Goal: Task Accomplishment & Management: Manage account settings

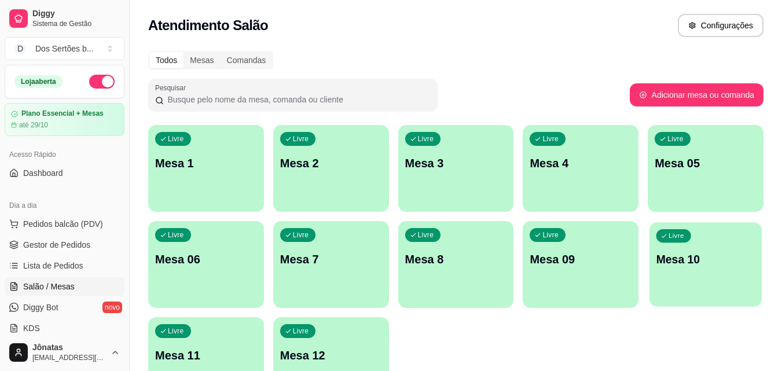
click at [687, 269] on div "Livre Mesa 10" at bounding box center [705, 257] width 112 height 71
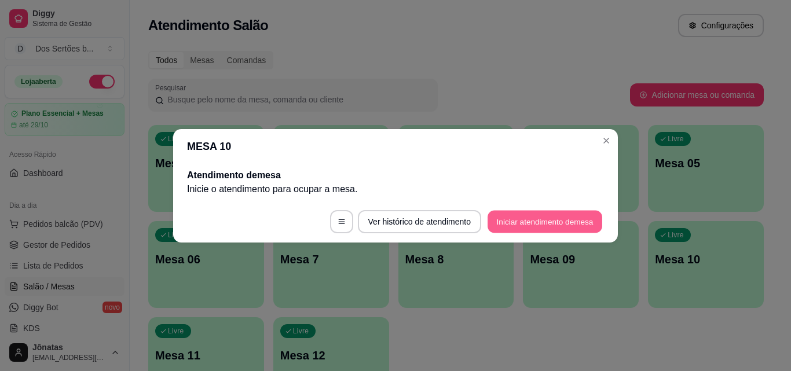
click at [513, 214] on button "Iniciar atendimento de mesa" at bounding box center [544, 221] width 115 height 23
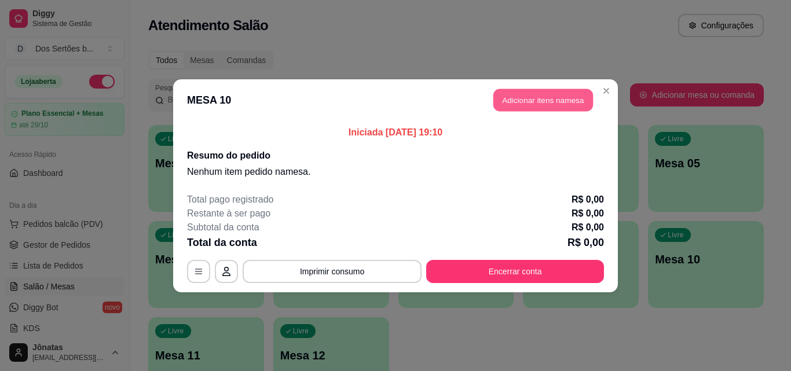
click at [521, 98] on button "Adicionar itens na mesa" at bounding box center [543, 100] width 100 height 23
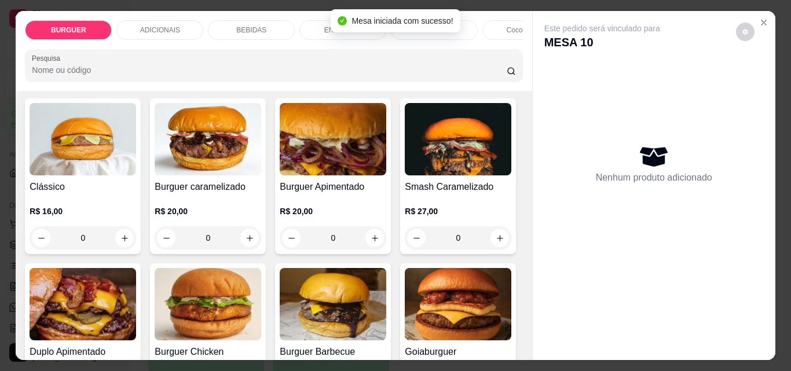
scroll to position [58, 0]
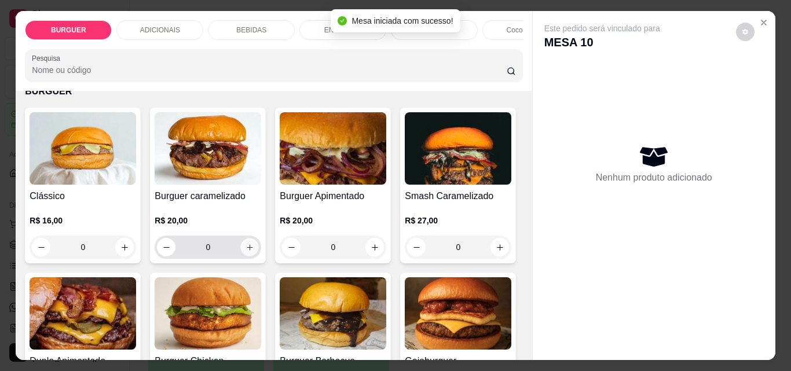
click at [245, 250] on icon "increase-product-quantity" at bounding box center [249, 247] width 9 height 9
type input "1"
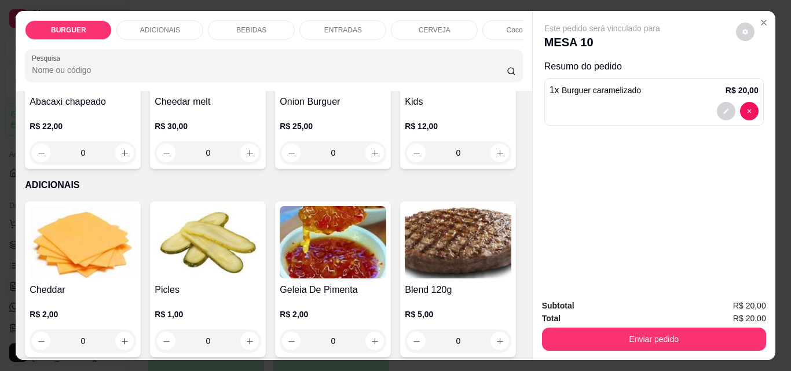
scroll to position [676, 0]
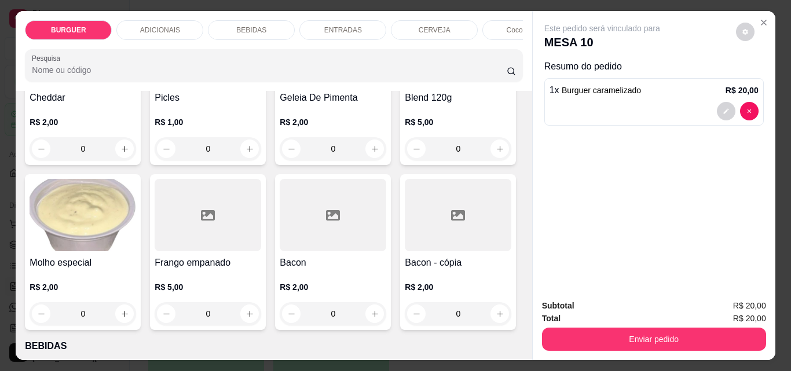
type input "1"
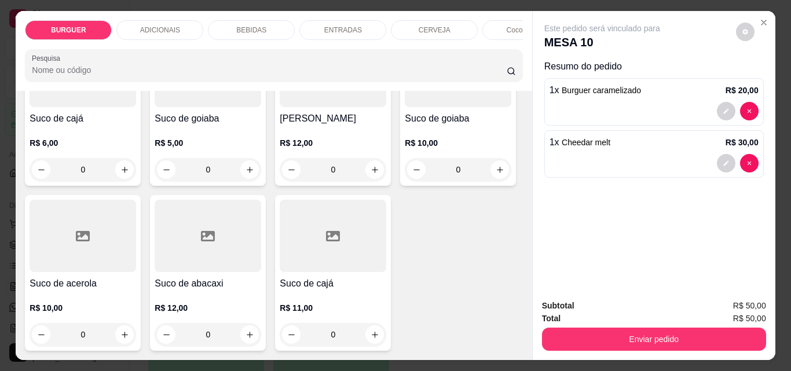
scroll to position [30, 0]
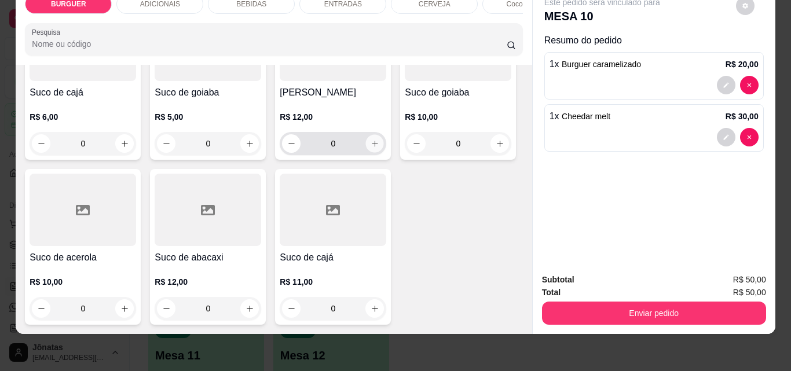
click at [370, 139] on icon "increase-product-quantity" at bounding box center [374, 143] width 9 height 9
type input "1"
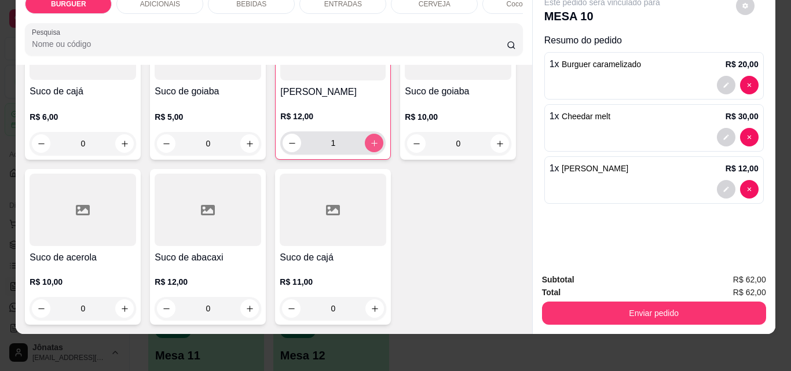
scroll to position [3664, 0]
click at [722, 186] on icon "decrease-product-quantity" at bounding box center [725, 189] width 7 height 7
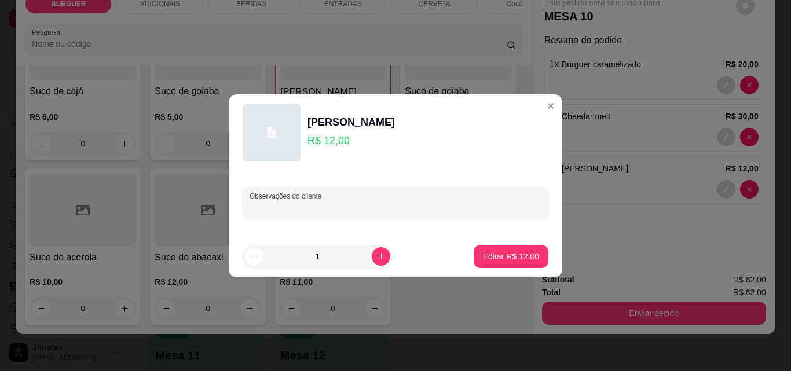
click at [374, 210] on input "Observações do cliente" at bounding box center [395, 208] width 292 height 12
type input "jarra"
click at [509, 258] on p "Editar R$ 12,00" at bounding box center [510, 256] width 54 height 11
type input "0"
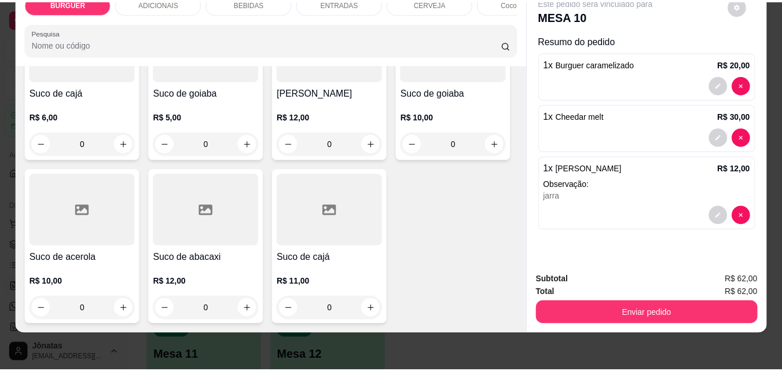
scroll to position [3664, 0]
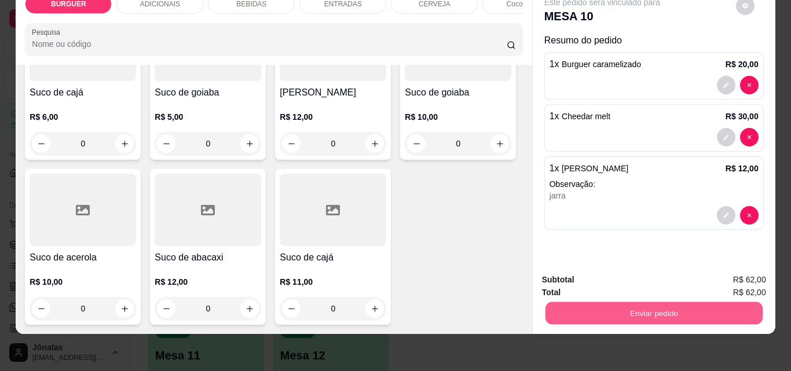
click at [580, 308] on button "Enviar pedido" at bounding box center [653, 313] width 217 height 23
click at [723, 267] on button "Enviar pedido" at bounding box center [736, 275] width 64 height 21
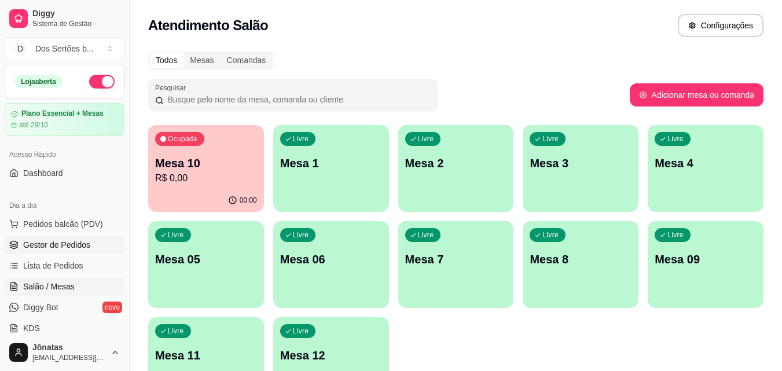
click at [26, 248] on span "Gestor de Pedidos" at bounding box center [56, 245] width 67 height 12
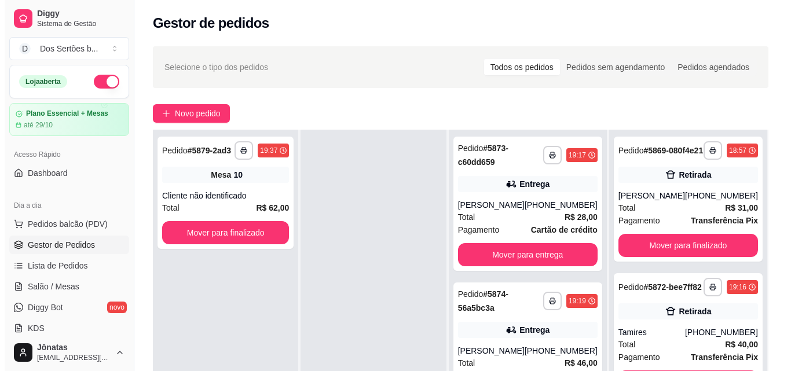
scroll to position [177, 0]
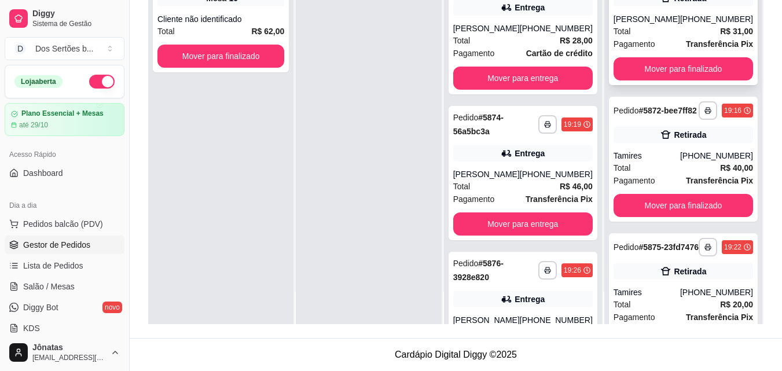
click at [635, 47] on span "Pagamento" at bounding box center [634, 44] width 42 height 13
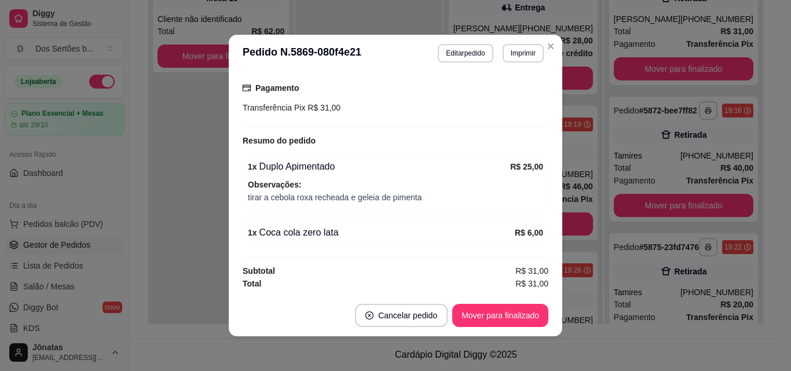
scroll to position [2, 0]
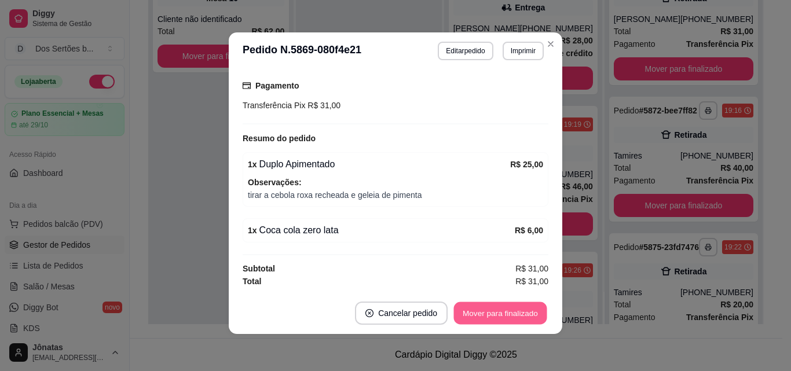
click at [487, 315] on button "Mover para finalizado" at bounding box center [500, 313] width 93 height 23
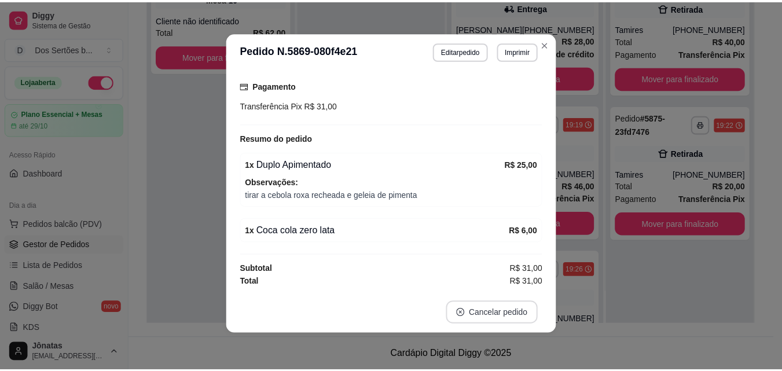
scroll to position [185, 0]
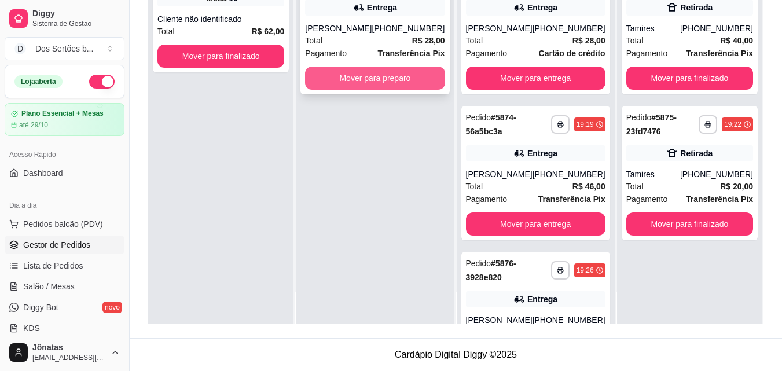
click at [361, 79] on button "Mover para preparo" at bounding box center [374, 78] width 139 height 23
click at [355, 72] on button "Mover para preparo" at bounding box center [374, 78] width 135 height 23
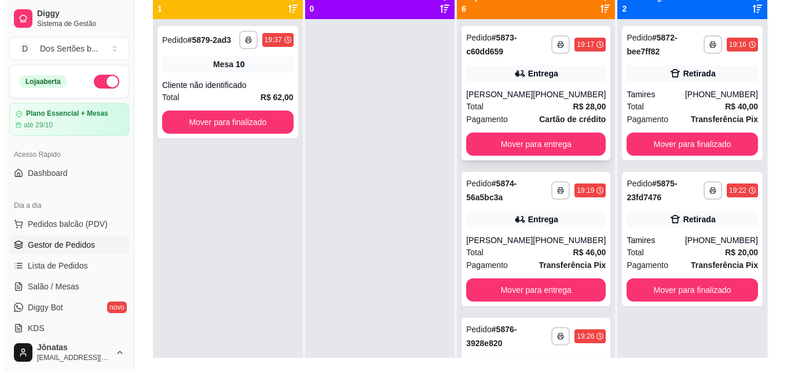
scroll to position [177, 0]
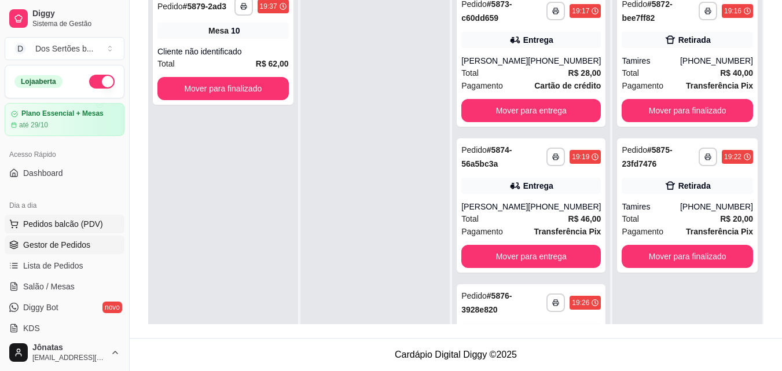
click at [30, 227] on span "Pedidos balcão (PDV)" at bounding box center [63, 224] width 80 height 12
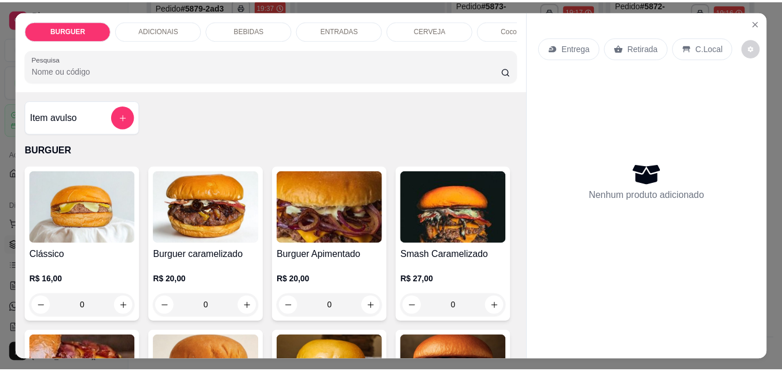
scroll to position [65, 0]
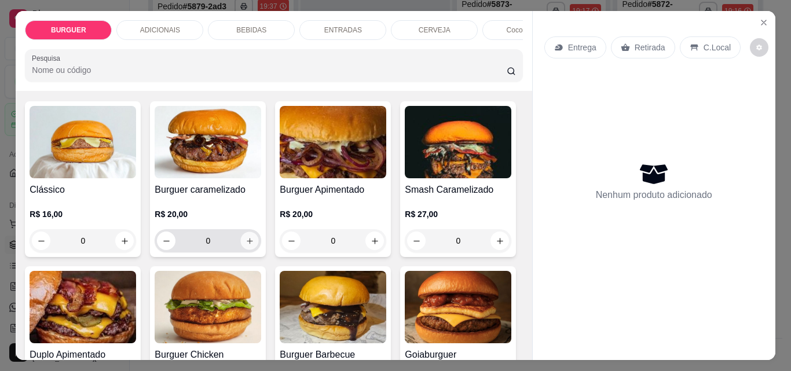
click at [245, 242] on icon "increase-product-quantity" at bounding box center [249, 241] width 9 height 9
type input "1"
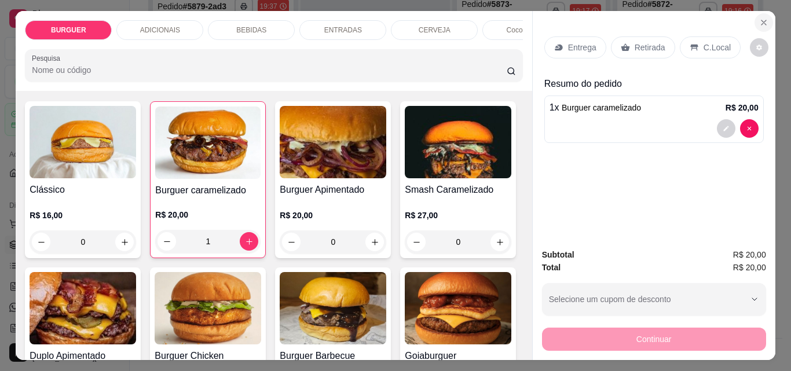
click at [759, 18] on icon "Close" at bounding box center [763, 22] width 9 height 9
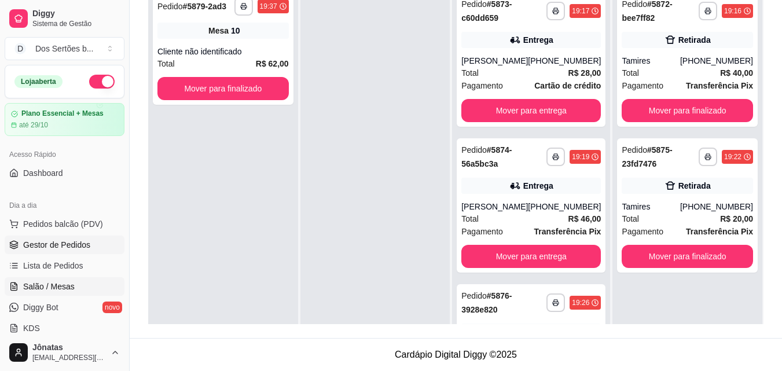
click at [20, 283] on link "Salão / Mesas" at bounding box center [65, 286] width 120 height 19
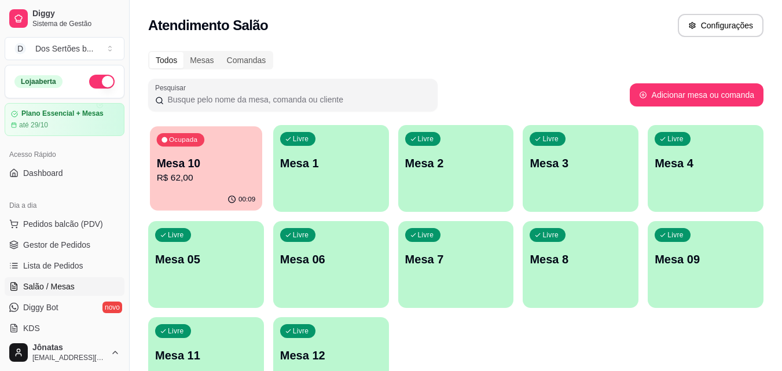
click at [210, 171] on div "Mesa 10 R$ 62,00" at bounding box center [206, 170] width 99 height 29
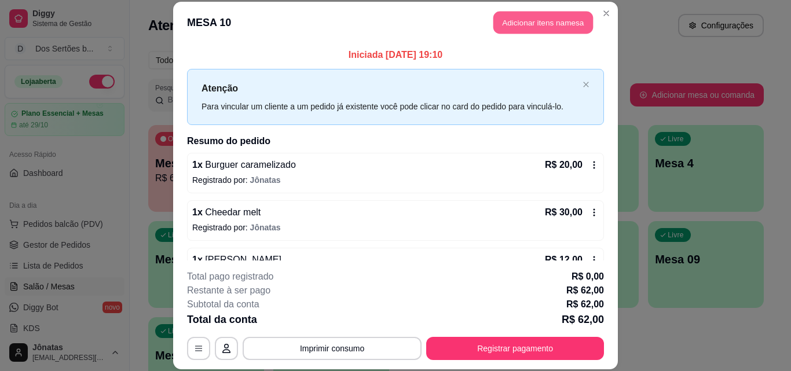
click at [516, 21] on button "Adicionar itens na mesa" at bounding box center [543, 23] width 100 height 23
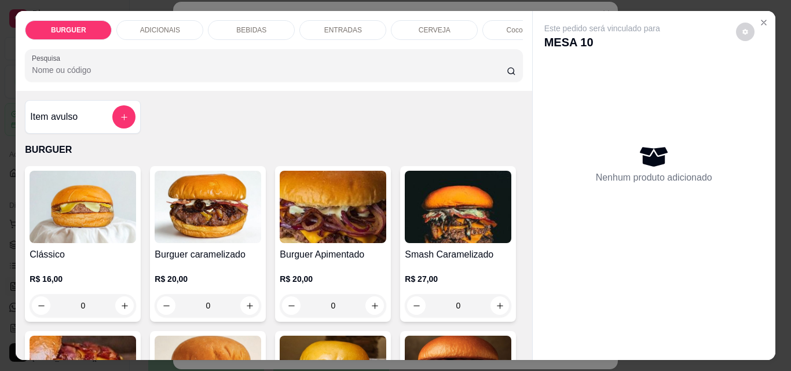
scroll to position [86, 0]
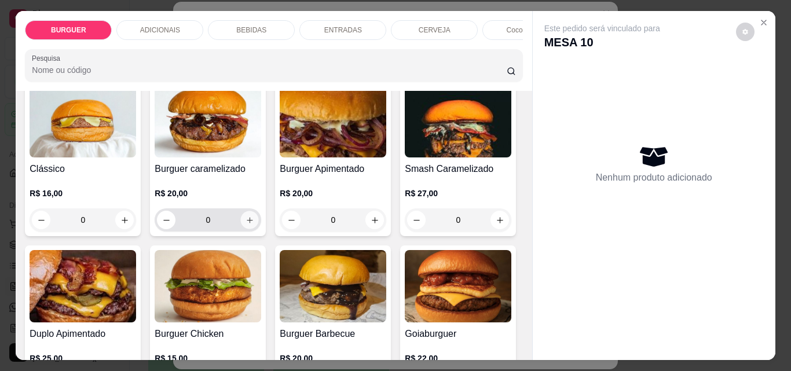
click at [245, 229] on button "increase-product-quantity" at bounding box center [250, 220] width 18 height 18
type input "1"
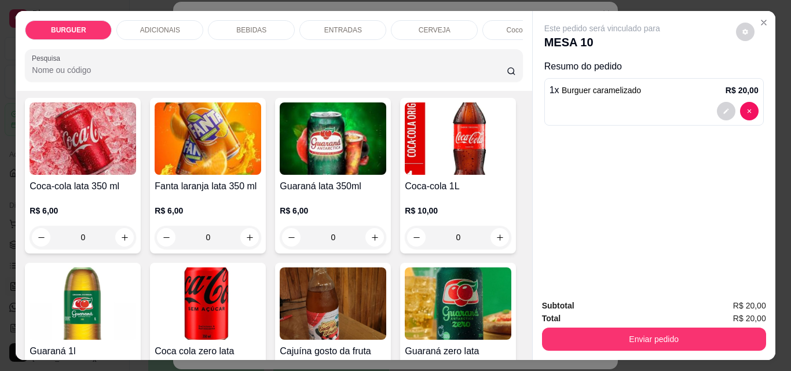
scroll to position [968, 0]
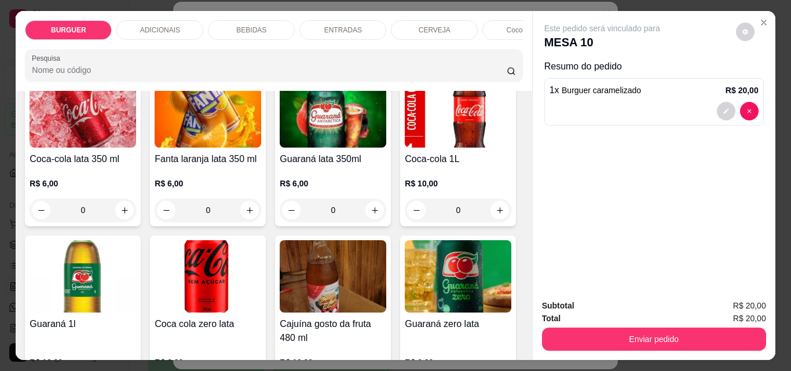
click at [129, 27] on icon "increase-product-quantity" at bounding box center [124, 22] width 9 height 9
type input "1"
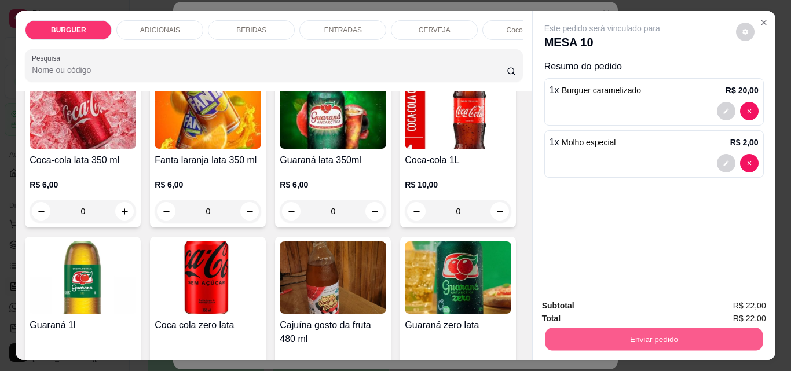
click at [660, 332] on button "Enviar pedido" at bounding box center [653, 339] width 217 height 23
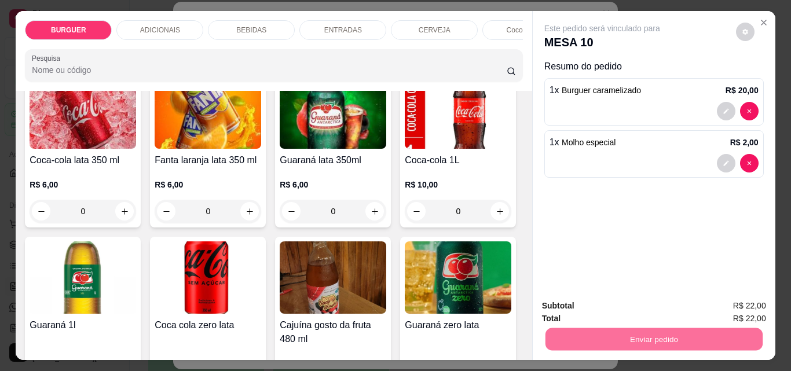
click at [726, 302] on button "Enviar pedido" at bounding box center [736, 305] width 64 height 21
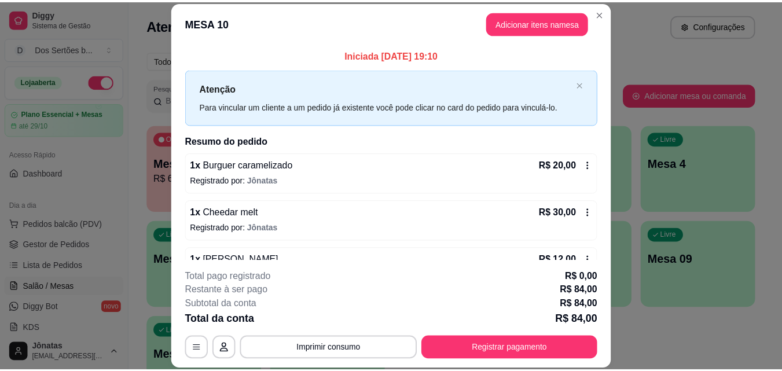
scroll to position [155, 0]
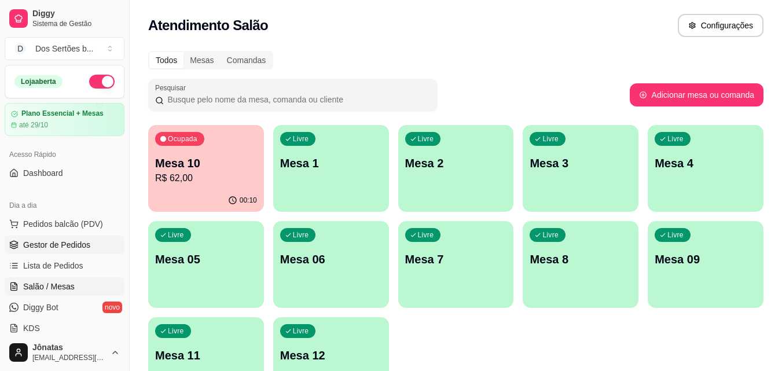
click at [28, 246] on span "Gestor de Pedidos" at bounding box center [56, 245] width 67 height 12
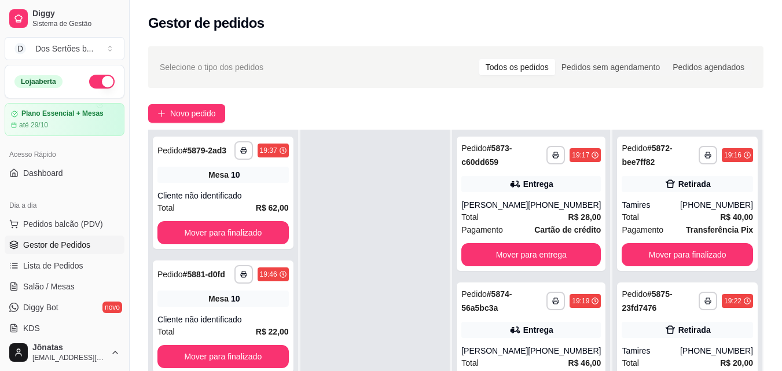
scroll to position [177, 0]
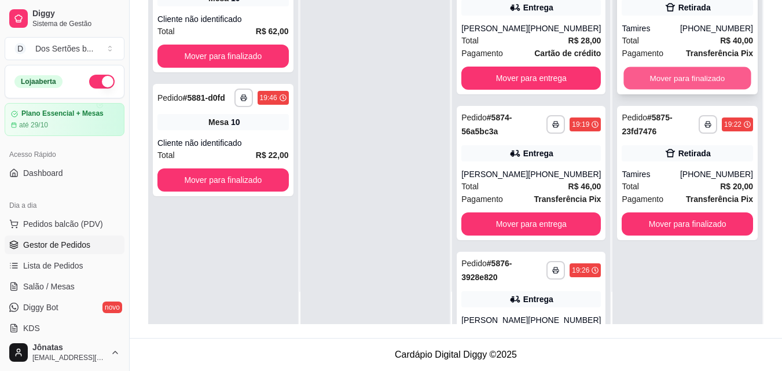
click at [696, 72] on button "Mover para finalizado" at bounding box center [687, 78] width 127 height 23
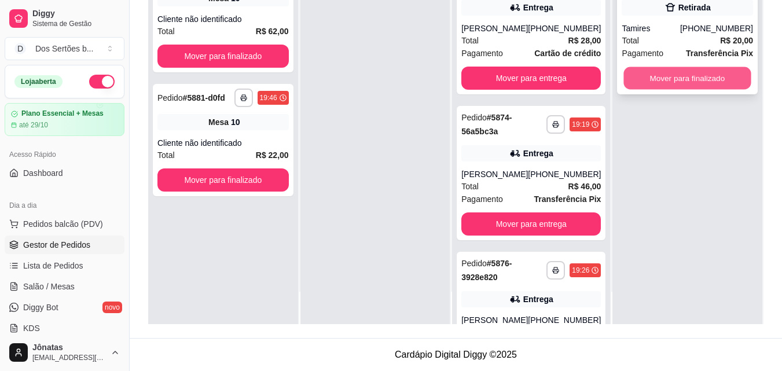
click at [707, 72] on button "Mover para finalizado" at bounding box center [687, 78] width 127 height 23
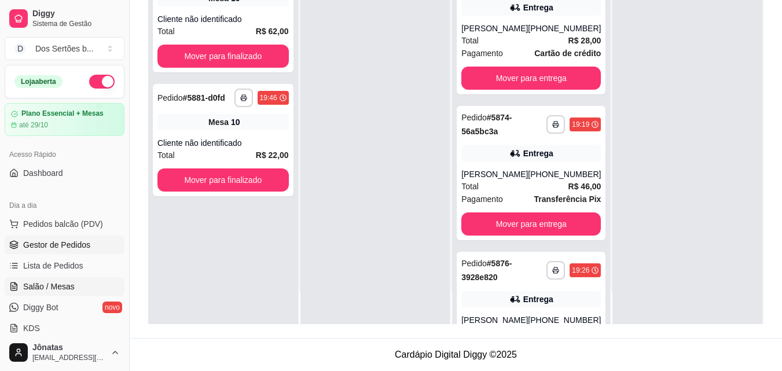
click at [63, 280] on link "Salão / Mesas" at bounding box center [65, 286] width 120 height 19
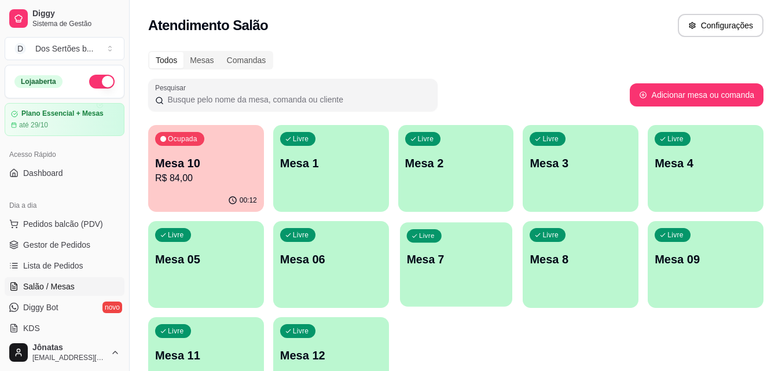
click at [465, 260] on p "Mesa 7" at bounding box center [455, 260] width 99 height 16
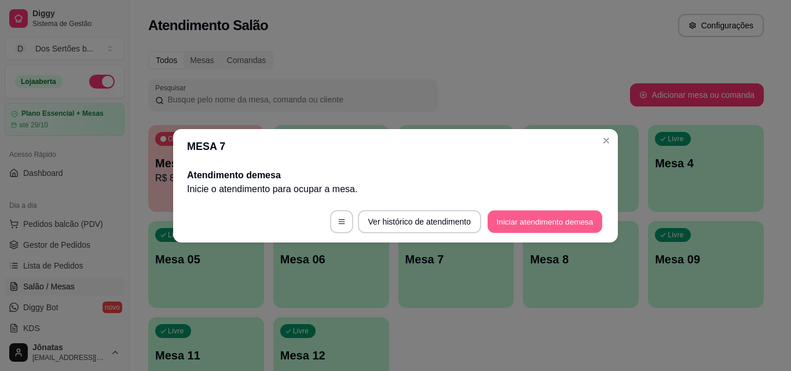
click at [537, 219] on button "Iniciar atendimento de mesa" at bounding box center [544, 221] width 115 height 23
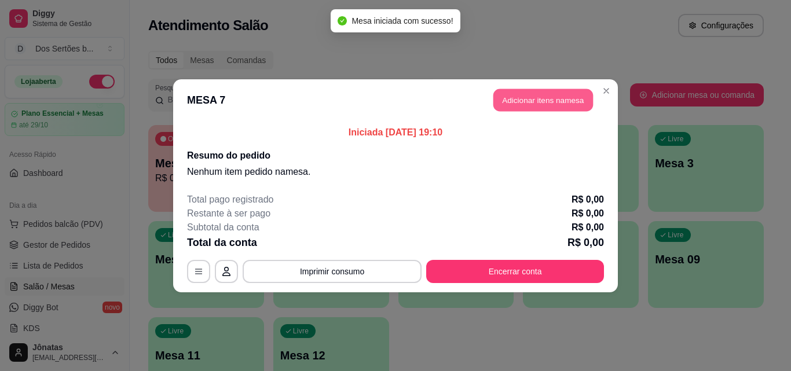
click at [508, 100] on button "Adicionar itens na mesa" at bounding box center [543, 100] width 100 height 23
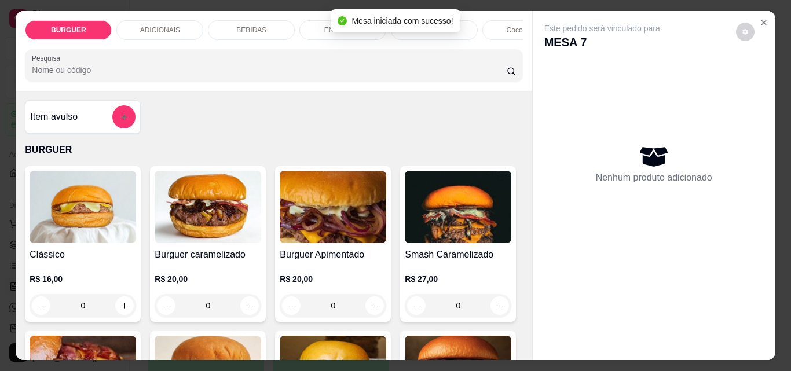
scroll to position [90, 0]
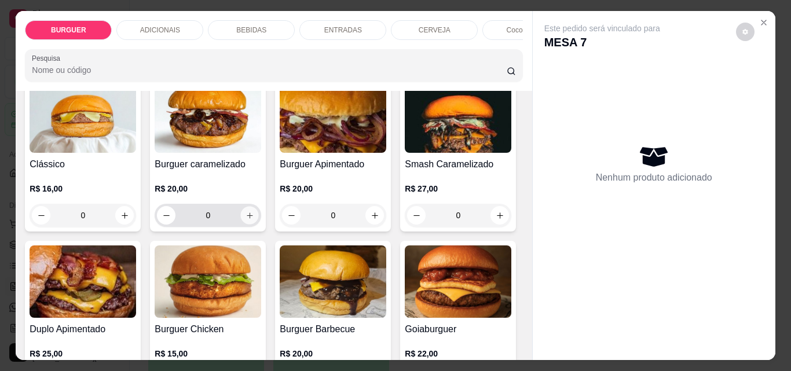
click at [245, 218] on icon "increase-product-quantity" at bounding box center [249, 215] width 9 height 9
type input "1"
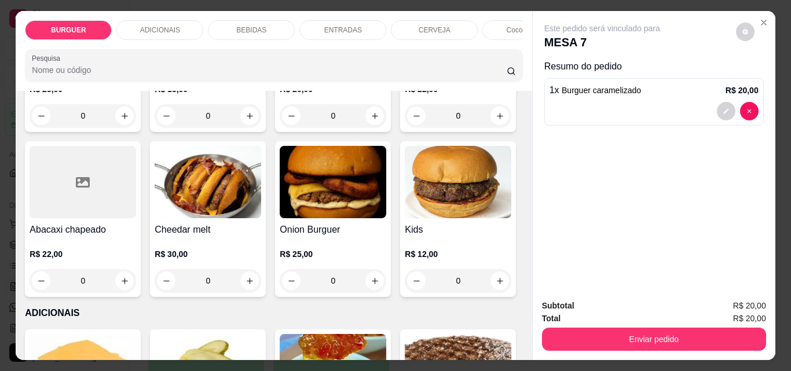
scroll to position [398, 0]
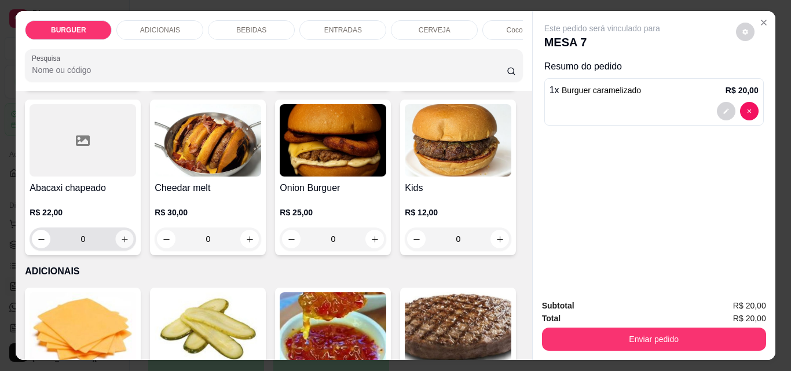
click at [129, 244] on icon "increase-product-quantity" at bounding box center [124, 239] width 9 height 9
type input "1"
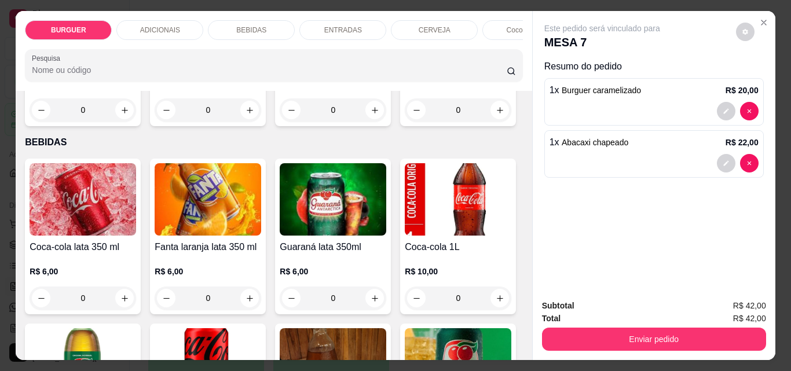
scroll to position [958, 0]
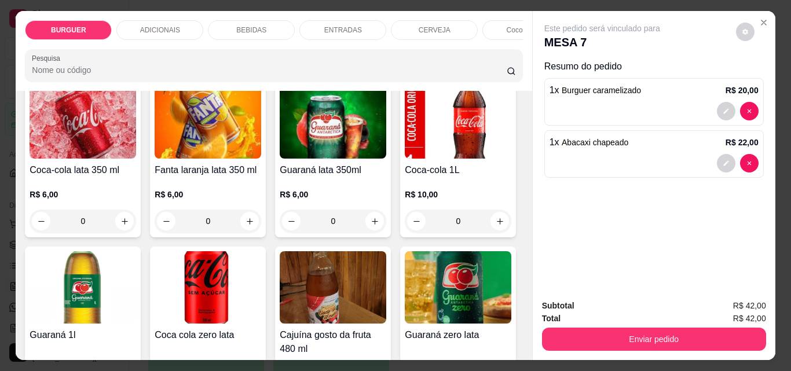
type input "1"
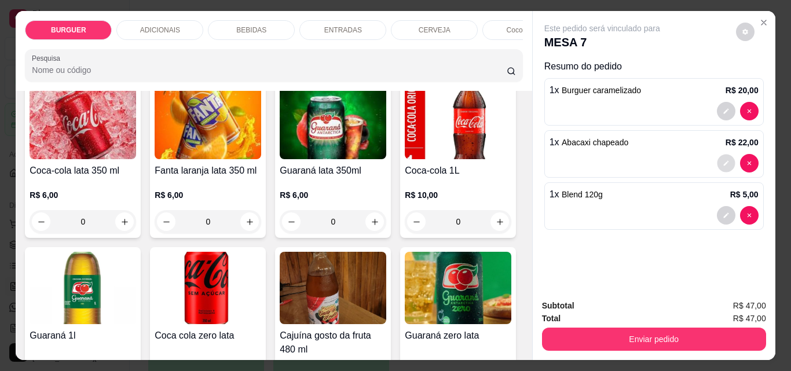
click at [717, 156] on button "decrease-product-quantity" at bounding box center [726, 164] width 18 height 18
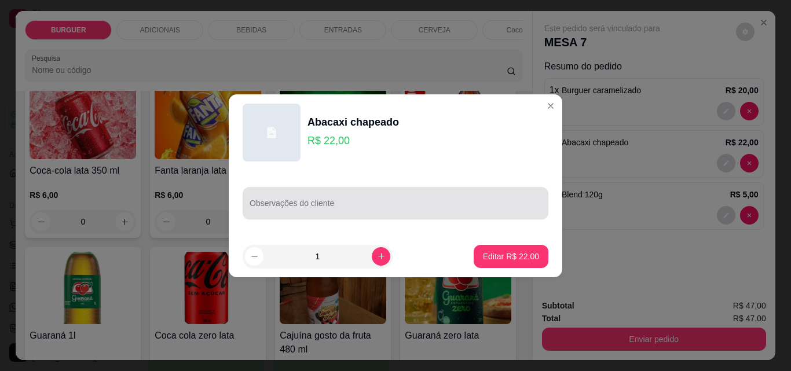
click at [341, 200] on div at bounding box center [395, 203] width 292 height 23
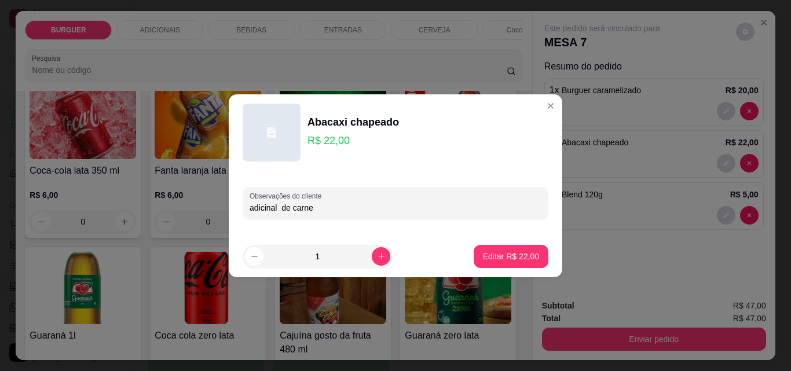
click at [266, 209] on input "adicinal de carne" at bounding box center [395, 208] width 292 height 12
click at [280, 208] on input "adicinal de carne" at bounding box center [395, 208] width 292 height 12
click at [311, 208] on input "adc de carne" at bounding box center [395, 208] width 292 height 12
type input "adc de carne"
click at [486, 256] on p "Editar R$ 22,00" at bounding box center [510, 256] width 54 height 11
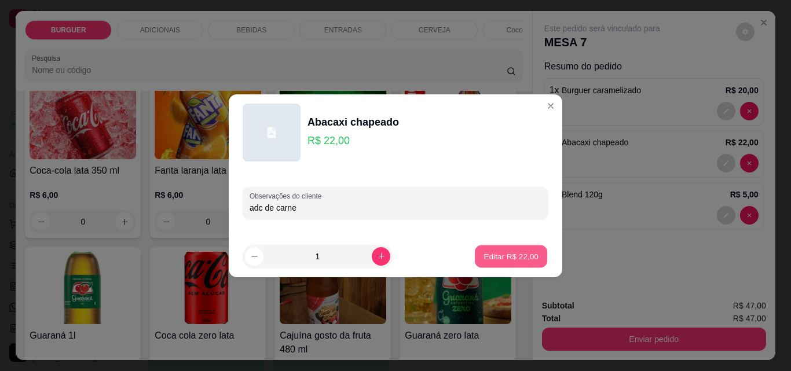
type input "0"
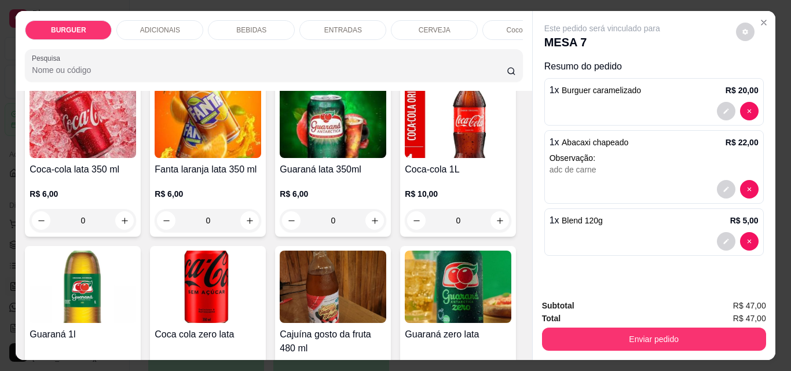
scroll to position [957, 0]
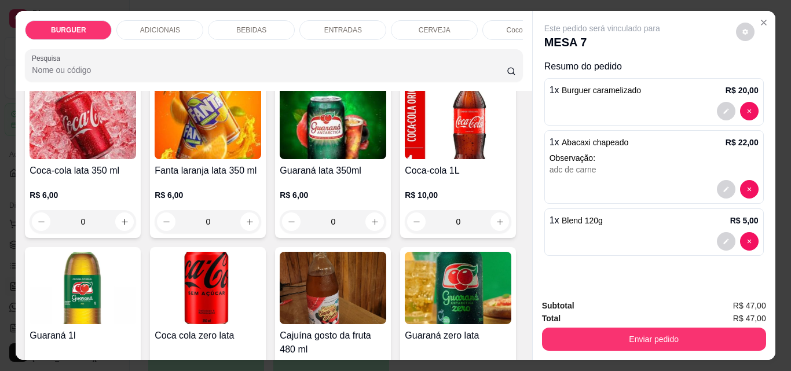
click at [320, 22] on div "ENTRADAS" at bounding box center [342, 30] width 87 height 20
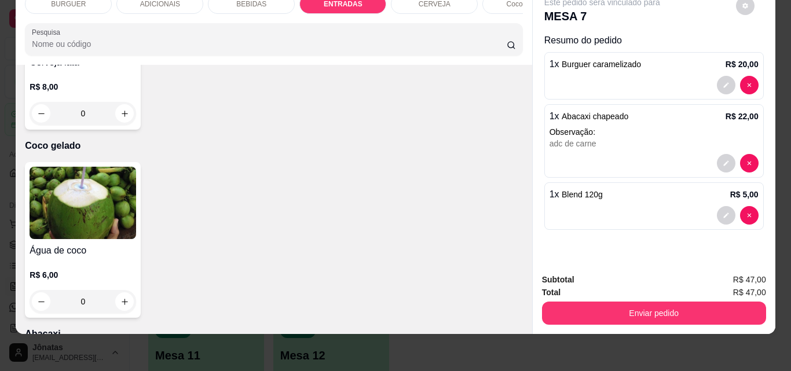
type input "1"
click at [219, 3] on div "BEBIDAS" at bounding box center [251, 4] width 87 height 20
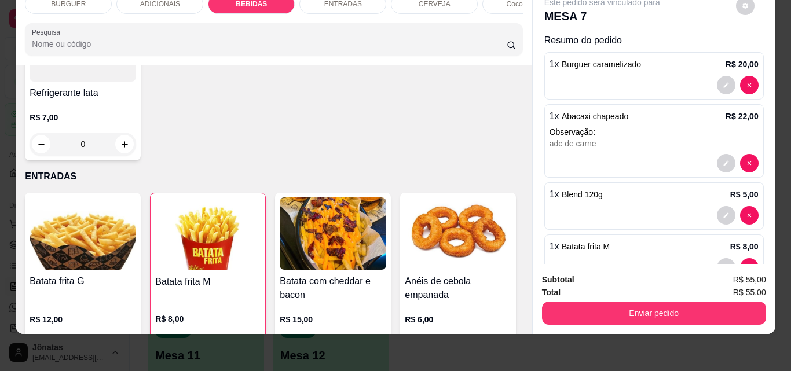
scroll to position [1633, 0]
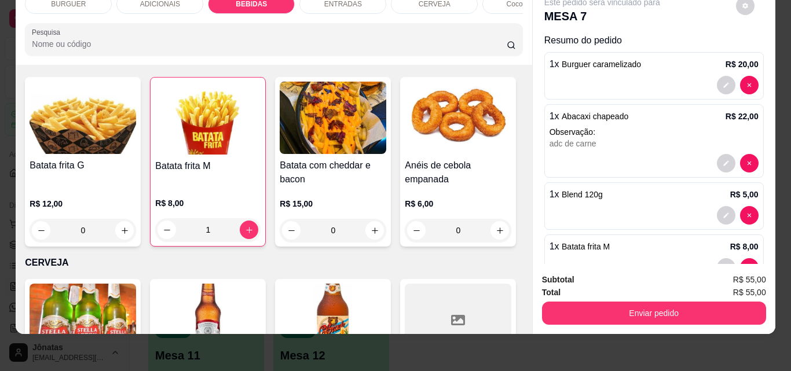
type input "1"
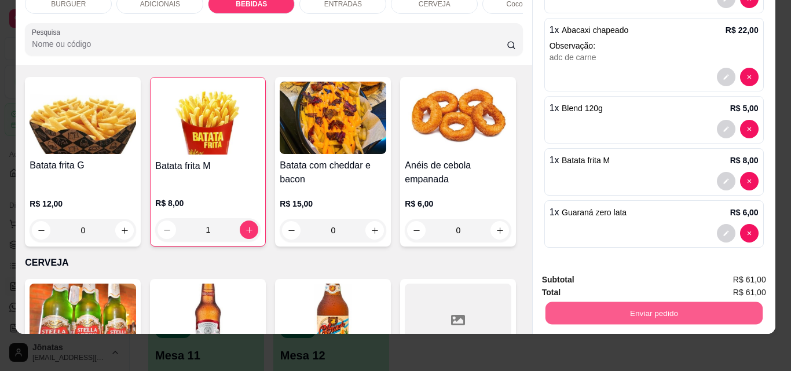
click at [584, 307] on button "Enviar pedido" at bounding box center [653, 313] width 217 height 23
click at [737, 267] on button "Enviar pedido" at bounding box center [736, 275] width 64 height 21
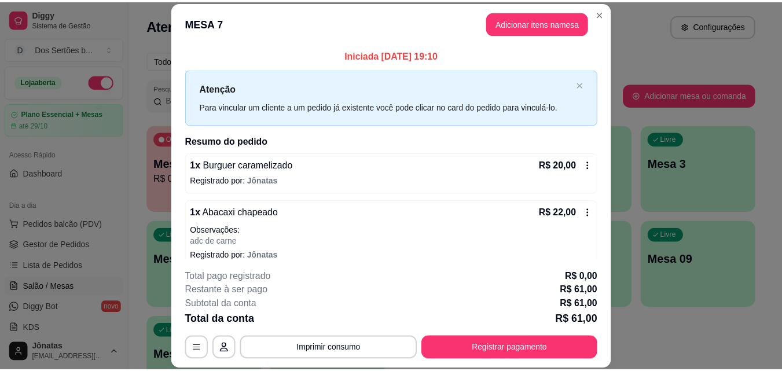
scroll to position [155, 0]
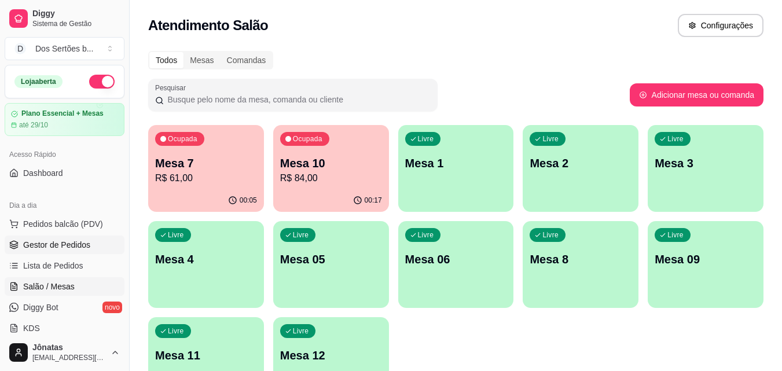
click at [63, 237] on link "Gestor de Pedidos" at bounding box center [65, 245] width 120 height 19
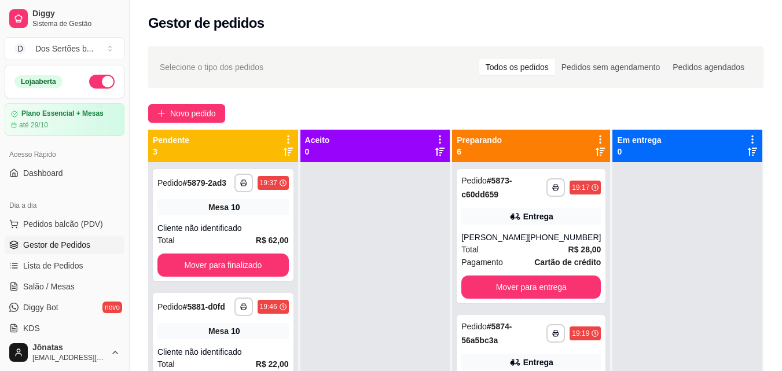
scroll to position [32, 0]
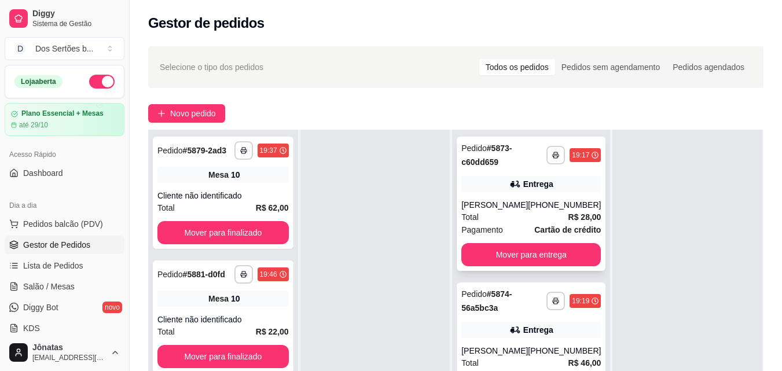
click at [511, 197] on div "**********" at bounding box center [531, 204] width 149 height 134
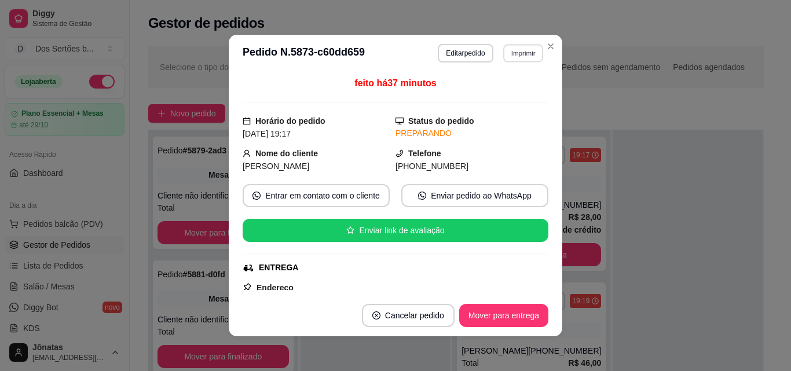
click at [520, 56] on button "Imprimir" at bounding box center [523, 53] width 40 height 18
click at [493, 91] on button "Impressora" at bounding box center [497, 93] width 81 height 18
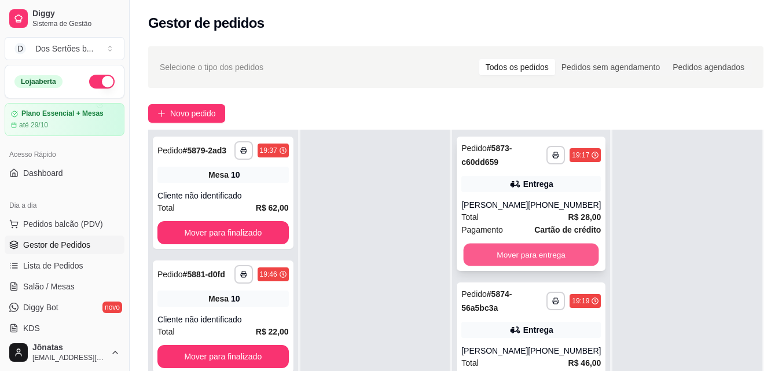
click at [538, 248] on button "Mover para entrega" at bounding box center [531, 255] width 135 height 23
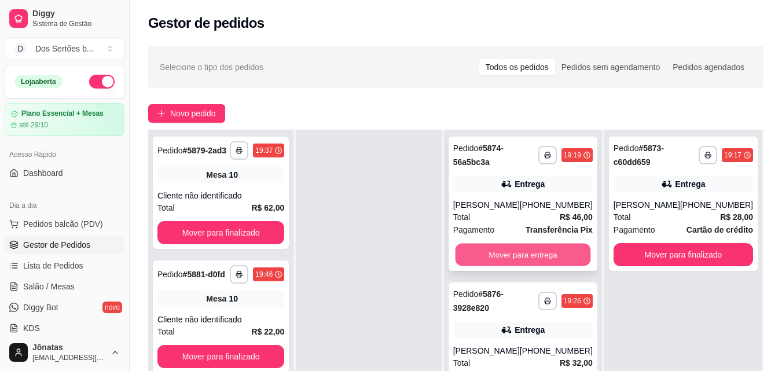
click at [541, 251] on button "Mover para entrega" at bounding box center [522, 255] width 135 height 23
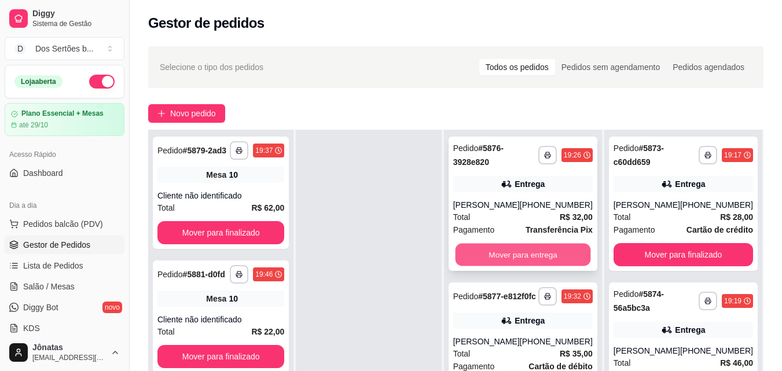
click at [527, 248] on button "Mover para entrega" at bounding box center [522, 255] width 135 height 23
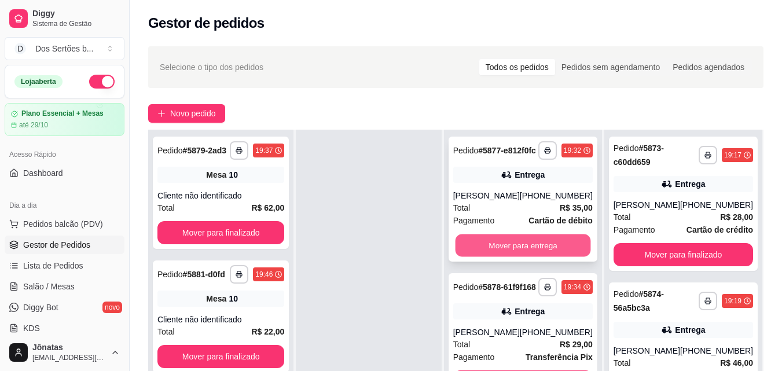
click at [509, 257] on button "Mover para entrega" at bounding box center [522, 245] width 135 height 23
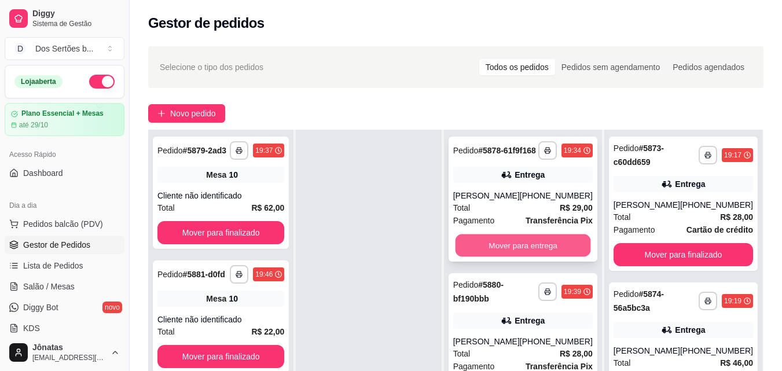
click at [501, 256] on button "Mover para entrega" at bounding box center [522, 245] width 135 height 23
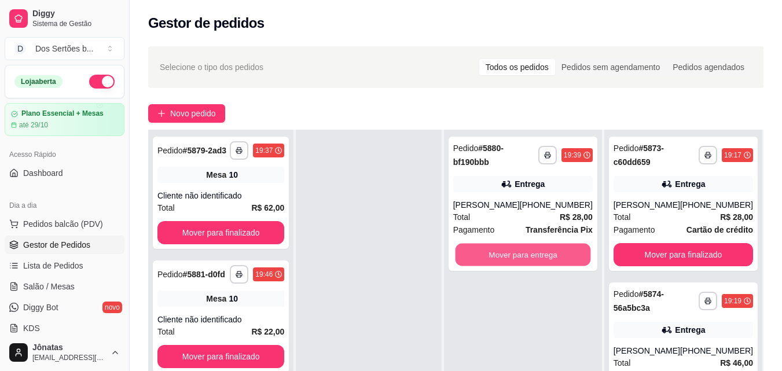
click at [501, 256] on button "Mover para entrega" at bounding box center [522, 255] width 135 height 23
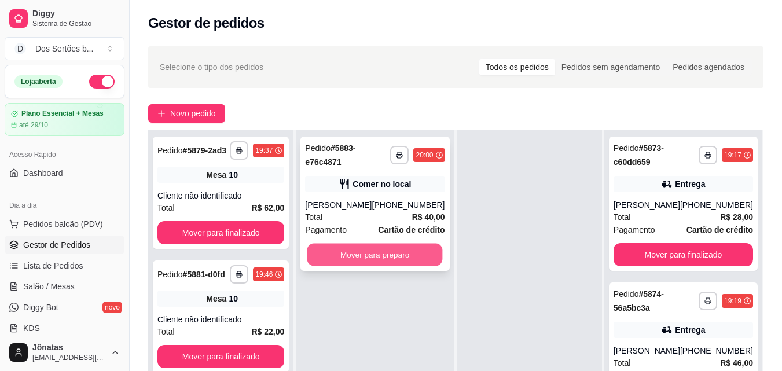
click at [375, 253] on button "Mover para preparo" at bounding box center [374, 255] width 135 height 23
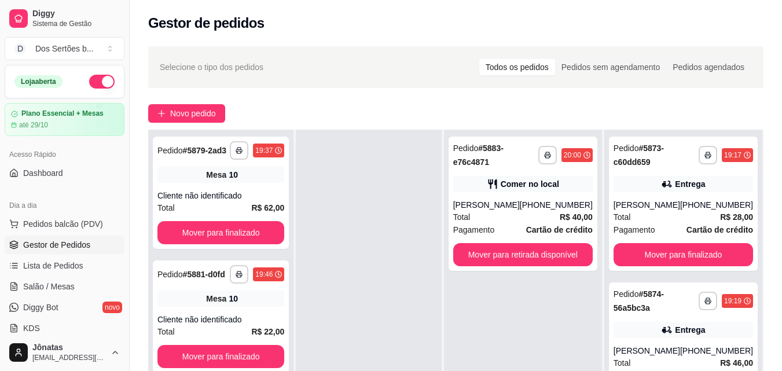
scroll to position [160, 0]
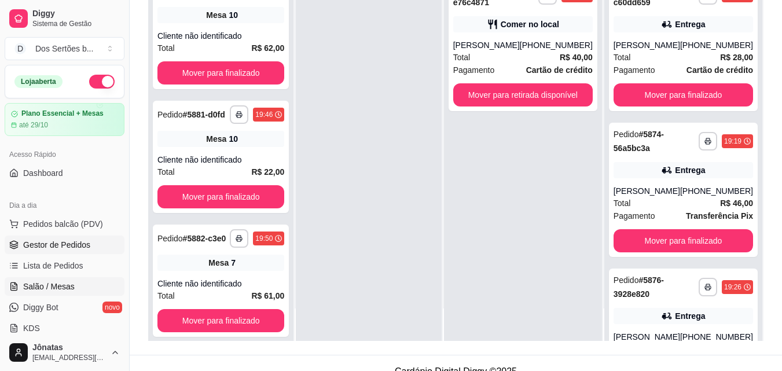
click at [44, 286] on span "Salão / Mesas" at bounding box center [49, 287] width 52 height 12
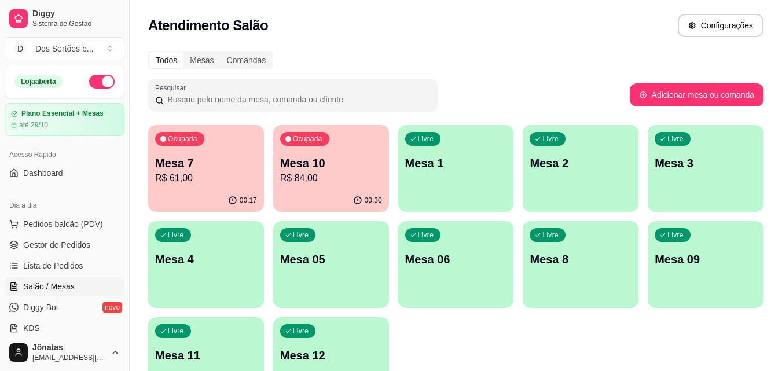
click at [192, 172] on p "R$ 61,00" at bounding box center [206, 178] width 102 height 14
click at [25, 248] on span "Gestor de Pedidos" at bounding box center [56, 245] width 67 height 12
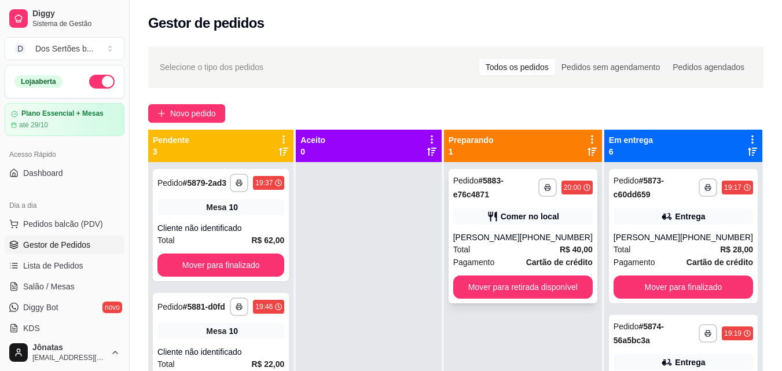
click at [517, 255] on div "Total R$ 40,00" at bounding box center [522, 249] width 139 height 13
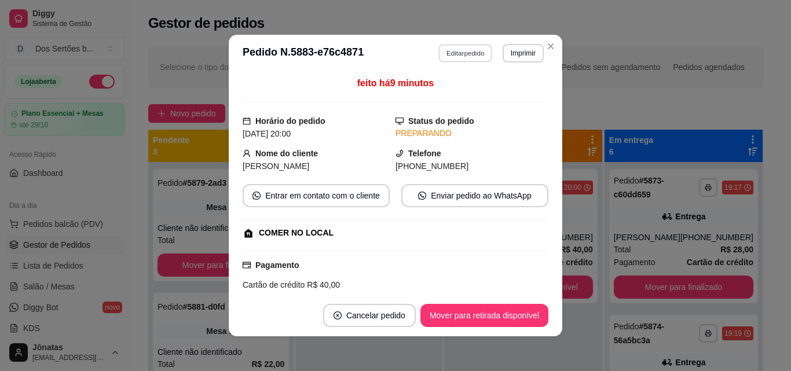
click at [459, 55] on button "Editar pedido" at bounding box center [466, 53] width 54 height 18
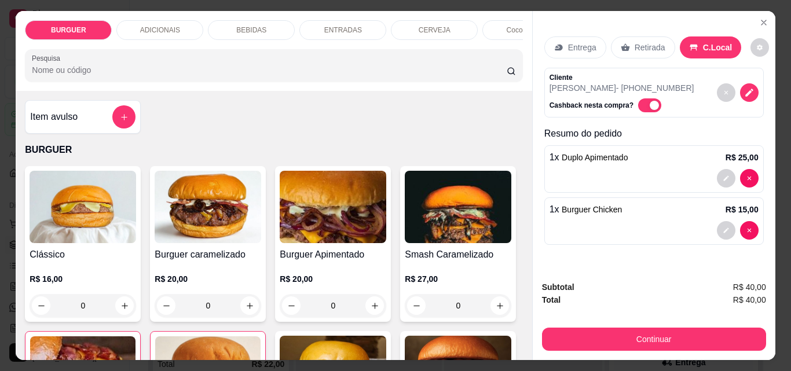
scroll to position [108, 0]
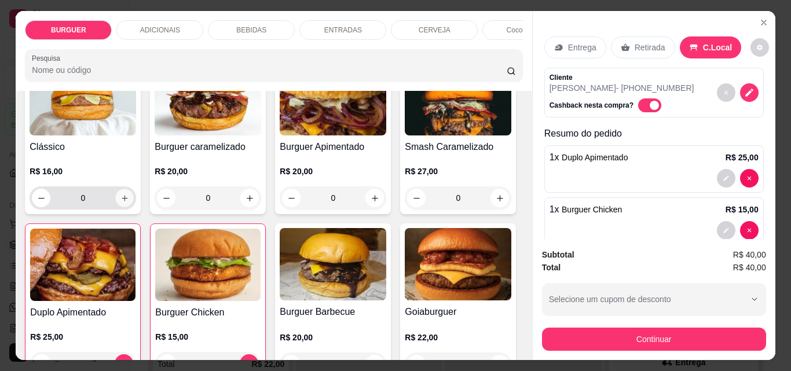
click at [116, 199] on button "increase-product-quantity" at bounding box center [125, 198] width 18 height 18
type input "1"
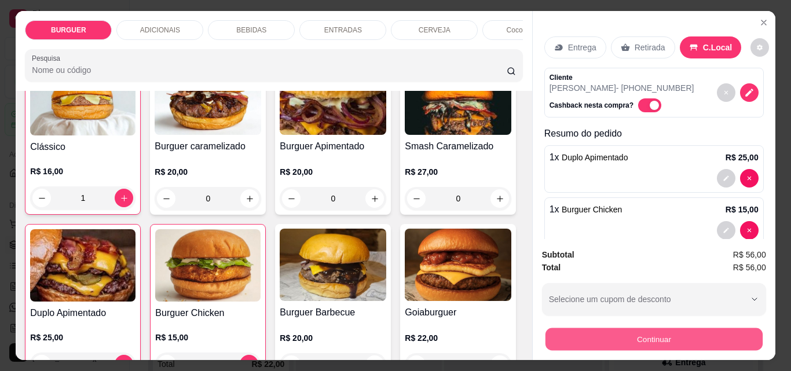
click at [601, 336] on button "Continuar" at bounding box center [653, 339] width 217 height 23
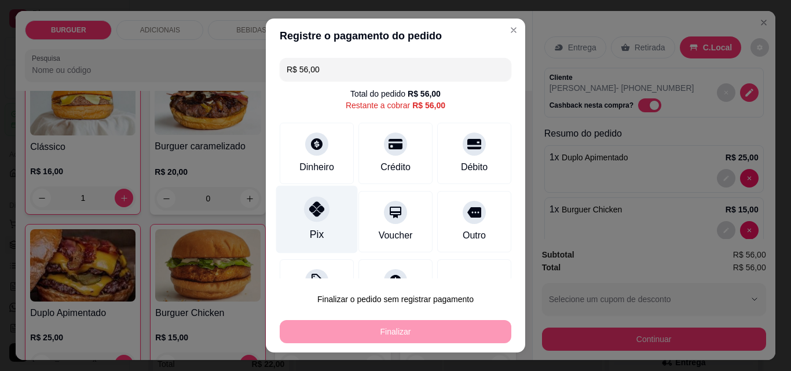
click at [318, 214] on div at bounding box center [316, 208] width 25 height 25
type input "R$ 0,00"
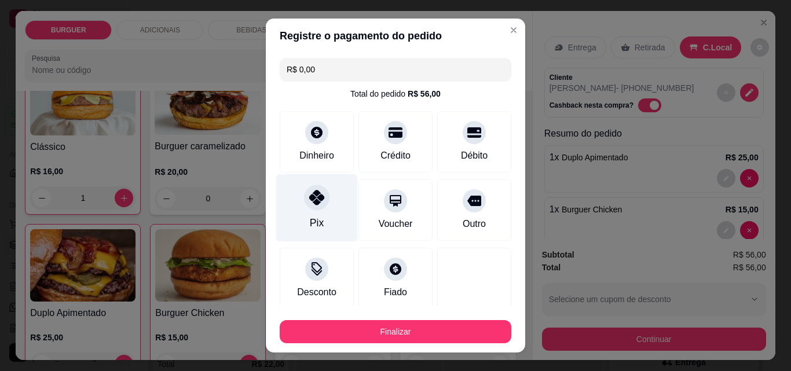
scroll to position [68, 0]
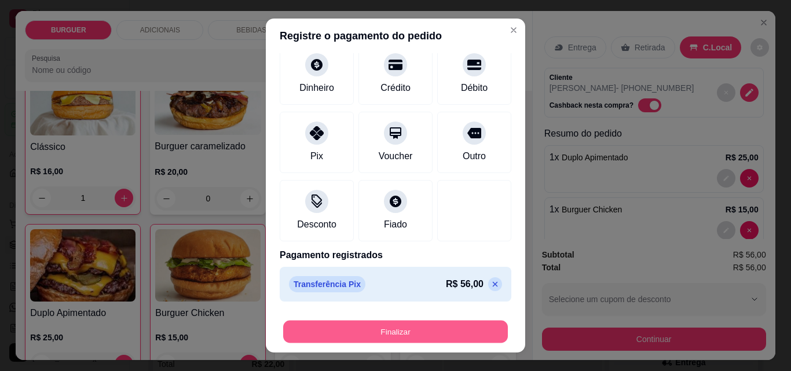
click at [396, 331] on button "Finalizar" at bounding box center [395, 332] width 225 height 23
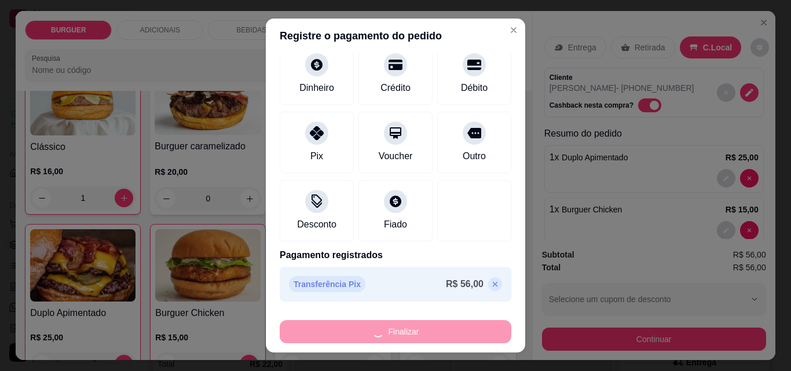
type input "0"
type input "-R$ 56,00"
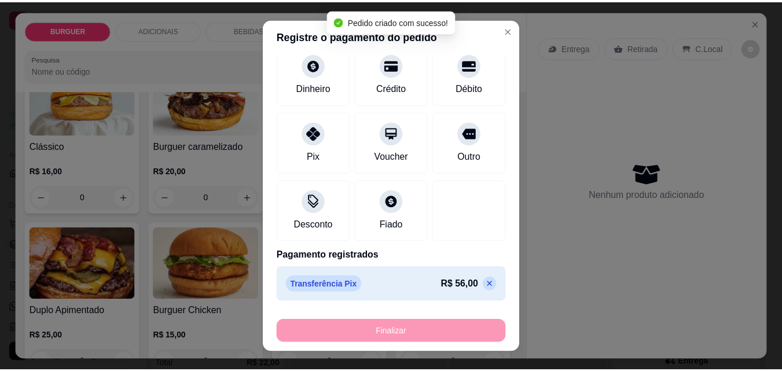
scroll to position [108, 0]
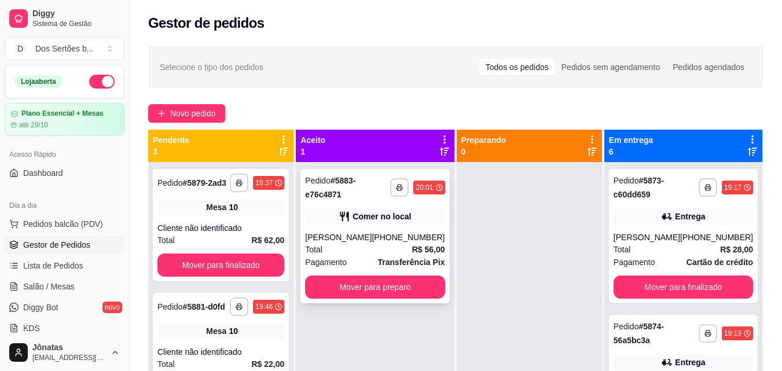
click at [379, 223] on div "Comer no local" at bounding box center [374, 216] width 139 height 16
click at [78, 281] on link "Salão / Mesas" at bounding box center [65, 286] width 120 height 19
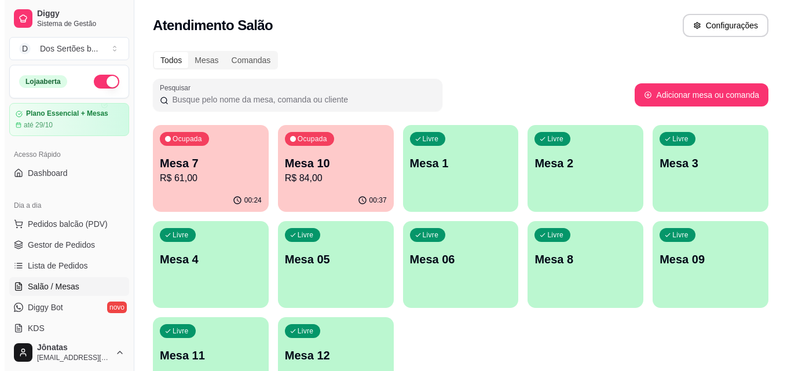
scroll to position [80, 0]
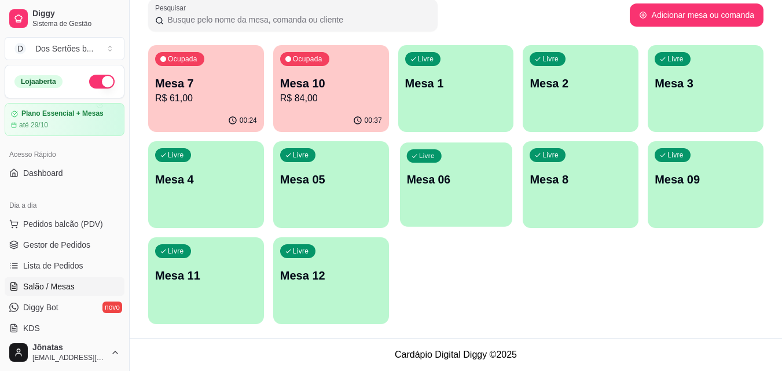
click at [417, 185] on p "Mesa 06" at bounding box center [455, 180] width 99 height 16
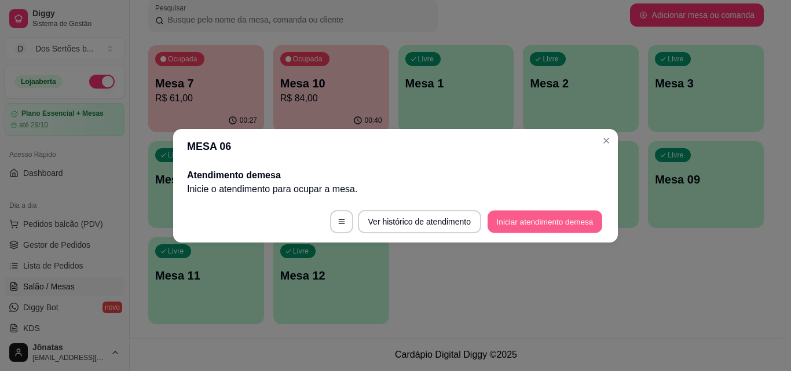
click at [543, 222] on button "Iniciar atendimento de mesa" at bounding box center [544, 221] width 115 height 23
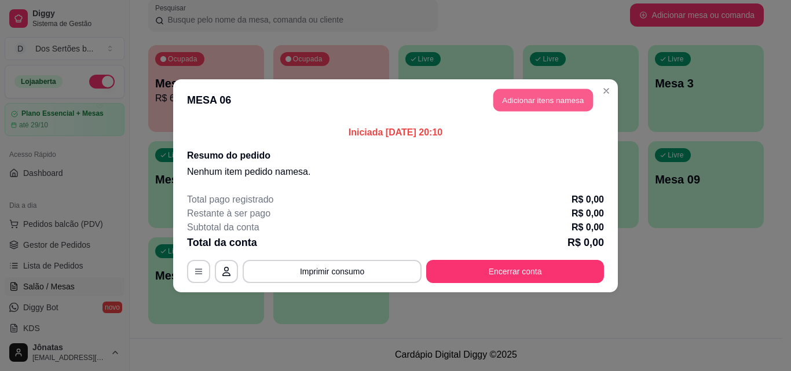
click at [519, 92] on button "Adicionar itens na mesa" at bounding box center [543, 100] width 100 height 23
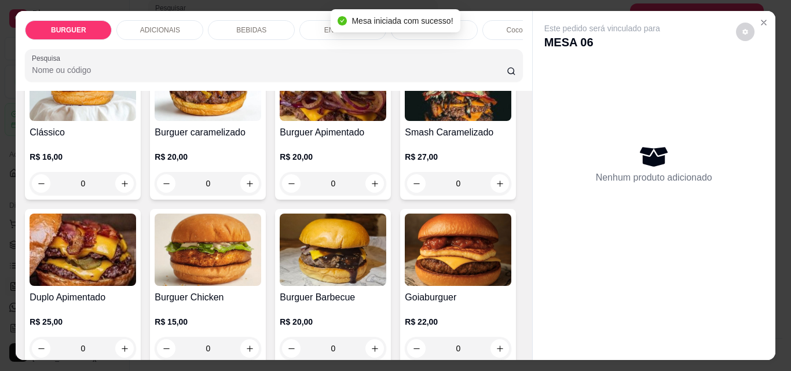
scroll to position [138, 0]
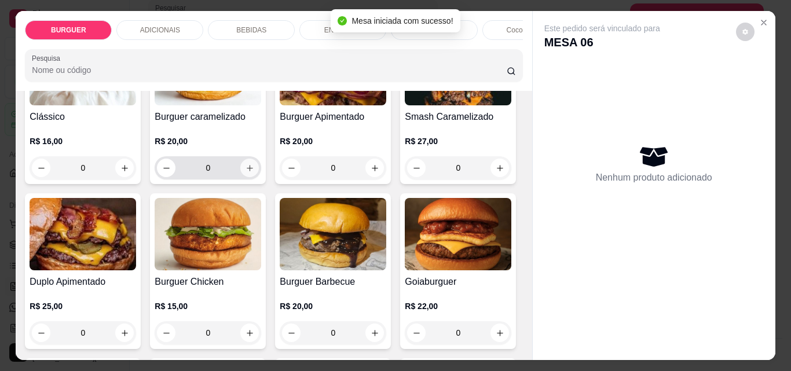
click at [247, 171] on icon "increase-product-quantity" at bounding box center [250, 168] width 6 height 6
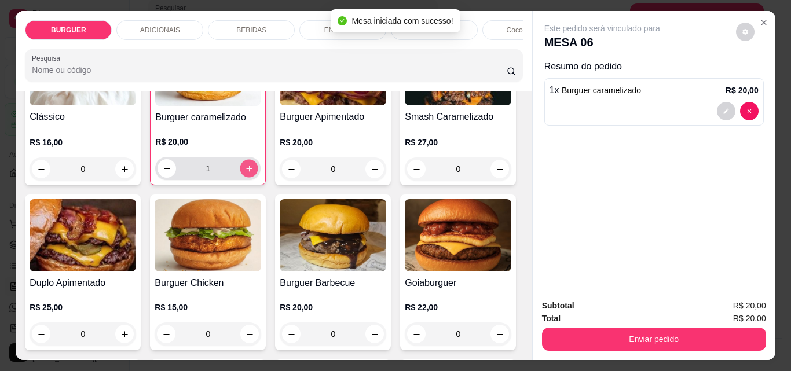
click at [245, 172] on icon "increase-product-quantity" at bounding box center [249, 168] width 9 height 9
type input "2"
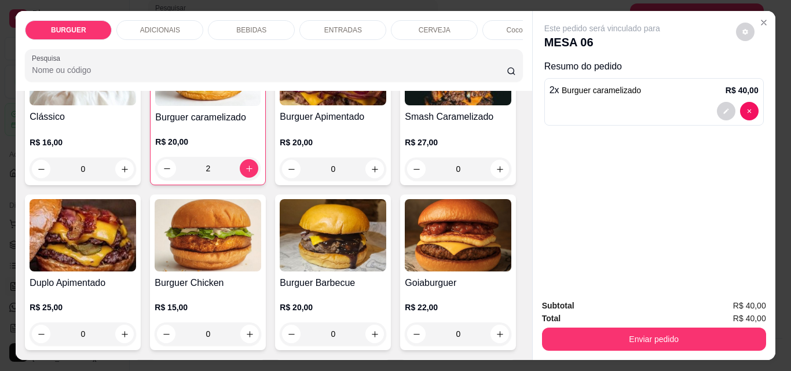
scroll to position [208, 0]
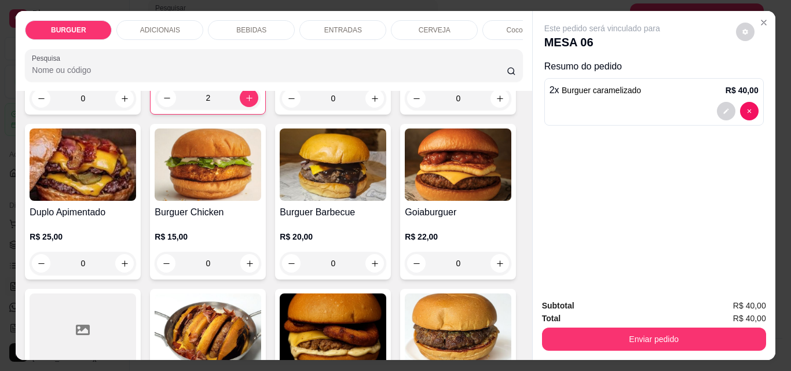
click at [321, 20] on div "ENTRADAS" at bounding box center [342, 30] width 87 height 20
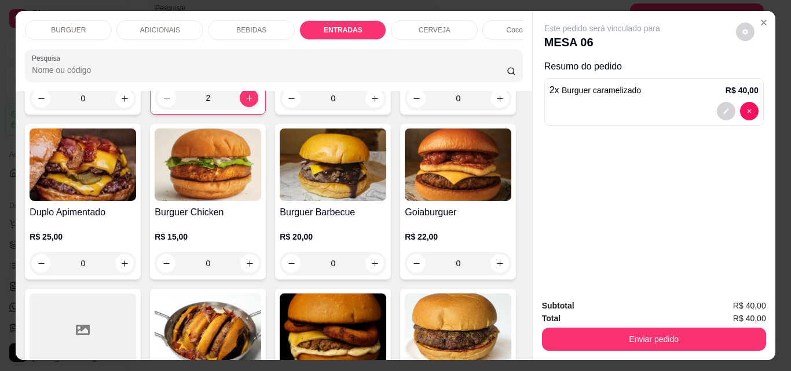
scroll to position [30, 0]
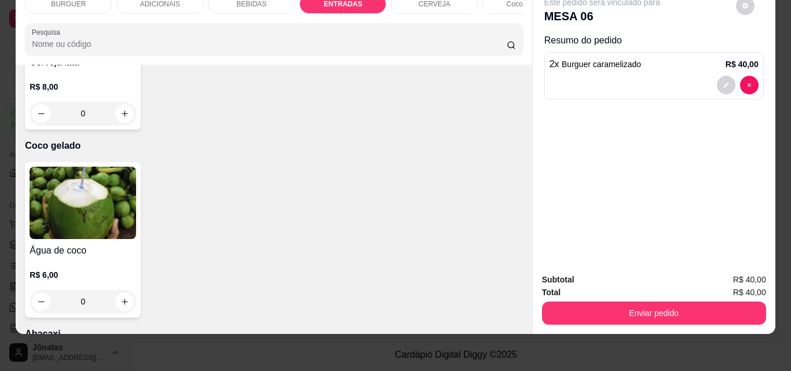
type input "1"
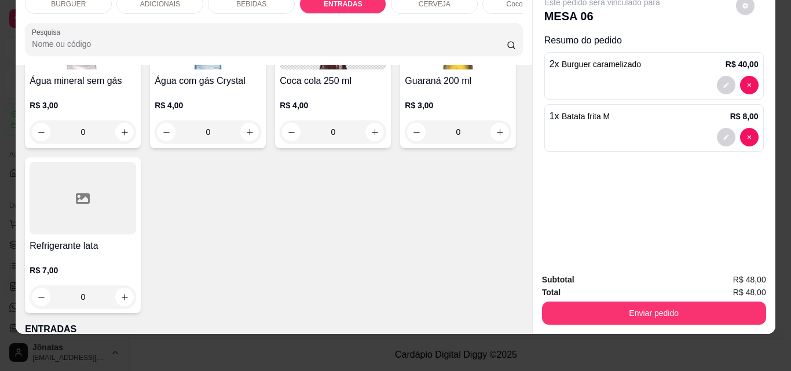
scroll to position [1444, 0]
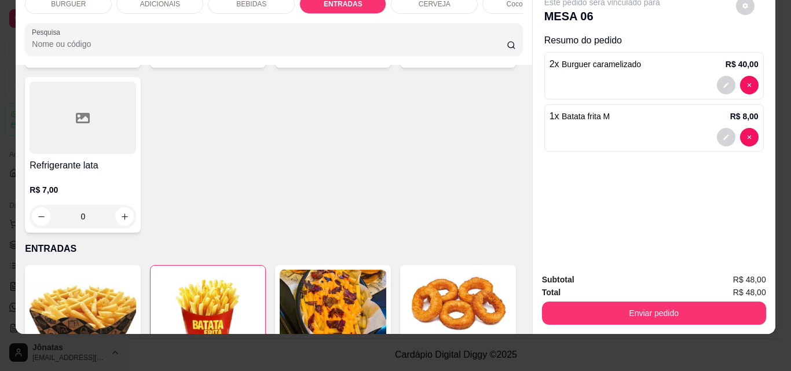
type input "1"
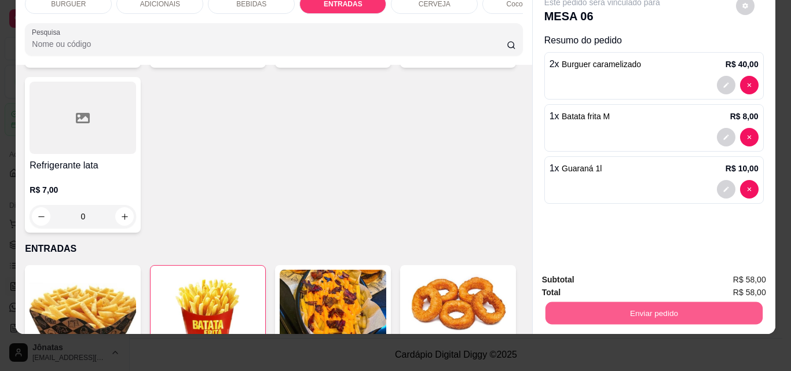
click at [649, 309] on button "Enviar pedido" at bounding box center [653, 313] width 217 height 23
click at [729, 269] on button "Enviar pedido" at bounding box center [736, 275] width 64 height 21
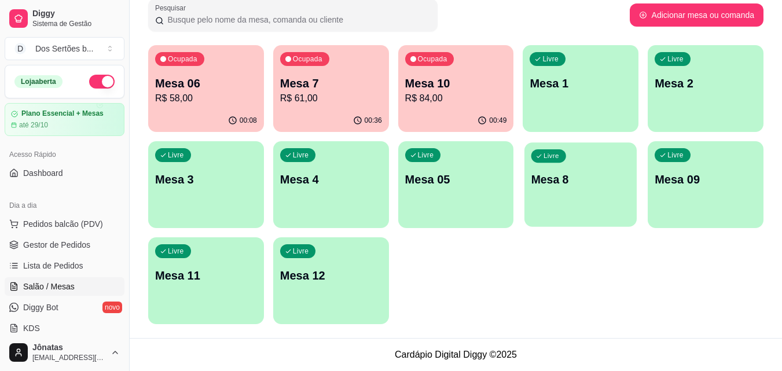
click at [602, 200] on div "Livre Mesa 8" at bounding box center [580, 177] width 112 height 71
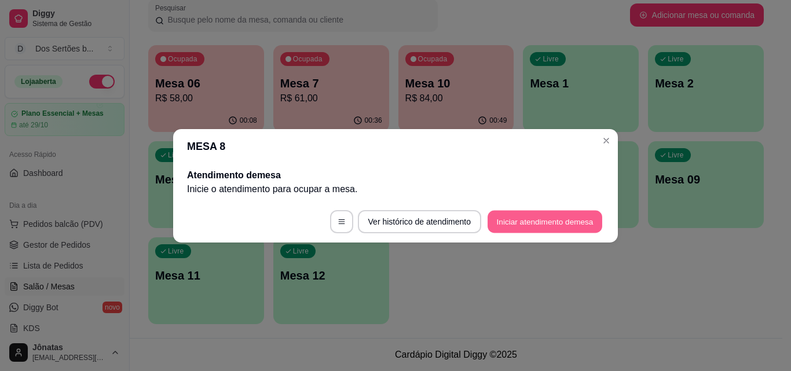
click at [524, 226] on button "Iniciar atendimento de mesa" at bounding box center [544, 221] width 115 height 23
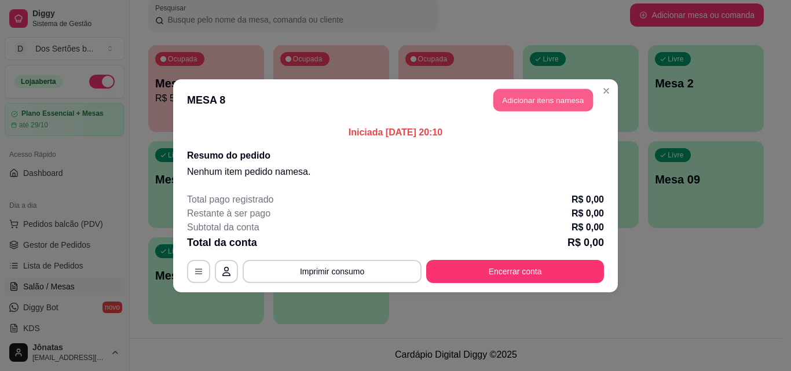
click at [502, 97] on button "Adicionar itens na mesa" at bounding box center [543, 100] width 100 height 23
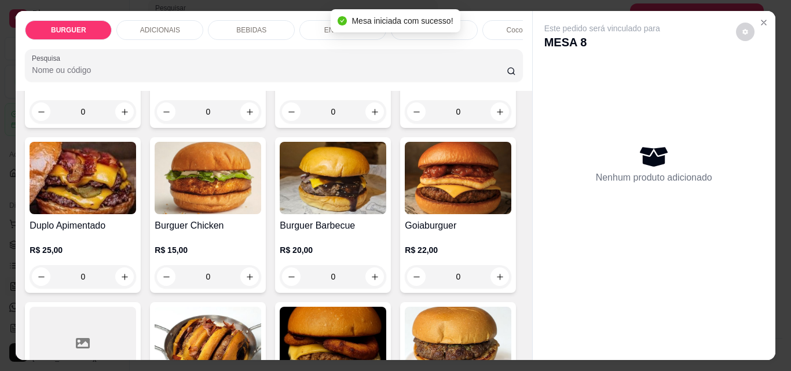
scroll to position [299, 0]
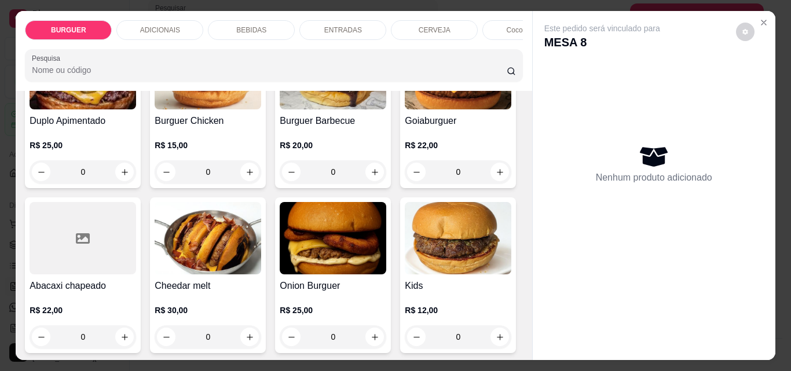
click at [490, 16] on button "increase-product-quantity" at bounding box center [499, 7] width 19 height 19
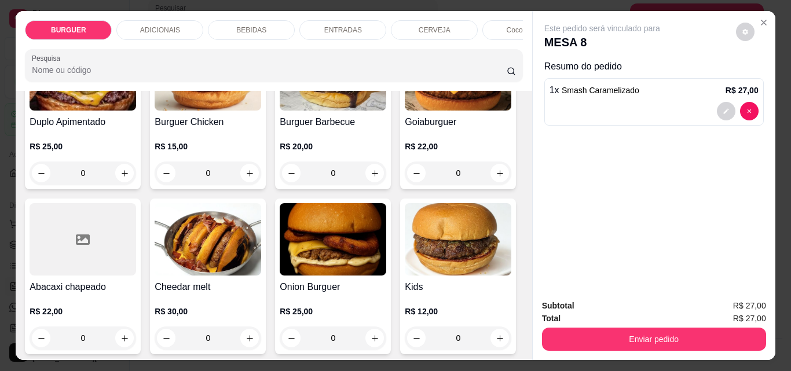
scroll to position [299, 0]
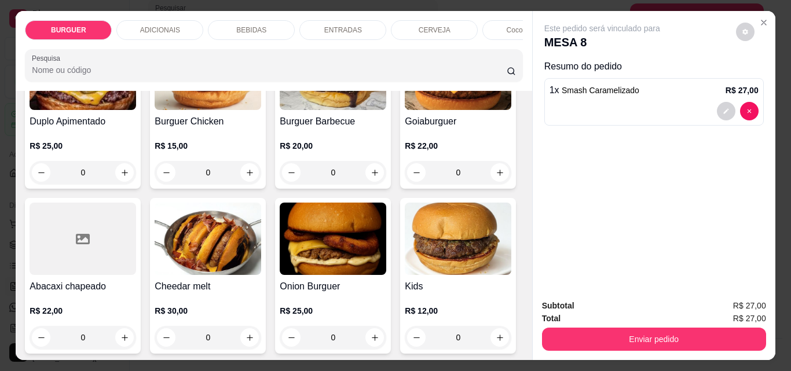
click at [490, 16] on button "increase-product-quantity" at bounding box center [499, 7] width 18 height 18
type input "2"
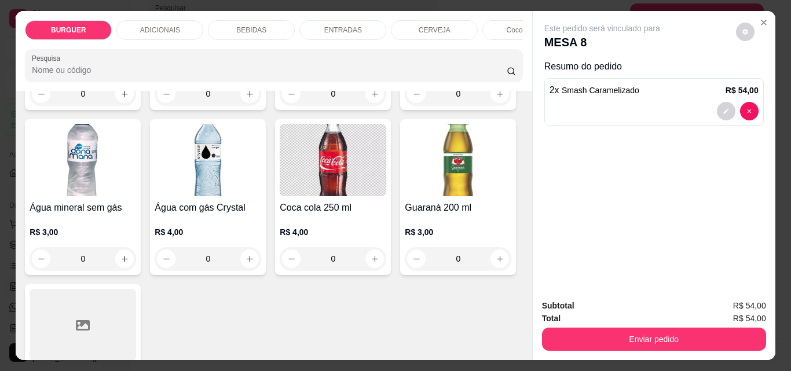
scroll to position [1402, 0]
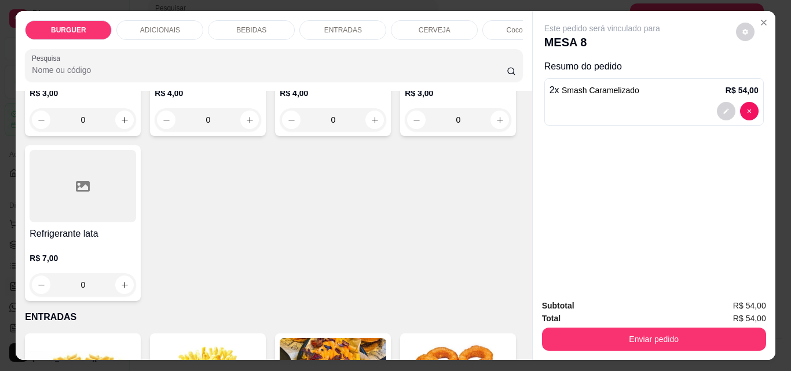
type input "1"
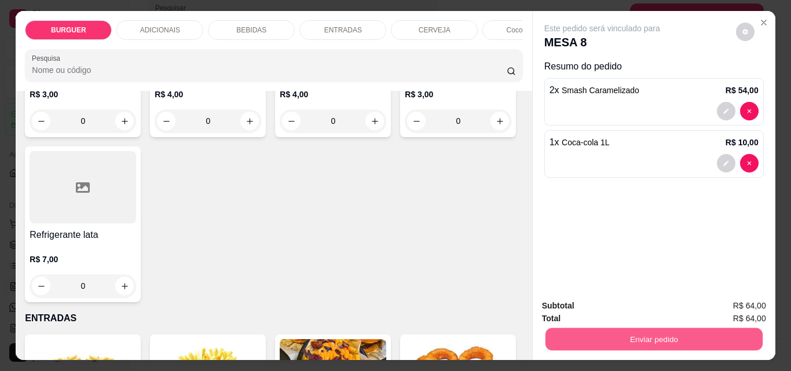
click at [590, 334] on button "Enviar pedido" at bounding box center [653, 339] width 217 height 23
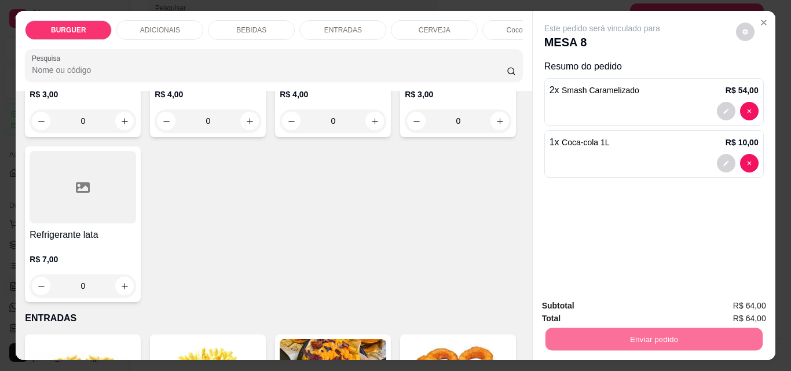
click at [728, 308] on button "Enviar pedido" at bounding box center [736, 305] width 64 height 21
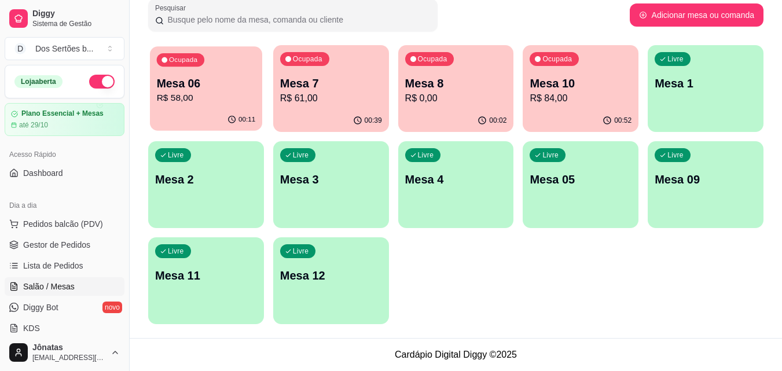
click at [227, 84] on p "Mesa 06" at bounding box center [206, 84] width 99 height 16
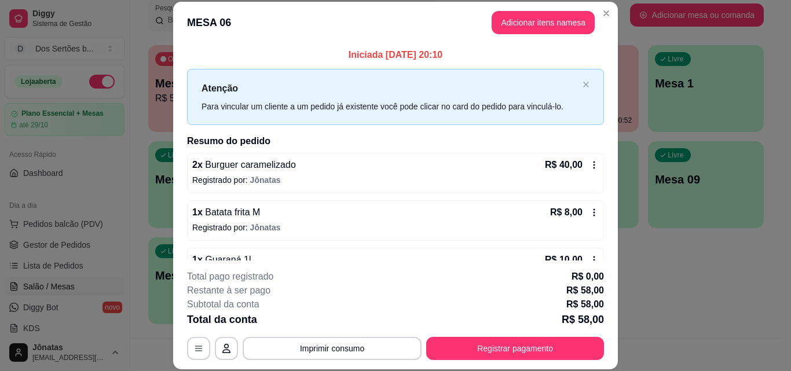
scroll to position [32, 0]
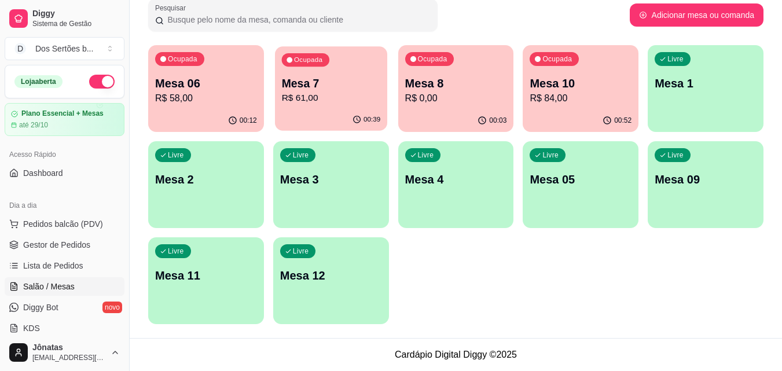
click at [335, 85] on p "Mesa 7" at bounding box center [330, 84] width 99 height 16
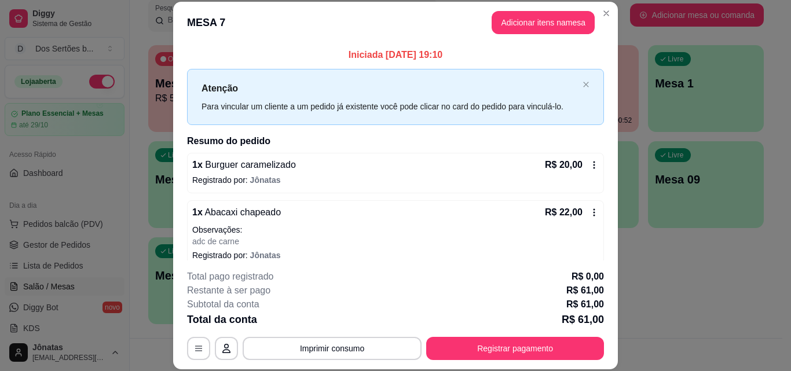
scroll to position [155, 0]
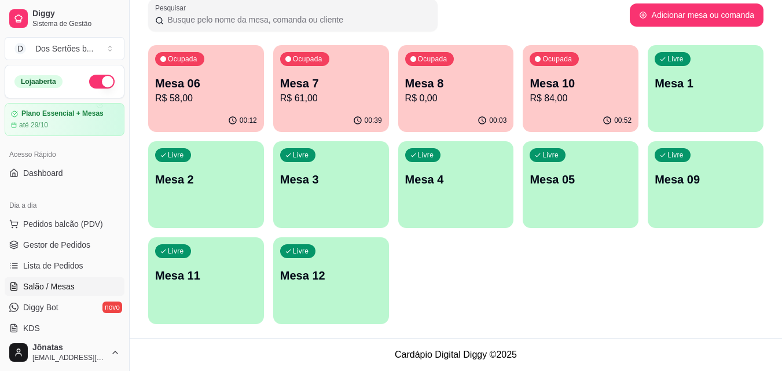
click at [567, 66] on div "Ocupada Mesa 10 R$ 84,00" at bounding box center [581, 77] width 116 height 64
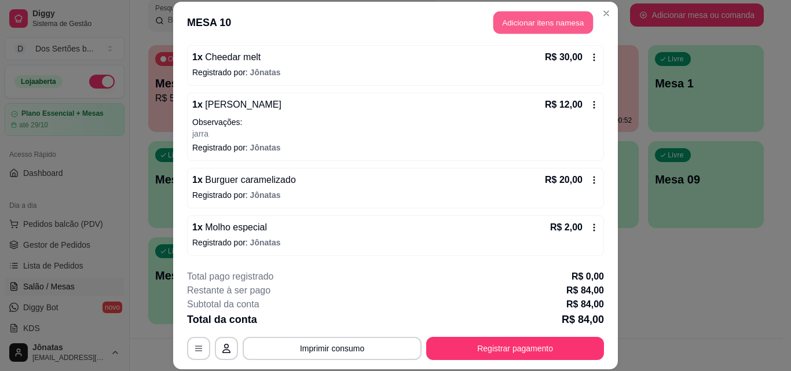
click at [504, 22] on button "Adicionar itens na mesa" at bounding box center [543, 23] width 100 height 23
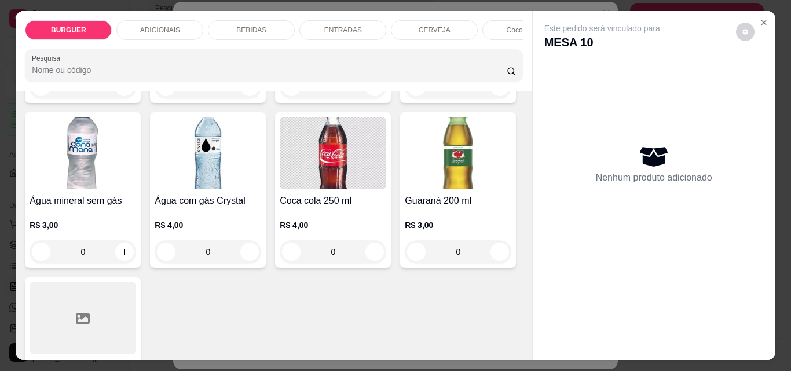
scroll to position [1383, 0]
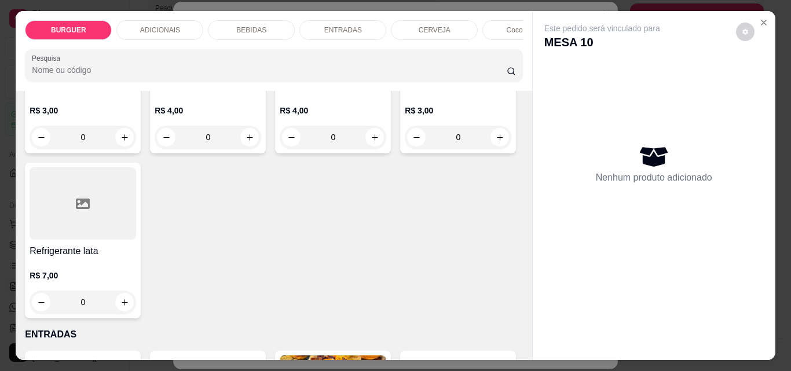
type input "1"
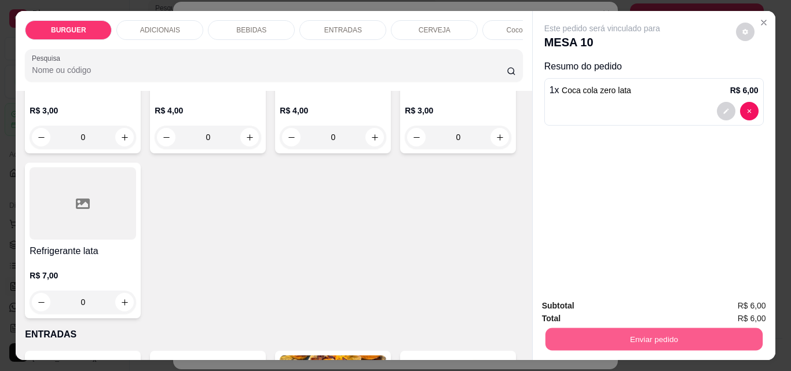
click at [721, 332] on button "Enviar pedido" at bounding box center [653, 339] width 217 height 23
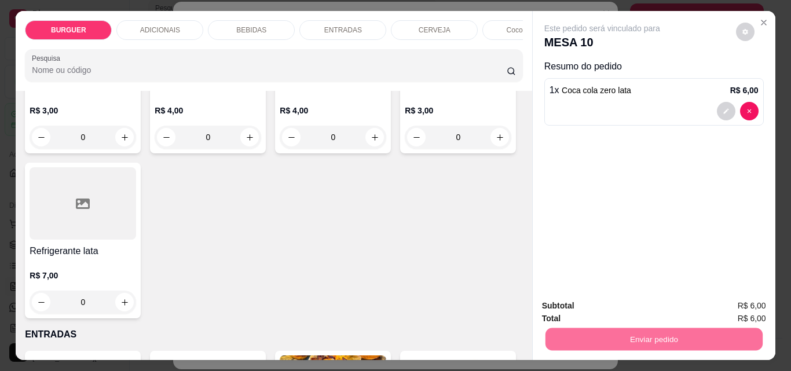
click at [740, 305] on button "Enviar pedido" at bounding box center [739, 306] width 66 height 23
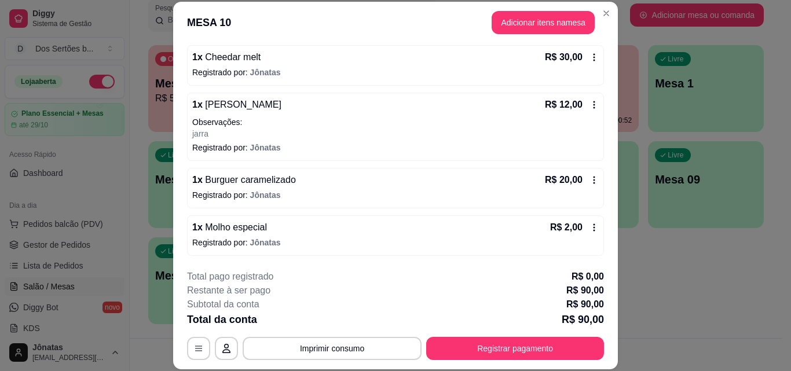
scroll to position [203, 0]
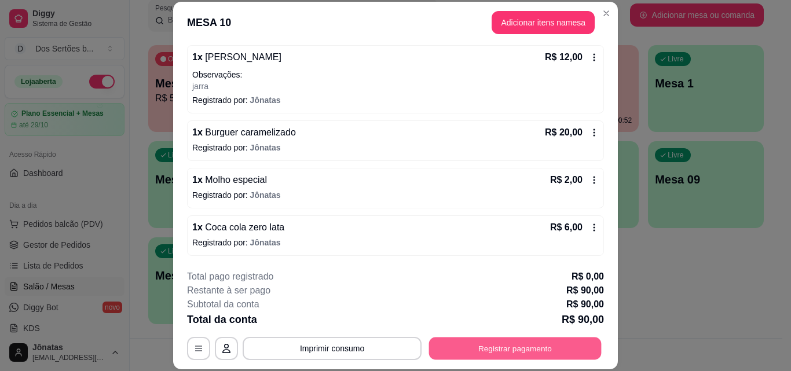
click at [521, 356] on button "Registrar pagamento" at bounding box center [515, 348] width 172 height 23
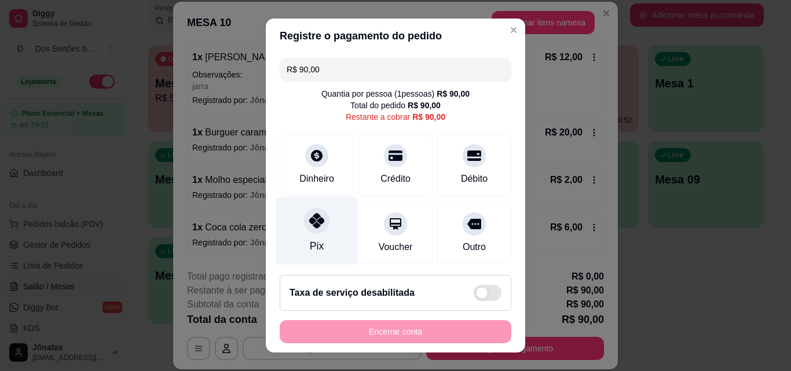
click at [317, 212] on div at bounding box center [316, 220] width 25 height 25
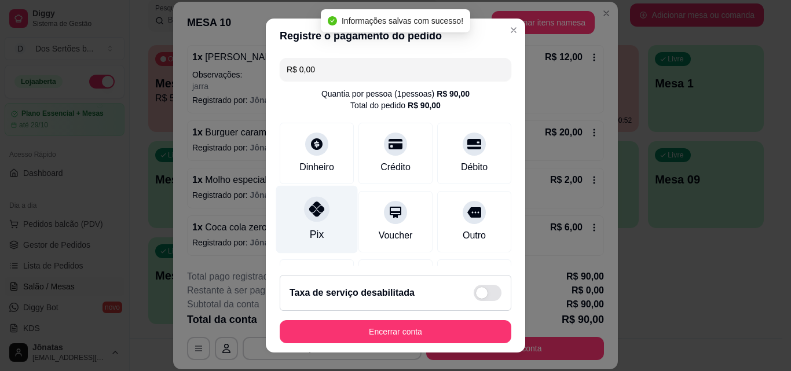
type input "R$ 0,00"
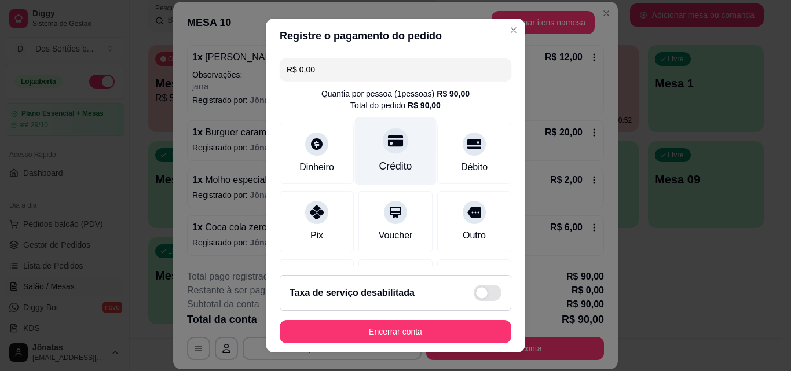
scroll to position [134, 0]
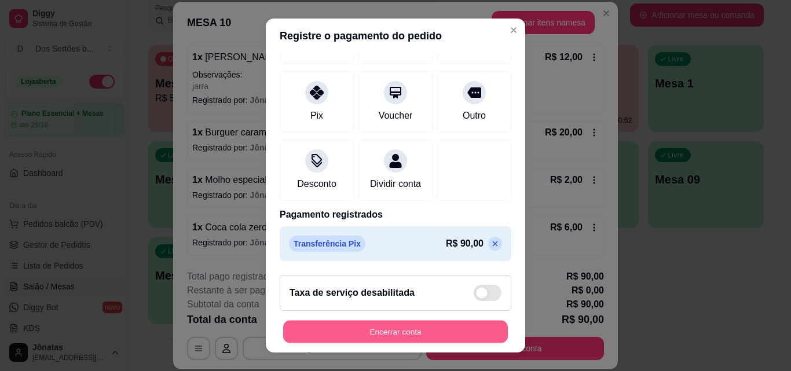
click at [393, 333] on button "Encerrar conta" at bounding box center [395, 332] width 225 height 23
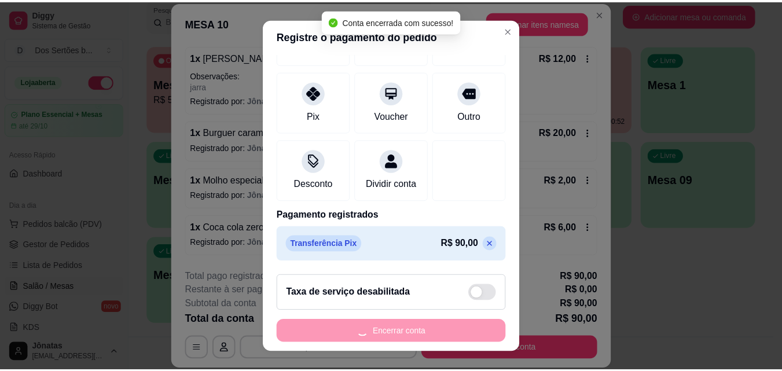
scroll to position [0, 0]
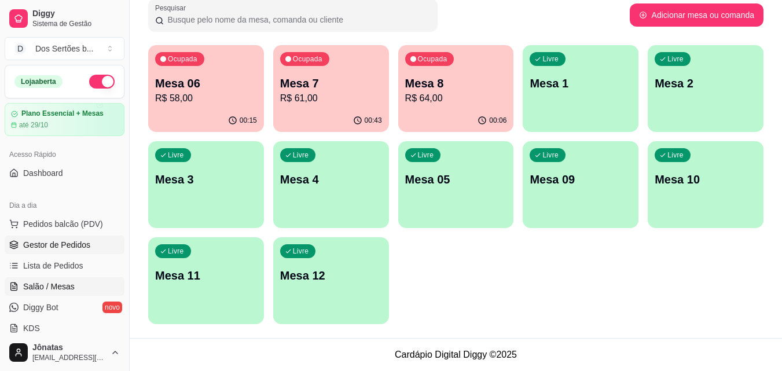
click at [58, 238] on link "Gestor de Pedidos" at bounding box center [65, 245] width 120 height 19
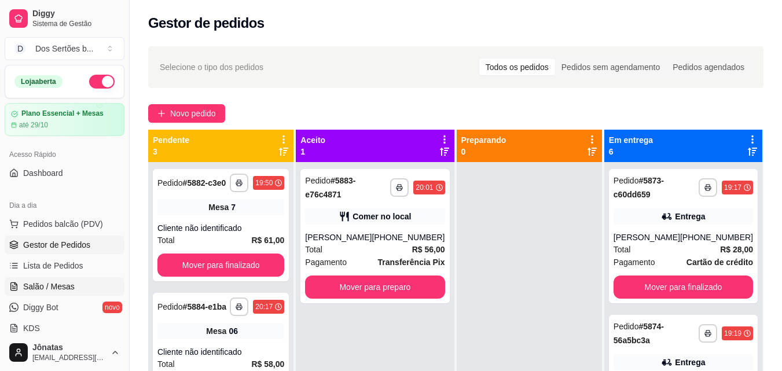
click at [52, 284] on span "Salão / Mesas" at bounding box center [49, 287] width 52 height 12
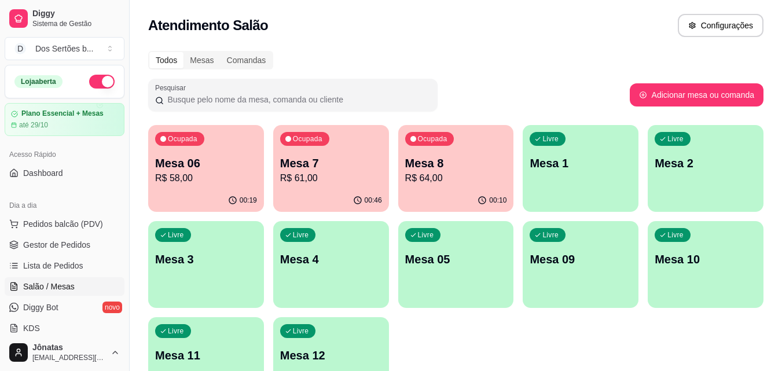
click at [319, 185] on p "R$ 61,00" at bounding box center [331, 178] width 102 height 14
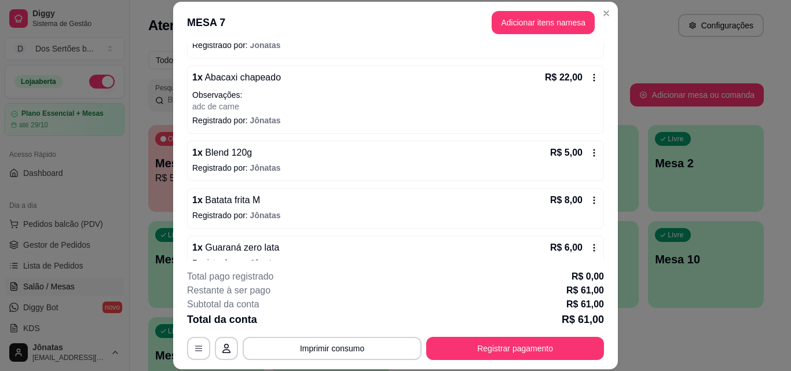
scroll to position [155, 0]
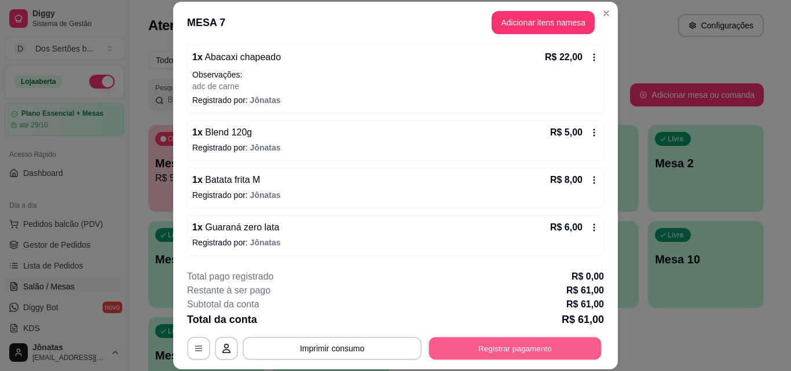
click at [563, 344] on button "Registrar pagamento" at bounding box center [515, 348] width 172 height 23
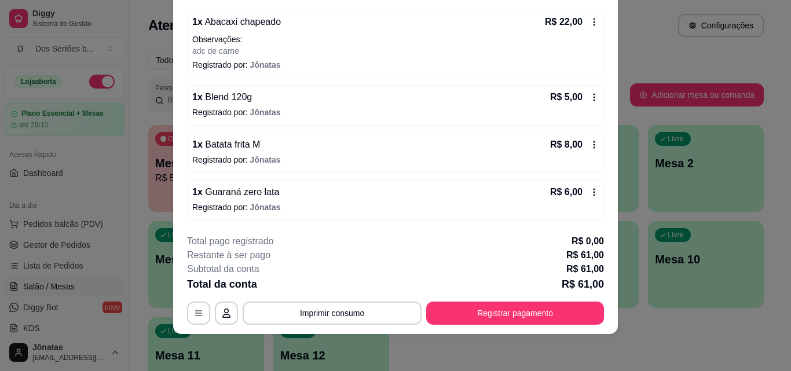
scroll to position [0, 0]
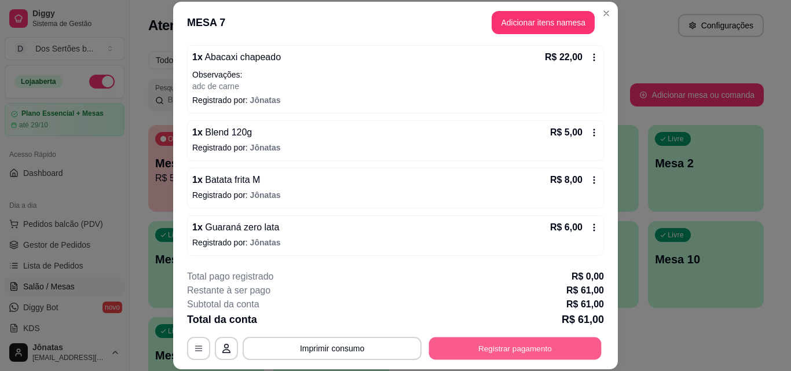
click at [510, 348] on button "Registrar pagamento" at bounding box center [515, 348] width 172 height 23
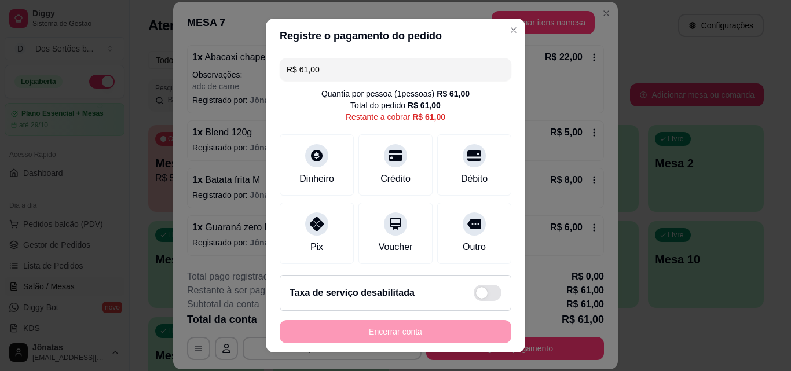
click at [330, 65] on input "R$ 61,00" at bounding box center [395, 69] width 218 height 23
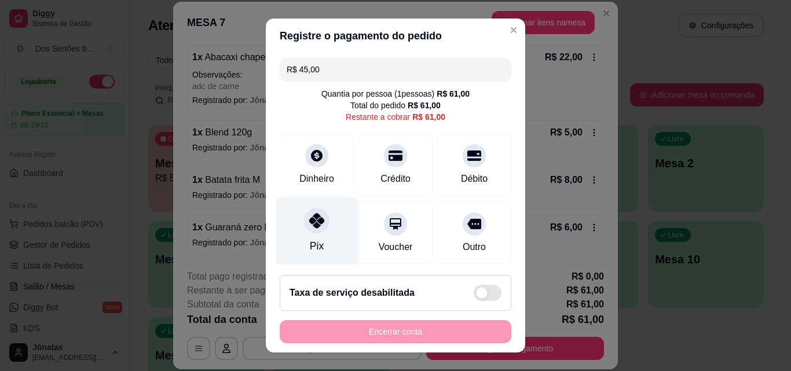
click at [313, 208] on div at bounding box center [316, 220] width 25 height 25
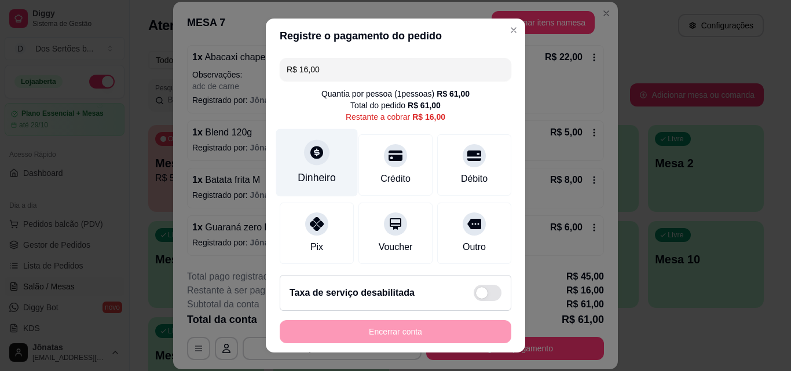
click at [325, 166] on div "Dinheiro" at bounding box center [317, 163] width 82 height 68
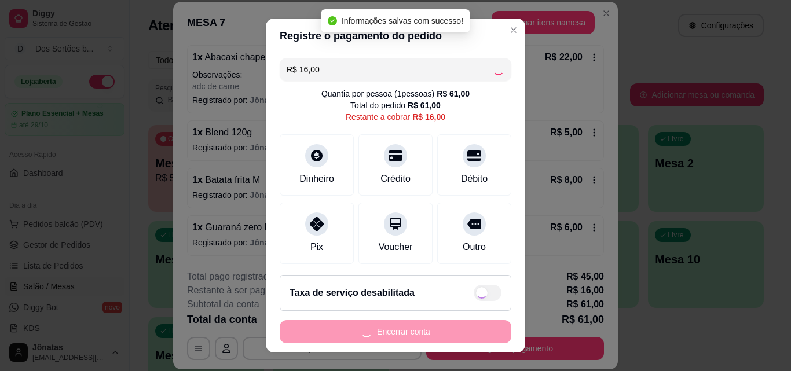
type input "R$ 0,00"
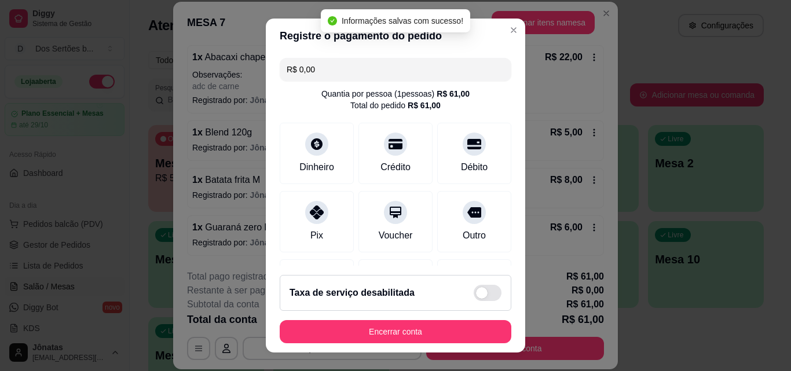
scroll to position [178, 0]
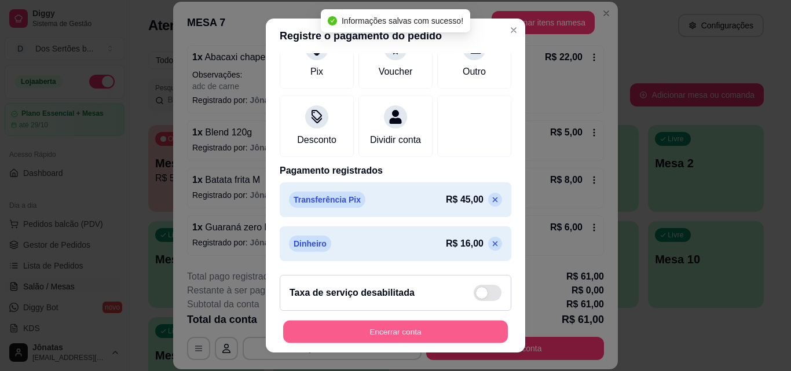
click at [428, 324] on button "Encerrar conta" at bounding box center [395, 332] width 225 height 23
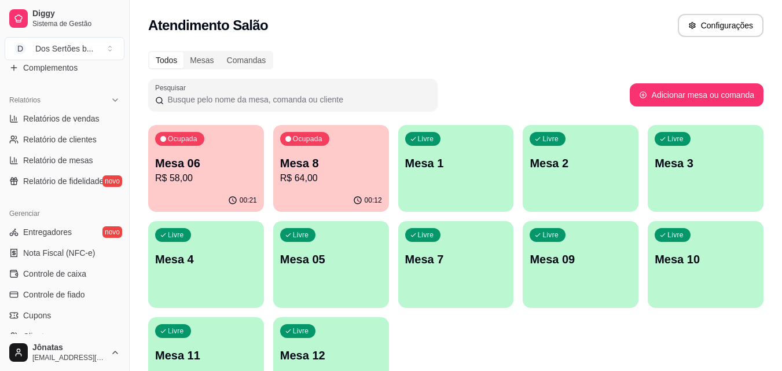
scroll to position [401, 0]
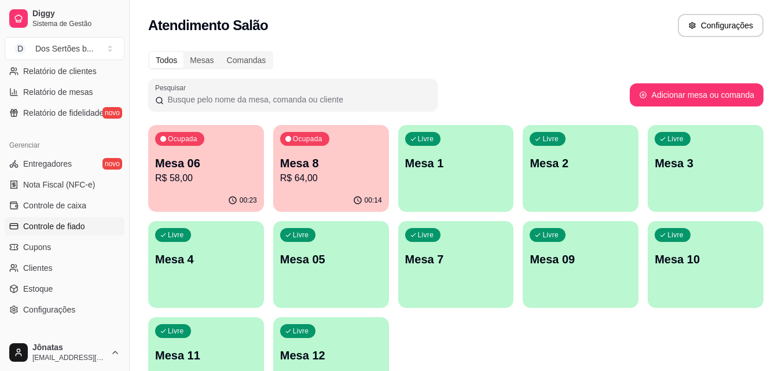
click at [63, 224] on span "Controle de fiado" at bounding box center [54, 227] width 62 height 12
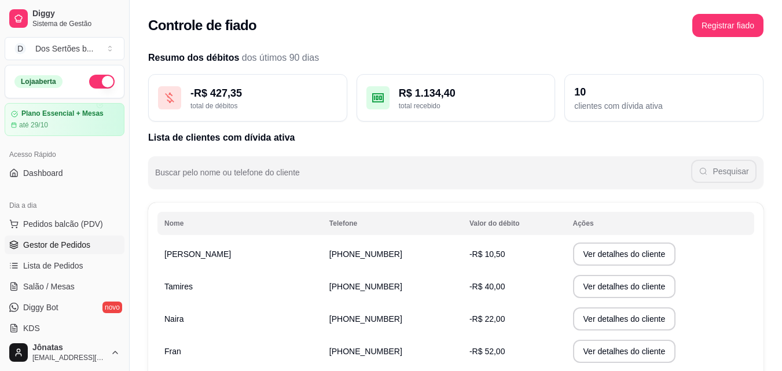
click at [84, 239] on span "Gestor de Pedidos" at bounding box center [56, 245] width 67 height 12
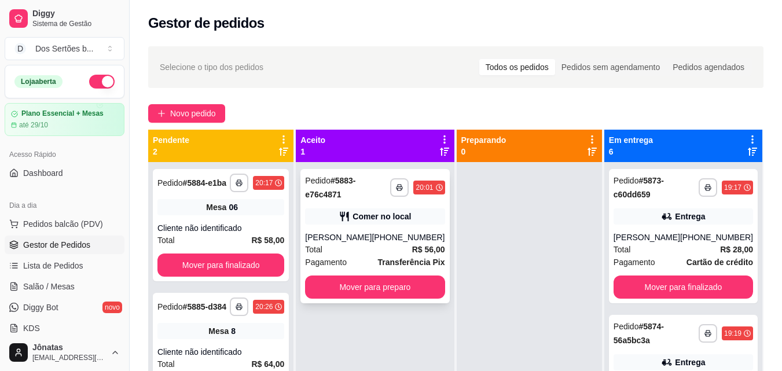
click at [369, 233] on div "[PERSON_NAME]" at bounding box center [338, 238] width 67 height 12
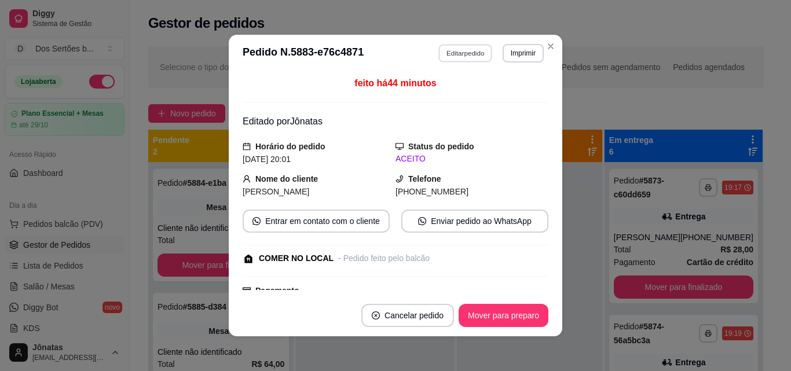
click at [451, 51] on button "Editar pedido" at bounding box center [466, 53] width 54 height 18
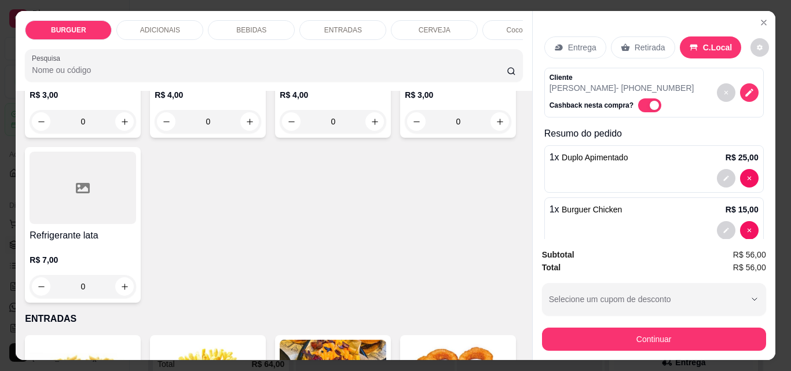
scroll to position [1516, 0]
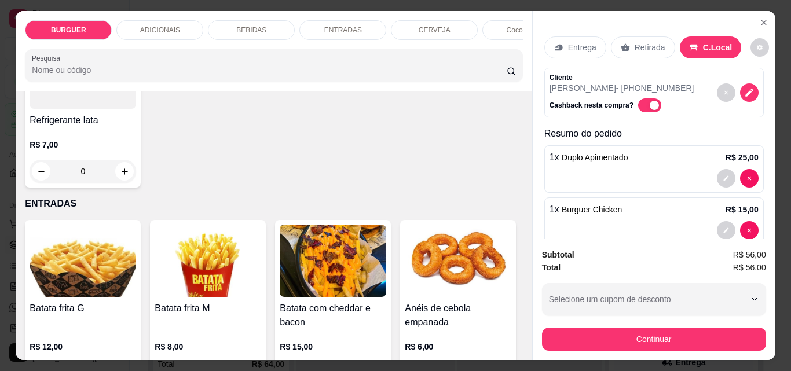
type input "1"
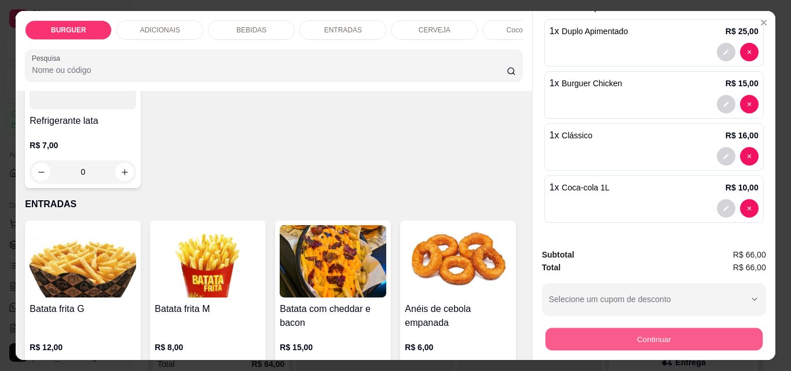
click at [652, 332] on button "Continuar" at bounding box center [653, 339] width 217 height 23
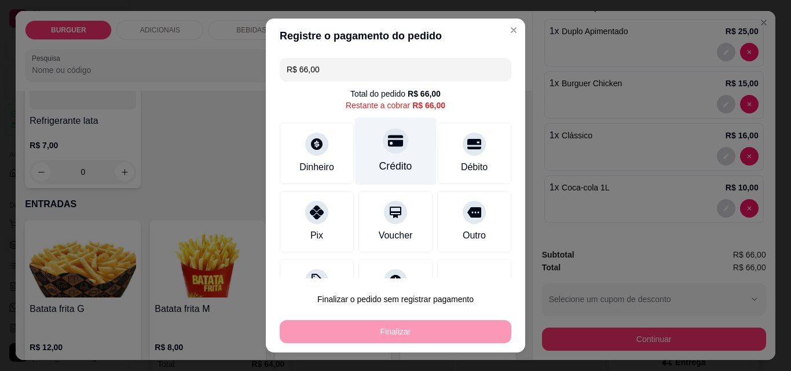
click at [388, 142] on icon at bounding box center [395, 141] width 15 height 12
type input "R$ 0,00"
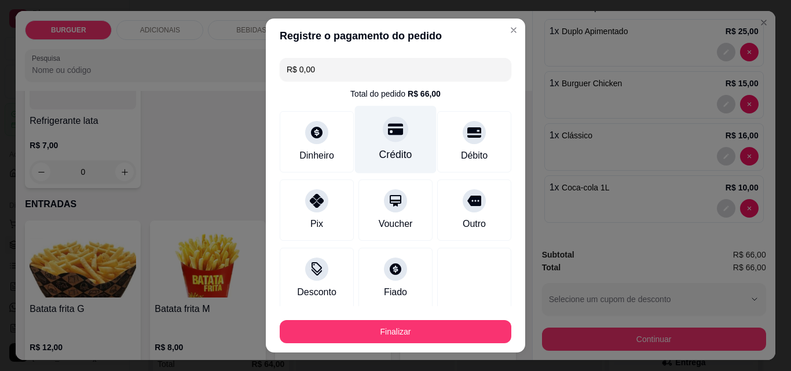
scroll to position [68, 0]
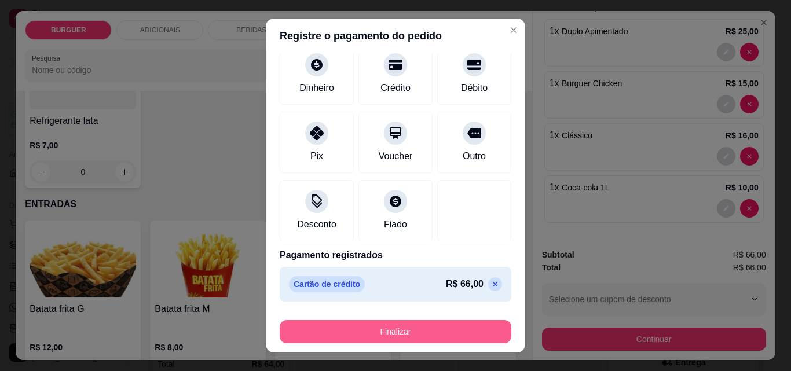
click at [425, 330] on button "Finalizar" at bounding box center [396, 331] width 232 height 23
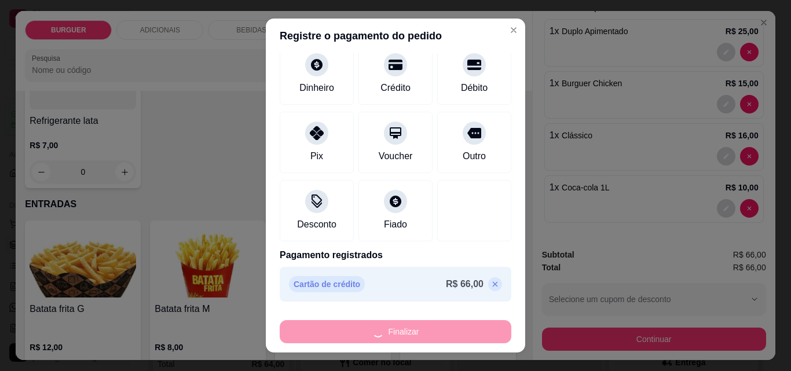
type input "0"
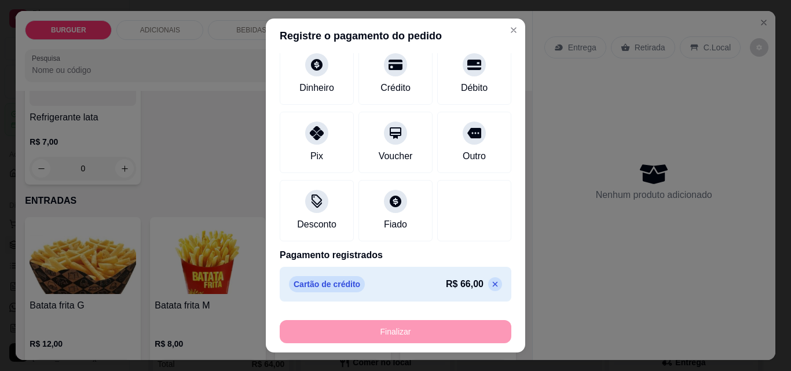
type input "-R$ 66,00"
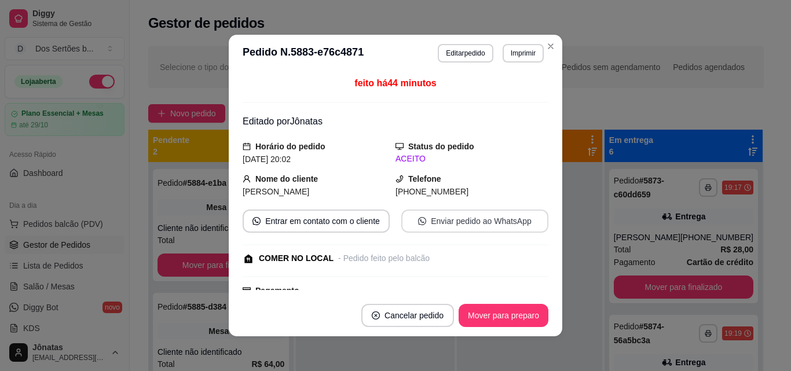
scroll to position [244, 0]
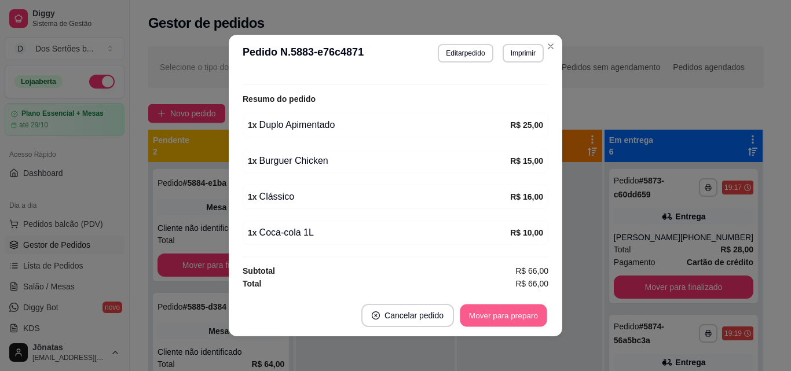
click at [498, 306] on button "Mover para preparo" at bounding box center [503, 315] width 87 height 23
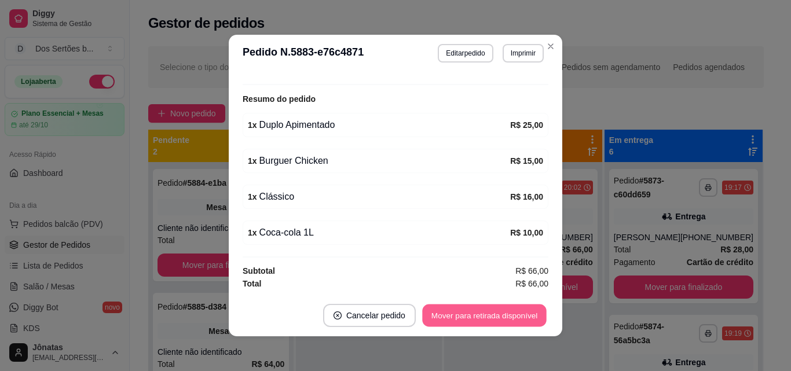
click at [491, 315] on button "Mover para retirada disponível" at bounding box center [484, 315] width 124 height 23
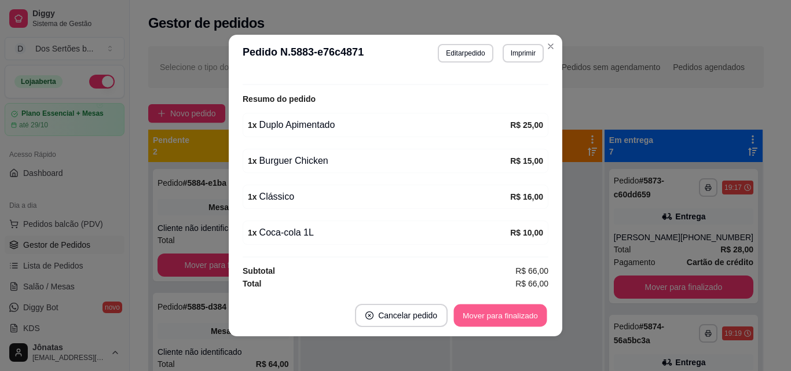
click at [491, 315] on button "Mover para finalizado" at bounding box center [500, 315] width 93 height 23
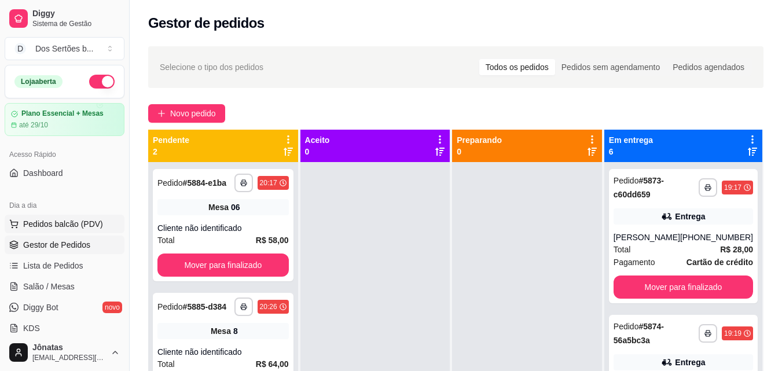
click at [44, 227] on span "Pedidos balcão (PDV)" at bounding box center [63, 224] width 80 height 12
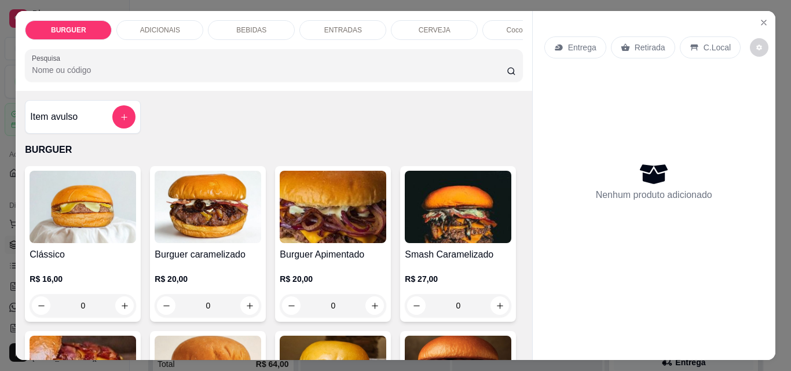
scroll to position [73, 0]
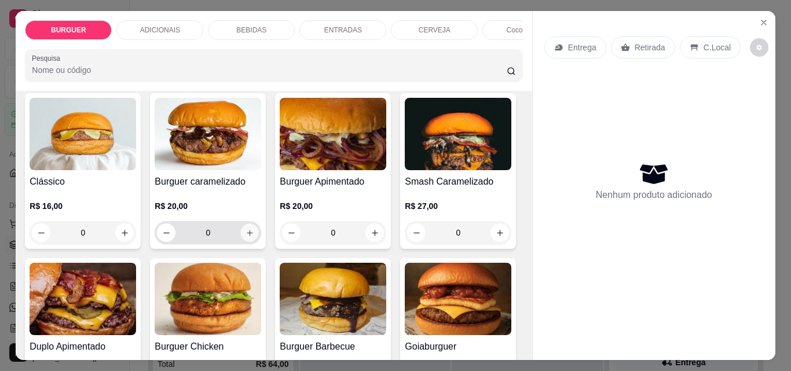
click at [245, 237] on icon "increase-product-quantity" at bounding box center [249, 233] width 9 height 9
type input "1"
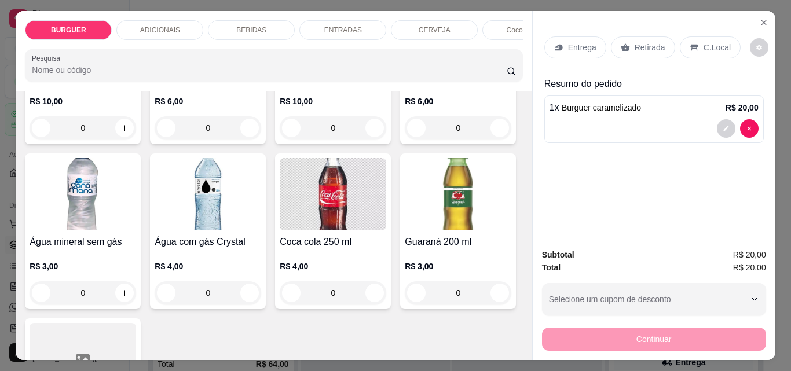
scroll to position [1424, 0]
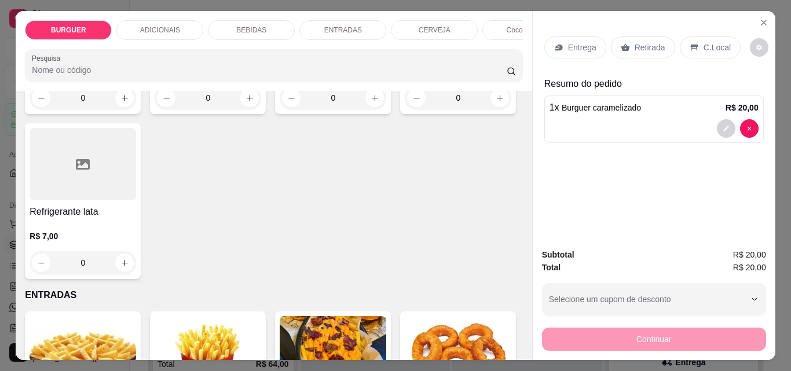
type input "1"
click at [764, 14] on button "Close" at bounding box center [763, 22] width 19 height 19
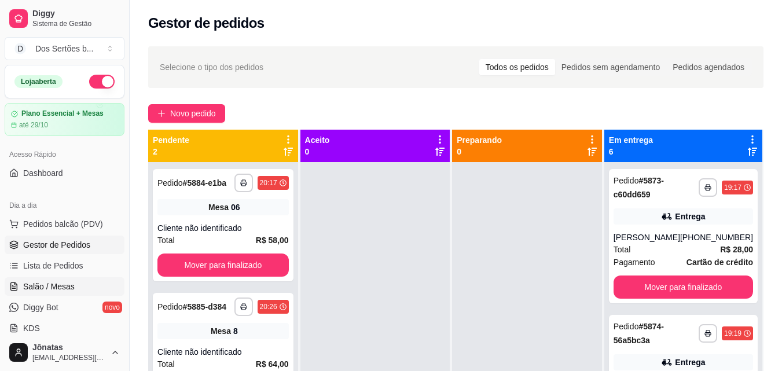
click at [61, 286] on span "Salão / Mesas" at bounding box center [49, 287] width 52 height 12
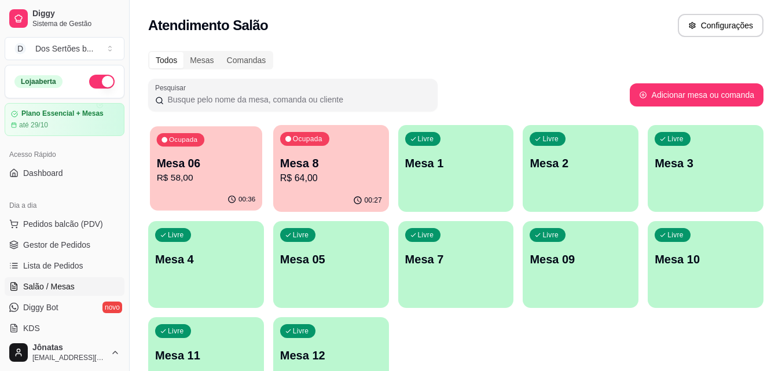
click at [192, 165] on p "Mesa 06" at bounding box center [206, 164] width 99 height 16
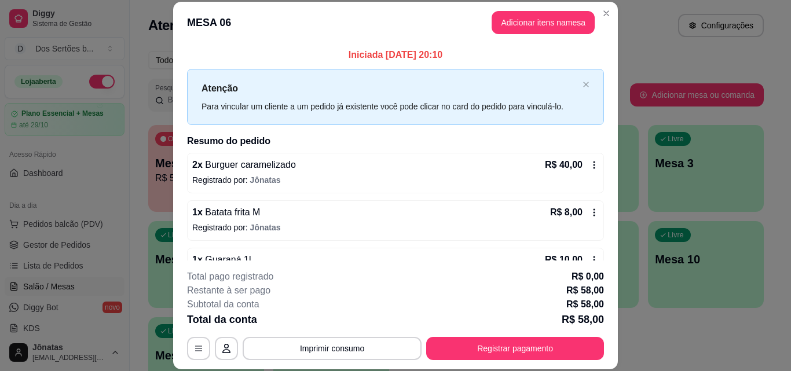
scroll to position [32, 0]
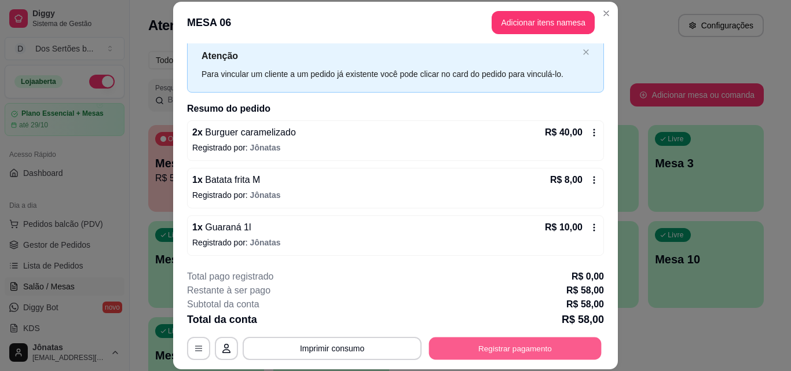
click at [489, 346] on button "Registrar pagamento" at bounding box center [515, 348] width 172 height 23
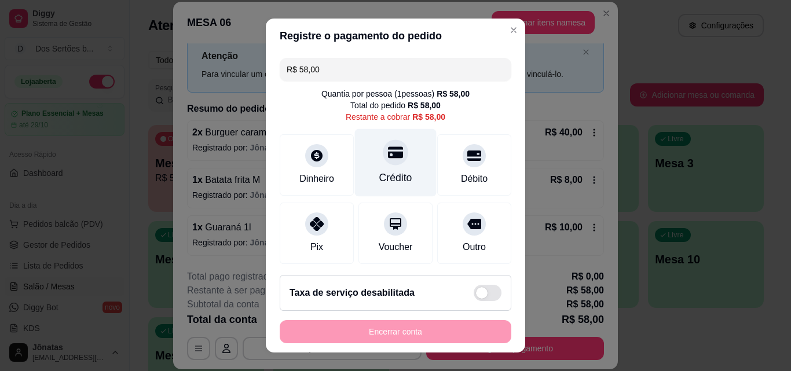
click at [388, 156] on icon at bounding box center [395, 153] width 15 height 12
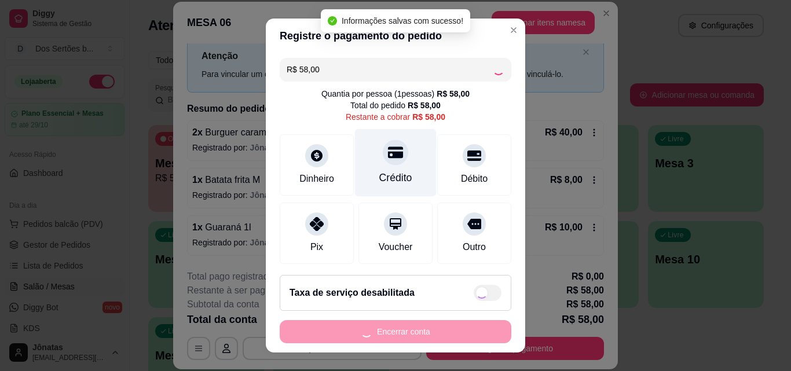
type input "R$ 0,00"
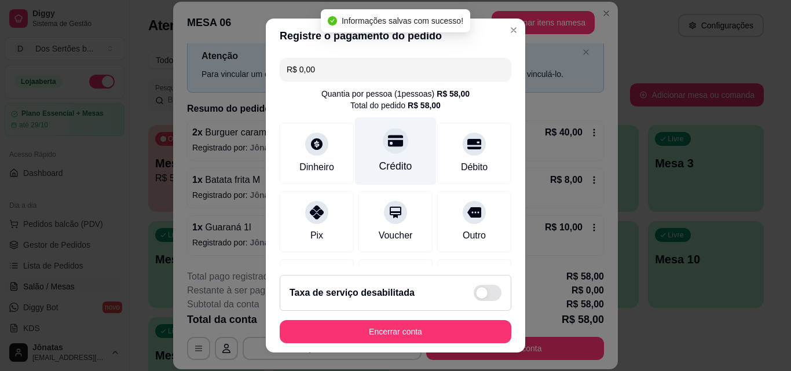
scroll to position [134, 0]
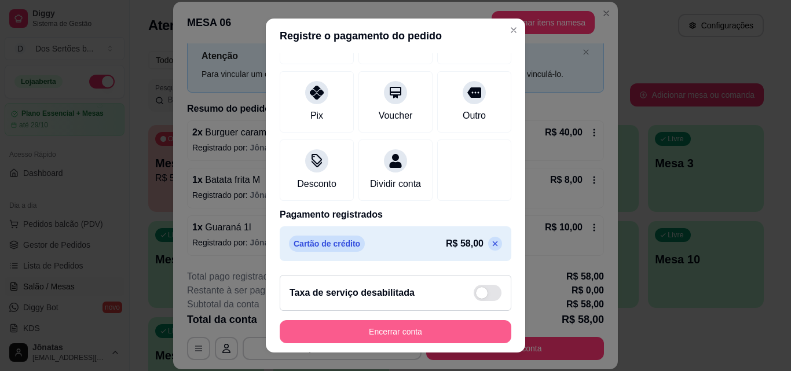
click at [391, 335] on button "Encerrar conta" at bounding box center [396, 331] width 232 height 23
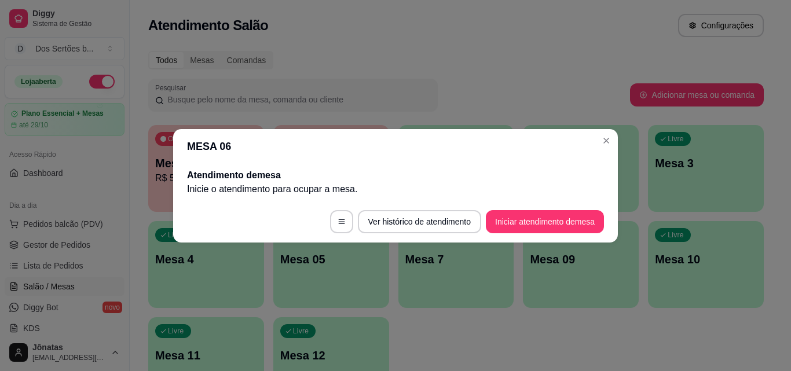
scroll to position [0, 0]
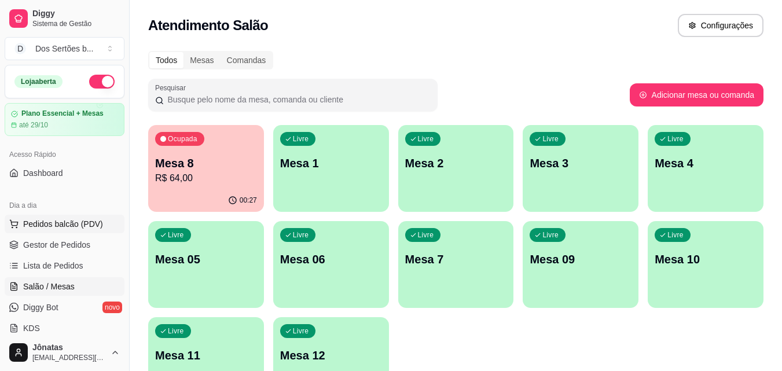
click at [57, 229] on span "Pedidos balcão (PDV)" at bounding box center [63, 224] width 80 height 12
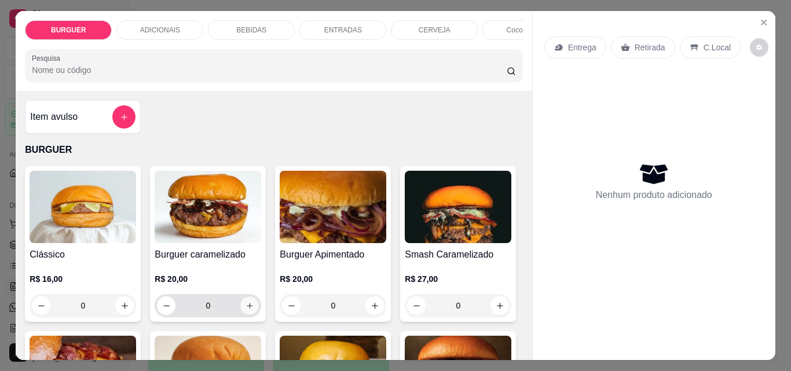
click at [245, 310] on icon "increase-product-quantity" at bounding box center [249, 306] width 9 height 9
type input "1"
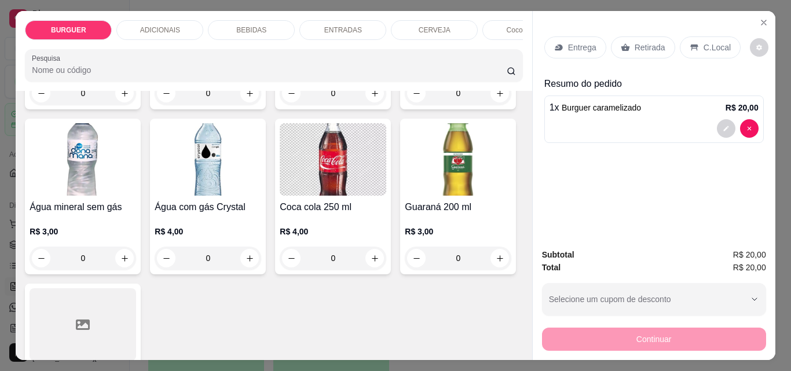
scroll to position [1379, 0]
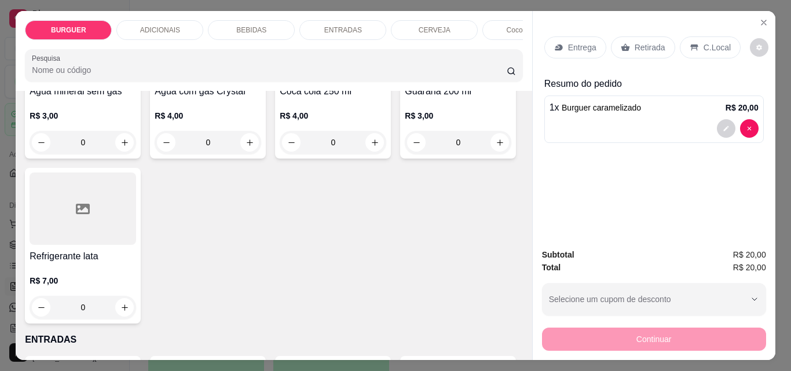
type input "1"
click at [568, 43] on p "Entrega" at bounding box center [582, 48] width 28 height 12
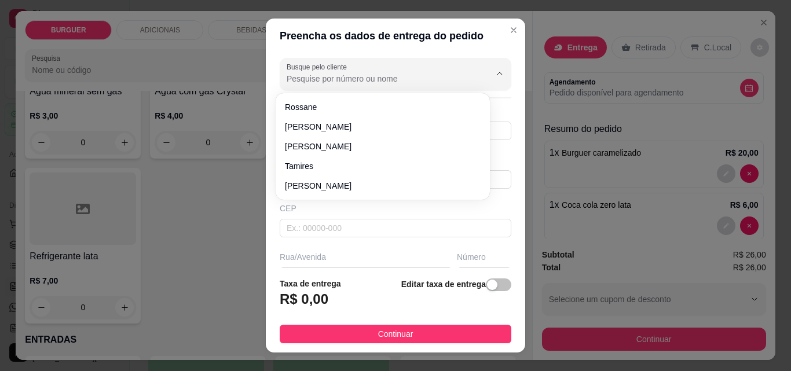
click at [299, 76] on input "Busque pelo cliente" at bounding box center [378, 79] width 185 height 12
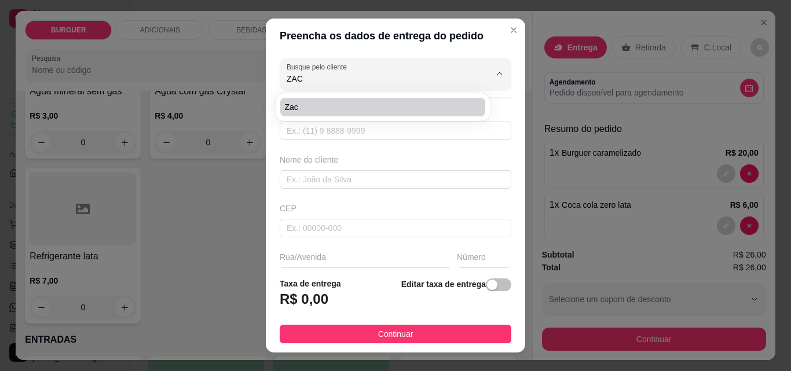
click at [289, 107] on span "Zac" at bounding box center [377, 107] width 184 height 12
type input "Zac"
type input "8694990901"
type input "Zac"
type input "64180000"
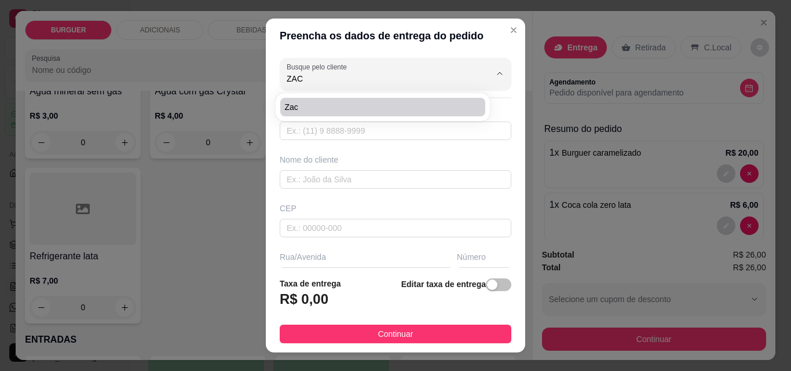
type input "Av [GEOGRAPHIC_DATA]"
type input "1197"
type input "Esperantina"
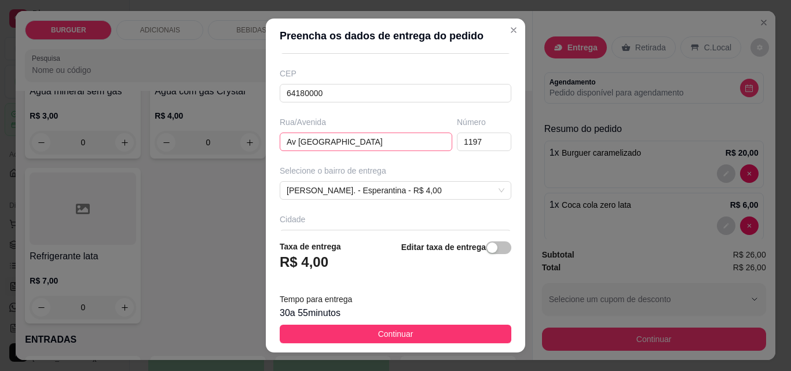
scroll to position [212, 0]
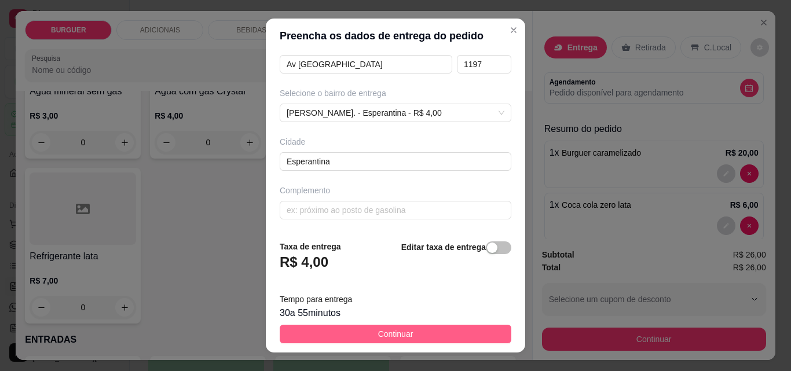
type input "Zac"
click at [422, 329] on button "Continuar" at bounding box center [396, 334] width 232 height 19
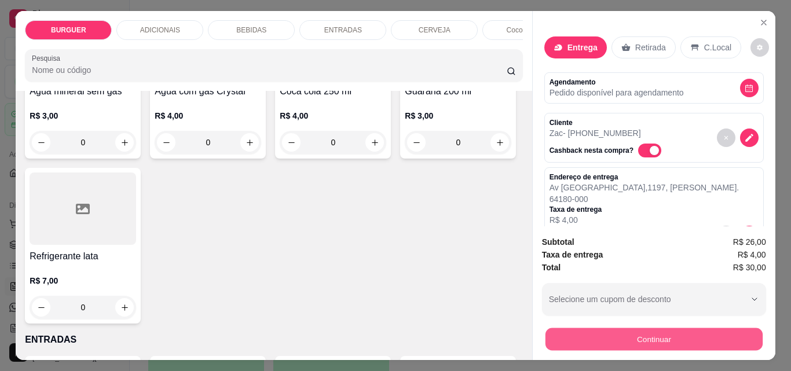
click at [603, 339] on button "Continuar" at bounding box center [653, 339] width 217 height 23
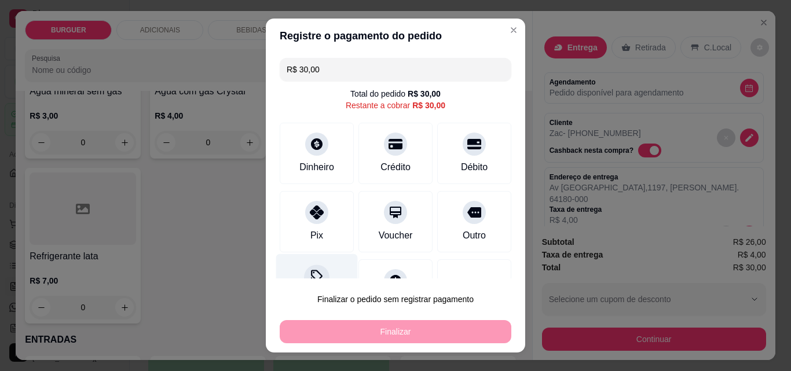
scroll to position [47, 0]
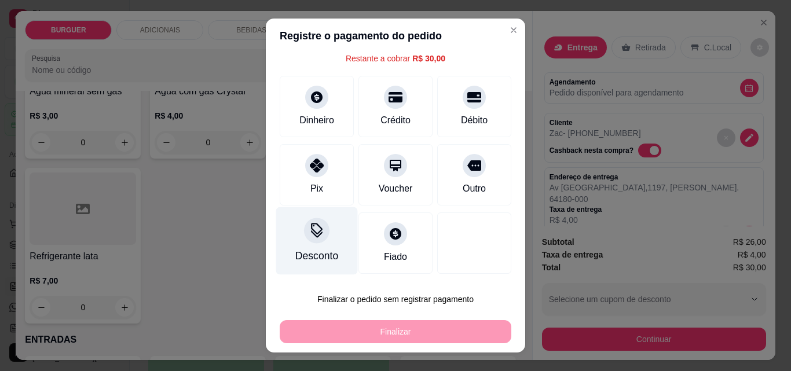
click at [311, 227] on icon at bounding box center [316, 230] width 15 height 15
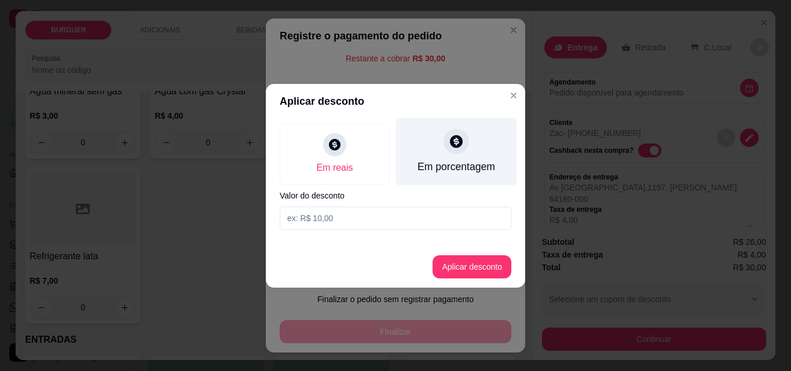
click at [462, 145] on icon at bounding box center [456, 141] width 15 height 15
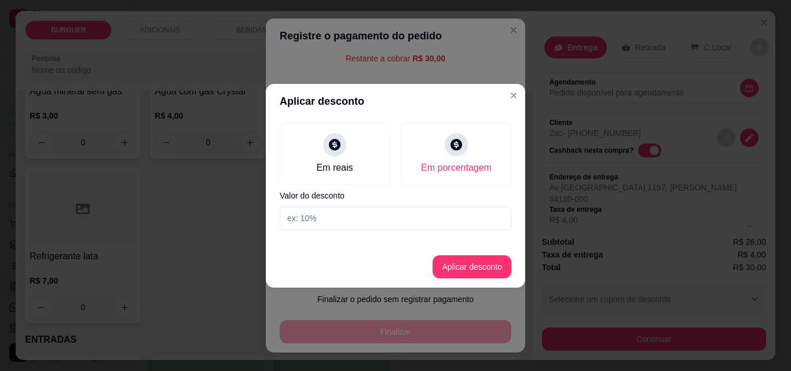
click at [324, 216] on input at bounding box center [396, 218] width 232 height 23
type input "5"
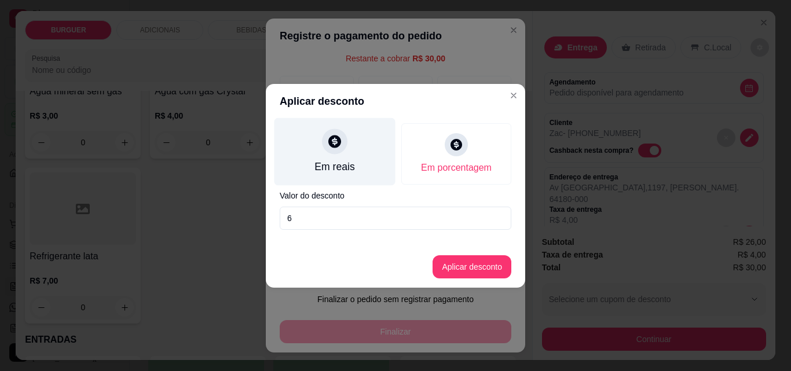
type input "6"
click at [328, 168] on div "Em reais" at bounding box center [334, 166] width 40 height 15
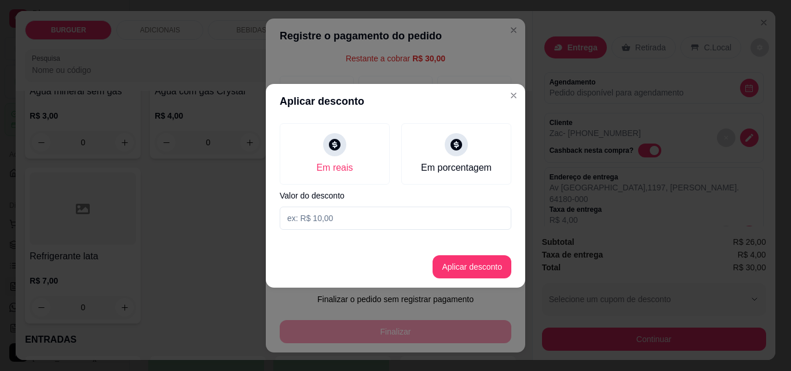
click at [296, 218] on input at bounding box center [396, 218] width 232 height 23
type input "6,00"
click at [453, 262] on button "Aplicar desconto" at bounding box center [472, 266] width 76 height 23
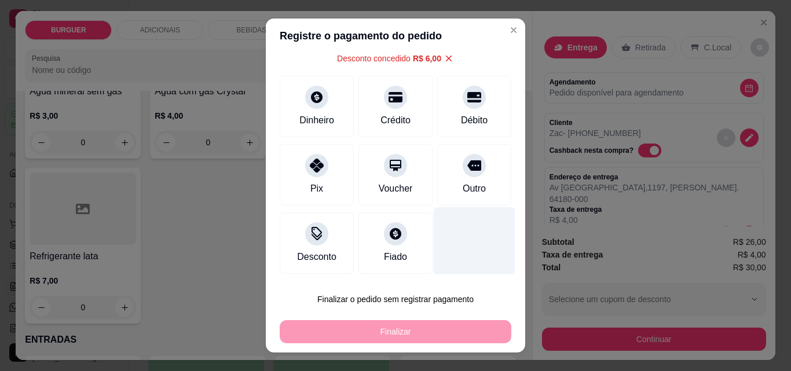
scroll to position [19, 0]
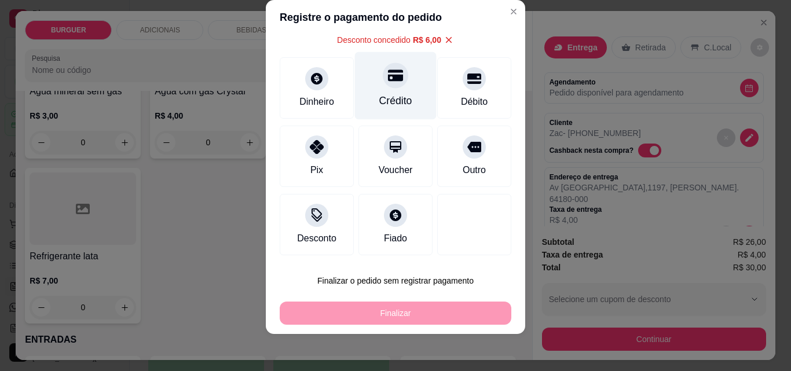
click at [395, 89] on div "Crédito" at bounding box center [396, 86] width 82 height 68
type input "R$ 0,00"
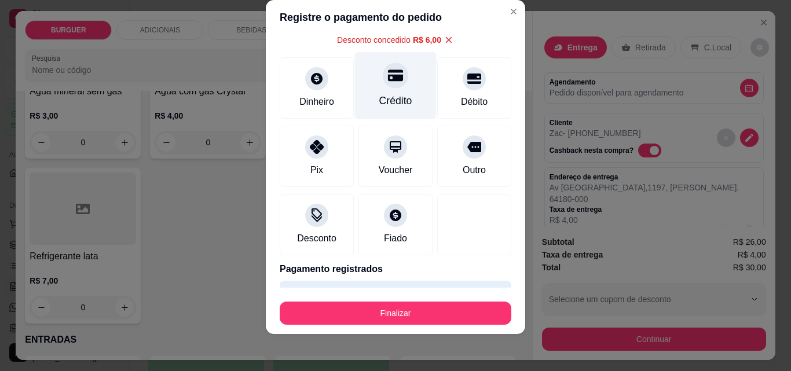
scroll to position [79, 0]
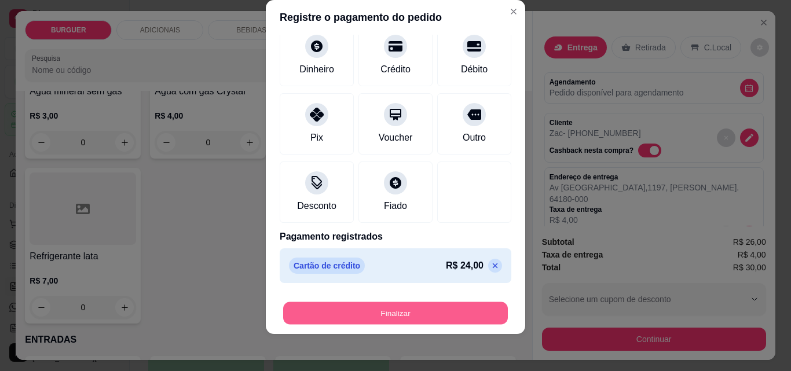
click at [450, 307] on button "Finalizar" at bounding box center [395, 313] width 225 height 23
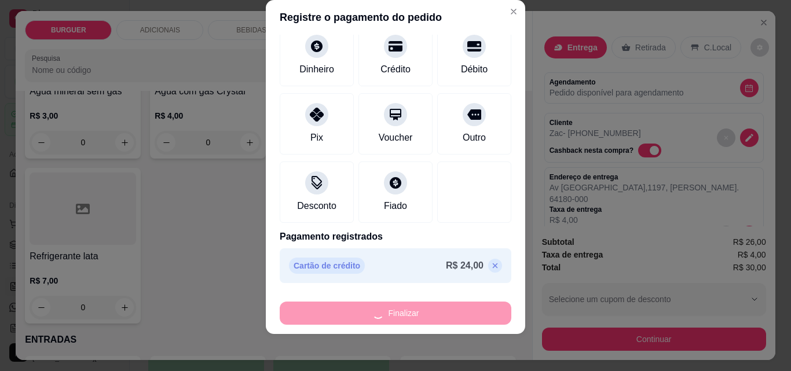
type input "0"
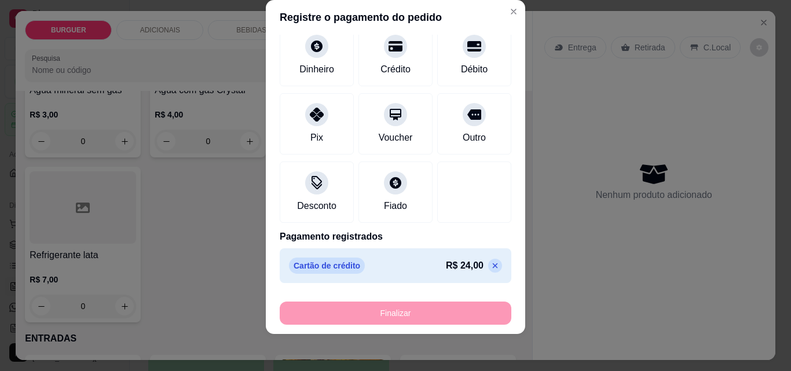
type input "-R$ 30,00"
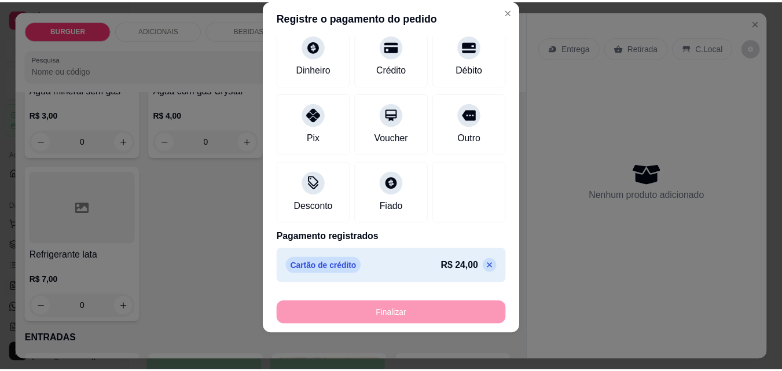
scroll to position [1378, 0]
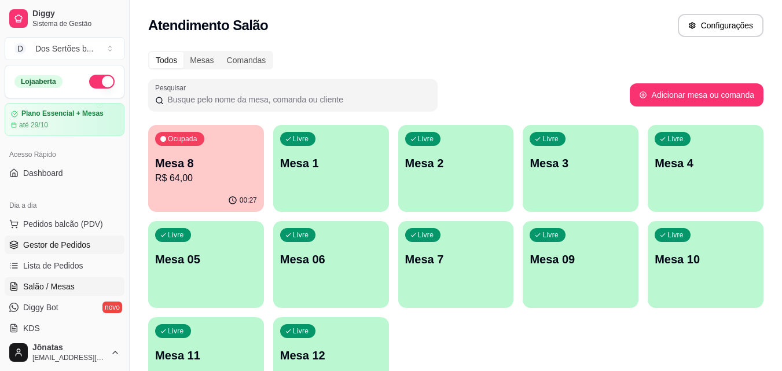
click at [83, 244] on span "Gestor de Pedidos" at bounding box center [56, 245] width 67 height 12
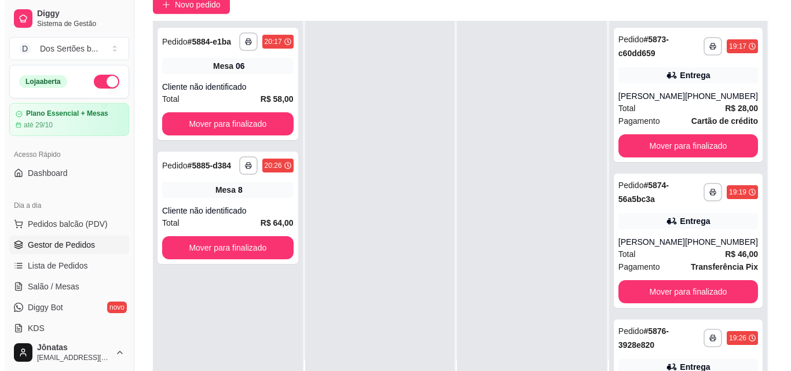
scroll to position [116, 0]
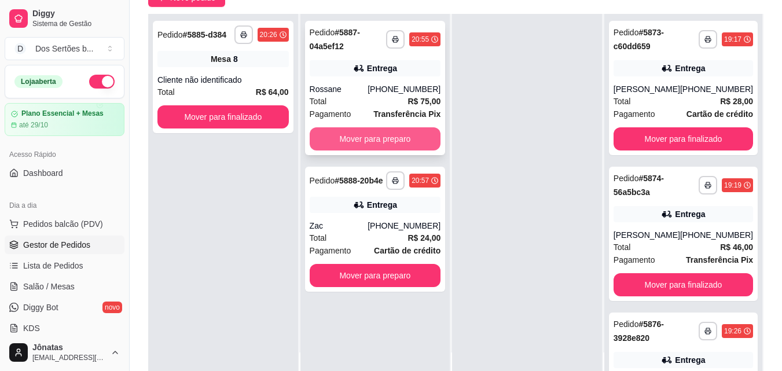
click at [347, 144] on button "Mover para preparo" at bounding box center [375, 138] width 131 height 23
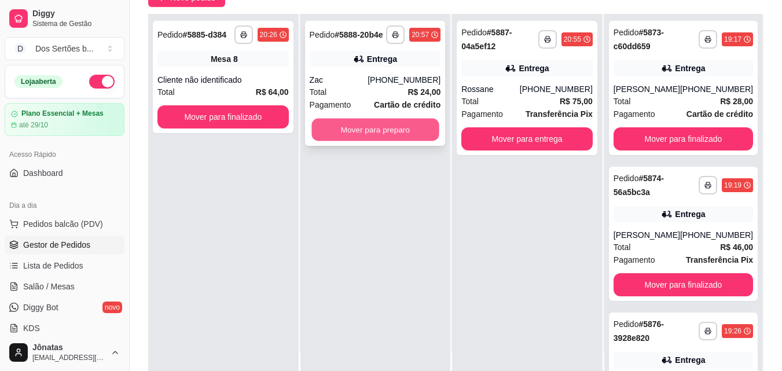
click at [373, 130] on button "Mover para preparo" at bounding box center [374, 130] width 127 height 23
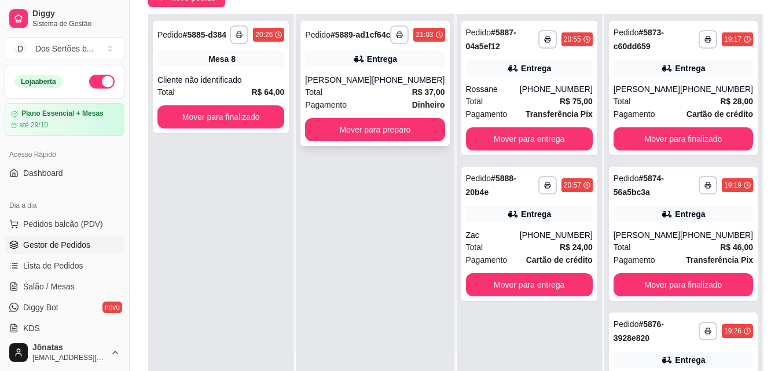
click at [351, 67] on div "Entrega" at bounding box center [374, 59] width 139 height 16
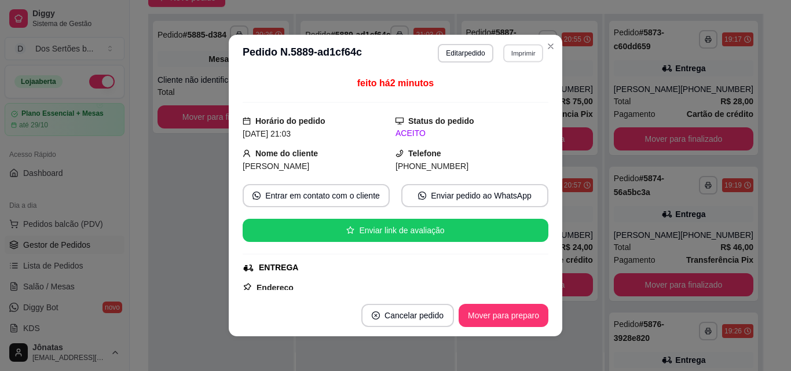
click at [517, 53] on button "Imprimir" at bounding box center [523, 53] width 40 height 18
click at [457, 51] on button "Editar pedido" at bounding box center [465, 53] width 55 height 19
click at [451, 57] on button "Editar pedido" at bounding box center [465, 53] width 55 height 19
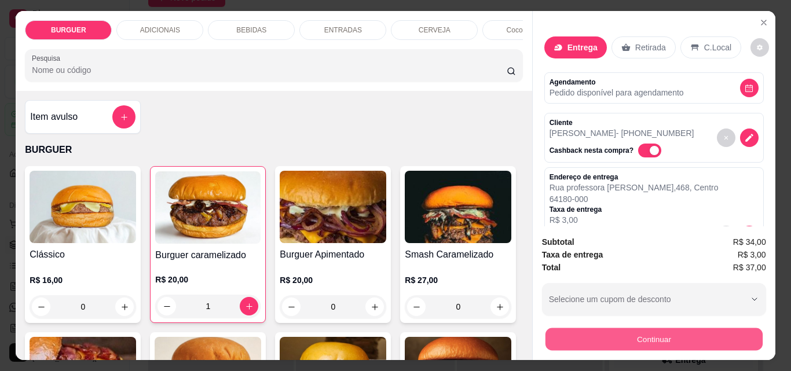
click at [642, 335] on button "Continuar" at bounding box center [653, 339] width 217 height 23
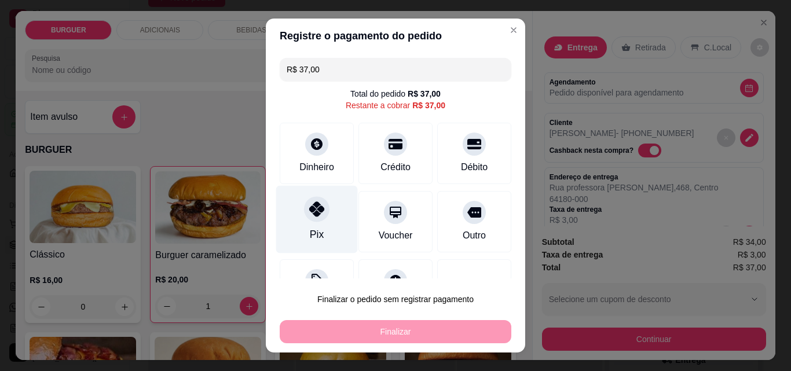
click at [309, 215] on icon at bounding box center [316, 208] width 15 height 15
type input "R$ 0,00"
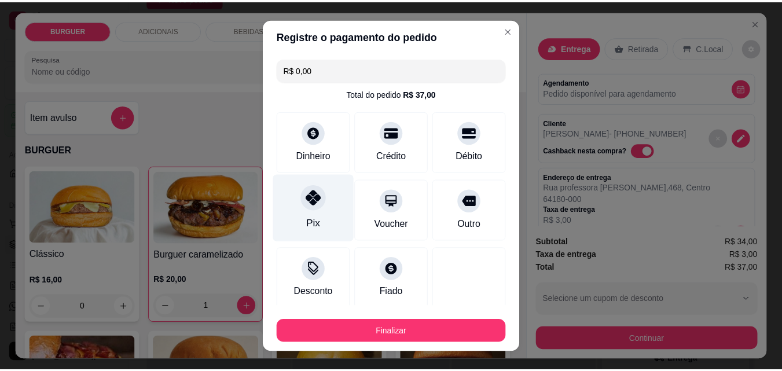
scroll to position [68, 0]
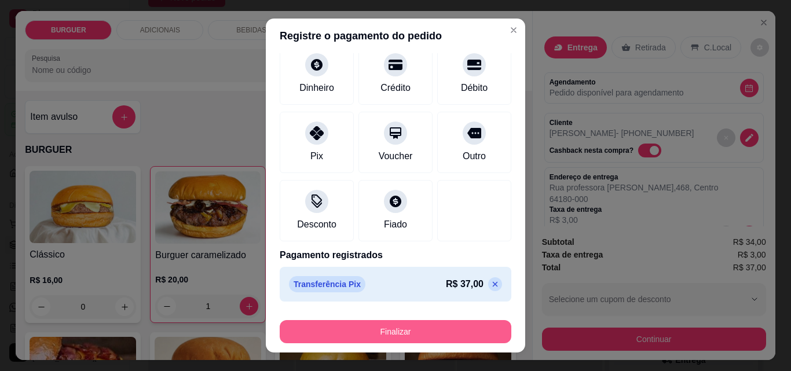
click at [319, 329] on button "Finalizar" at bounding box center [396, 331] width 232 height 23
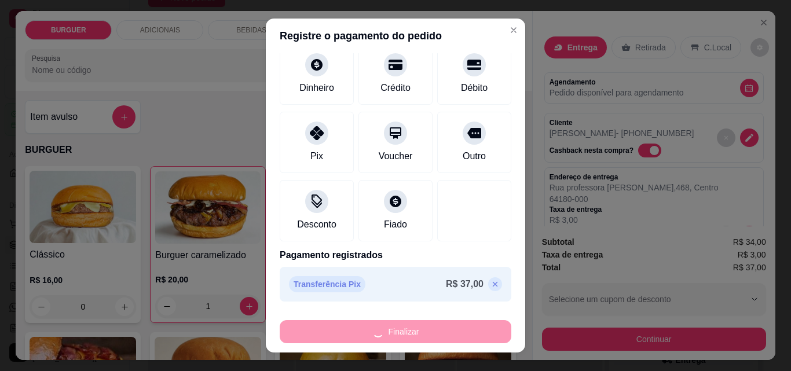
type input "0"
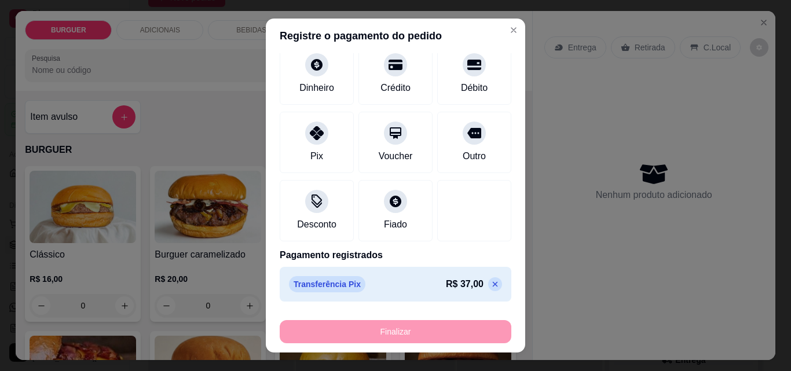
type input "-R$ 37,00"
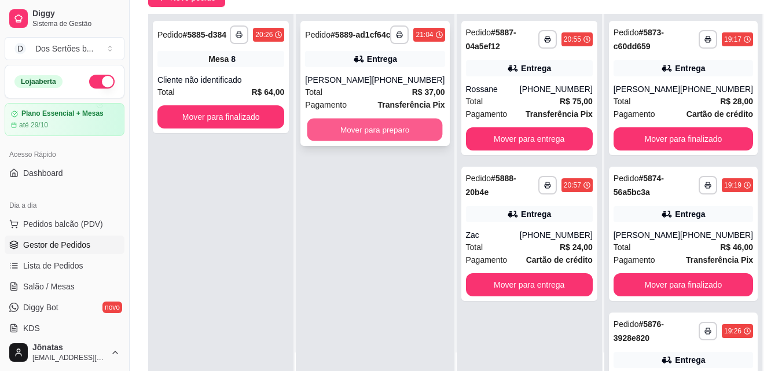
click at [398, 141] on button "Mover para preparo" at bounding box center [374, 130] width 135 height 23
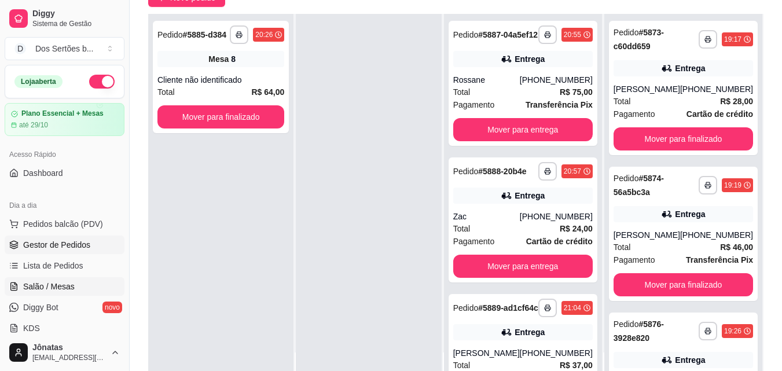
click at [19, 285] on link "Salão / Mesas" at bounding box center [65, 286] width 120 height 19
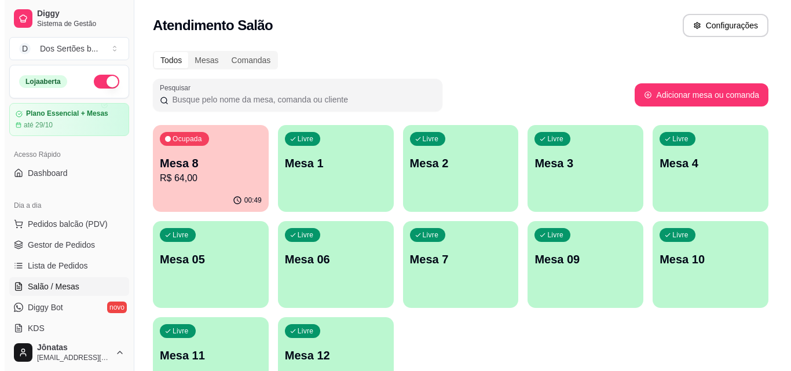
scroll to position [80, 0]
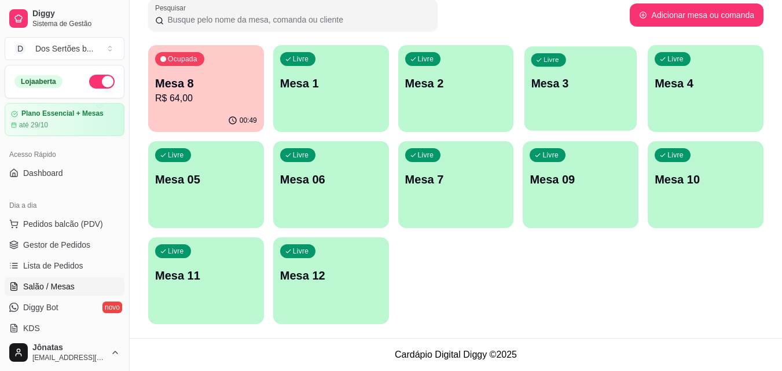
click at [545, 90] on p "Mesa 3" at bounding box center [580, 84] width 99 height 16
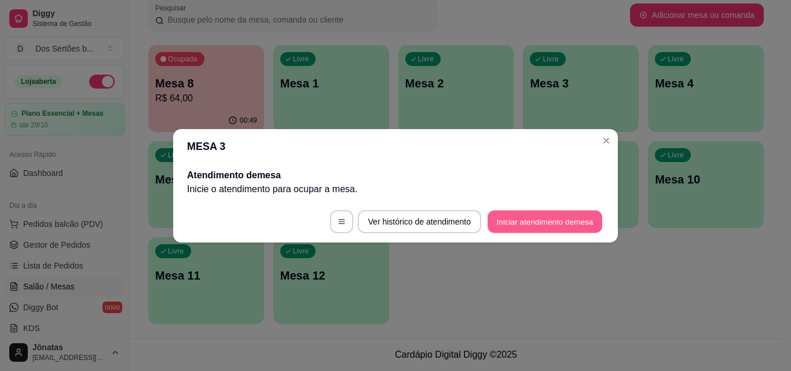
click at [517, 215] on button "Iniciar atendimento de mesa" at bounding box center [544, 221] width 115 height 23
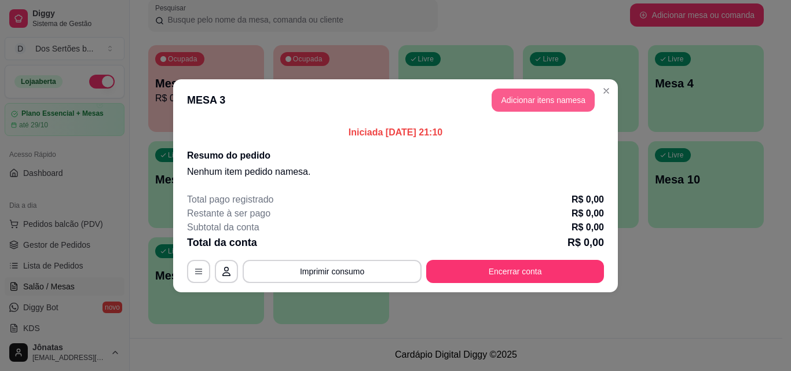
click at [541, 97] on button "Adicionar itens na mesa" at bounding box center [542, 100] width 103 height 23
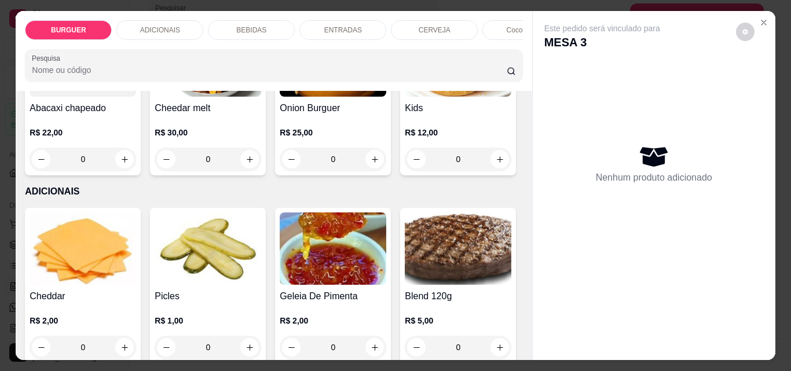
scroll to position [590, 0]
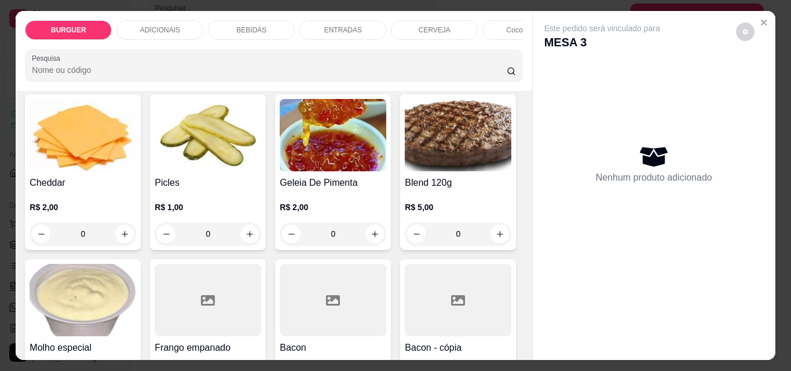
click at [370, 50] on icon "increase-product-quantity" at bounding box center [374, 46] width 9 height 9
type input "1"
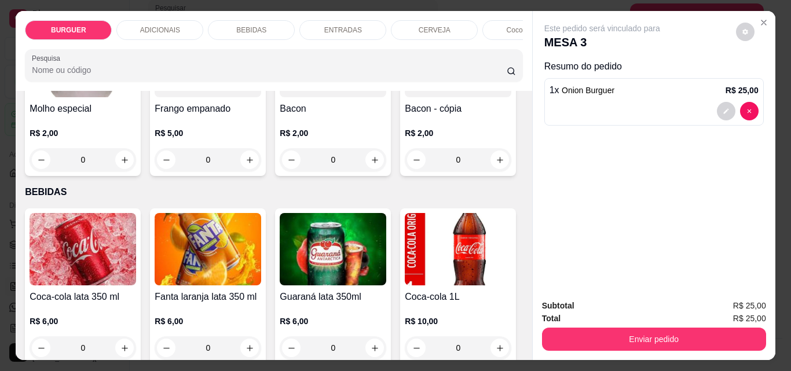
scroll to position [877, 0]
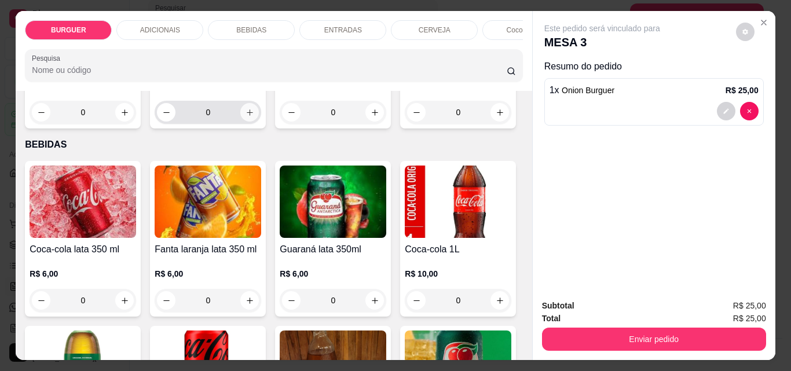
click at [254, 117] on icon "increase-product-quantity" at bounding box center [249, 112] width 9 height 9
type input "1"
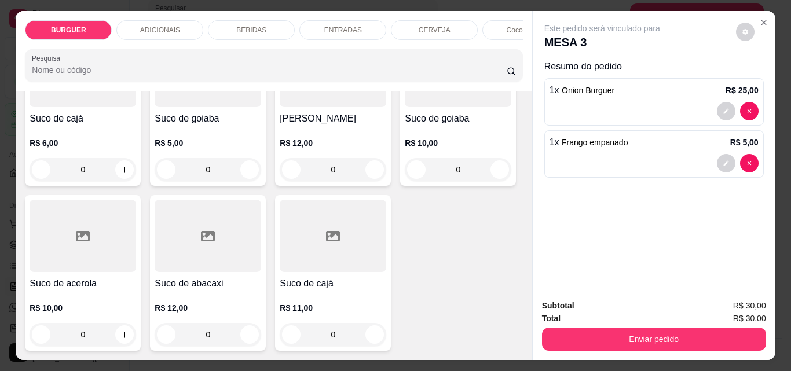
scroll to position [3435, 0]
click at [495, 9] on icon "increase-product-quantity" at bounding box center [499, 5] width 9 height 9
type input "1"
click at [722, 212] on icon "decrease-product-quantity" at bounding box center [725, 215] width 7 height 7
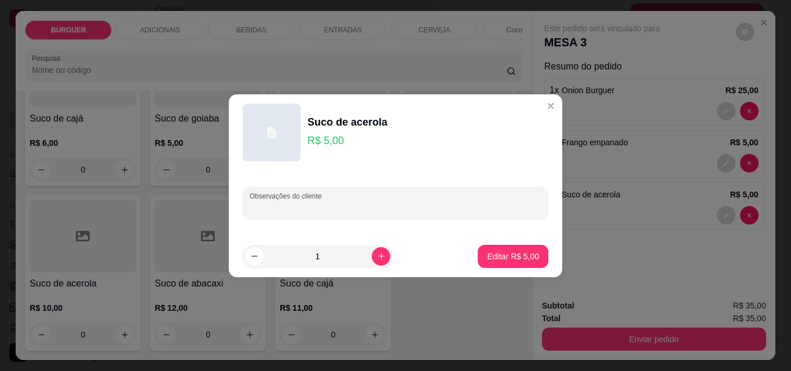
click at [282, 205] on input "Observações do cliente" at bounding box center [395, 208] width 292 height 12
type input "caju"
click at [508, 252] on p "Editar R$ 5,00" at bounding box center [513, 256] width 50 height 11
type input "0"
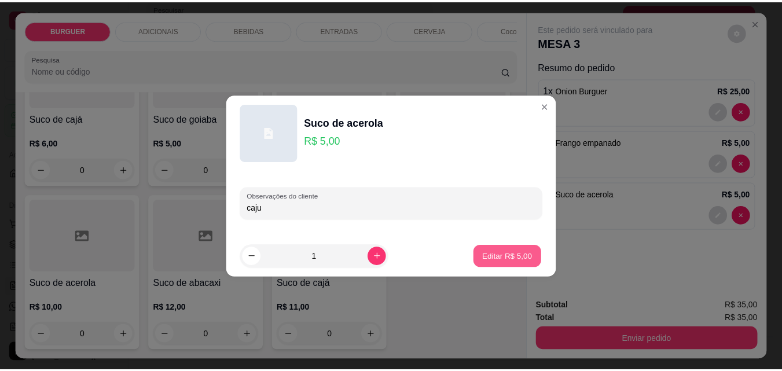
scroll to position [3435, 0]
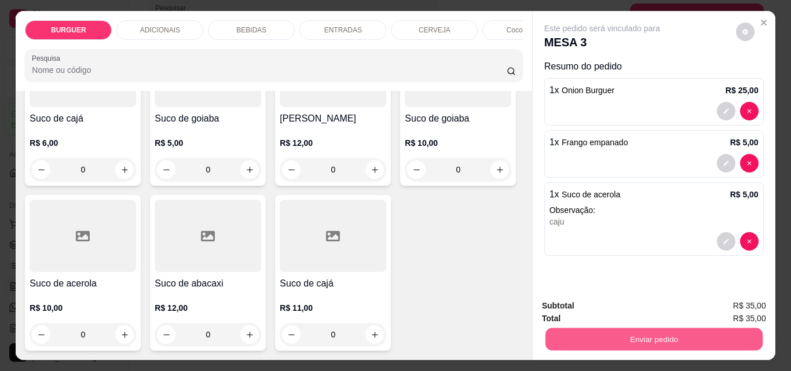
click at [596, 334] on button "Enviar pedido" at bounding box center [653, 339] width 217 height 23
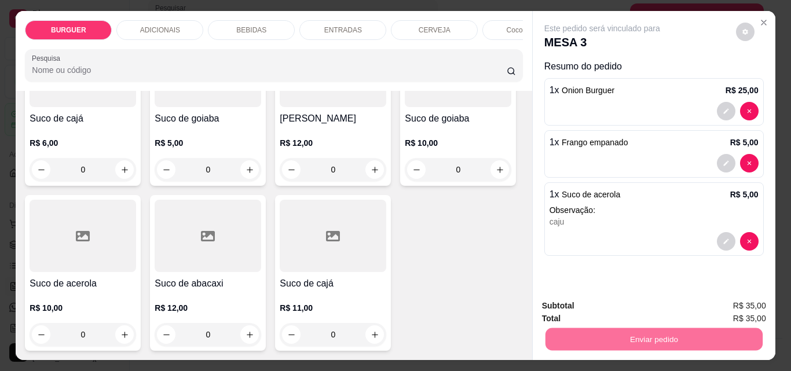
click at [734, 299] on button "Enviar pedido" at bounding box center [736, 305] width 64 height 21
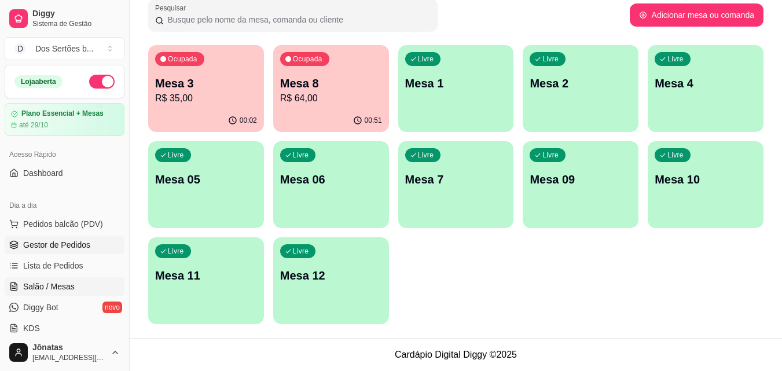
click at [25, 247] on span "Gestor de Pedidos" at bounding box center [56, 245] width 67 height 12
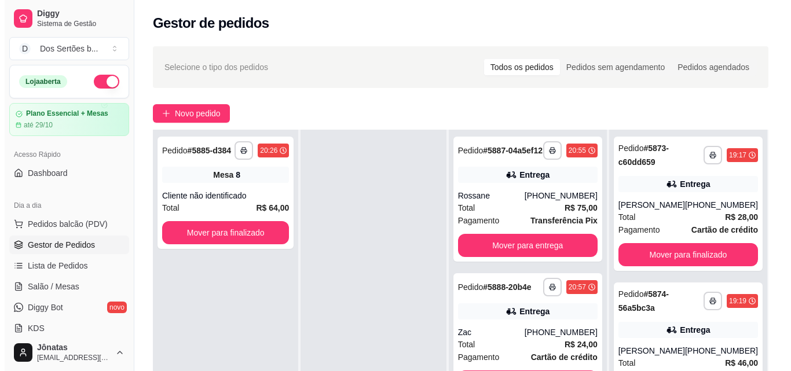
scroll to position [177, 0]
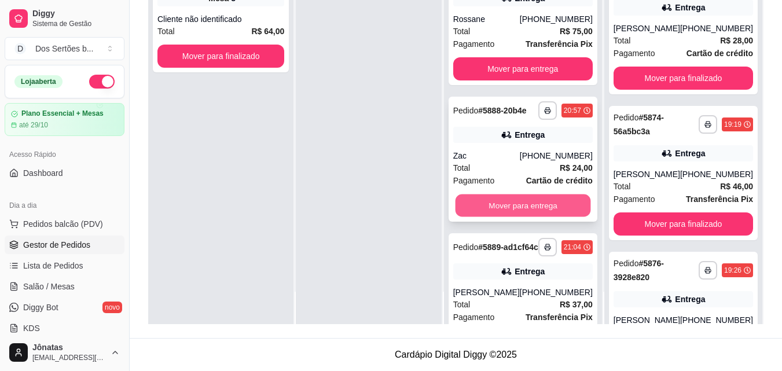
click at [528, 217] on button "Mover para entrega" at bounding box center [522, 205] width 135 height 23
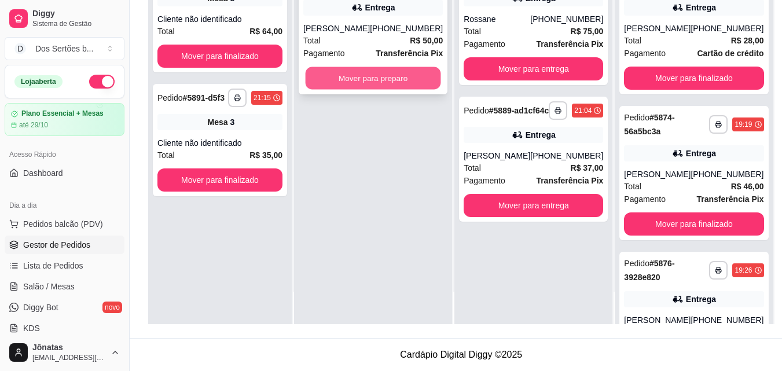
click at [395, 76] on button "Mover para preparo" at bounding box center [373, 78] width 135 height 23
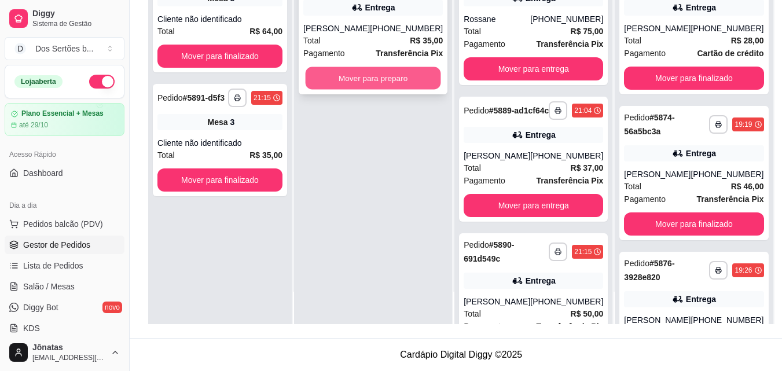
click at [396, 77] on button "Mover para preparo" at bounding box center [373, 78] width 135 height 23
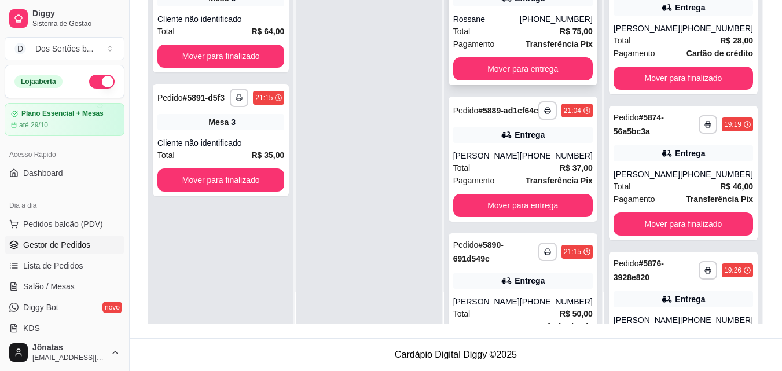
click at [492, 35] on div "Total R$ 75,00" at bounding box center [522, 31] width 139 height 13
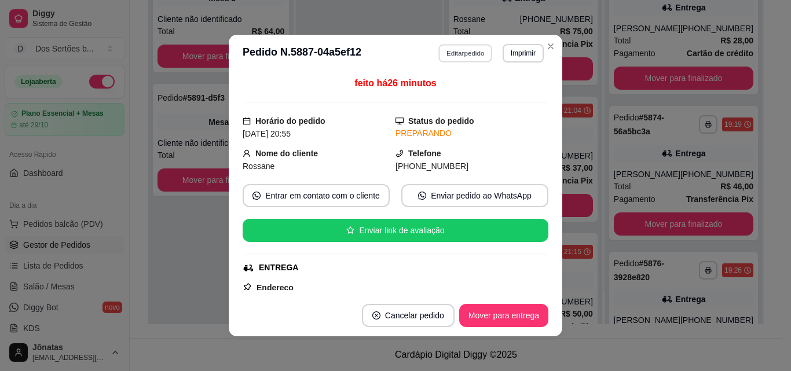
click at [459, 52] on button "Editar pedido" at bounding box center [466, 53] width 54 height 18
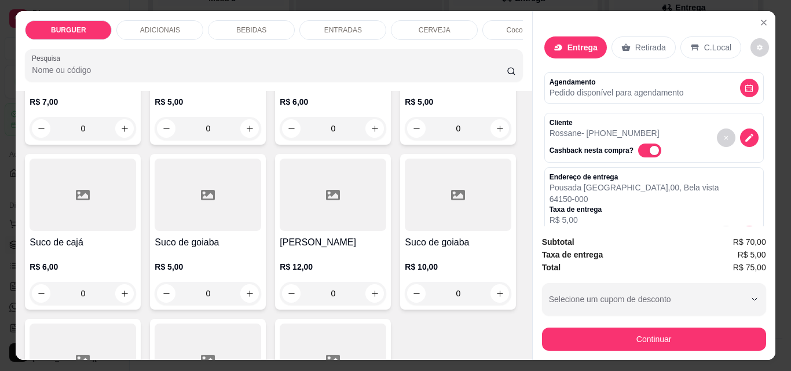
scroll to position [2573, 0]
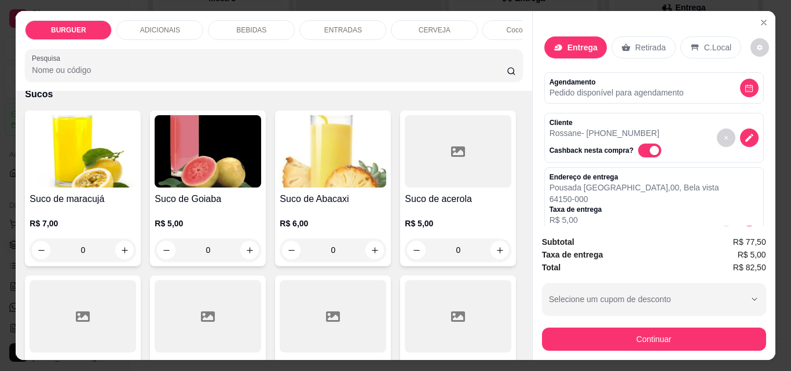
type input "4"
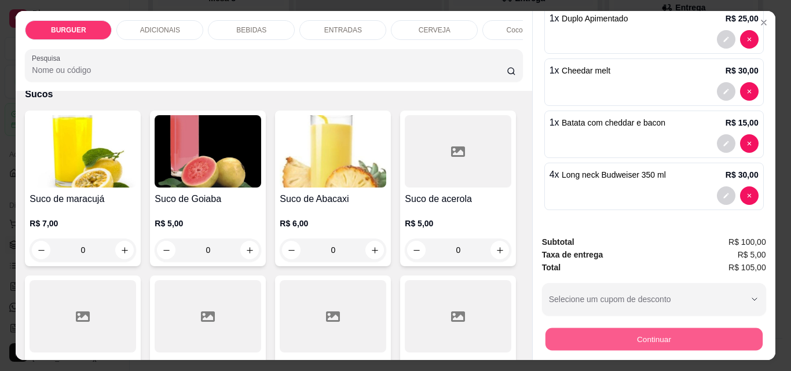
click at [583, 339] on button "Continuar" at bounding box center [653, 339] width 217 height 23
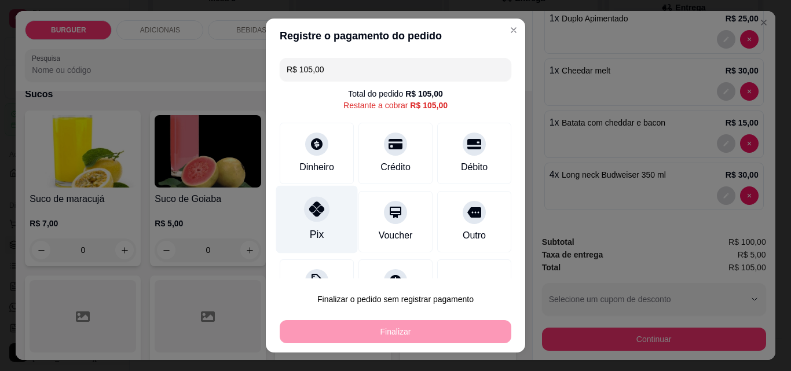
click at [309, 210] on icon at bounding box center [316, 208] width 15 height 15
type input "R$ 0,00"
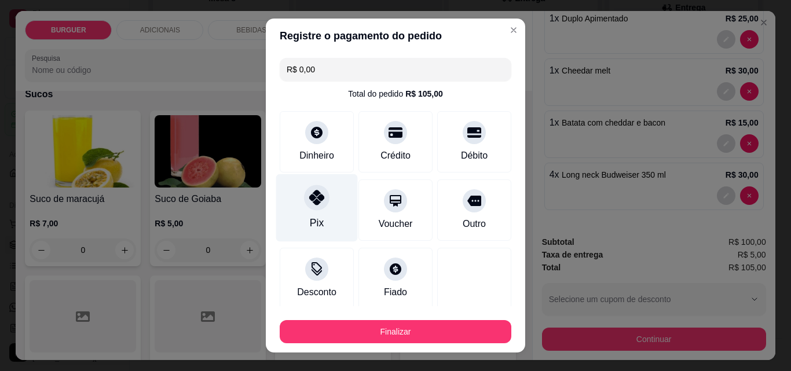
scroll to position [68, 0]
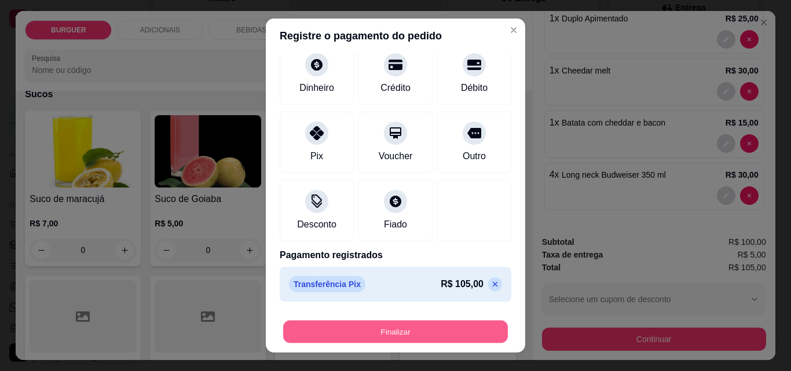
click at [364, 331] on button "Finalizar" at bounding box center [395, 332] width 225 height 23
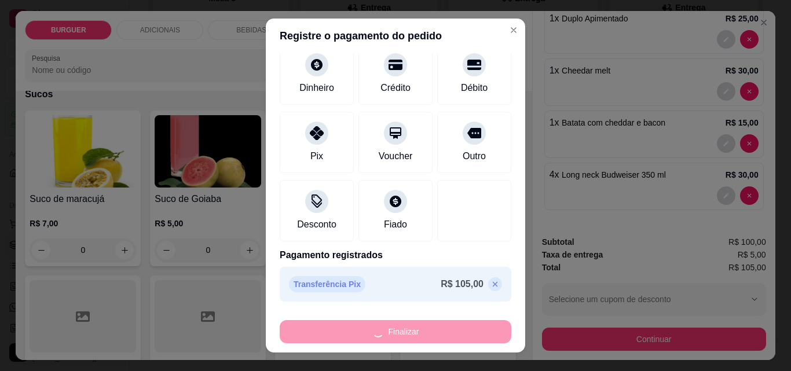
type input "0"
type input "-R$ 105,00"
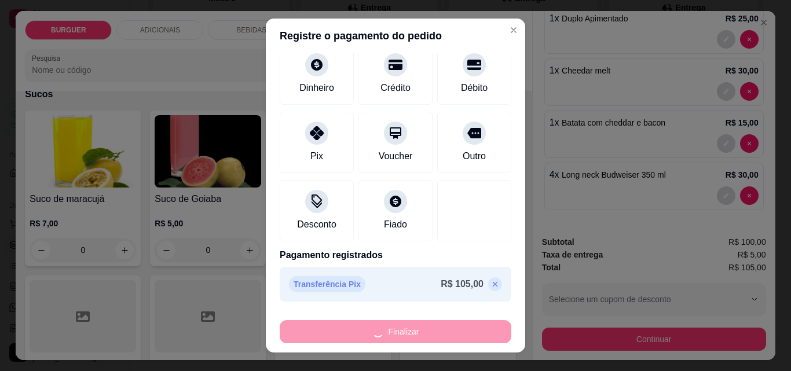
scroll to position [2570, 0]
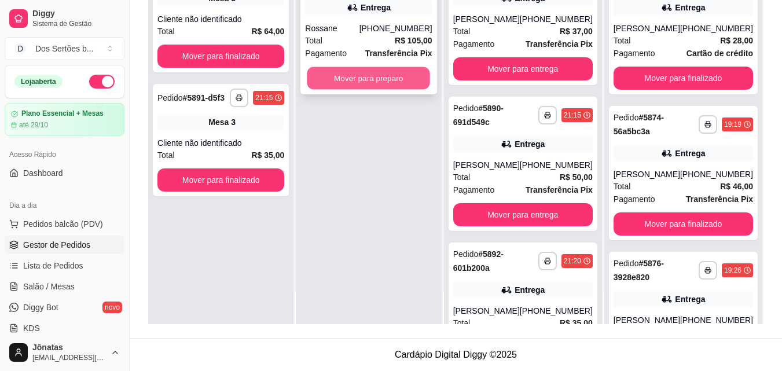
click at [391, 68] on button "Mover para preparo" at bounding box center [368, 78] width 123 height 23
click at [380, 76] on button "Mover para preparo" at bounding box center [368, 78] width 123 height 23
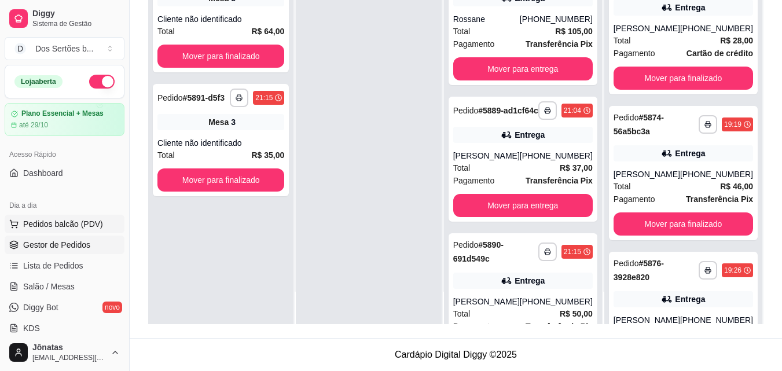
click at [28, 226] on span "Pedidos balcão (PDV)" at bounding box center [63, 224] width 80 height 12
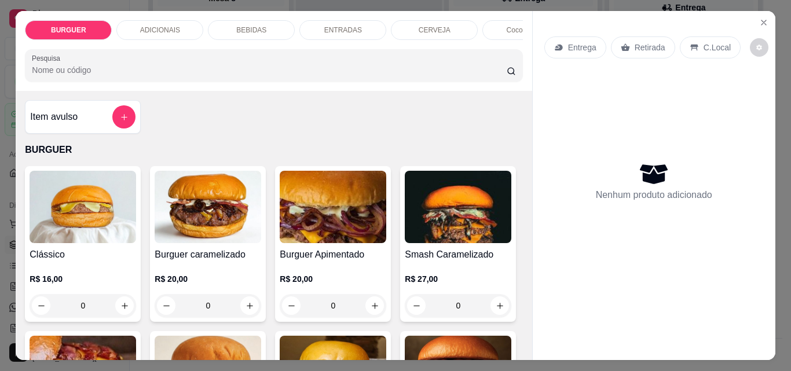
scroll to position [145, 0]
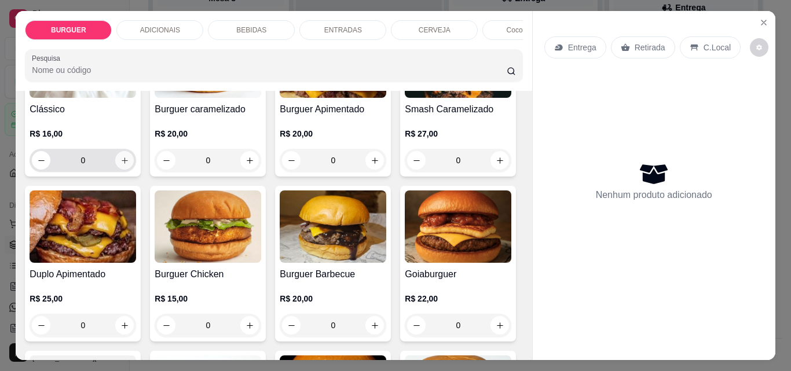
click at [124, 164] on icon "increase-product-quantity" at bounding box center [124, 160] width 9 height 9
type input "1"
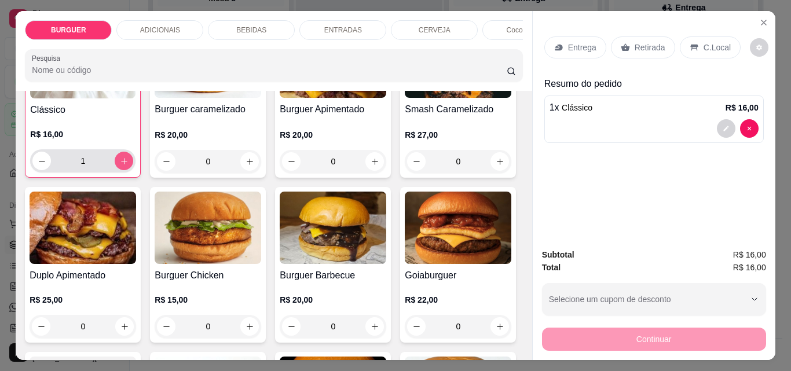
scroll to position [146, 0]
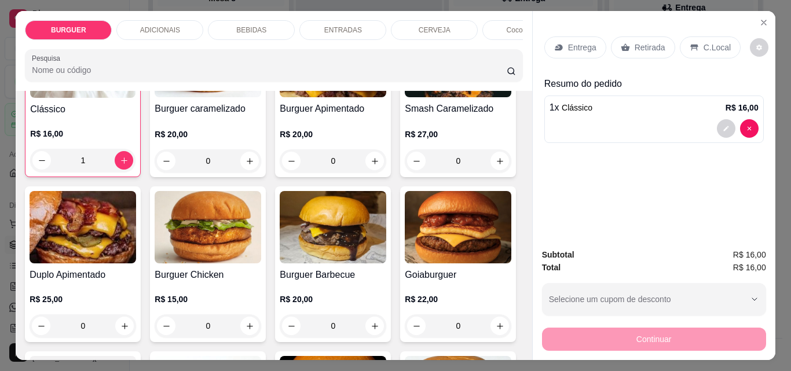
click at [703, 43] on p "C.Local" at bounding box center [716, 48] width 27 height 12
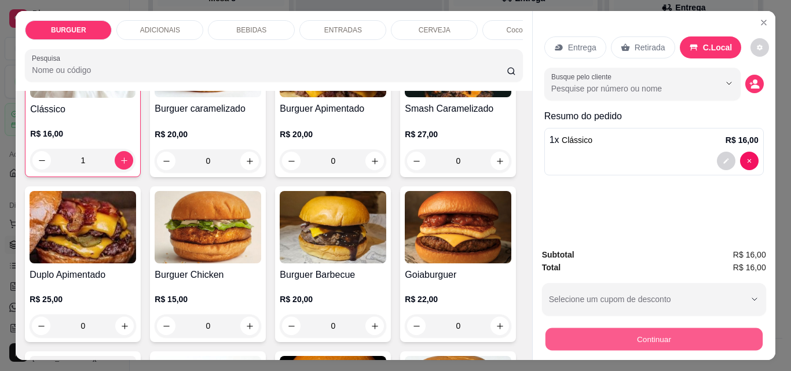
click at [629, 333] on button "Continuar" at bounding box center [653, 339] width 217 height 23
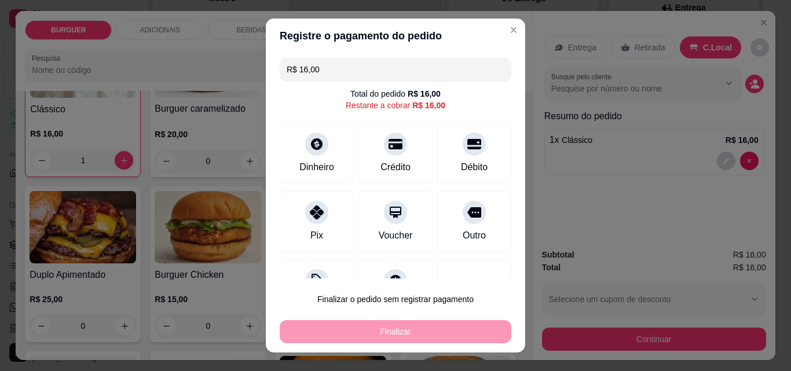
scroll to position [47, 0]
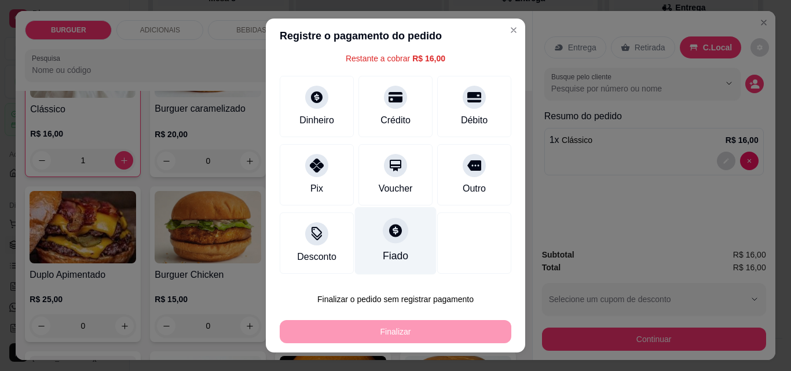
click at [383, 241] on div at bounding box center [395, 230] width 25 height 25
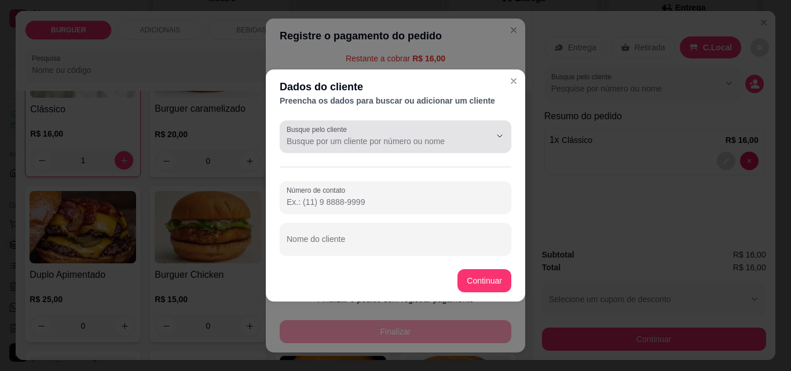
click at [314, 131] on label "Busque pelo cliente" at bounding box center [318, 129] width 64 height 10
click at [314, 135] on input "Busque pelo cliente" at bounding box center [378, 141] width 185 height 12
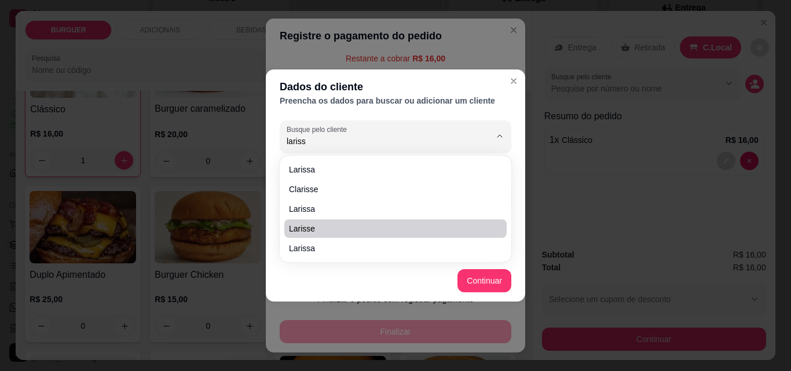
click at [315, 226] on span "Larisse" at bounding box center [389, 229] width 201 height 12
type input "Larisse"
type input "[PHONE_NUMBER]"
type input "Larisse"
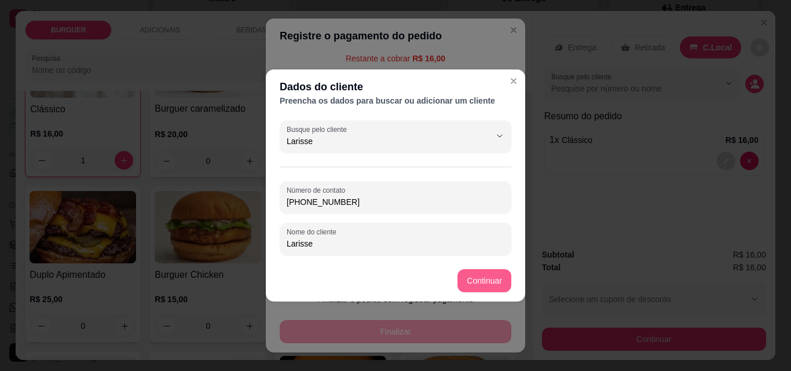
type input "Larisse"
type input "R$ 0,00"
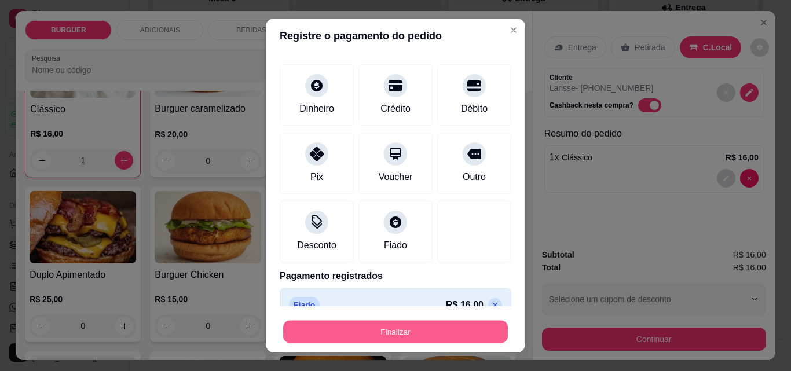
click at [449, 327] on button "Finalizar" at bounding box center [395, 332] width 225 height 23
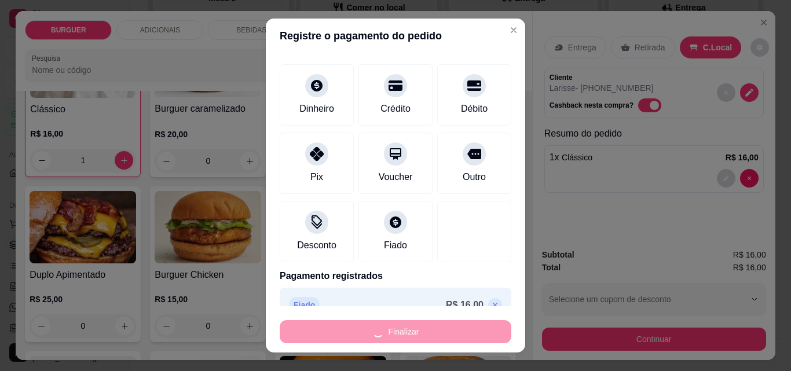
type input "0"
type input "-R$ 16,00"
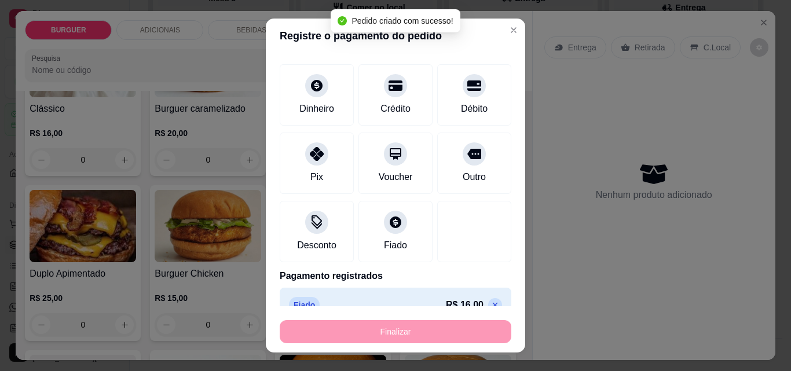
scroll to position [145, 0]
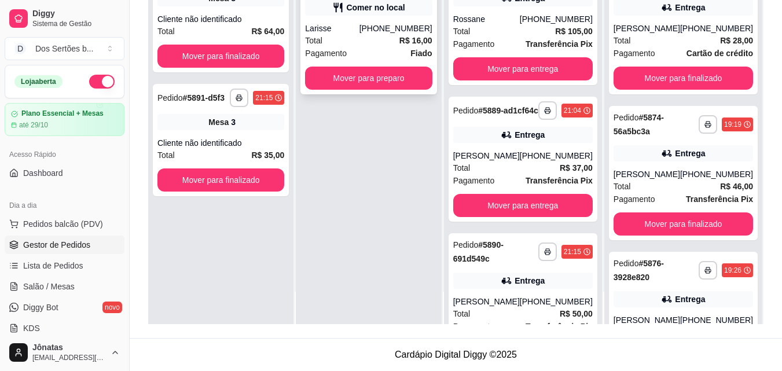
click at [355, 47] on div "Pagamento Fiado" at bounding box center [368, 53] width 127 height 13
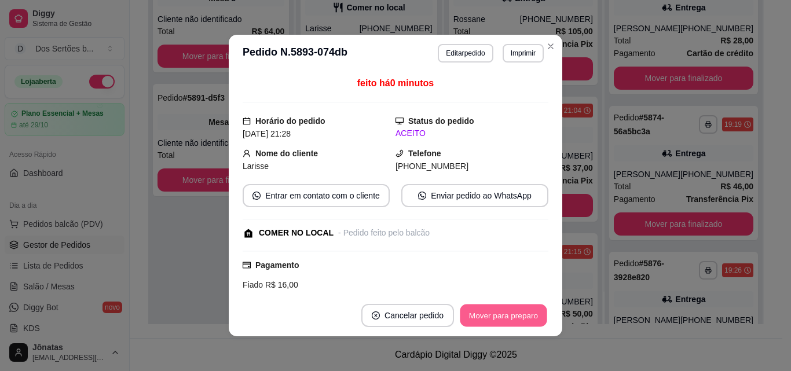
click at [517, 313] on button "Mover para preparo" at bounding box center [503, 315] width 87 height 23
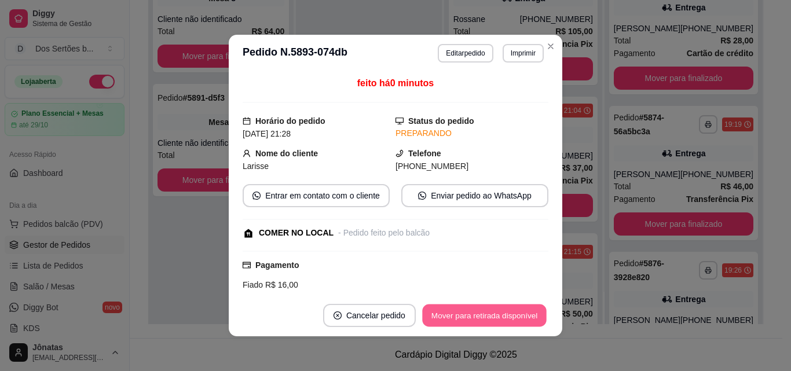
click at [517, 313] on button "Mover para retirada disponível" at bounding box center [484, 315] width 124 height 23
click at [517, 313] on button "Mover para finalizado" at bounding box center [500, 315] width 96 height 23
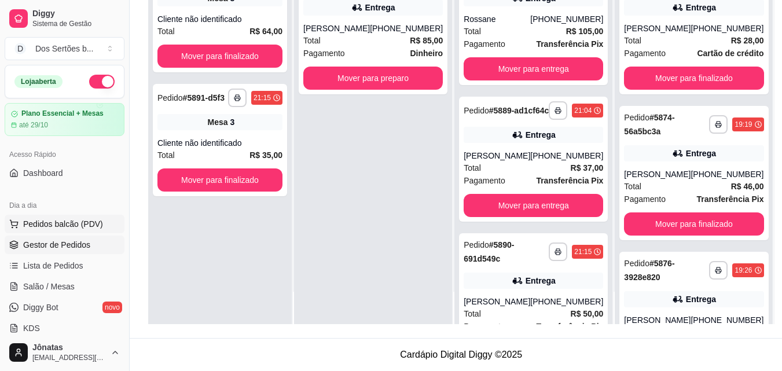
click at [18, 225] on icon at bounding box center [13, 223] width 9 height 9
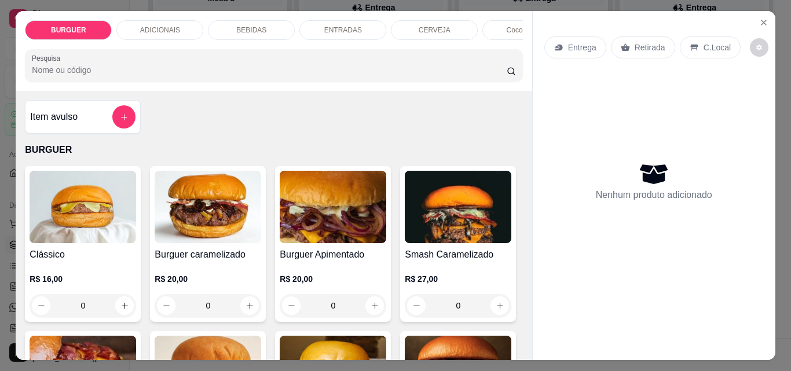
scroll to position [67, 0]
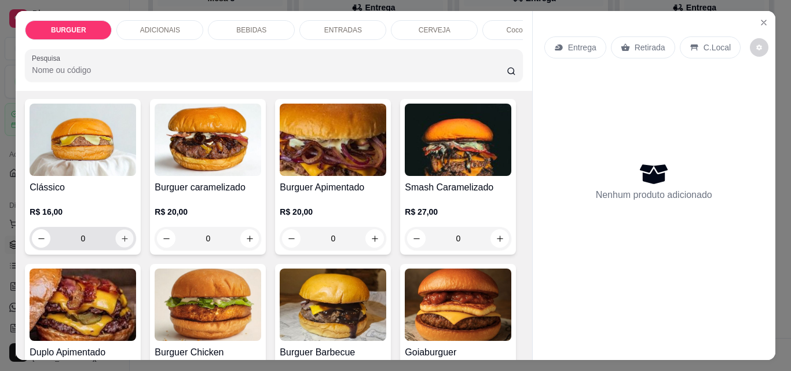
click at [123, 240] on icon "increase-product-quantity" at bounding box center [124, 238] width 9 height 9
type input "1"
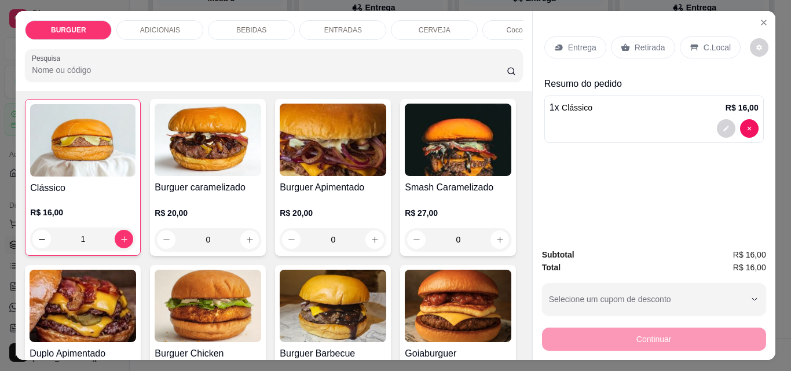
click at [689, 46] on icon at bounding box center [693, 47] width 9 height 9
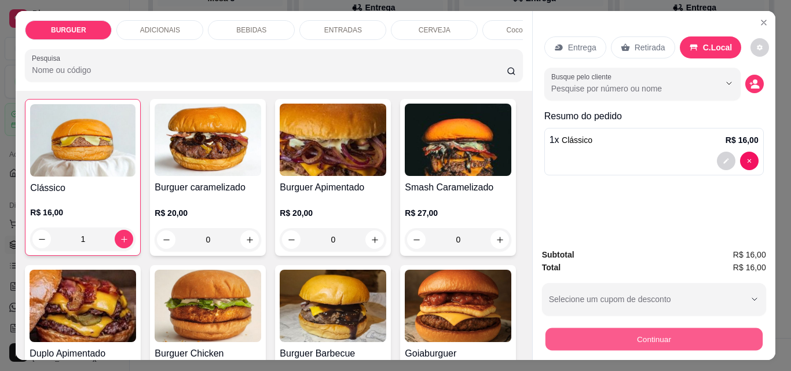
click at [637, 331] on button "Continuar" at bounding box center [653, 339] width 217 height 23
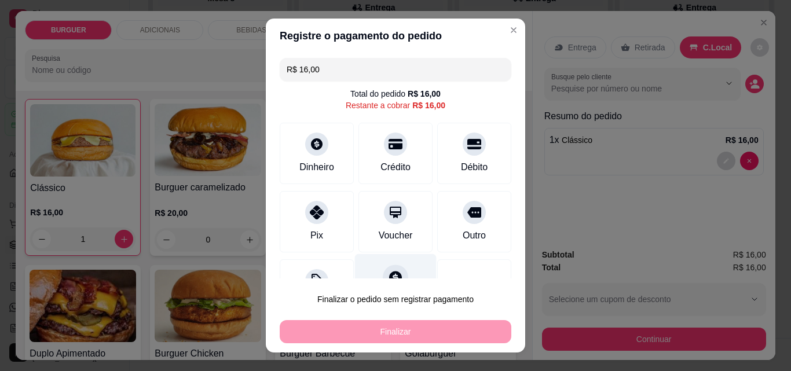
click at [392, 267] on div "Fiado" at bounding box center [396, 288] width 82 height 68
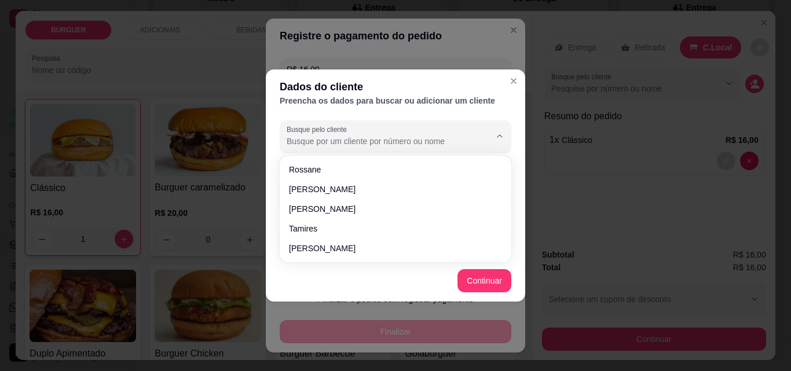
click at [320, 139] on input "Busque pelo cliente" at bounding box center [378, 141] width 185 height 12
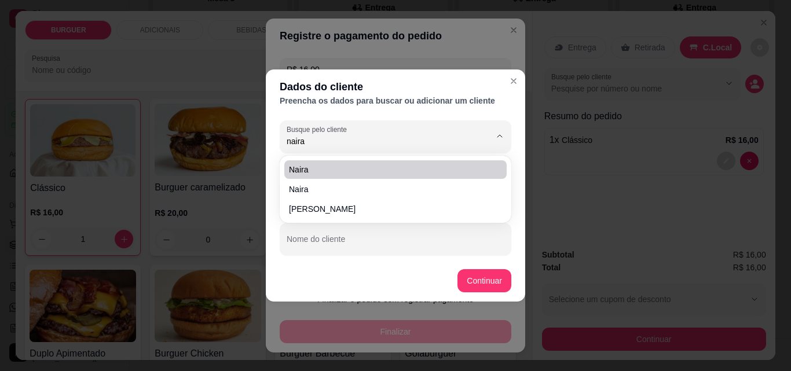
click at [306, 168] on span "Naira" at bounding box center [389, 170] width 201 height 12
type input "Naira"
type input "[PHONE_NUMBER]"
type input "Naira"
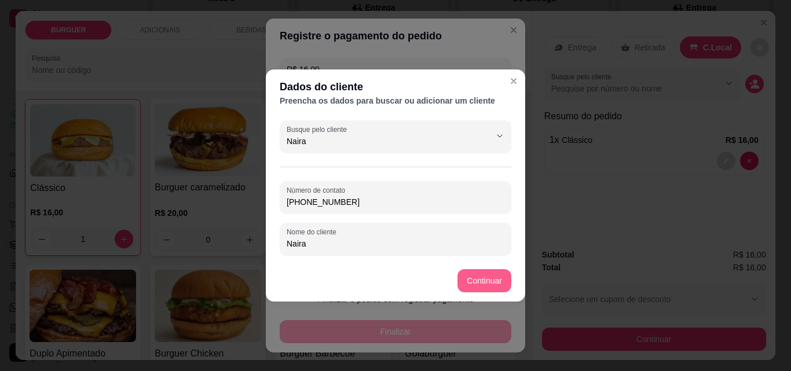
type input "Naira"
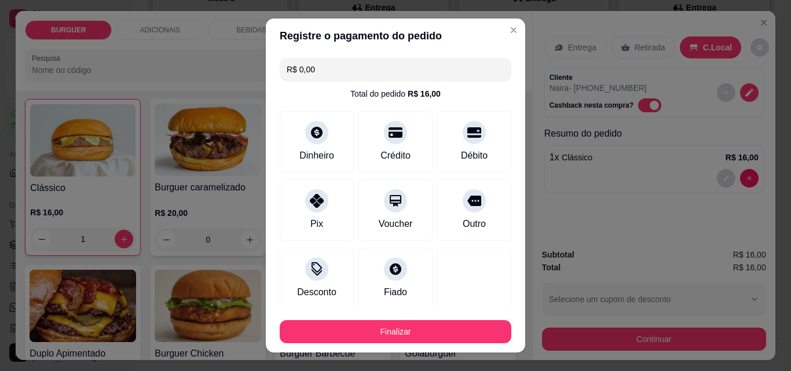
type input "R$ 0,00"
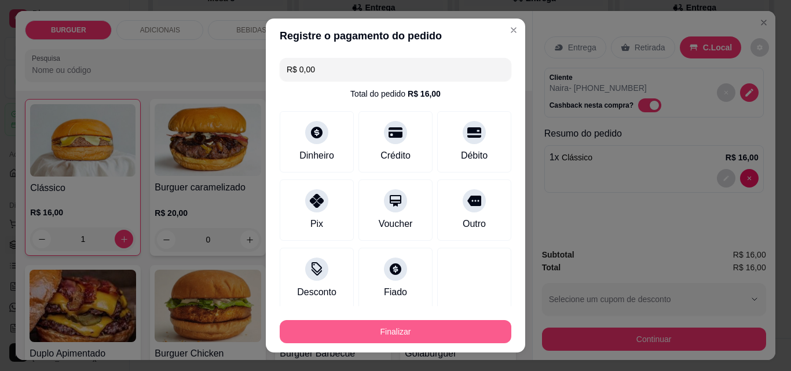
click at [442, 321] on button "Finalizar" at bounding box center [396, 331] width 232 height 23
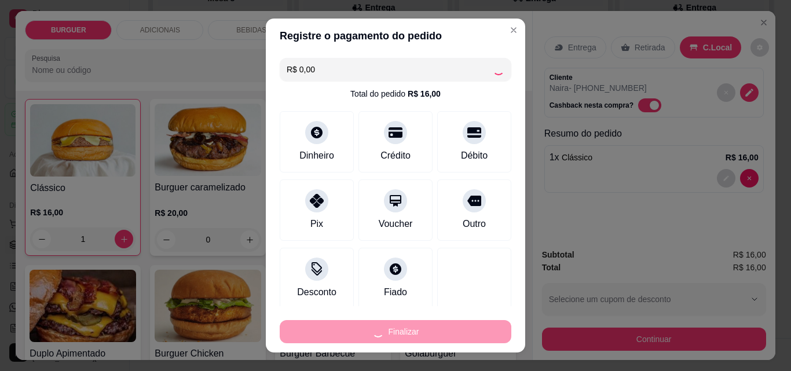
type input "0"
type input "-R$ 16,00"
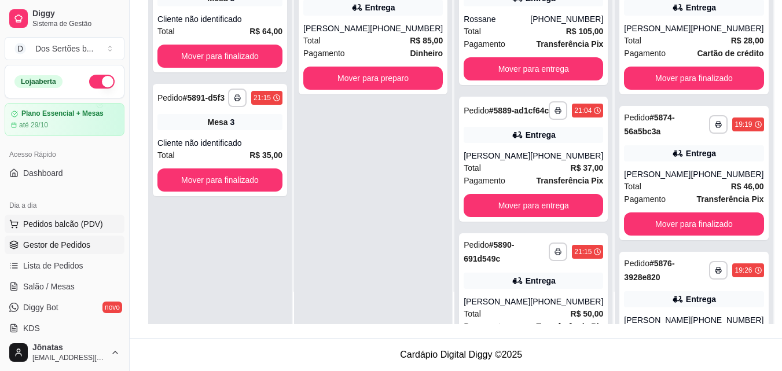
click at [16, 226] on icon at bounding box center [13, 223] width 9 height 9
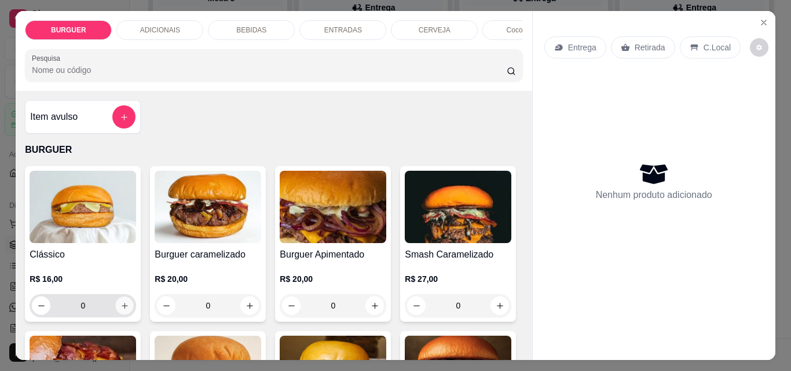
click at [121, 308] on icon "increase-product-quantity" at bounding box center [124, 306] width 9 height 9
type input "1"
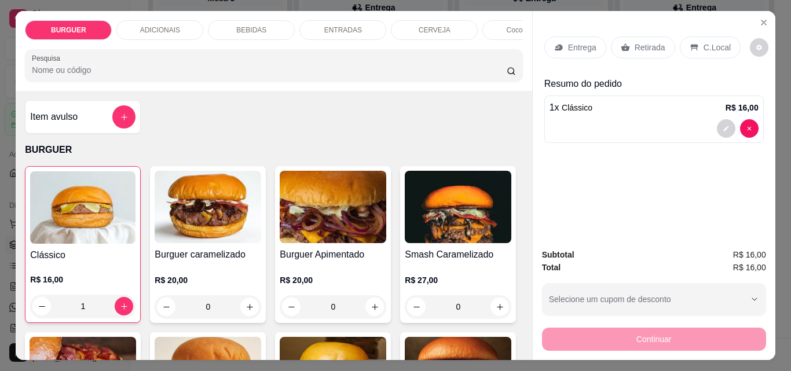
click at [690, 45] on icon at bounding box center [694, 48] width 8 height 6
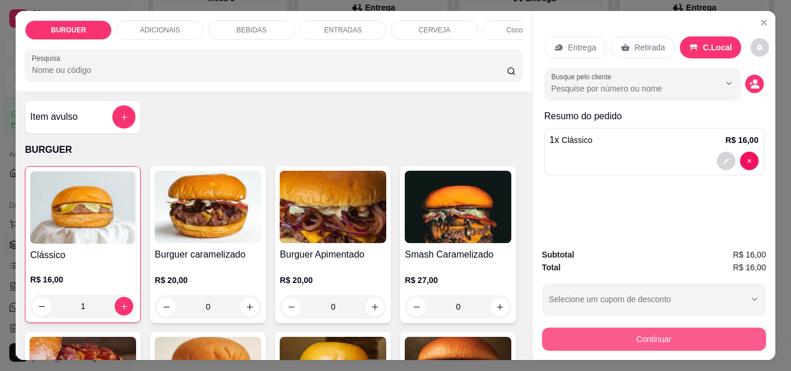
click at [543, 328] on button "Continuar" at bounding box center [654, 339] width 224 height 23
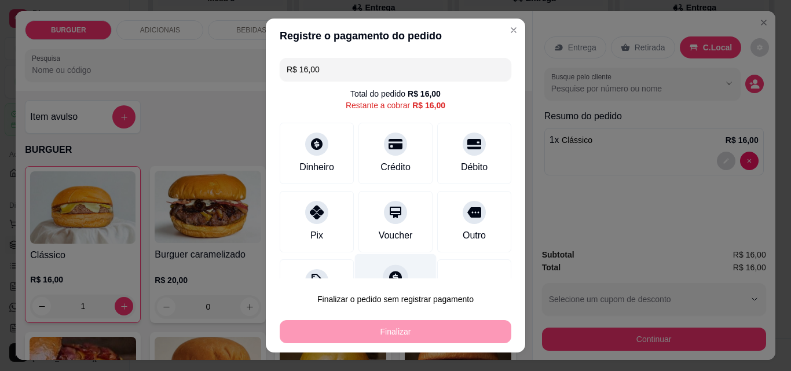
click at [387, 268] on div at bounding box center [395, 276] width 25 height 25
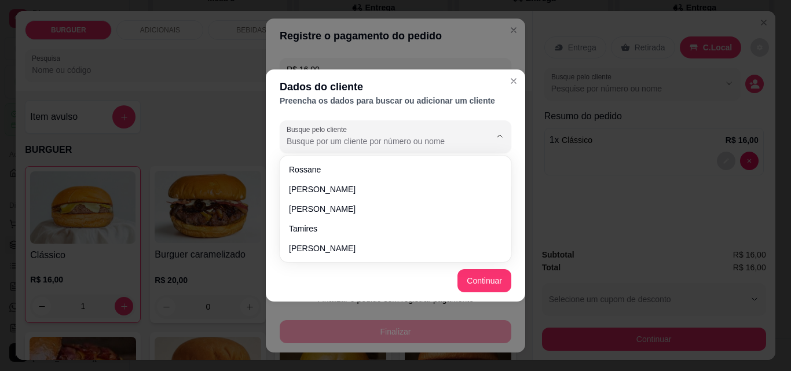
click at [299, 141] on input "Busque pelo cliente" at bounding box center [378, 141] width 185 height 12
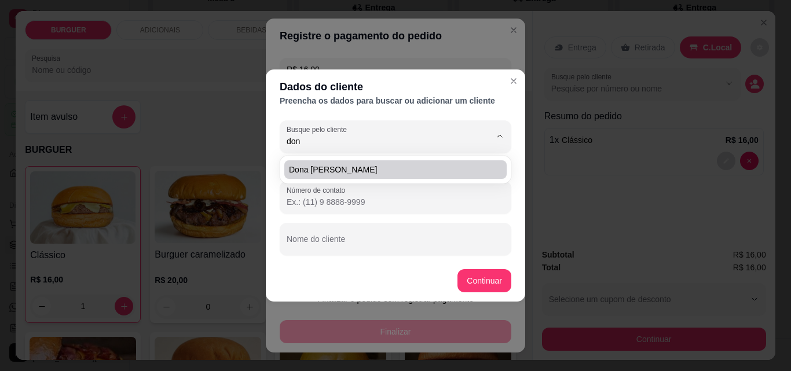
click at [319, 169] on span "Dona [PERSON_NAME]" at bounding box center [389, 170] width 201 height 12
type input "Dona [PERSON_NAME]"
type input "[PHONE_NUMBER]"
type input "Dona [PERSON_NAME]"
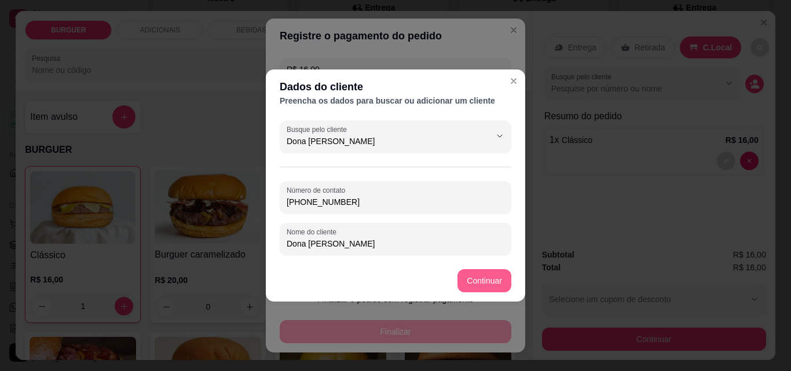
type input "Dona [PERSON_NAME]"
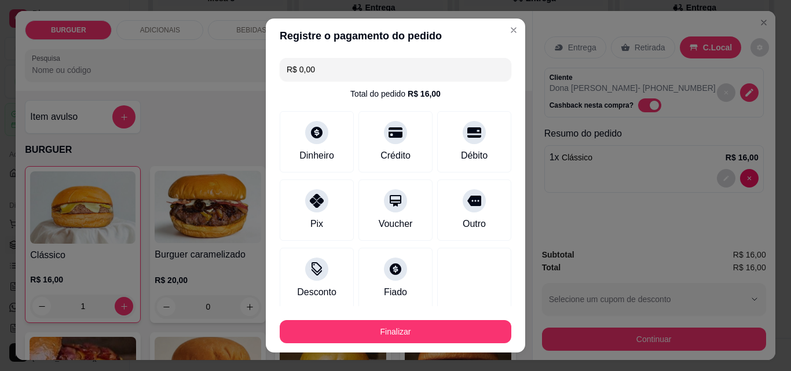
type input "R$ 0,00"
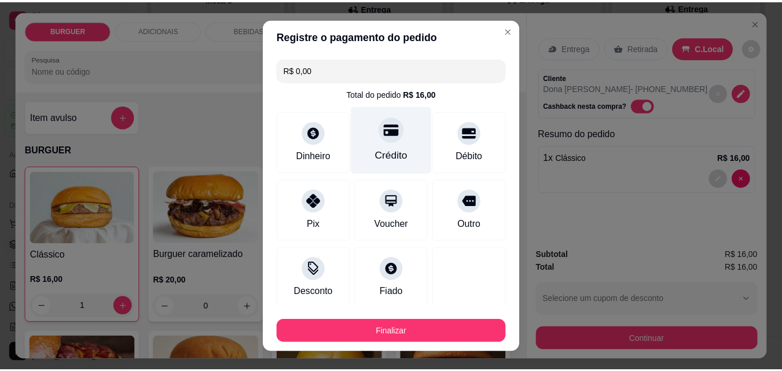
scroll to position [68, 0]
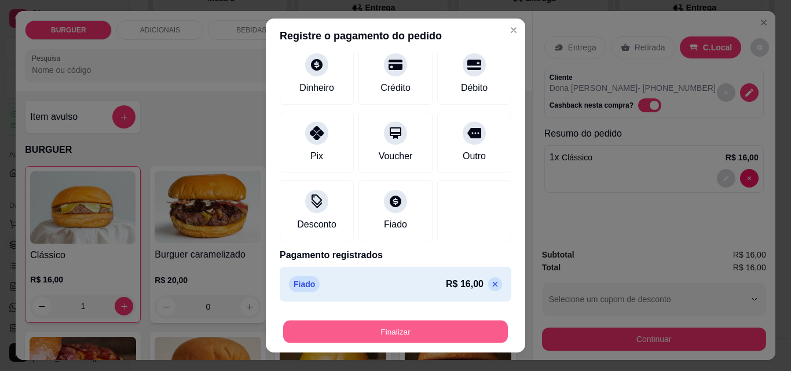
click at [351, 332] on button "Finalizar" at bounding box center [395, 332] width 225 height 23
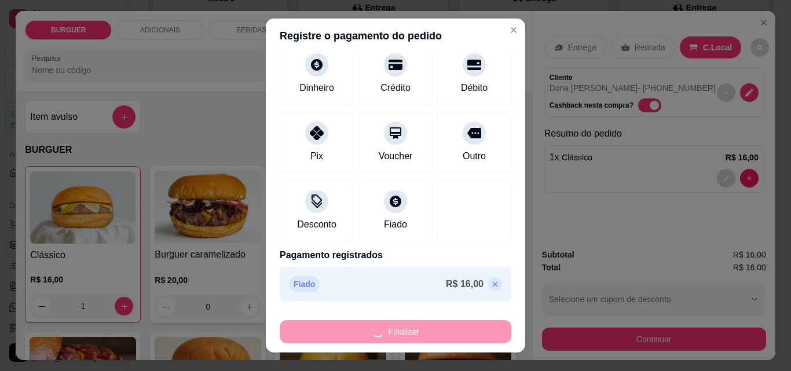
type input "0"
type input "-R$ 16,00"
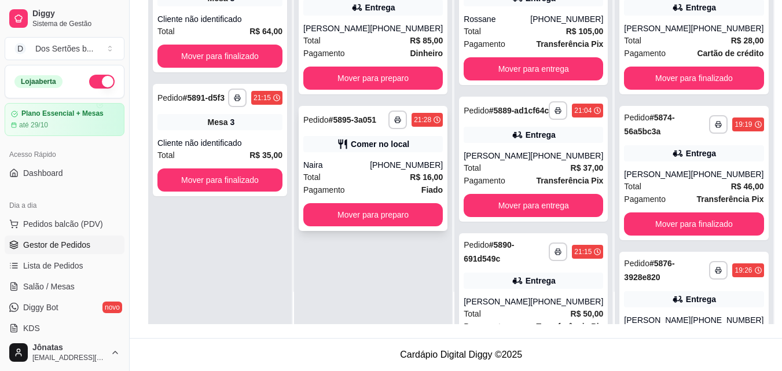
click at [357, 144] on div "Comer no local" at bounding box center [380, 144] width 58 height 12
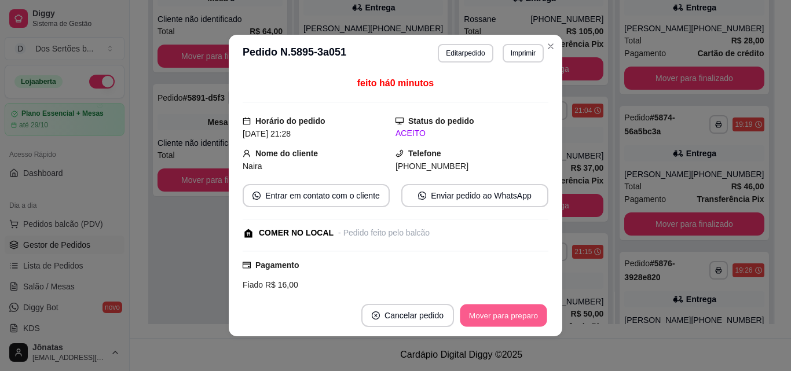
click at [498, 320] on button "Mover para preparo" at bounding box center [503, 315] width 87 height 23
click at [517, 313] on button "Mover para retirada disponível" at bounding box center [484, 315] width 124 height 23
click at [497, 313] on button "Mover para finalizado" at bounding box center [500, 315] width 93 height 23
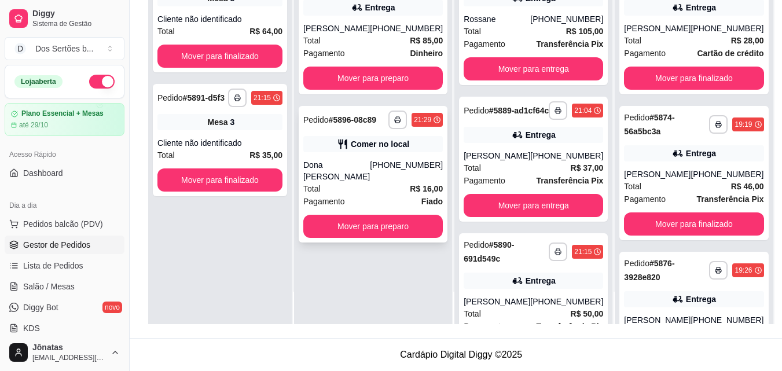
click at [390, 157] on div "**********" at bounding box center [373, 174] width 149 height 137
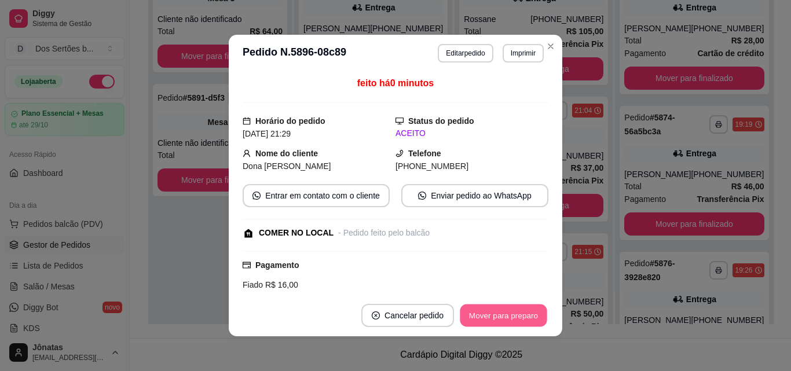
click at [501, 321] on button "Mover para preparo" at bounding box center [503, 315] width 87 height 23
click at [528, 317] on button "Mover para retirada disponível" at bounding box center [484, 315] width 128 height 23
click at [528, 317] on button "Mover para finalizado" at bounding box center [500, 315] width 96 height 23
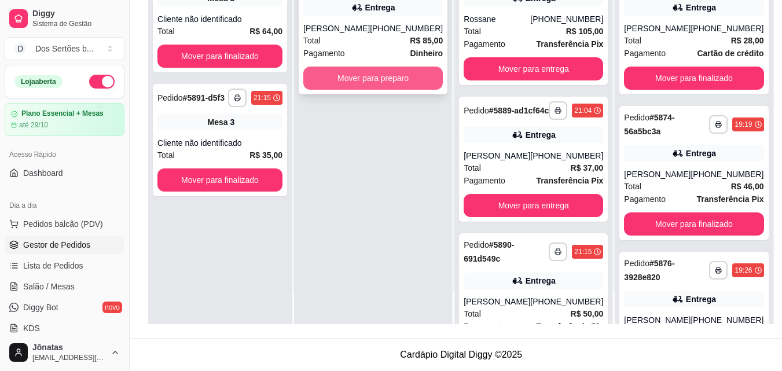
click at [341, 74] on button "Mover para preparo" at bounding box center [372, 78] width 139 height 23
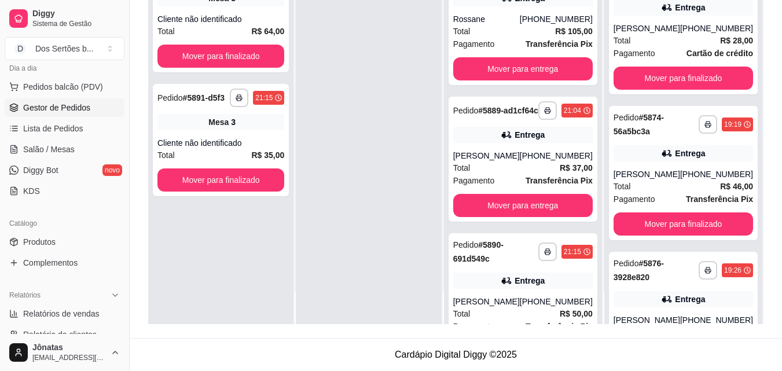
scroll to position [267, 0]
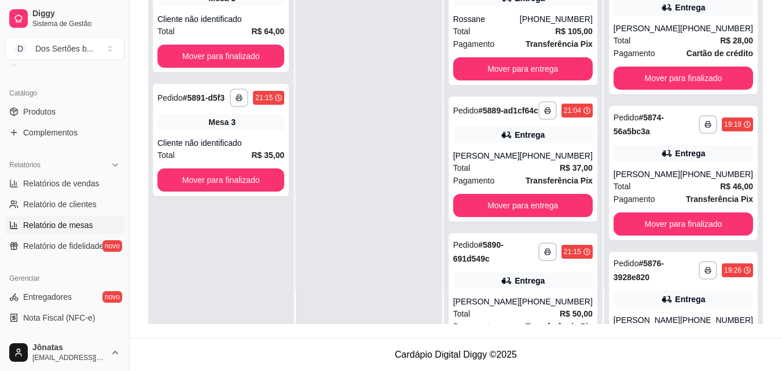
click at [32, 231] on link "Relatório de mesas" at bounding box center [65, 225] width 120 height 19
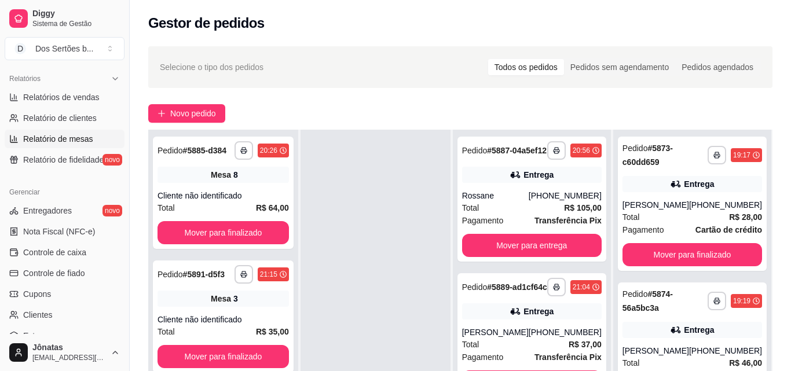
select select "TOTAL_OF_ORDERS"
select select "7"
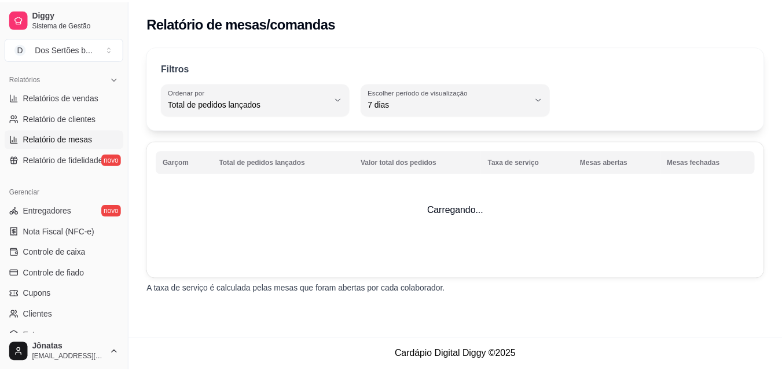
scroll to position [381, 0]
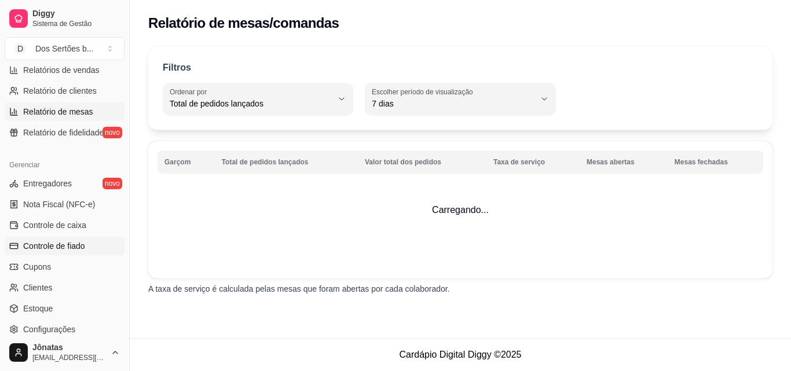
click at [62, 242] on span "Controle de fiado" at bounding box center [54, 246] width 62 height 12
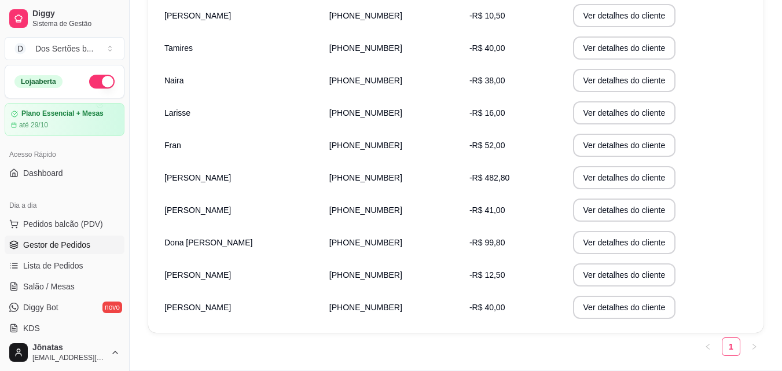
click at [68, 245] on span "Gestor de Pedidos" at bounding box center [56, 245] width 67 height 12
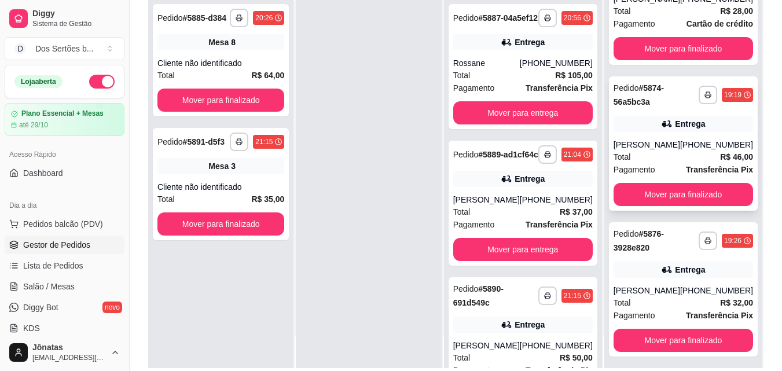
scroll to position [72, 0]
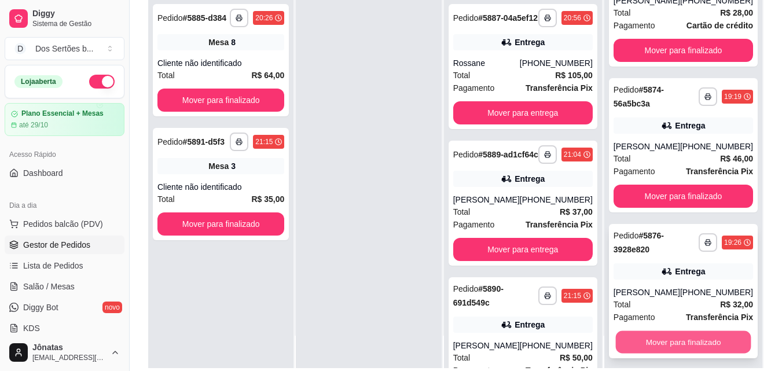
click at [644, 347] on button "Mover para finalizado" at bounding box center [682, 342] width 135 height 23
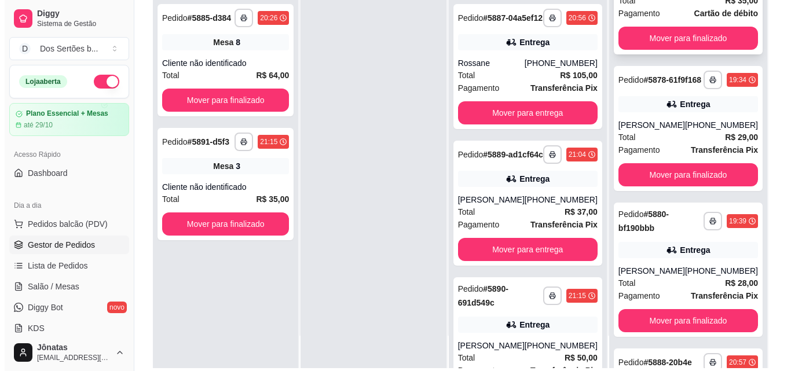
scroll to position [368, 0]
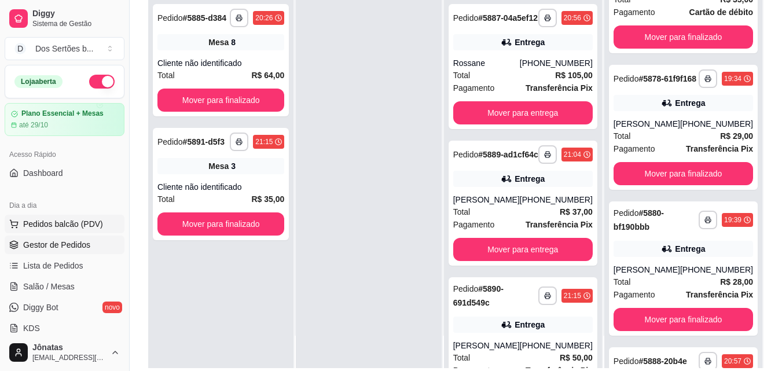
click at [54, 219] on span "Pedidos balcão (PDV)" at bounding box center [63, 224] width 80 height 12
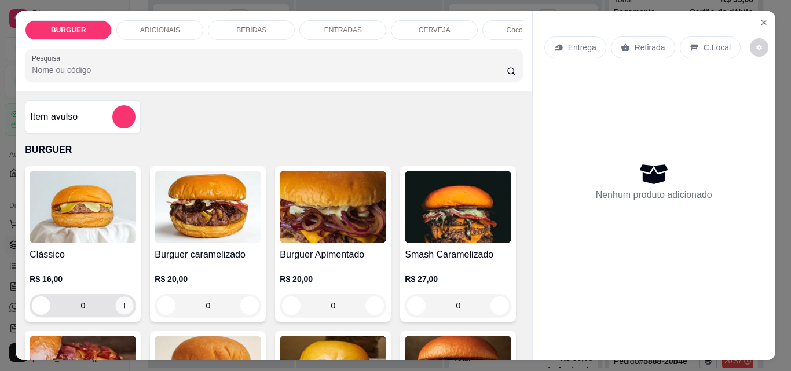
click at [121, 308] on icon "increase-product-quantity" at bounding box center [124, 306] width 9 height 9
type input "1"
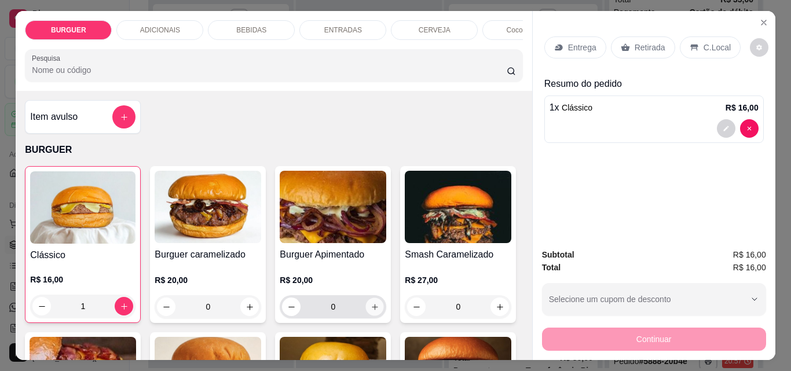
click at [371, 307] on icon "increase-product-quantity" at bounding box center [374, 307] width 9 height 9
type input "1"
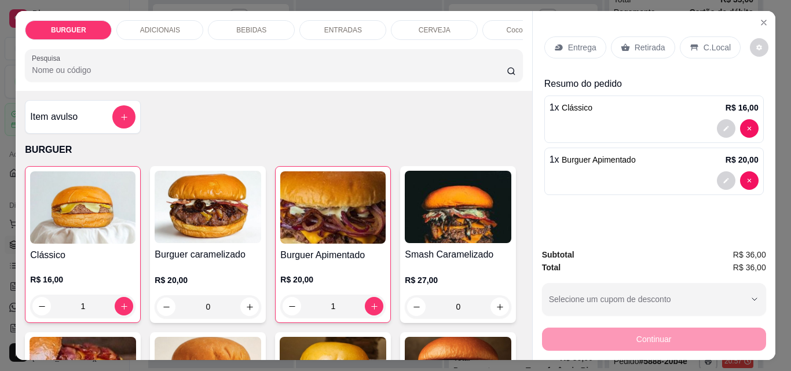
click at [633, 36] on div "Retirada" at bounding box center [643, 47] width 64 height 22
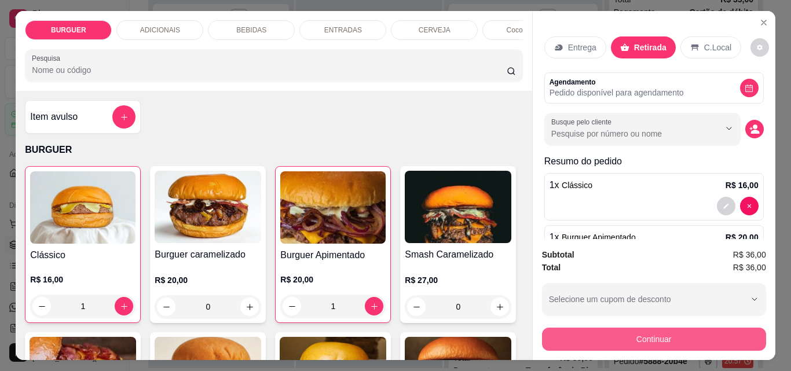
click at [604, 328] on button "Continuar" at bounding box center [654, 339] width 224 height 23
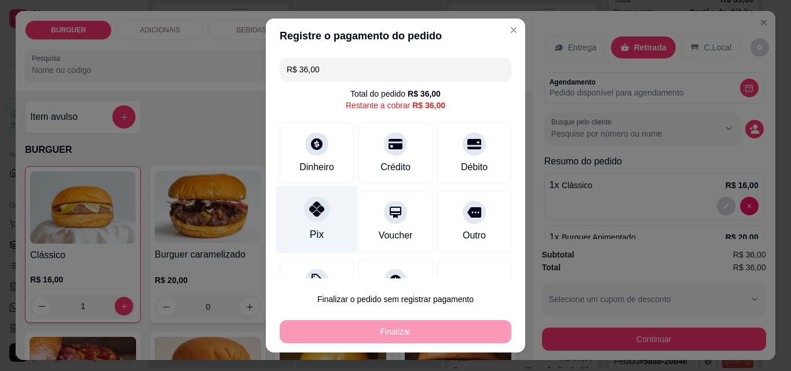
click at [314, 223] on div "Pix" at bounding box center [317, 220] width 82 height 68
type input "R$ 0,00"
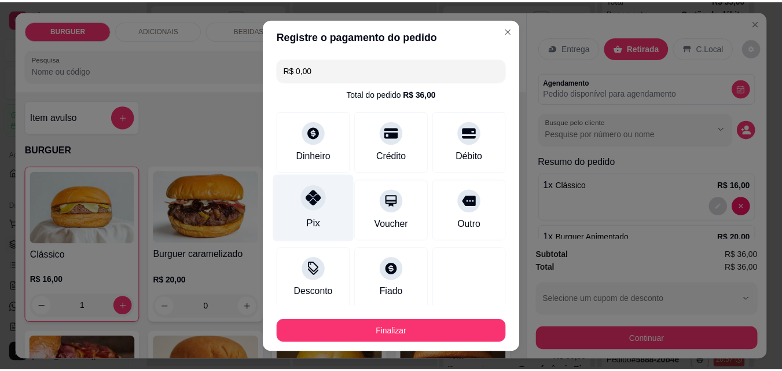
scroll to position [68, 0]
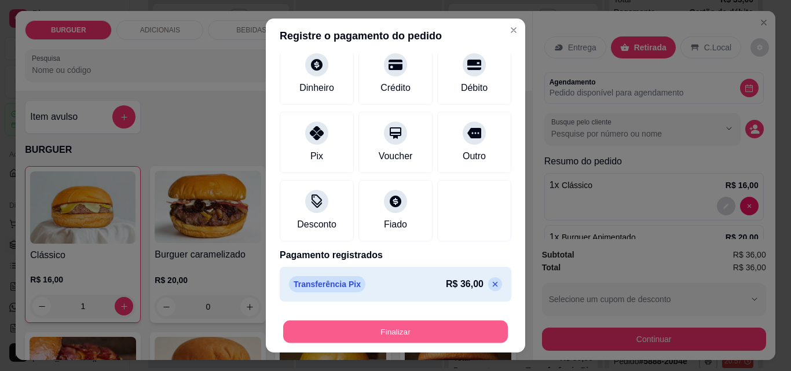
click at [390, 333] on button "Finalizar" at bounding box center [395, 332] width 225 height 23
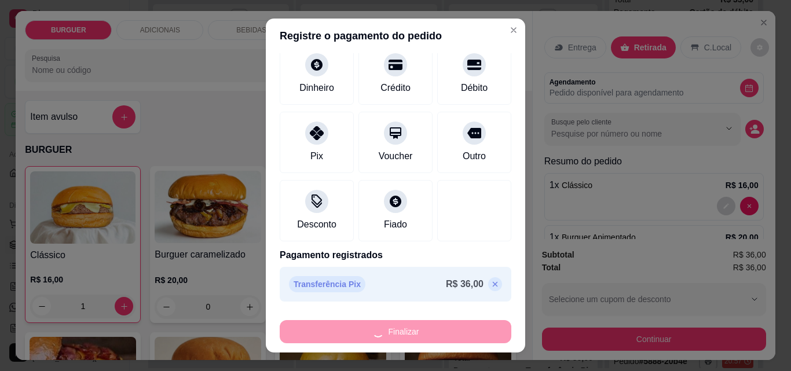
type input "0"
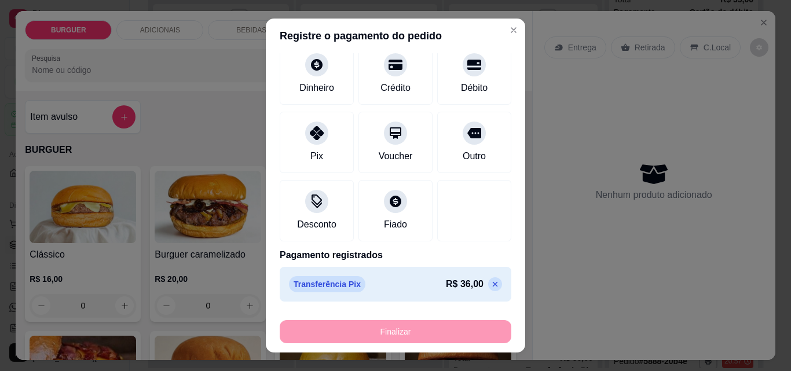
type input "-R$ 36,00"
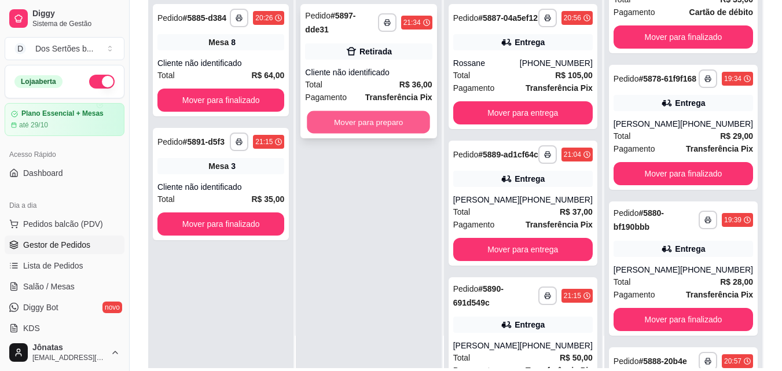
click at [354, 111] on button "Mover para preparo" at bounding box center [368, 122] width 123 height 23
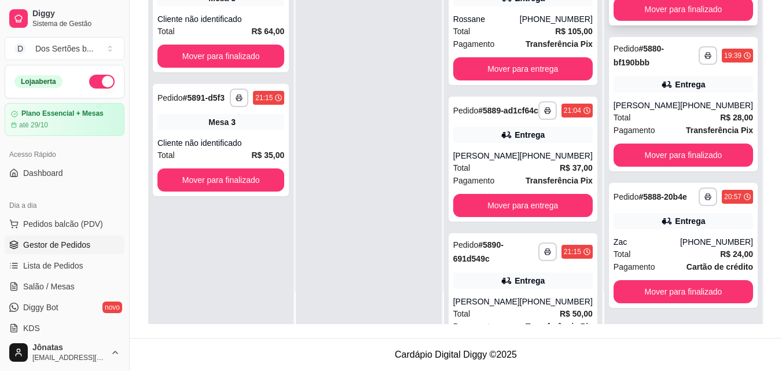
scroll to position [518, 0]
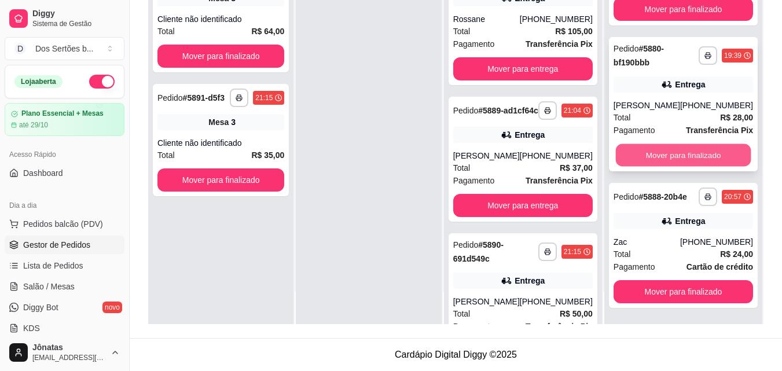
click at [662, 158] on button "Mover para finalizado" at bounding box center [682, 155] width 135 height 23
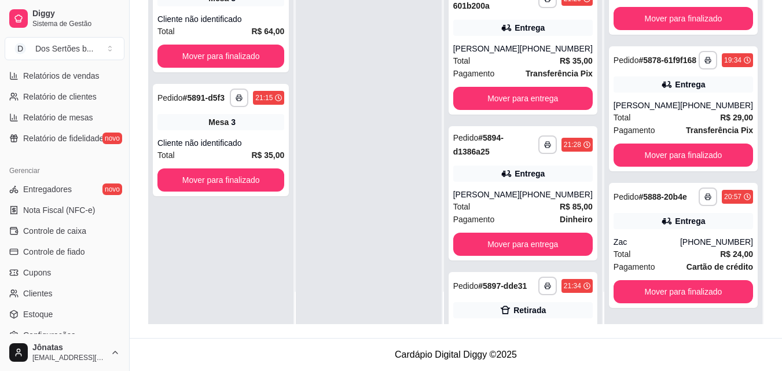
scroll to position [373, 0]
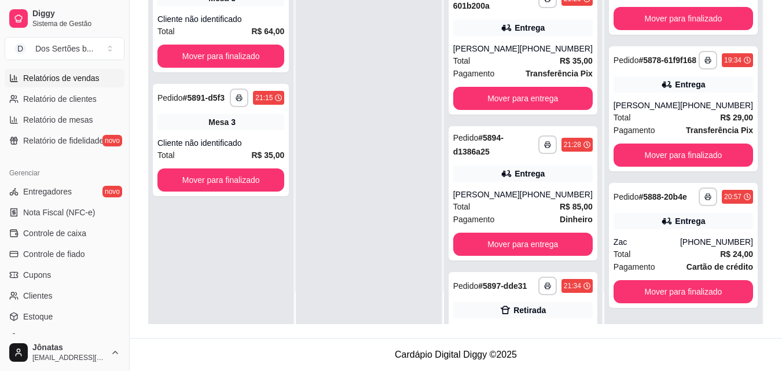
click at [29, 77] on span "Relatórios de vendas" at bounding box center [61, 78] width 76 height 12
select select "ALL"
select select "0"
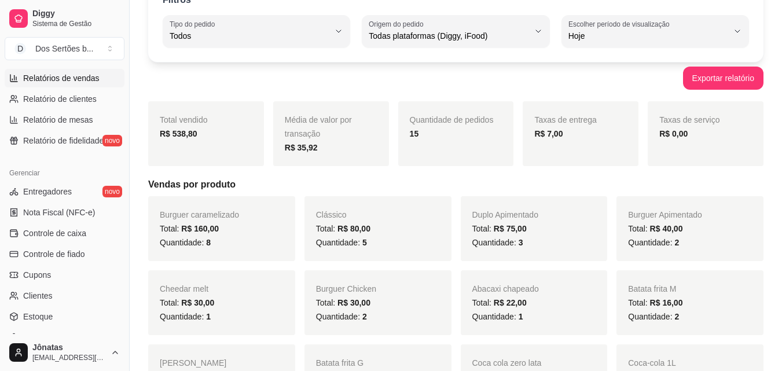
scroll to position [90, 0]
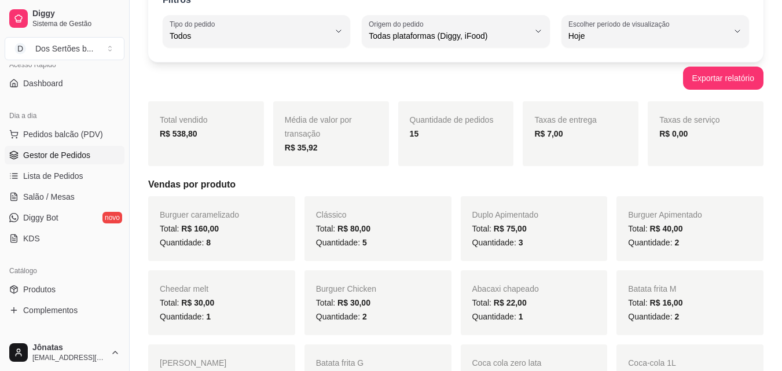
click at [47, 157] on span "Gestor de Pedidos" at bounding box center [56, 155] width 67 height 12
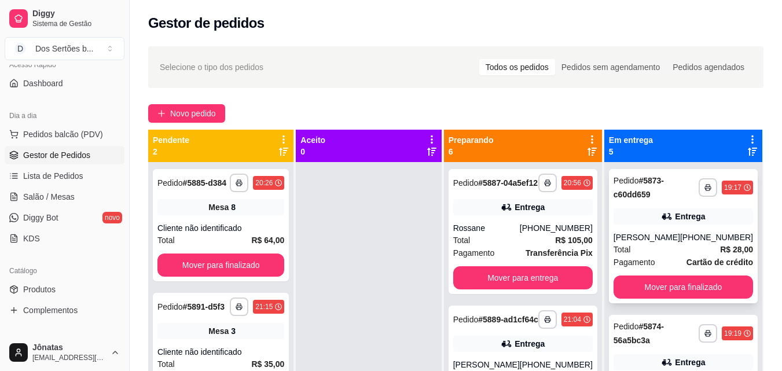
click at [686, 260] on strong "Cartão de crédito" at bounding box center [719, 262] width 67 height 9
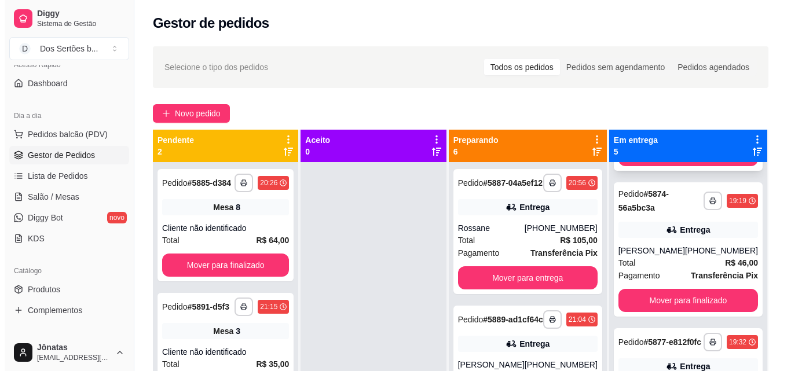
scroll to position [193, 0]
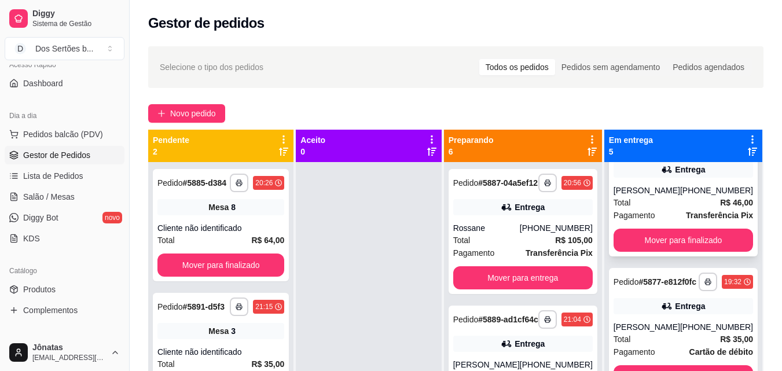
click at [657, 216] on div "Pagamento Transferência Pix" at bounding box center [682, 215] width 139 height 13
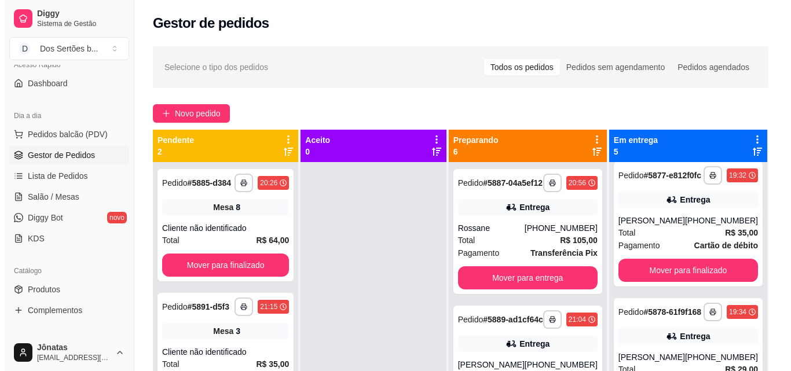
scroll to position [351, 0]
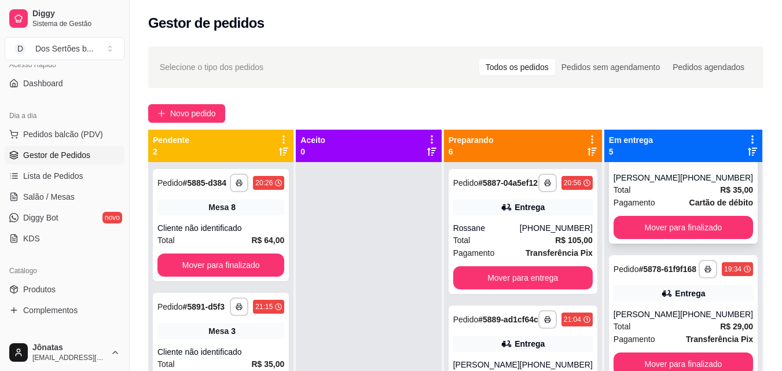
click at [657, 209] on div "Pagamento Cartão de débito" at bounding box center [682, 202] width 139 height 13
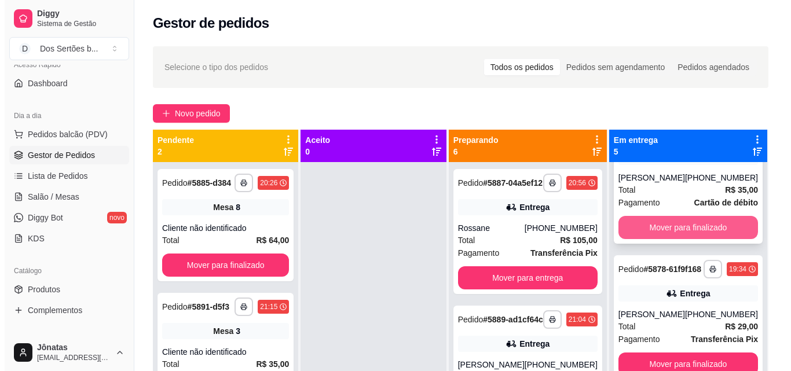
scroll to position [393, 0]
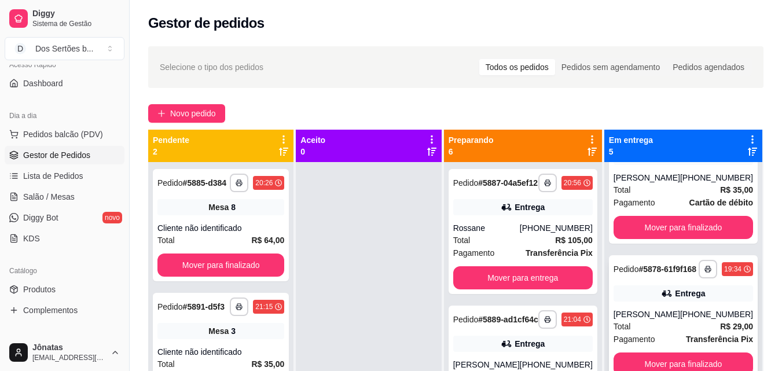
click at [661, 308] on div "[PERSON_NAME]" at bounding box center [646, 314] width 67 height 12
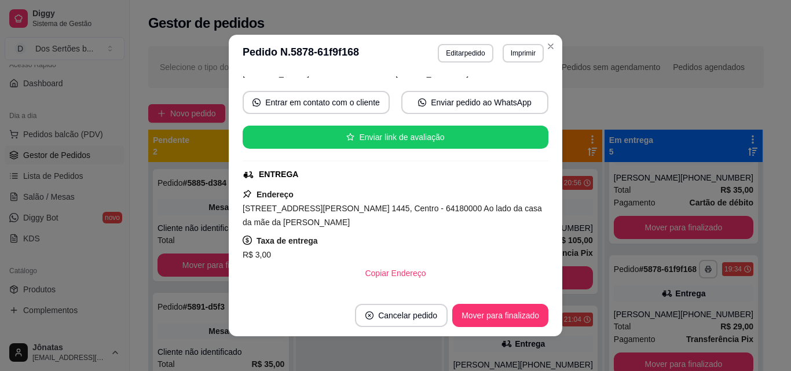
scroll to position [96, 0]
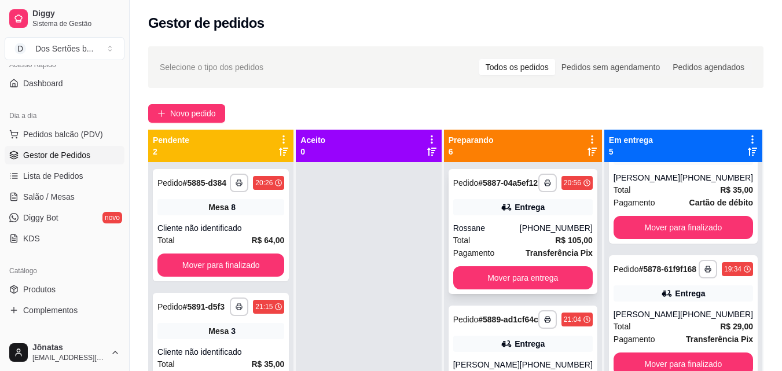
click at [501, 213] on icon at bounding box center [507, 207] width 12 height 12
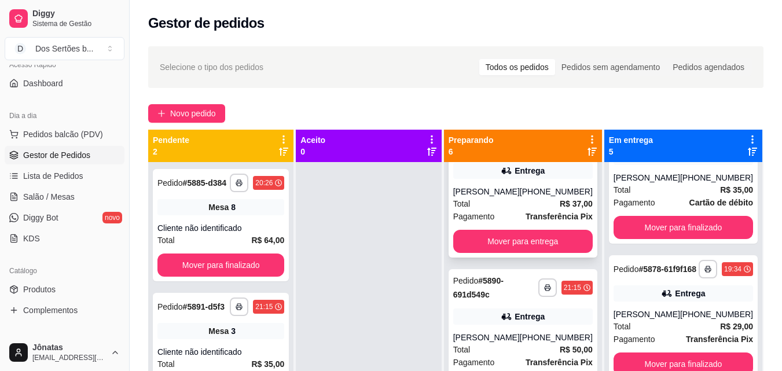
click at [499, 197] on div "[PERSON_NAME]" at bounding box center [486, 192] width 67 height 12
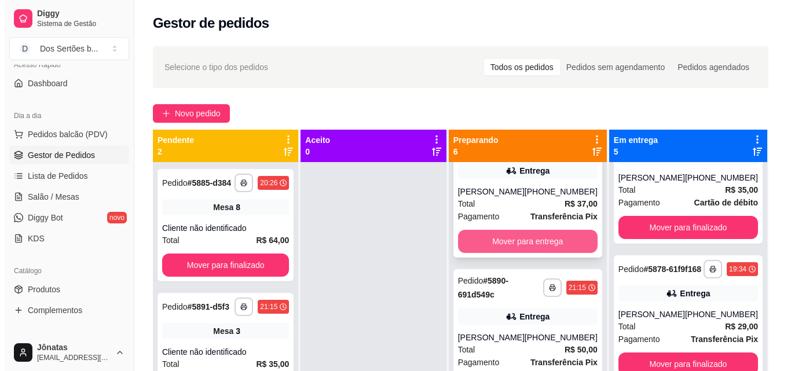
scroll to position [324, 0]
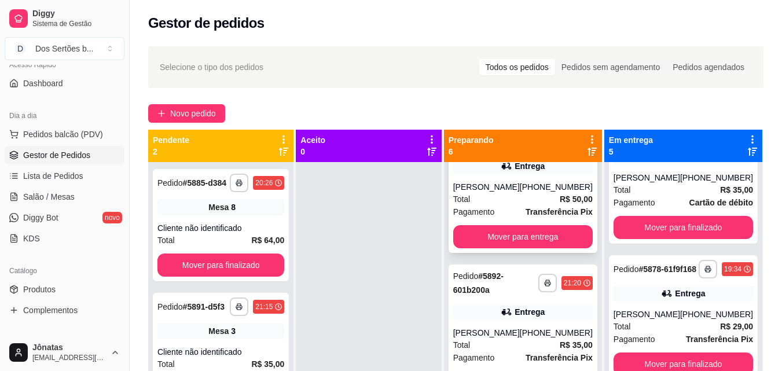
click at [495, 193] on div "[PERSON_NAME]" at bounding box center [486, 187] width 67 height 12
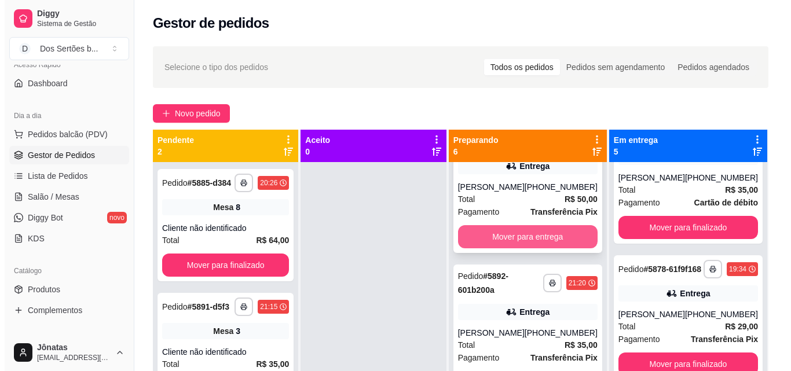
scroll to position [482, 0]
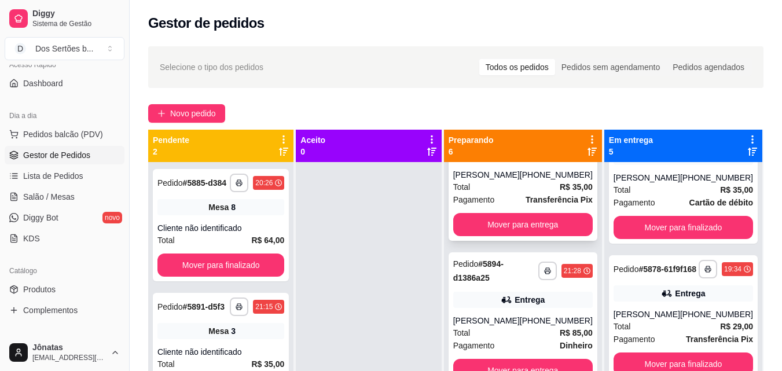
click at [494, 181] on div "[PERSON_NAME]" at bounding box center [486, 175] width 67 height 12
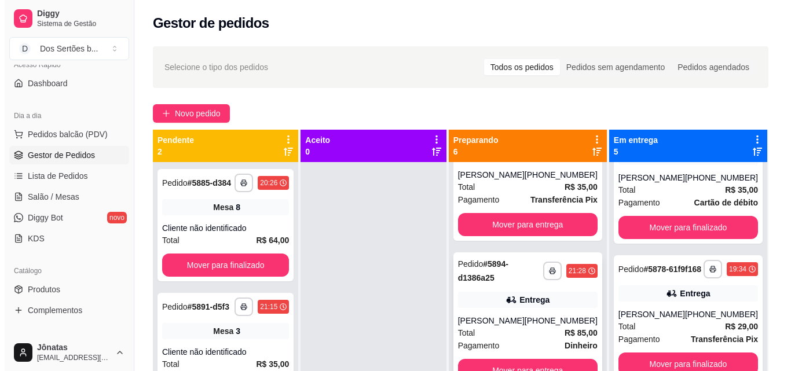
scroll to position [516, 0]
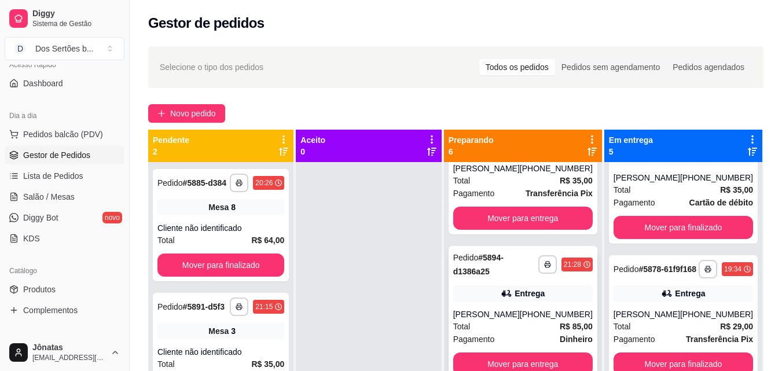
click at [515, 288] on div "Entrega" at bounding box center [530, 294] width 30 height 12
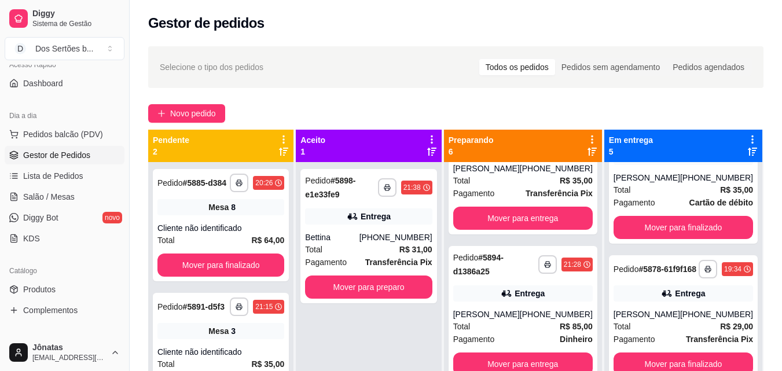
scroll to position [177, 0]
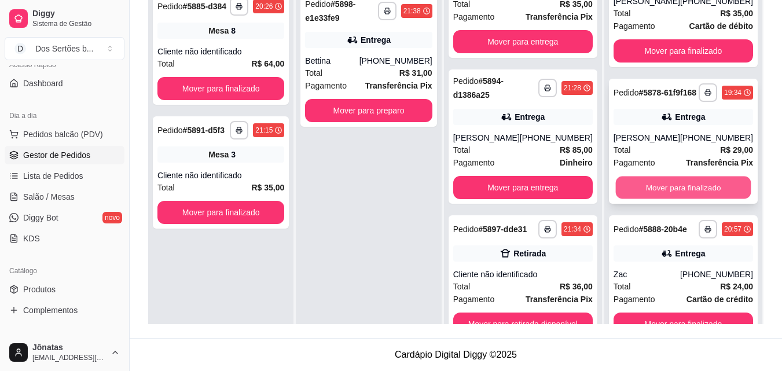
click at [657, 177] on button "Mover para finalizado" at bounding box center [682, 188] width 135 height 23
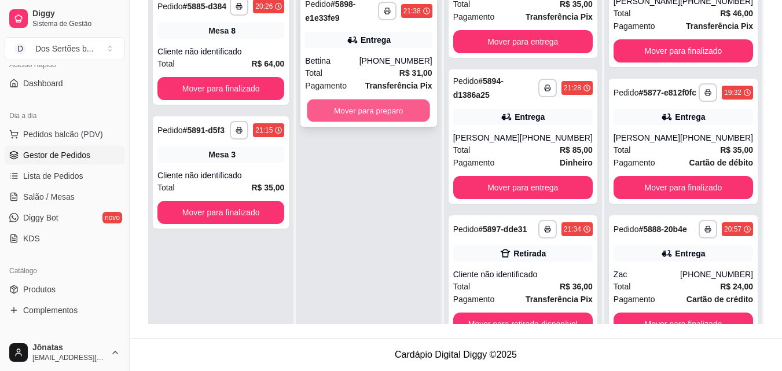
click at [387, 108] on button "Mover para preparo" at bounding box center [368, 111] width 123 height 23
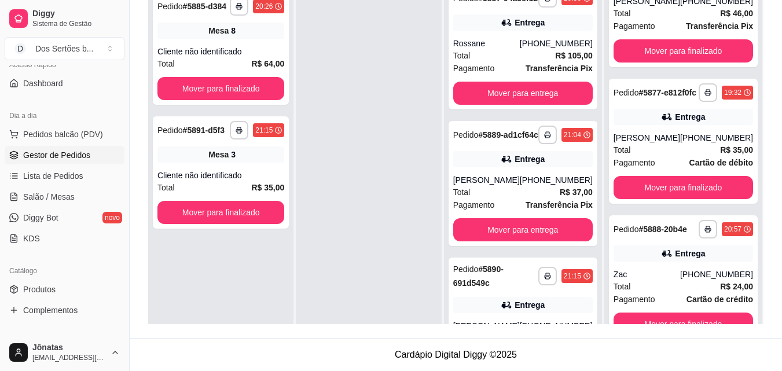
scroll to position [0, 0]
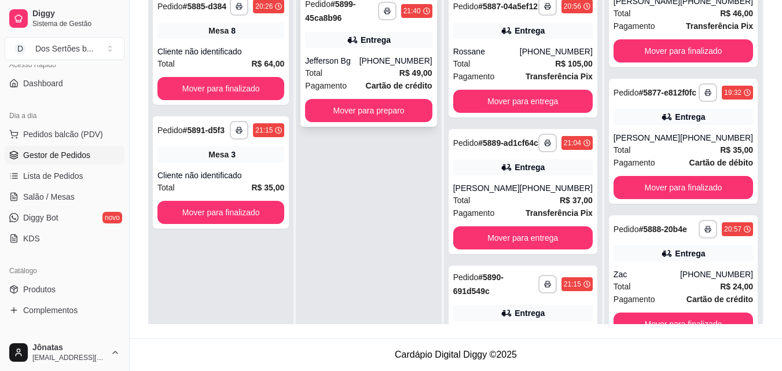
click at [346, 61] on div "Jefferson Bg" at bounding box center [332, 61] width 54 height 12
click at [404, 107] on button "Mover para preparo" at bounding box center [368, 111] width 123 height 23
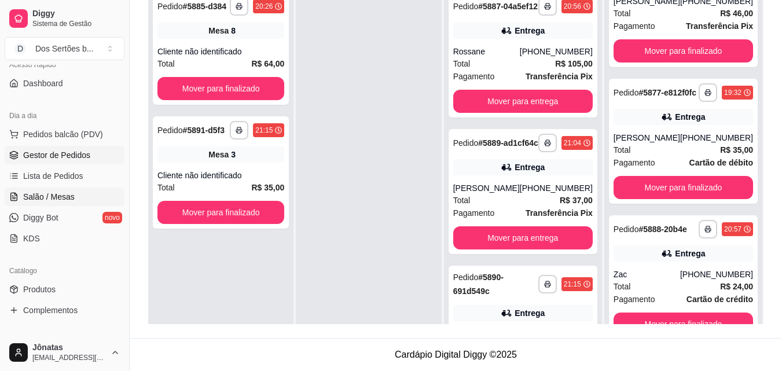
click at [69, 197] on span "Salão / Mesas" at bounding box center [49, 197] width 52 height 12
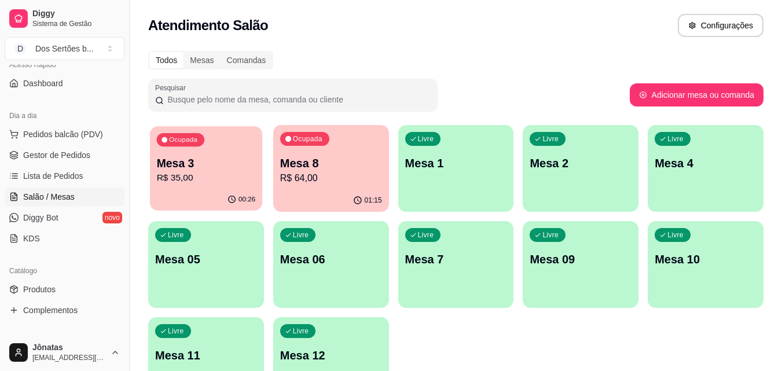
click at [231, 182] on p "R$ 35,00" at bounding box center [206, 177] width 99 height 13
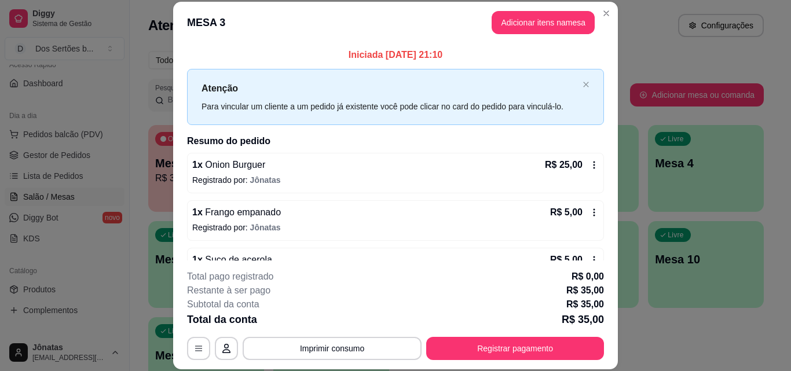
scroll to position [60, 0]
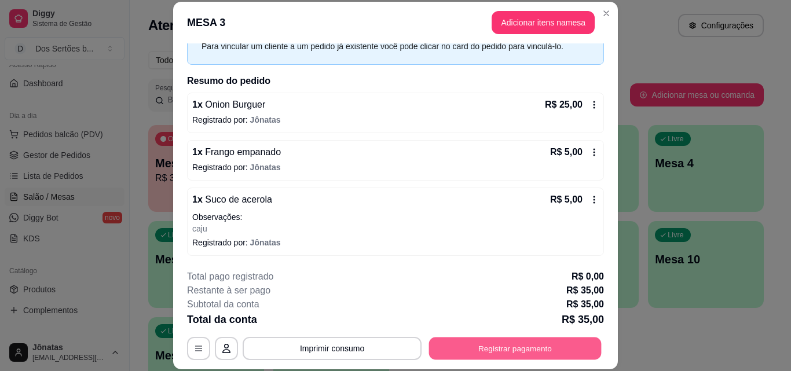
click at [496, 349] on button "Registrar pagamento" at bounding box center [515, 348] width 172 height 23
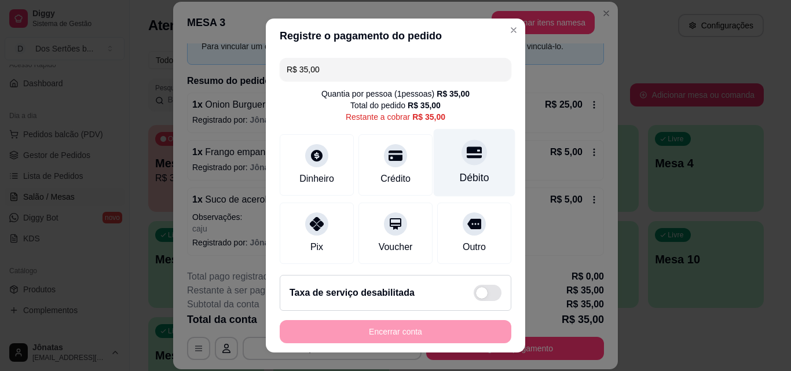
click at [456, 167] on div "Débito" at bounding box center [474, 163] width 82 height 68
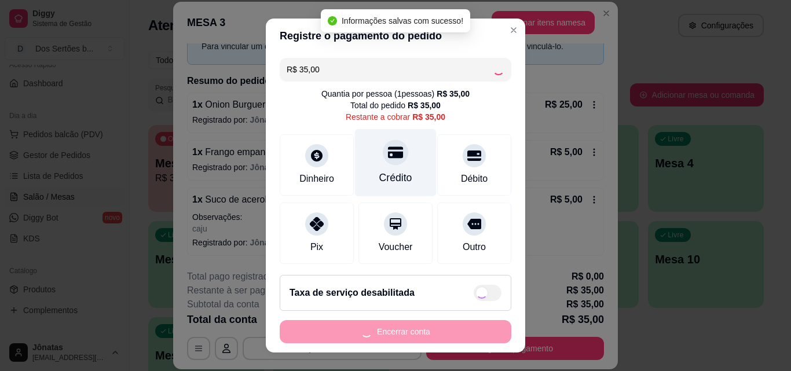
type input "R$ 0,00"
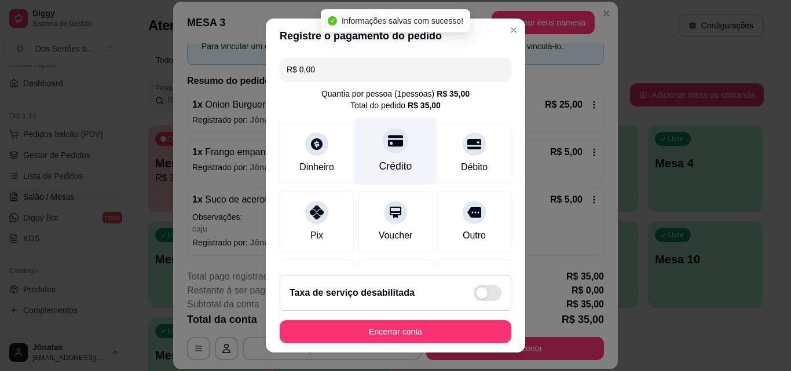
scroll to position [134, 0]
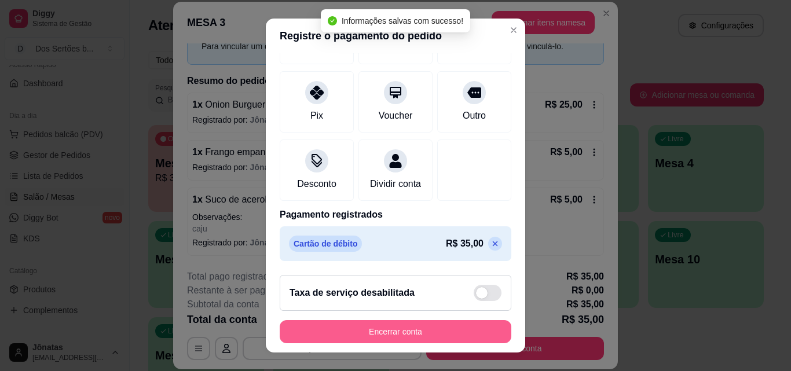
click at [433, 328] on button "Encerrar conta" at bounding box center [396, 331] width 232 height 23
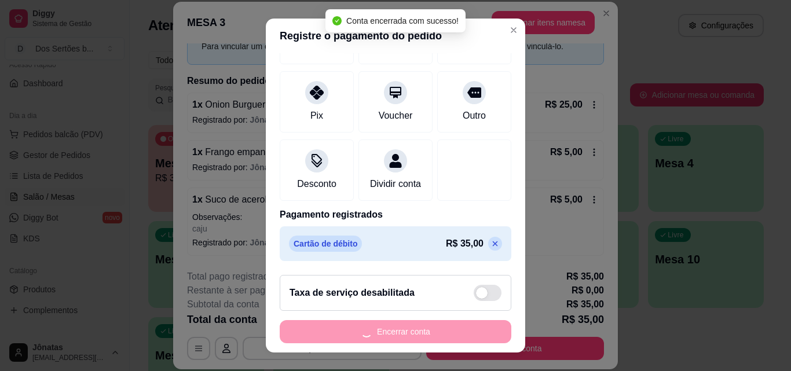
scroll to position [0, 0]
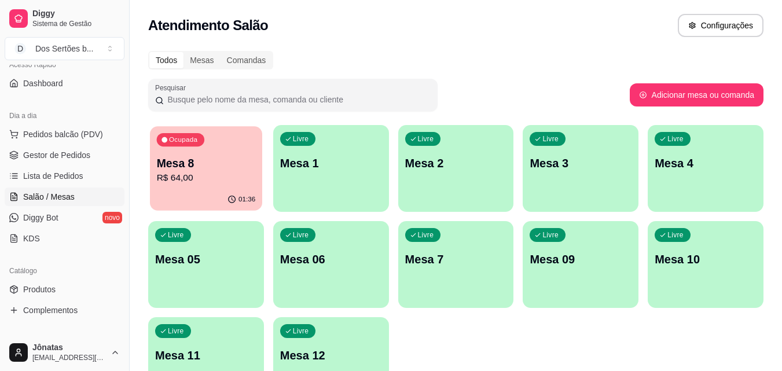
click at [226, 164] on p "Mesa 8" at bounding box center [206, 164] width 99 height 16
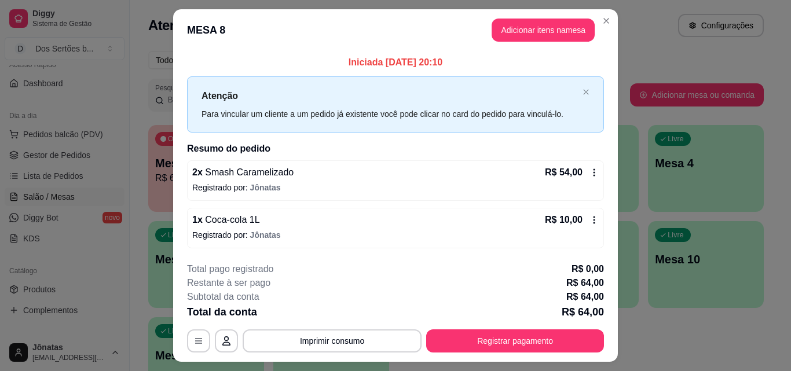
scroll to position [28, 0]
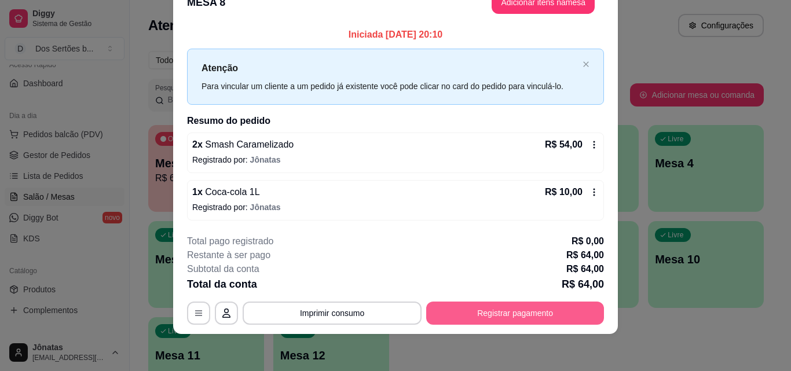
click at [557, 312] on button "Registrar pagamento" at bounding box center [515, 313] width 178 height 23
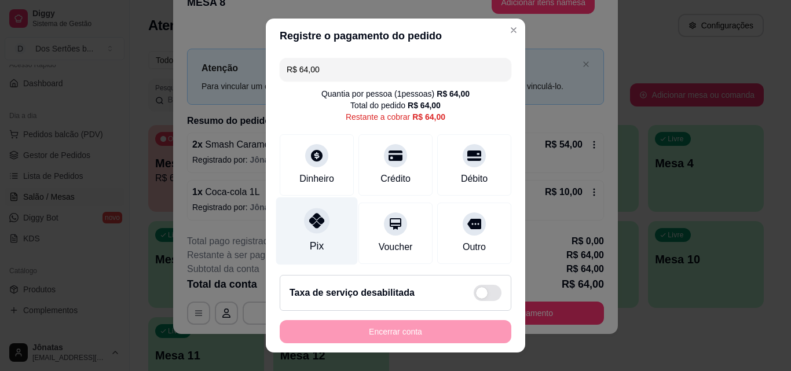
click at [309, 230] on div at bounding box center [316, 220] width 25 height 25
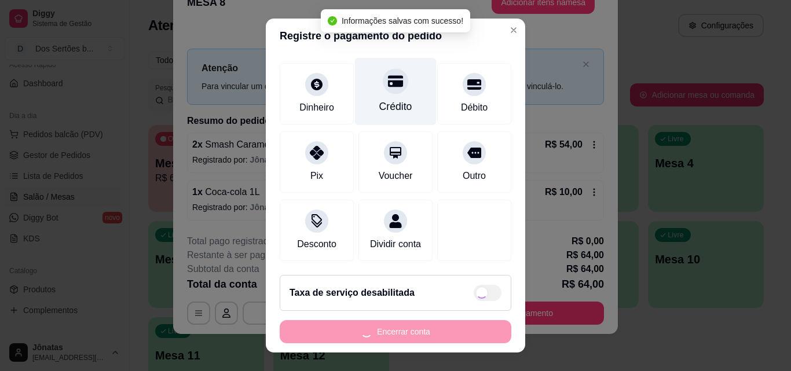
type input "R$ 0,00"
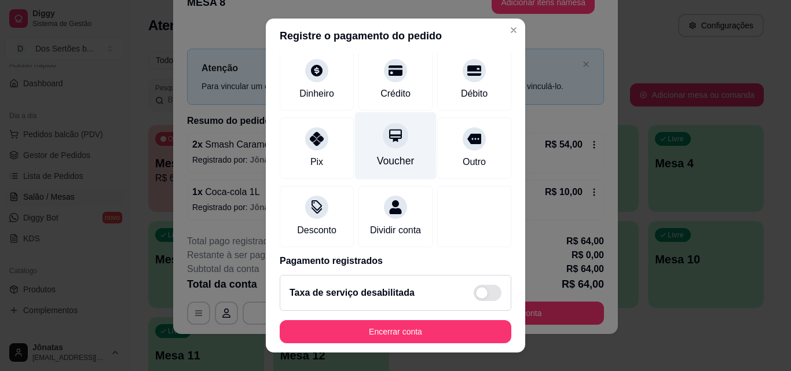
scroll to position [134, 0]
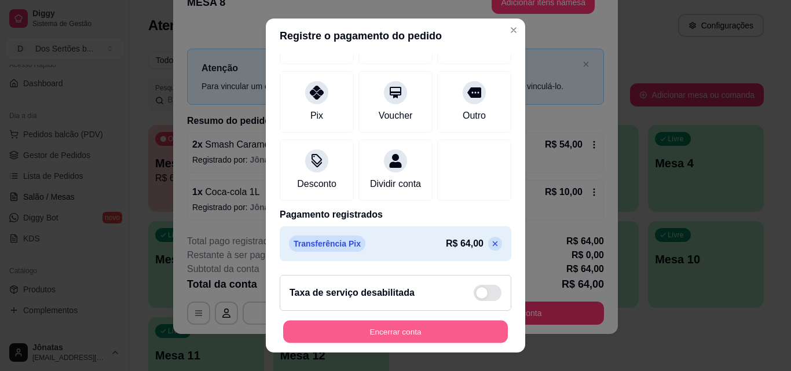
click at [451, 338] on button "Encerrar conta" at bounding box center [395, 332] width 225 height 23
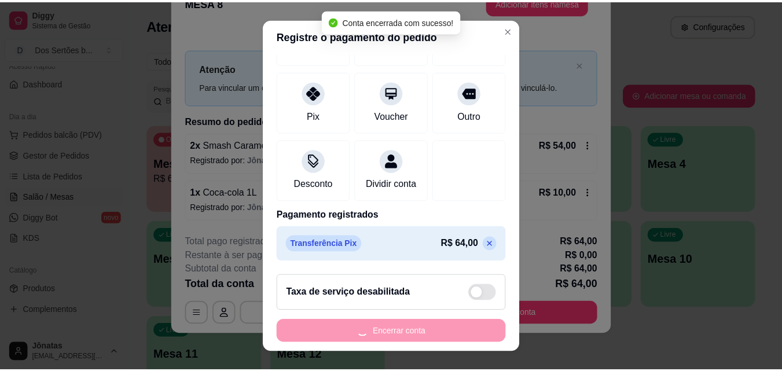
scroll to position [0, 0]
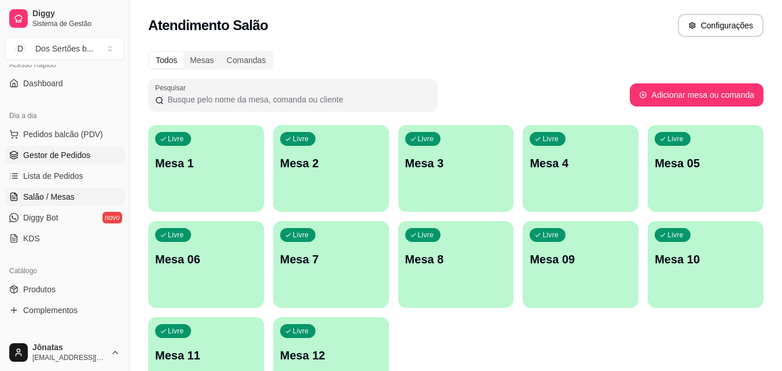
click at [58, 159] on span "Gestor de Pedidos" at bounding box center [56, 155] width 67 height 12
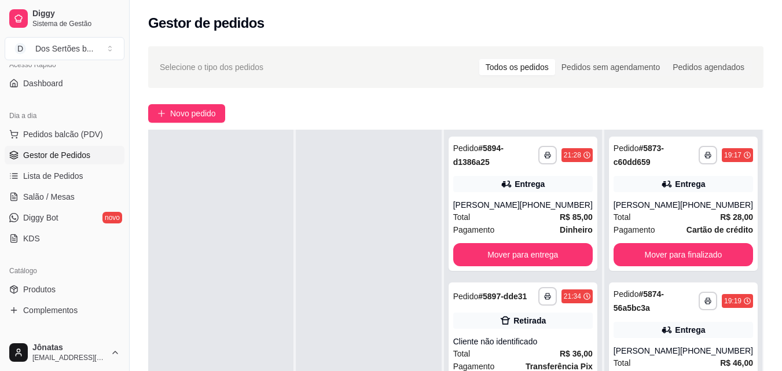
scroll to position [174, 0]
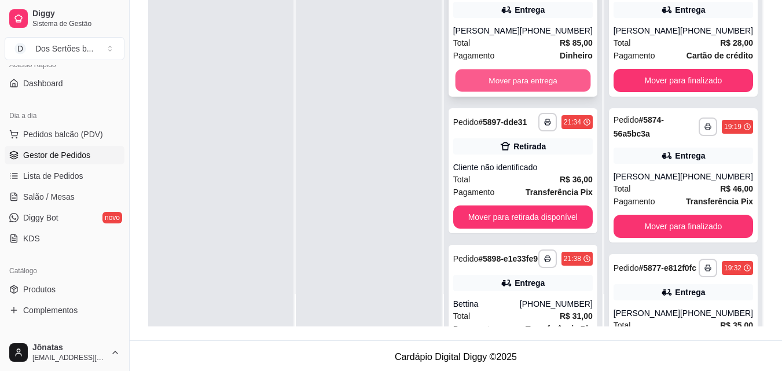
click at [520, 79] on button "Mover para entrega" at bounding box center [522, 80] width 135 height 23
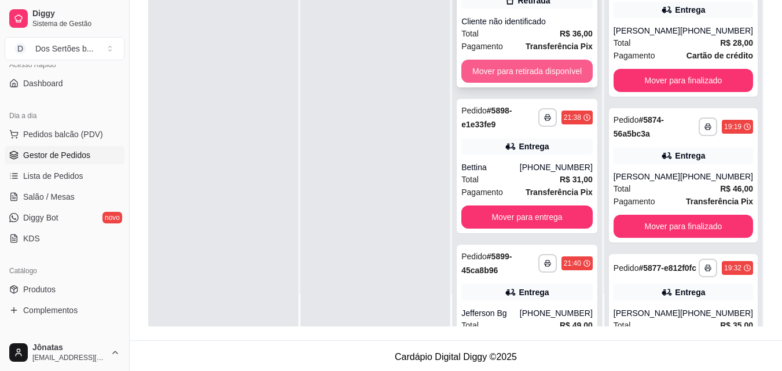
scroll to position [0, 0]
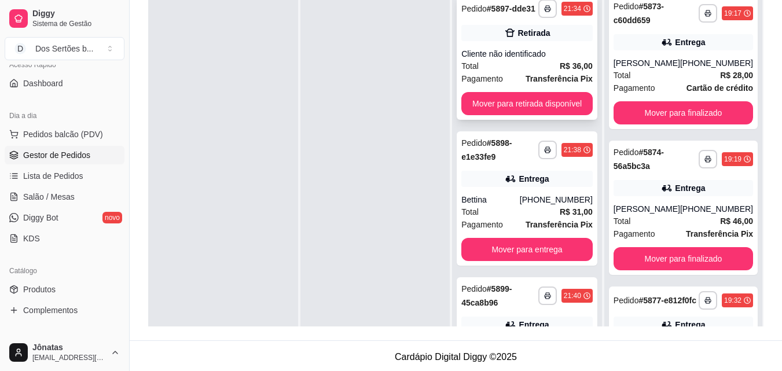
click at [517, 71] on div "Total R$ 36,00" at bounding box center [526, 66] width 131 height 13
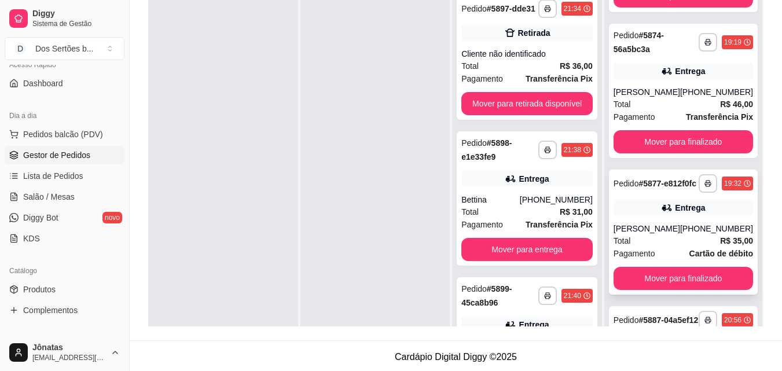
scroll to position [106, 0]
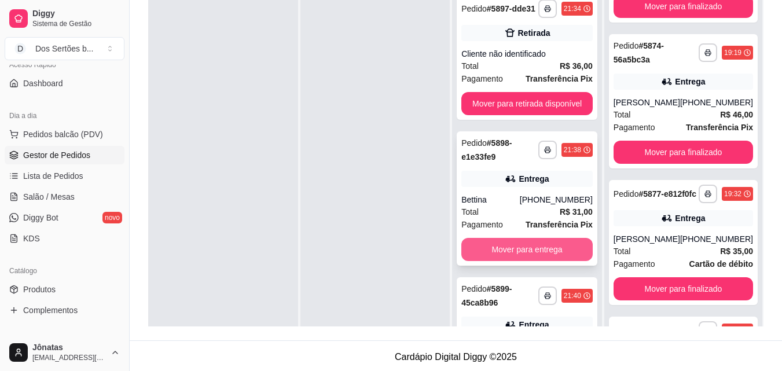
click at [502, 261] on button "Mover para entrega" at bounding box center [526, 249] width 131 height 23
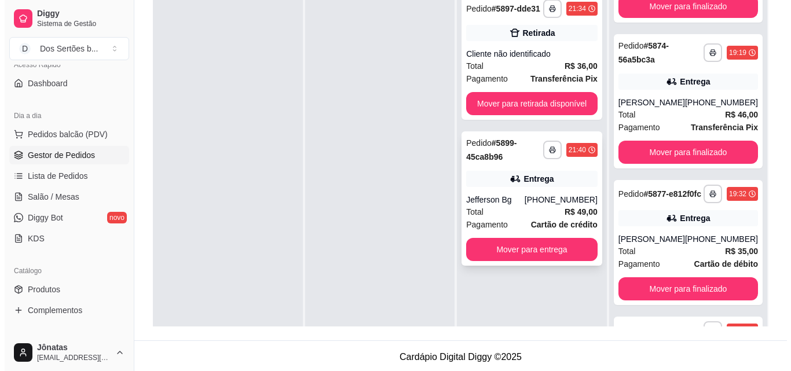
scroll to position [32, 0]
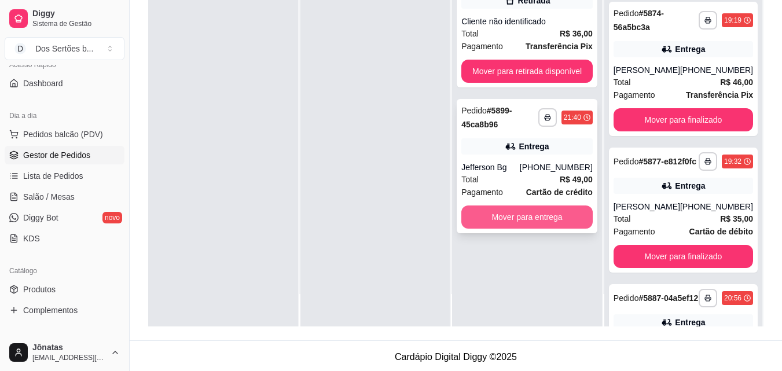
click at [521, 219] on button "Mover para entrega" at bounding box center [526, 216] width 131 height 23
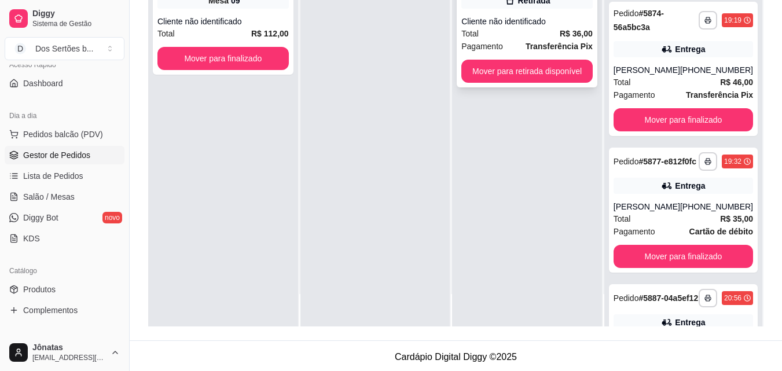
click at [508, 41] on div "Pagamento Transferência Pix" at bounding box center [526, 46] width 131 height 13
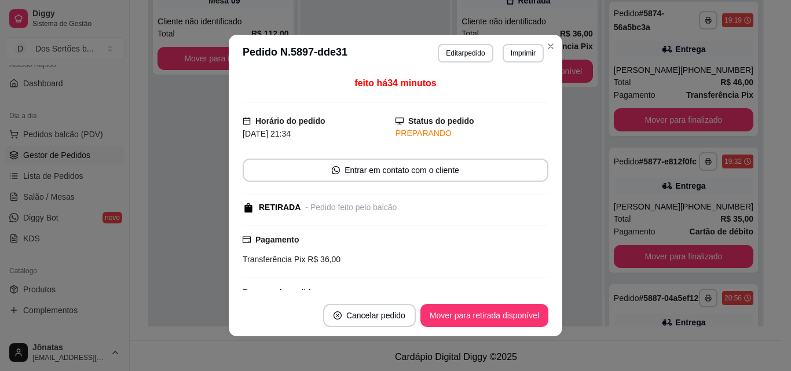
scroll to position [122, 0]
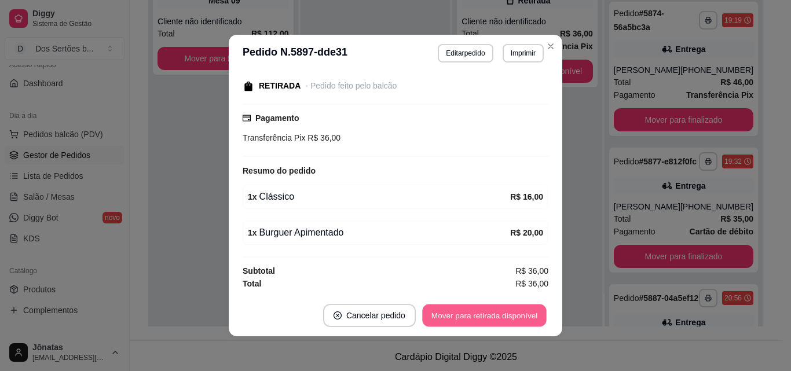
click at [470, 319] on button "Mover para retirada disponível" at bounding box center [484, 315] width 124 height 23
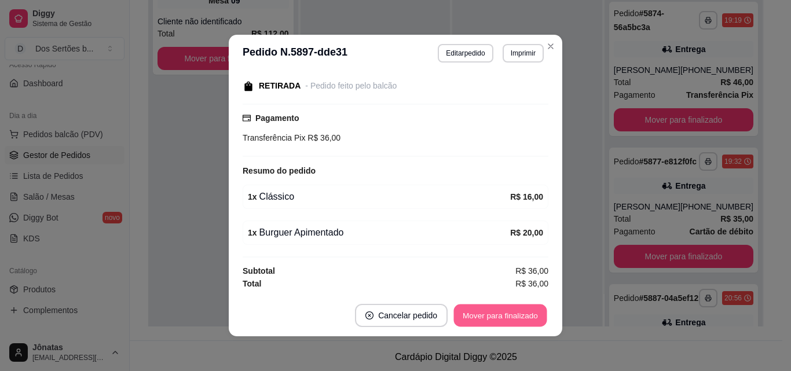
click at [486, 311] on button "Mover para finalizado" at bounding box center [500, 315] width 93 height 23
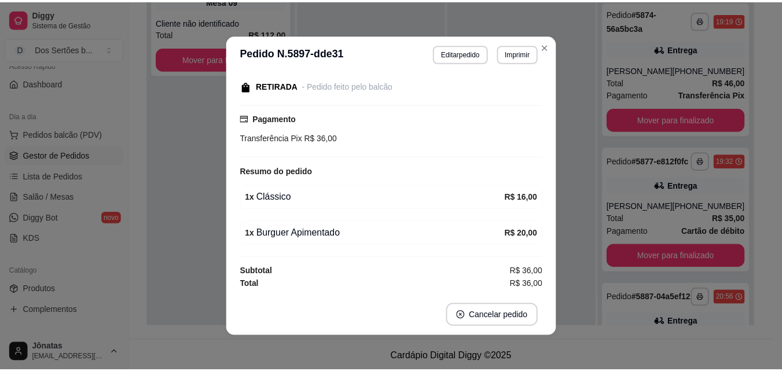
scroll to position [72, 0]
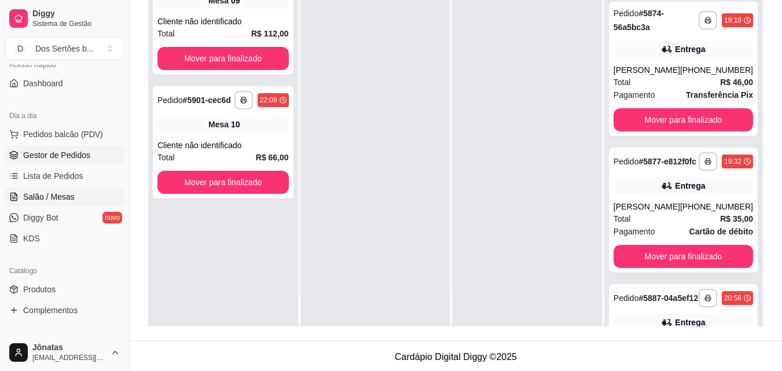
click at [27, 196] on span "Salão / Mesas" at bounding box center [49, 197] width 52 height 12
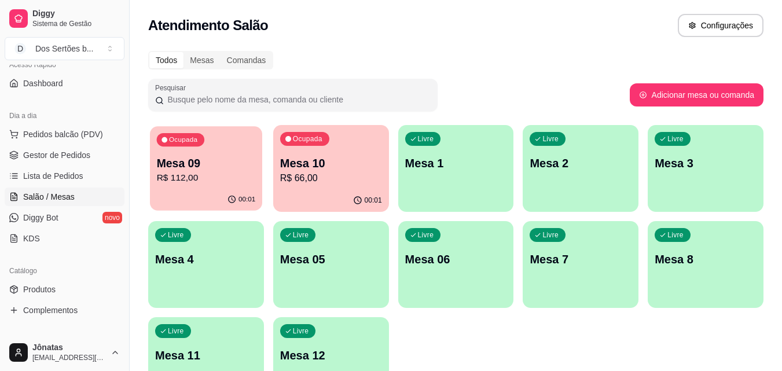
click at [185, 169] on p "Mesa 09" at bounding box center [206, 164] width 99 height 16
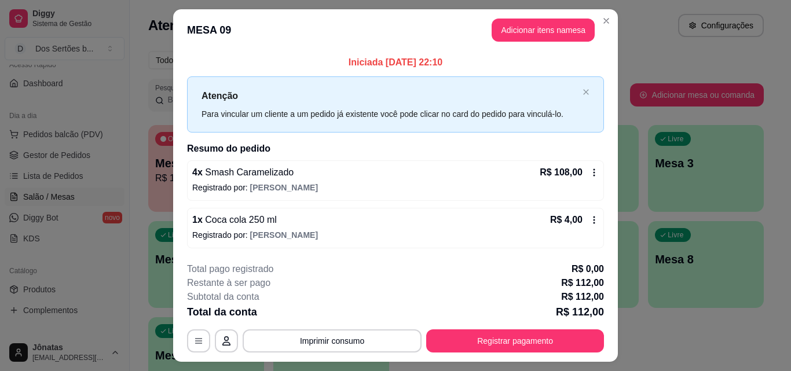
scroll to position [28, 0]
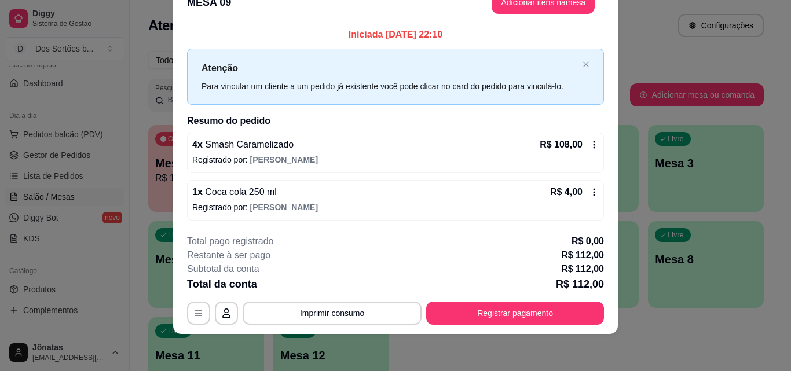
click at [591, 188] on icon at bounding box center [593, 192] width 9 height 9
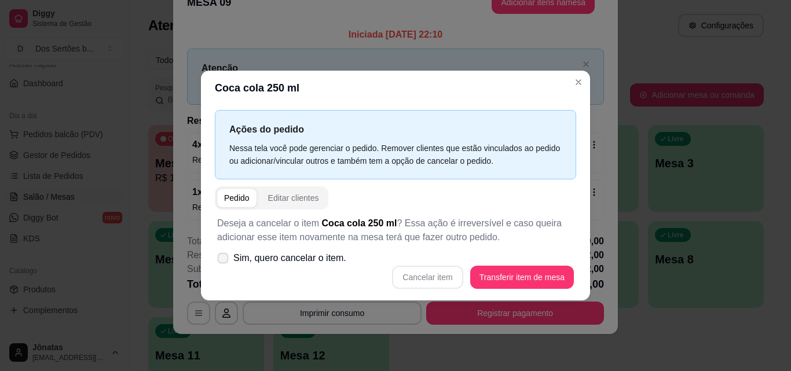
click at [226, 255] on icon at bounding box center [222, 258] width 9 height 6
click at [224, 260] on input "Sim, quero cancelar o item." at bounding box center [220, 264] width 8 height 8
checkbox input "true"
click at [443, 274] on button "Cancelar item" at bounding box center [427, 277] width 69 height 23
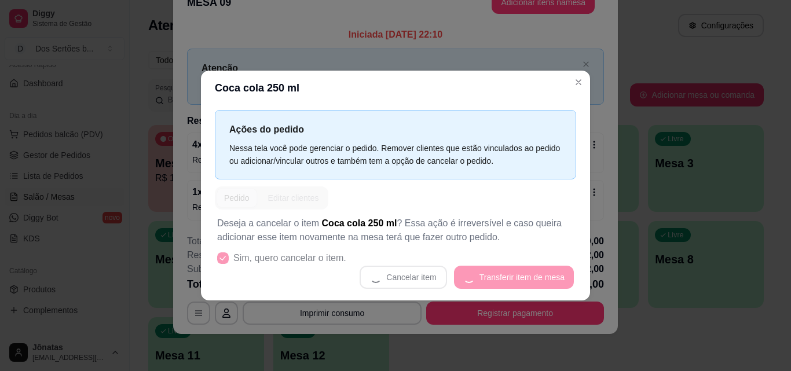
scroll to position [20, 0]
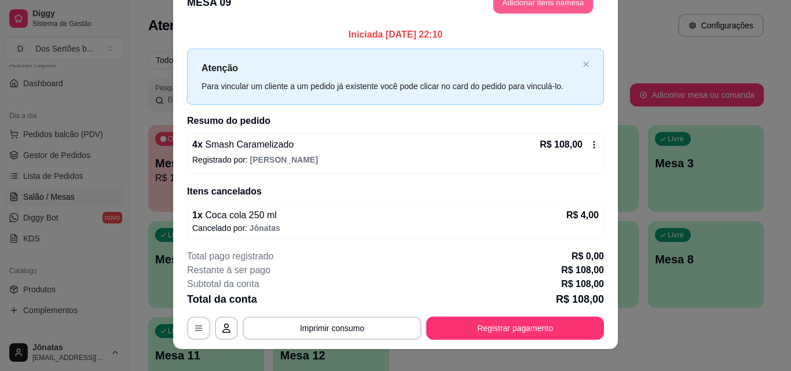
click at [511, 5] on button "Adicionar itens na mesa" at bounding box center [543, 2] width 100 height 23
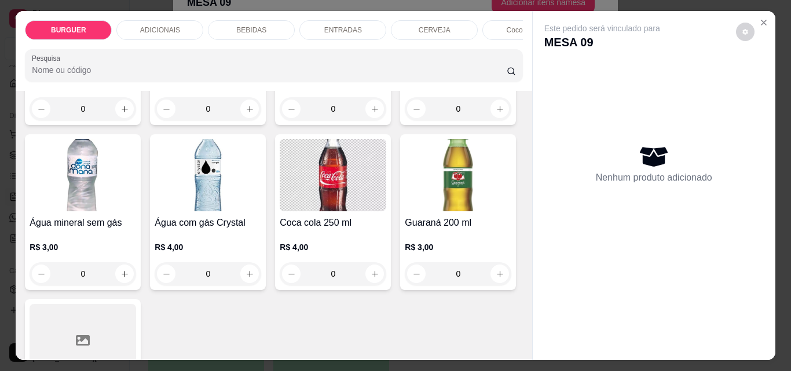
scroll to position [1454, 0]
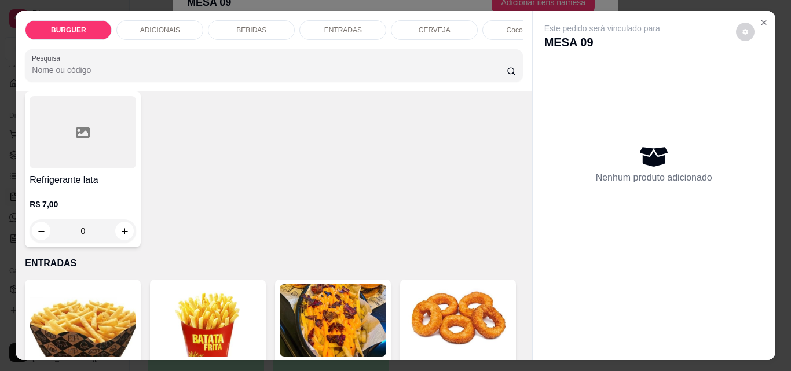
type input "1"
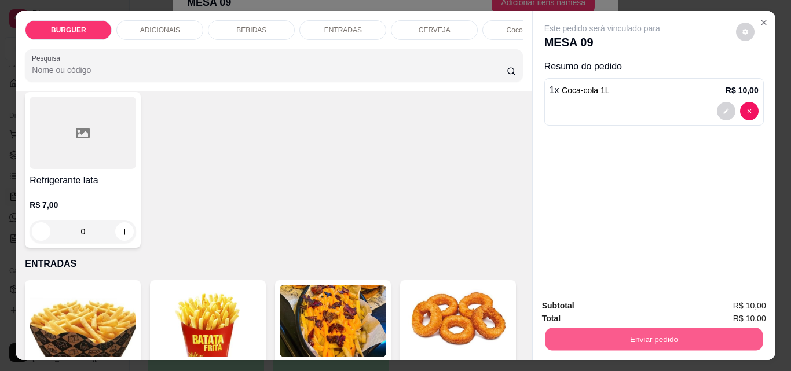
click at [629, 334] on button "Enviar pedido" at bounding box center [653, 339] width 217 height 23
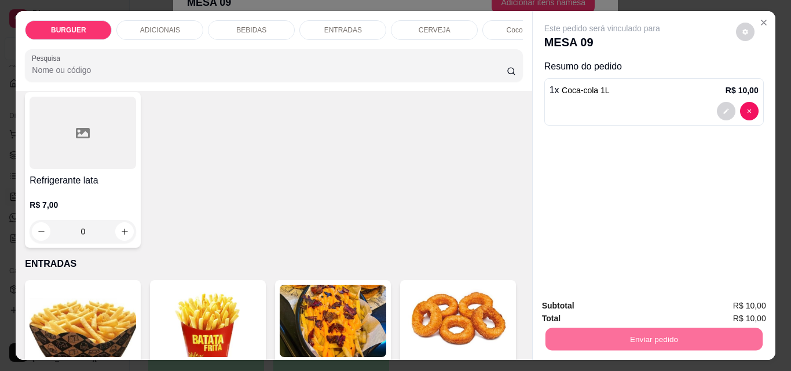
click at [723, 306] on button "Enviar pedido" at bounding box center [736, 305] width 64 height 21
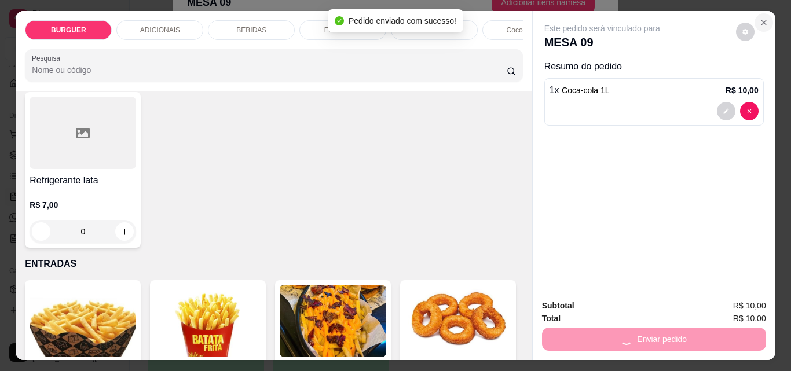
click at [759, 21] on icon "Close" at bounding box center [763, 22] width 9 height 9
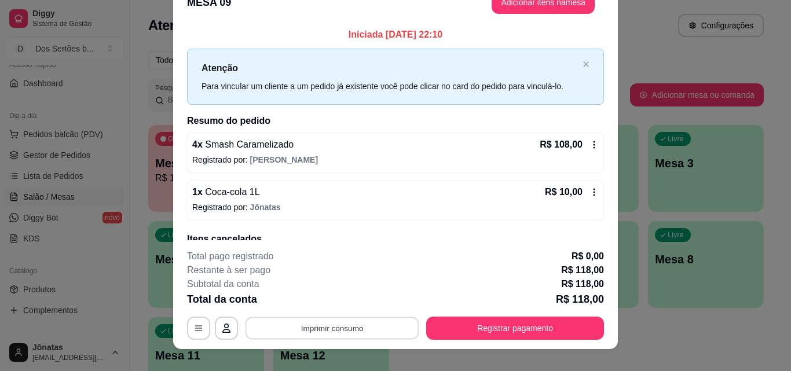
click at [306, 329] on button "Imprimir consumo" at bounding box center [332, 328] width 174 height 23
click at [327, 302] on button "Impressora" at bounding box center [331, 301] width 81 height 18
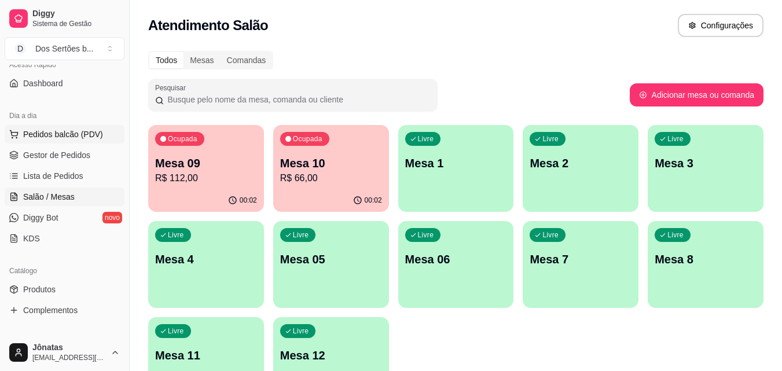
click at [52, 135] on span "Pedidos balcão (PDV)" at bounding box center [63, 134] width 80 height 12
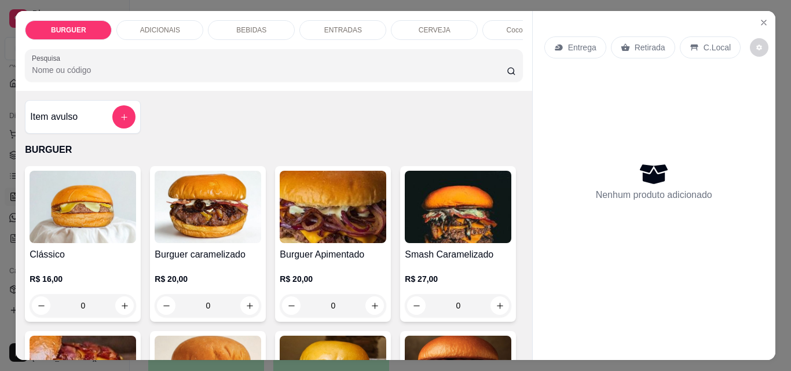
scroll to position [94, 0]
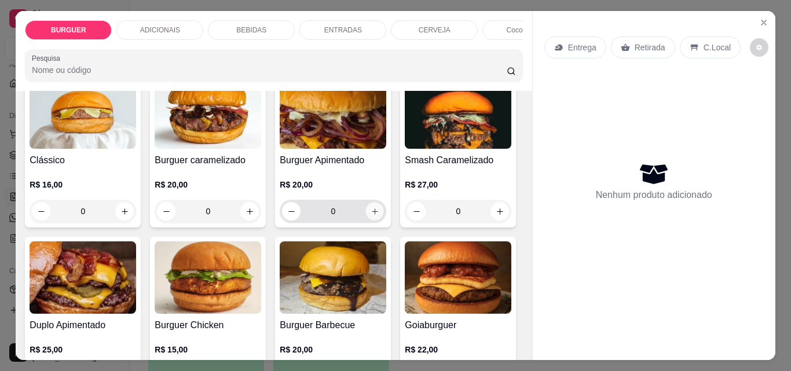
click at [370, 210] on button "increase-product-quantity" at bounding box center [375, 212] width 18 height 18
type input "1"
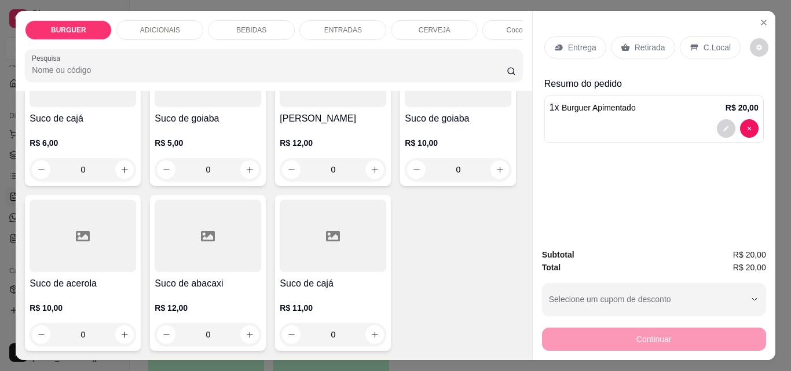
scroll to position [3492, 0]
click at [495, 9] on icon "increase-product-quantity" at bounding box center [499, 5] width 9 height 9
type input "1"
click at [641, 43] on p "Retirada" at bounding box center [649, 48] width 31 height 12
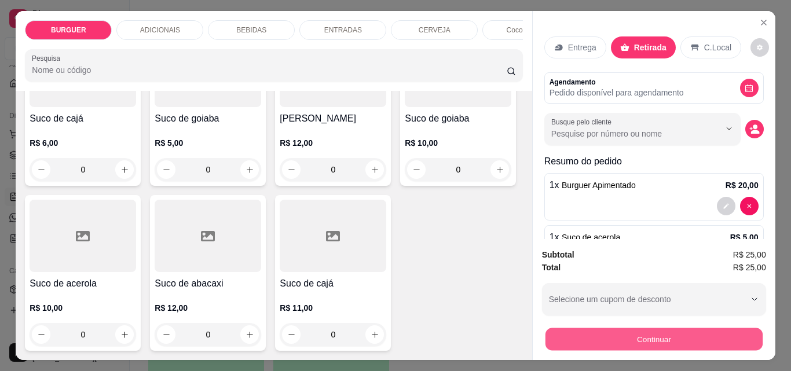
click at [729, 328] on button "Continuar" at bounding box center [653, 339] width 217 height 23
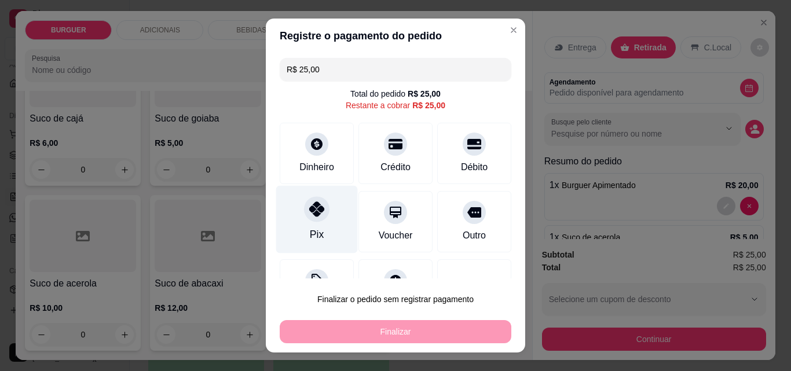
click at [288, 207] on div "Pix" at bounding box center [317, 220] width 82 height 68
type input "R$ 0,00"
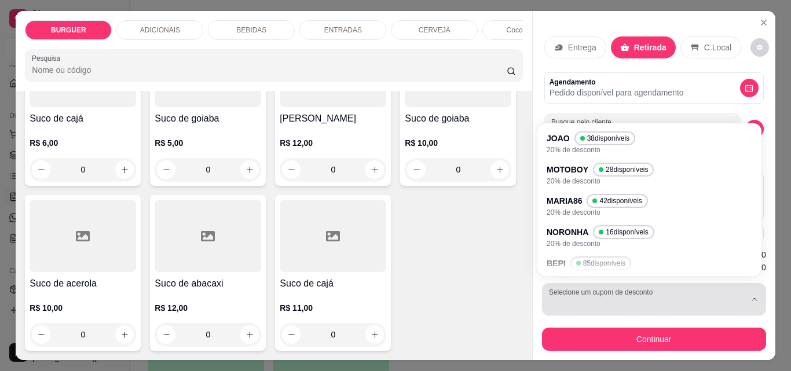
click at [607, 292] on div "button" at bounding box center [647, 299] width 196 height 23
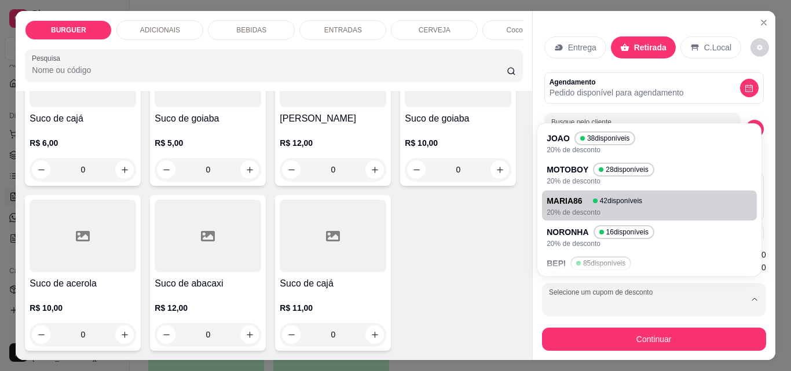
scroll to position [74, 0]
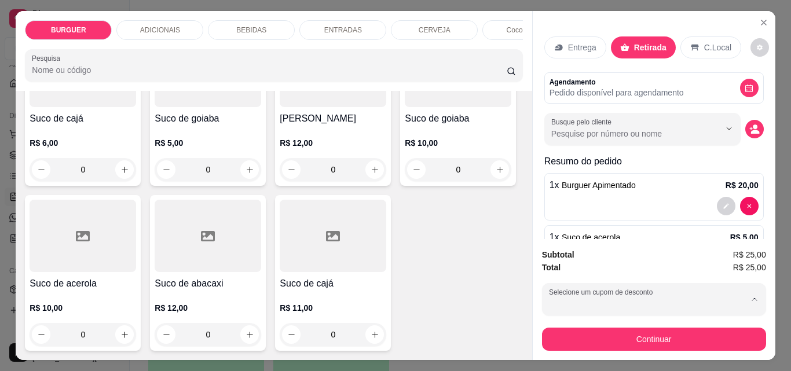
click at [566, 157] on p "NORONHA" at bounding box center [570, 162] width 40 height 11
type input "68766cf2e29708dea30ba981"
select select "68766cf2e29708dea30ba981"
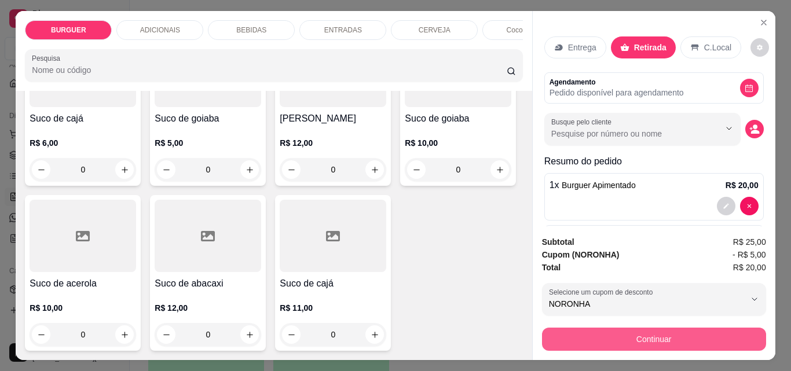
click at [681, 329] on button "Continuar" at bounding box center [654, 339] width 224 height 23
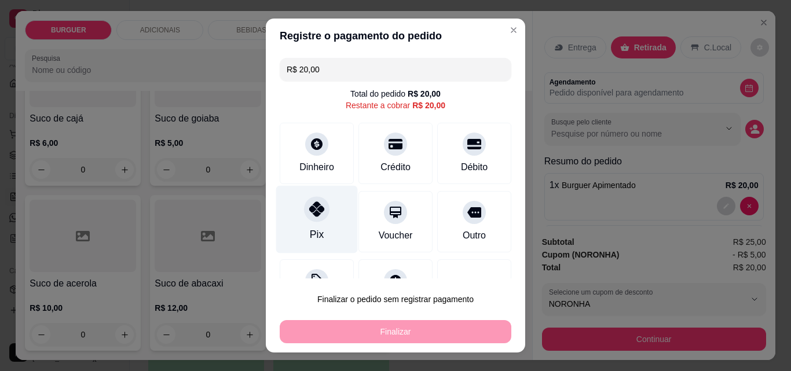
click at [313, 204] on icon at bounding box center [316, 208] width 15 height 15
type input "R$ 0,00"
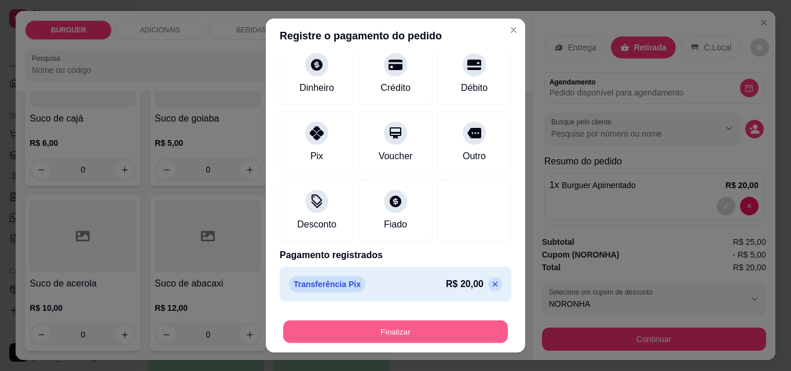
click at [407, 326] on button "Finalizar" at bounding box center [395, 332] width 225 height 23
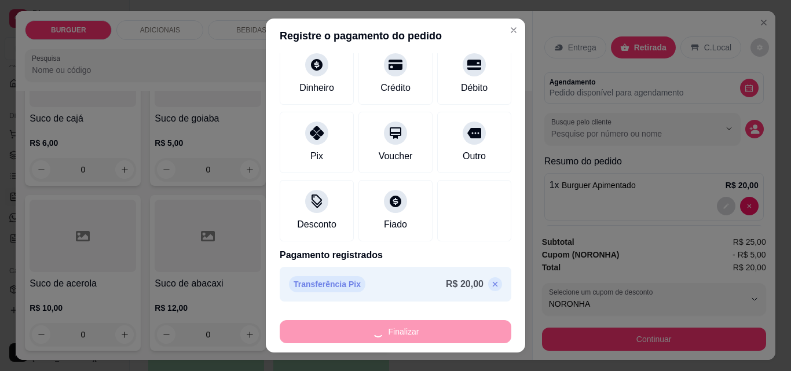
type input "0"
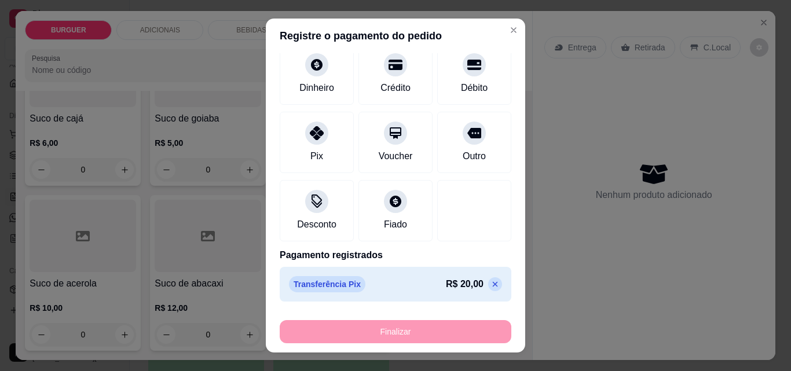
type input "-R$ 20,00"
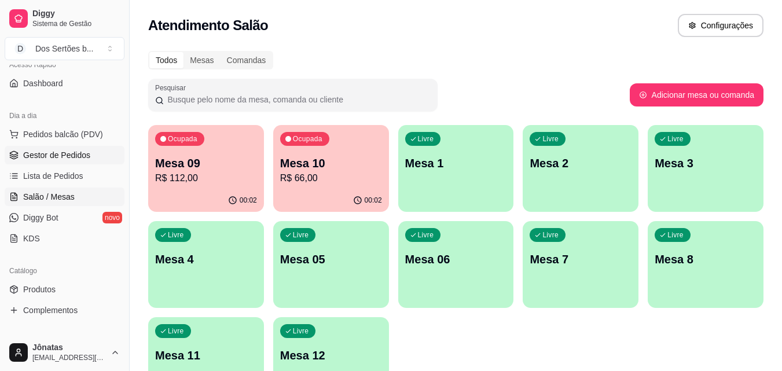
click at [29, 152] on span "Gestor de Pedidos" at bounding box center [56, 155] width 67 height 12
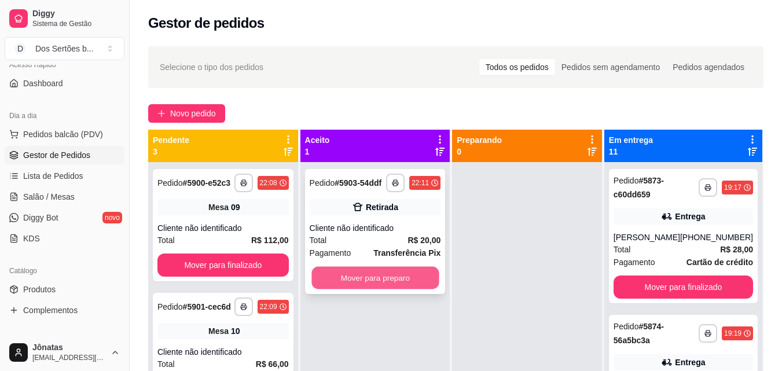
click at [337, 273] on button "Mover para preparo" at bounding box center [374, 278] width 127 height 23
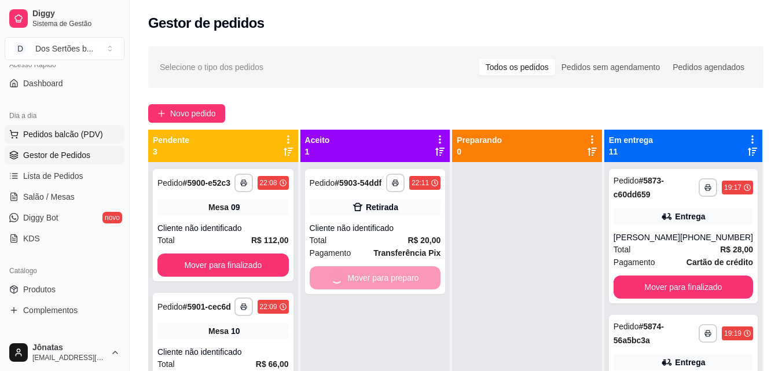
click at [80, 134] on span "Pedidos balcão (PDV)" at bounding box center [63, 134] width 80 height 12
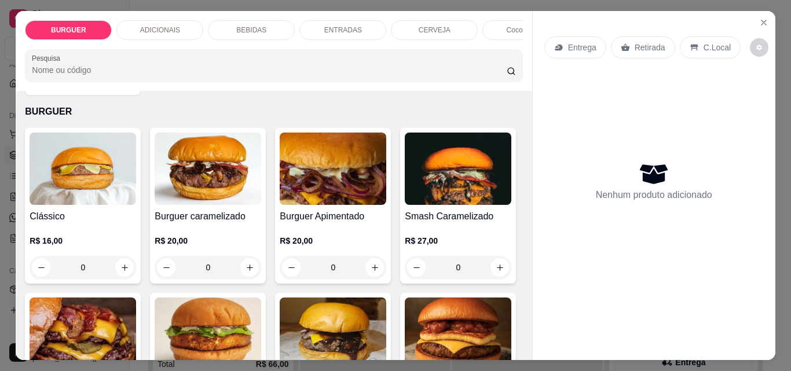
scroll to position [39, 0]
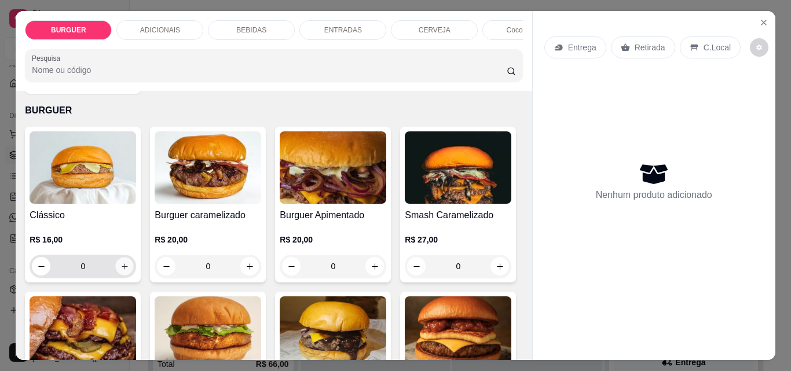
click at [122, 268] on icon "increase-product-quantity" at bounding box center [124, 266] width 9 height 9
type input "1"
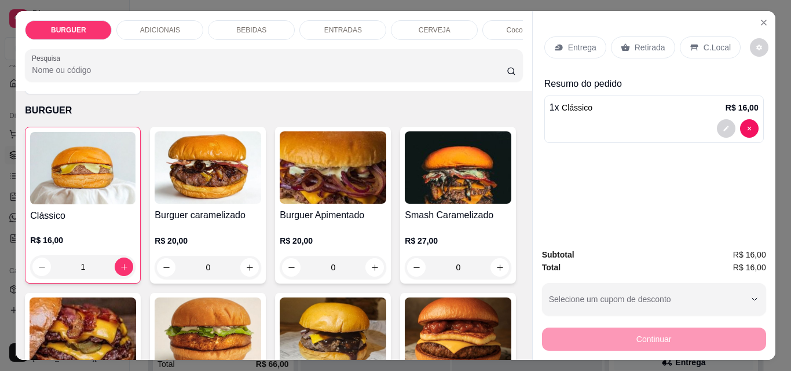
scroll to position [0, 0]
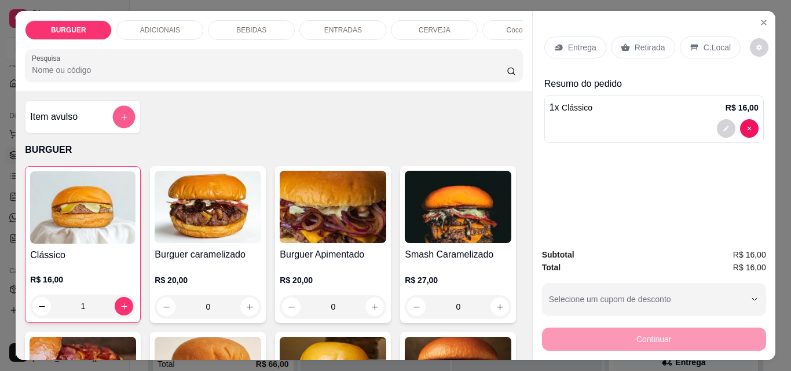
click at [120, 117] on icon "add-separate-item" at bounding box center [124, 117] width 9 height 9
click at [634, 45] on p "Retirada" at bounding box center [649, 48] width 31 height 12
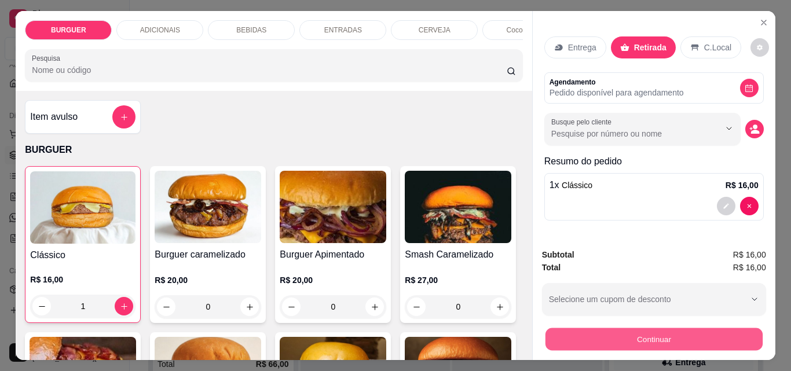
click at [660, 337] on button "Continuar" at bounding box center [653, 339] width 217 height 23
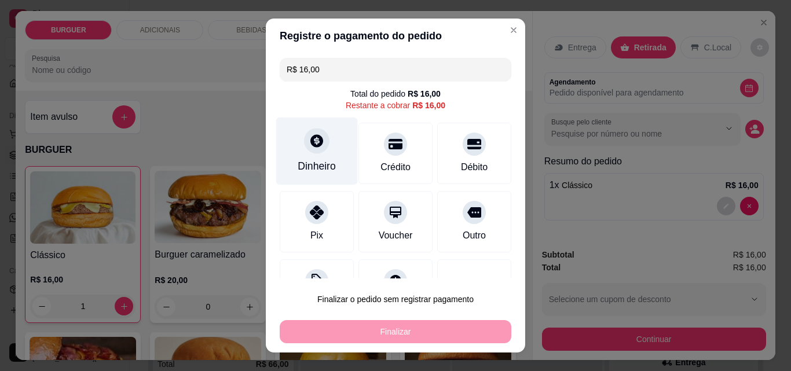
click at [292, 150] on div "Dinheiro" at bounding box center [317, 151] width 82 height 68
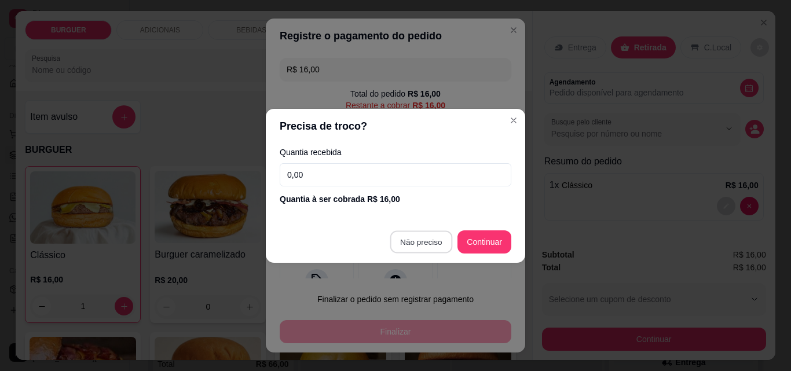
type input "R$ 0,00"
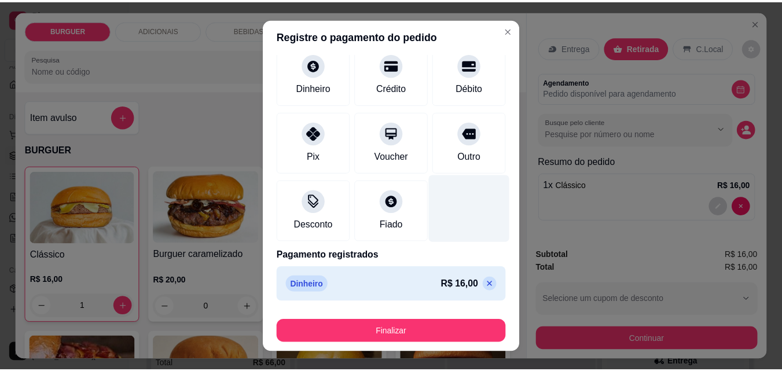
scroll to position [19, 0]
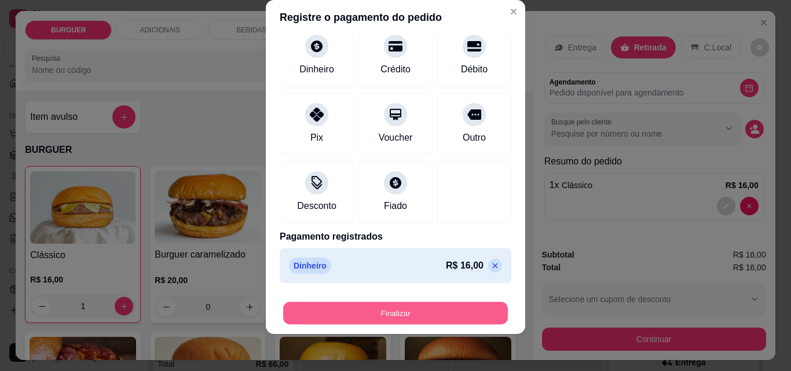
click at [467, 312] on button "Finalizar" at bounding box center [395, 313] width 225 height 23
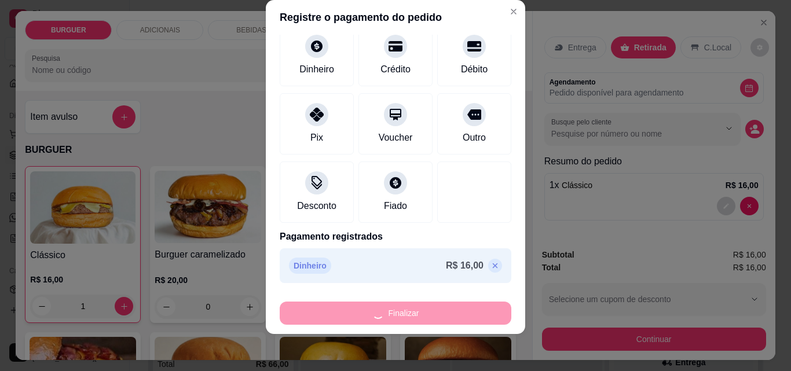
type input "0"
type input "-R$ 16,00"
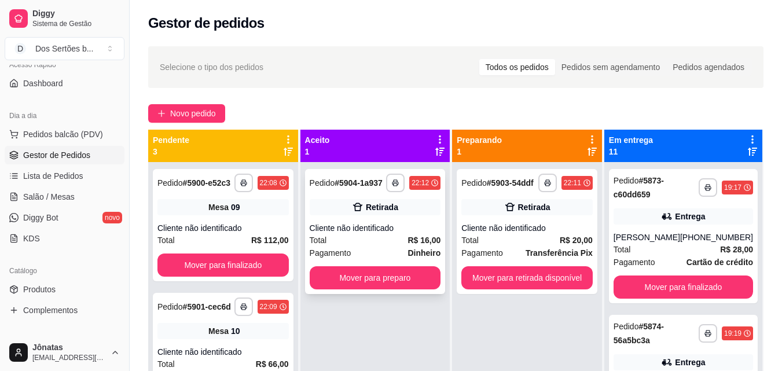
click at [359, 242] on div "Total R$ 16,00" at bounding box center [375, 240] width 131 height 13
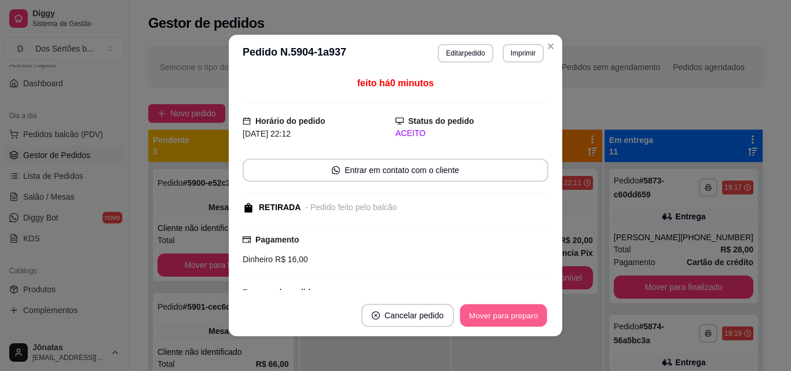
click at [519, 314] on button "Mover para preparo" at bounding box center [503, 315] width 87 height 23
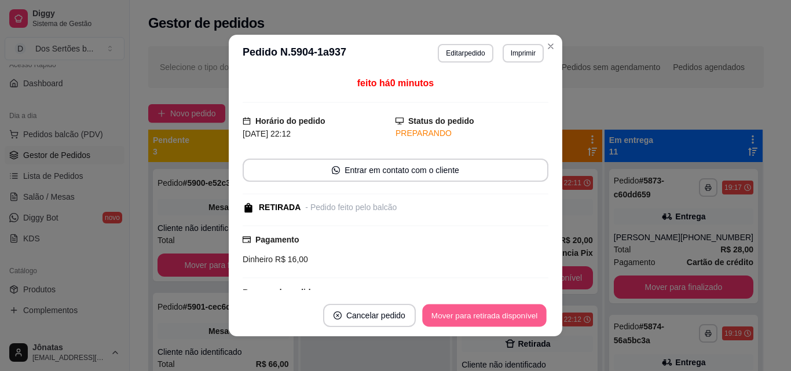
click at [519, 314] on button "Mover para retirada disponível" at bounding box center [484, 315] width 124 height 23
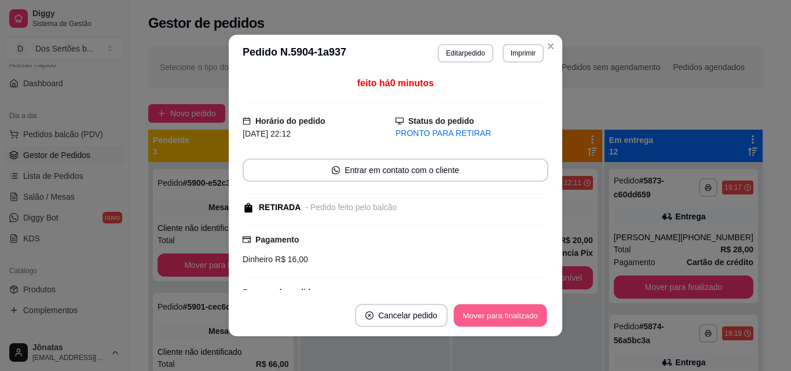
click at [519, 315] on button "Mover para finalizado" at bounding box center [500, 315] width 93 height 23
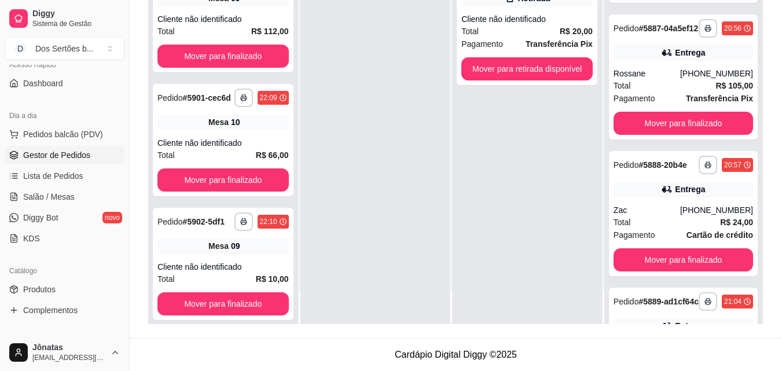
scroll to position [374, 0]
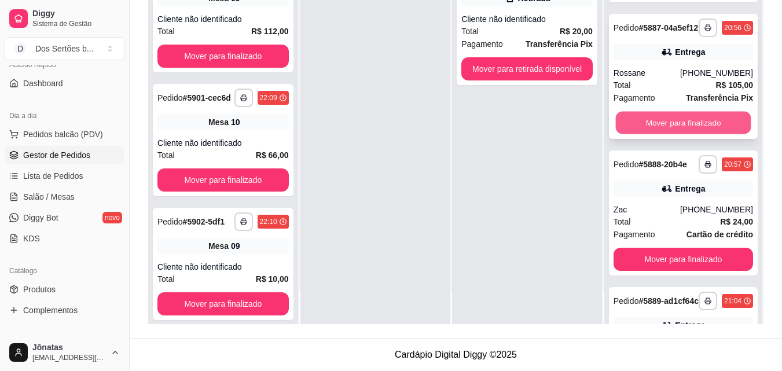
click at [666, 134] on button "Mover para finalizado" at bounding box center [682, 123] width 135 height 23
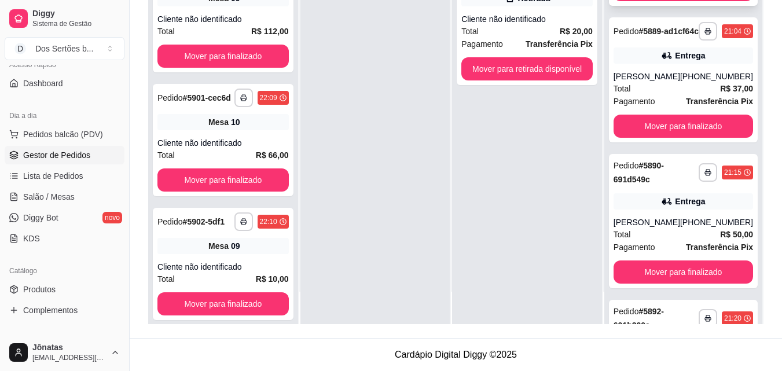
scroll to position [511, 0]
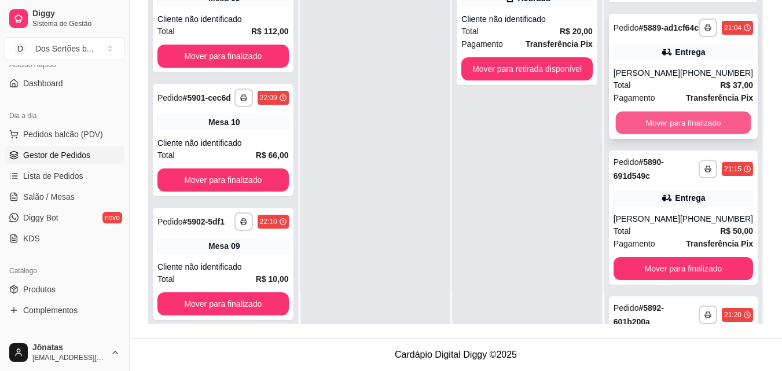
click at [697, 134] on button "Mover para finalizado" at bounding box center [682, 123] width 135 height 23
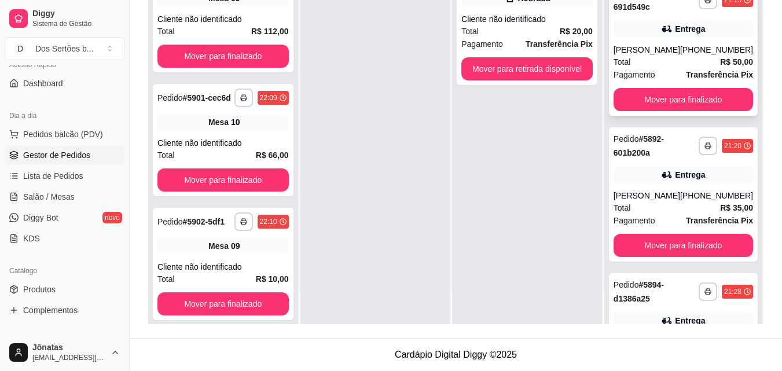
scroll to position [545, 0]
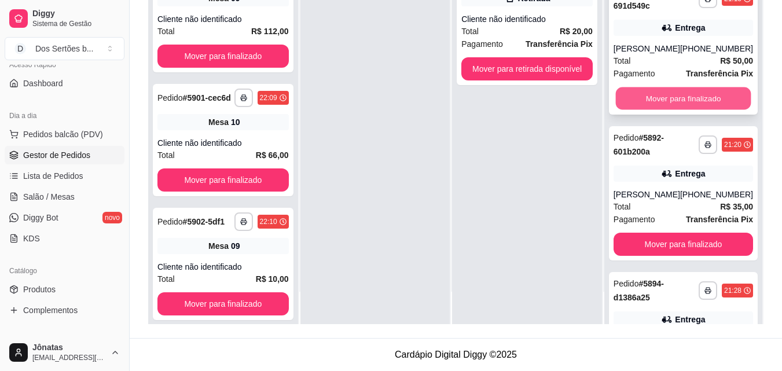
click at [666, 110] on button "Mover para finalizado" at bounding box center [682, 98] width 135 height 23
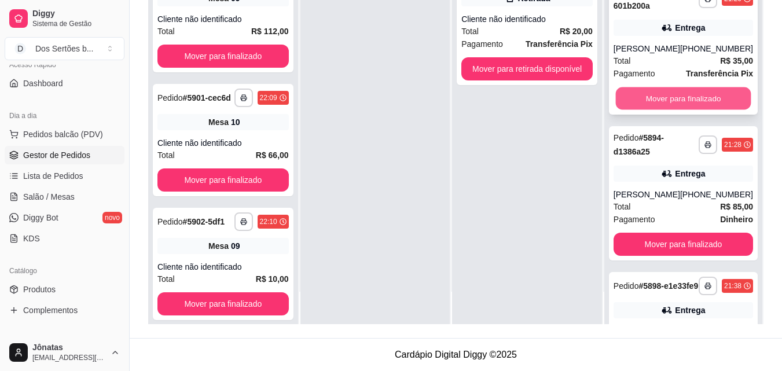
click at [661, 110] on button "Mover para finalizado" at bounding box center [682, 98] width 135 height 23
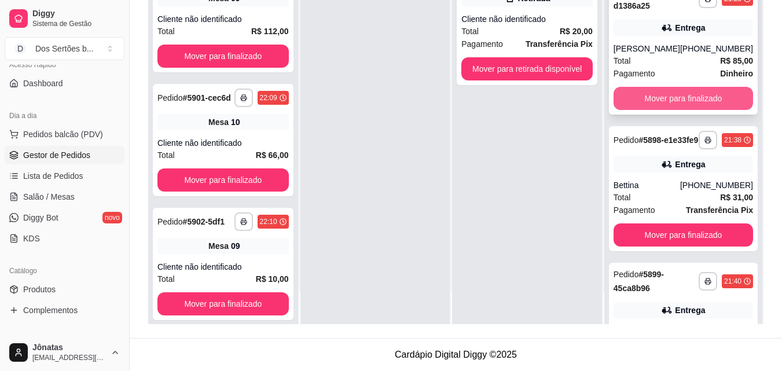
scroll to position [673, 0]
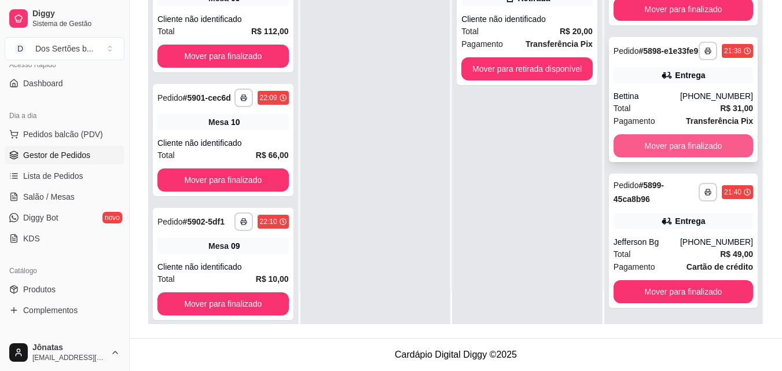
click at [664, 144] on button "Mover para finalizado" at bounding box center [682, 145] width 139 height 23
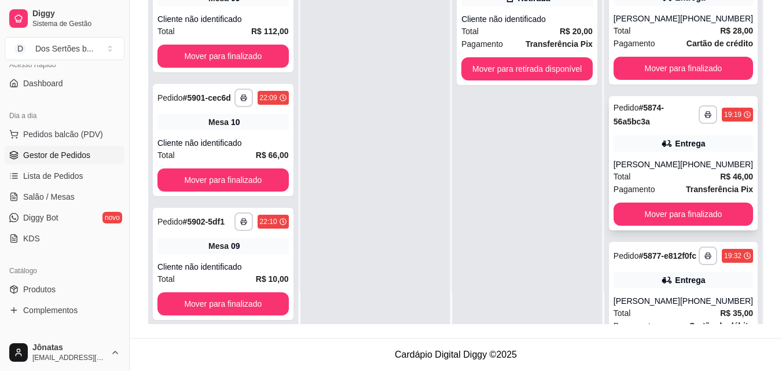
scroll to position [0, 0]
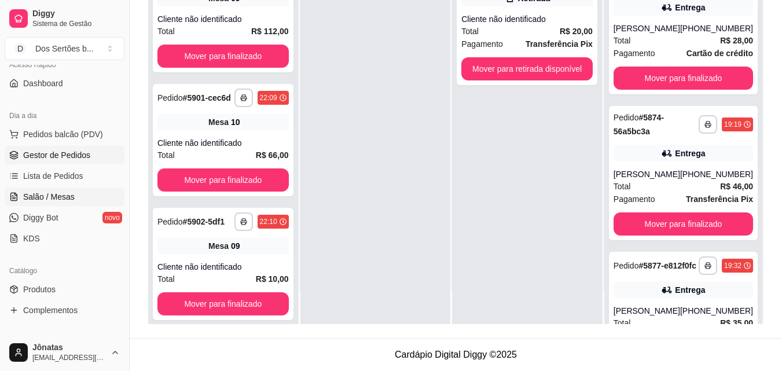
click at [32, 194] on span "Salão / Mesas" at bounding box center [49, 197] width 52 height 12
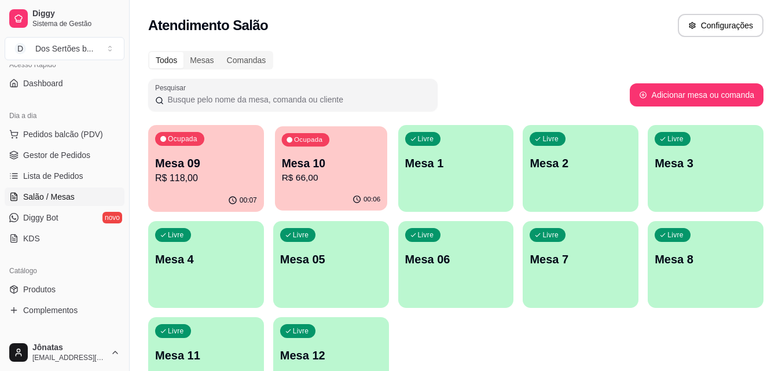
click at [332, 167] on p "Mesa 10" at bounding box center [330, 164] width 99 height 16
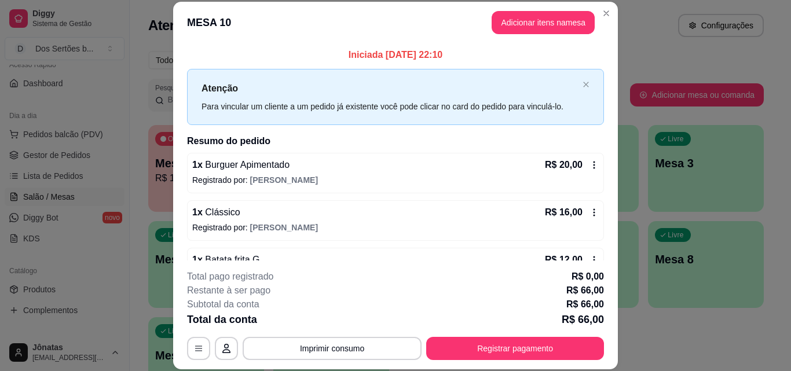
scroll to position [127, 0]
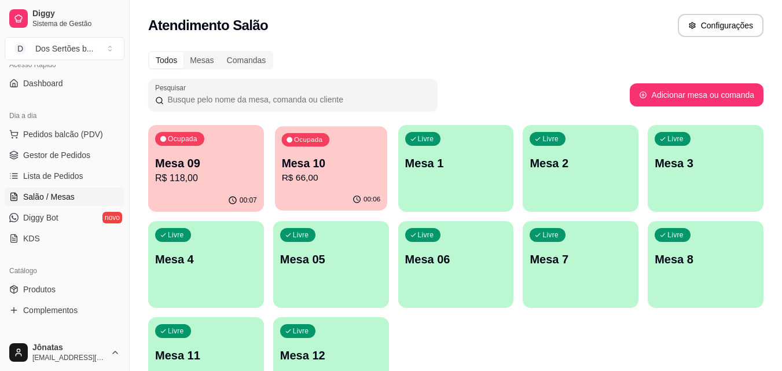
click at [321, 162] on p "Mesa 10" at bounding box center [330, 164] width 99 height 16
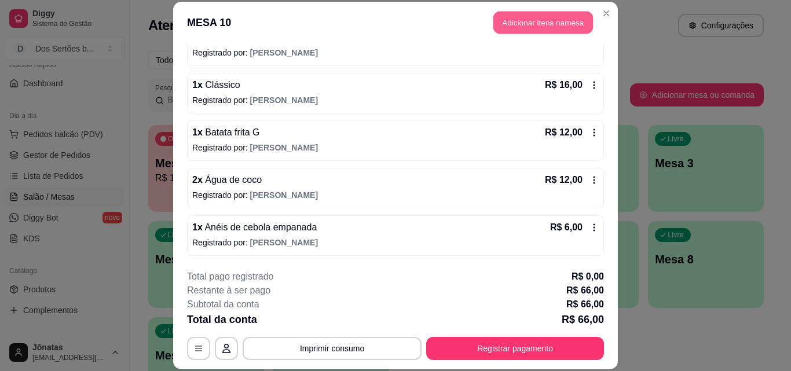
click at [523, 21] on button "Adicionar itens na mesa" at bounding box center [543, 23] width 100 height 23
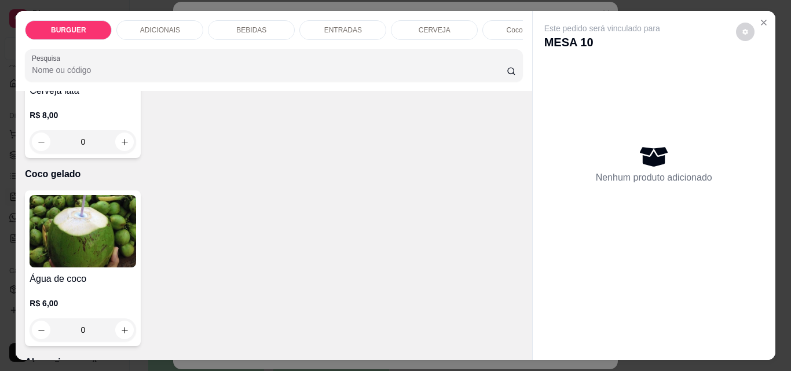
scroll to position [2068, 0]
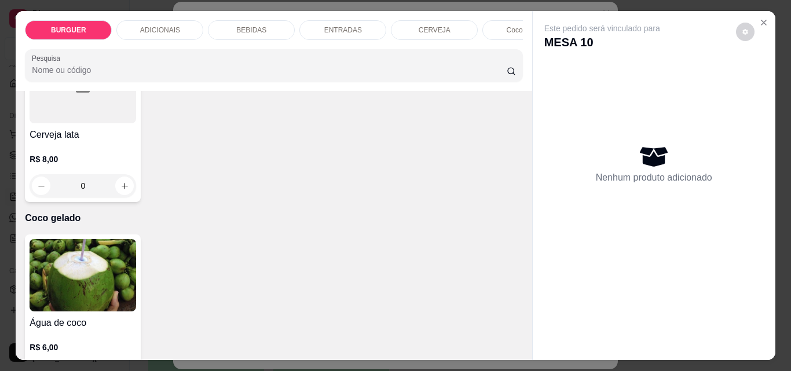
type input "1"
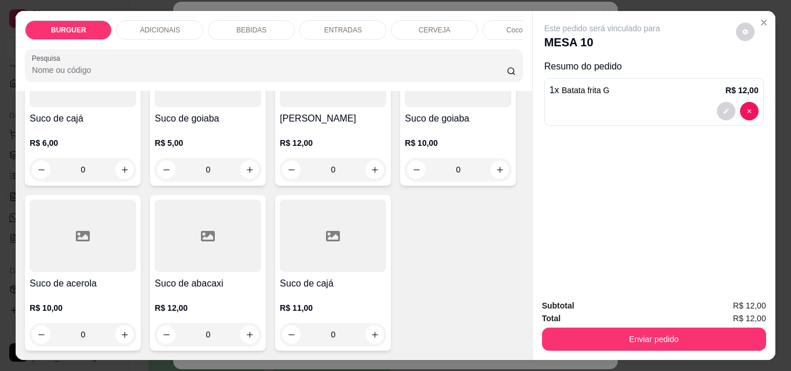
scroll to position [3661, 0]
click at [722, 108] on icon "decrease-product-quantity" at bounding box center [725, 111] width 7 height 7
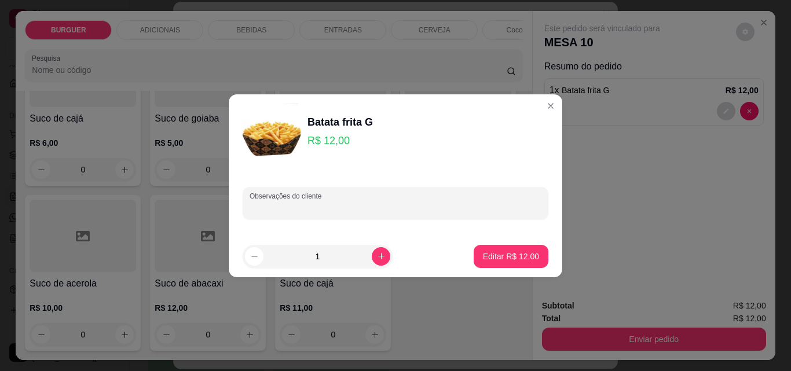
click at [322, 207] on input "Observações do cliente" at bounding box center [395, 208] width 292 height 12
click at [268, 208] on input "só co bacon" at bounding box center [395, 208] width 292 height 12
type input "só com bacon"
click at [488, 247] on button "Editar R$ 12,00" at bounding box center [511, 256] width 72 height 23
type input "0"
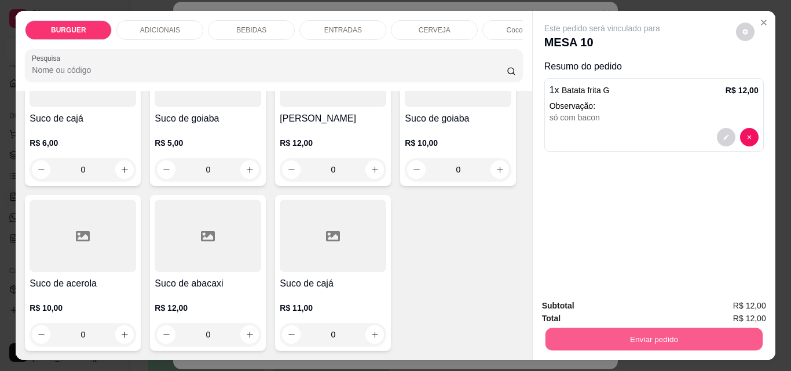
click at [613, 328] on button "Enviar pedido" at bounding box center [653, 339] width 217 height 23
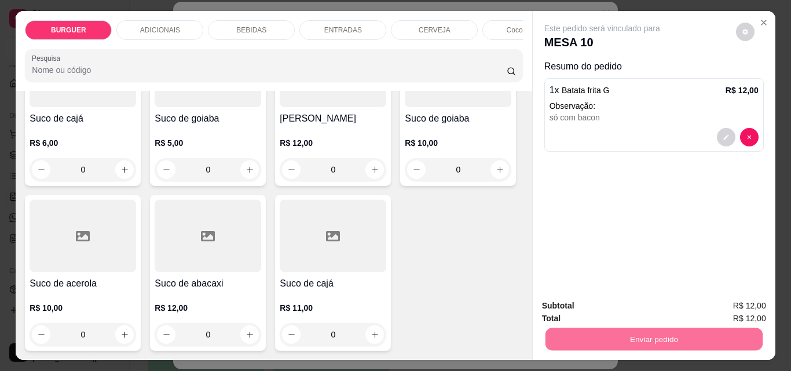
click at [743, 304] on button "Enviar pedido" at bounding box center [735, 306] width 65 height 22
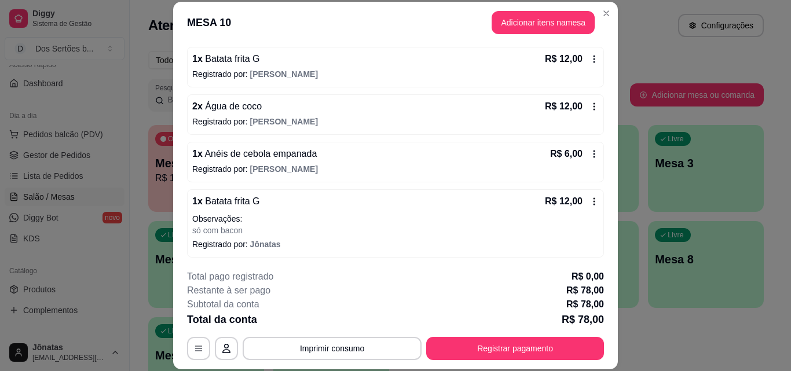
scroll to position [203, 0]
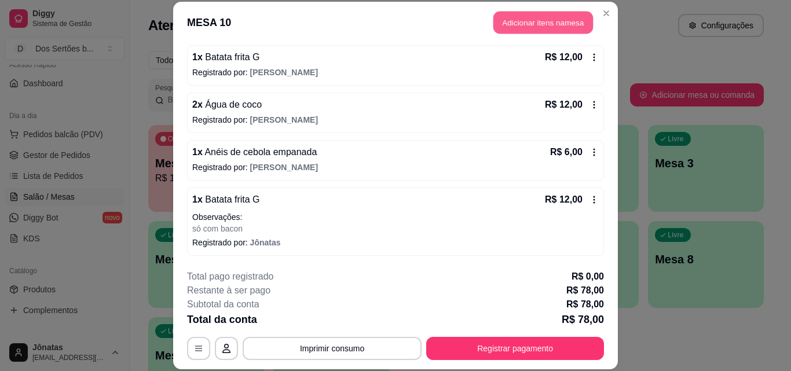
click at [506, 16] on button "Adicionar itens na mesa" at bounding box center [543, 23] width 100 height 23
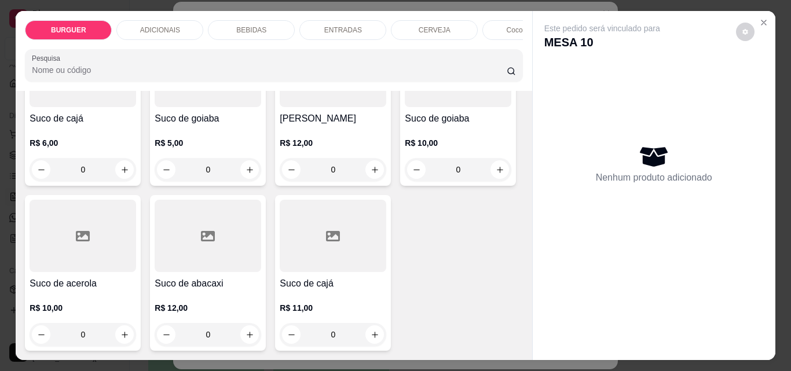
scroll to position [2771, 0]
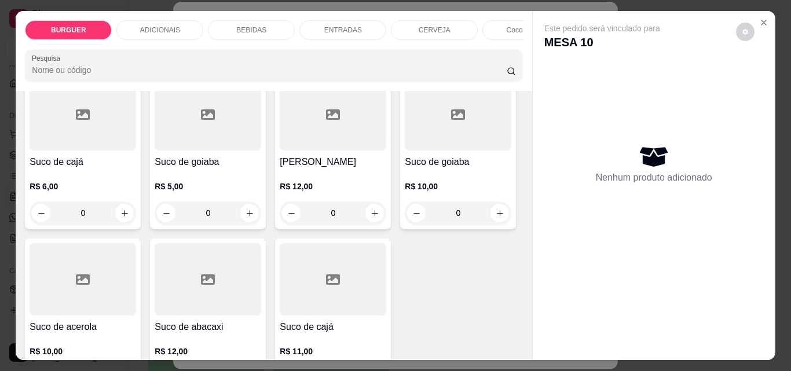
type input "1"
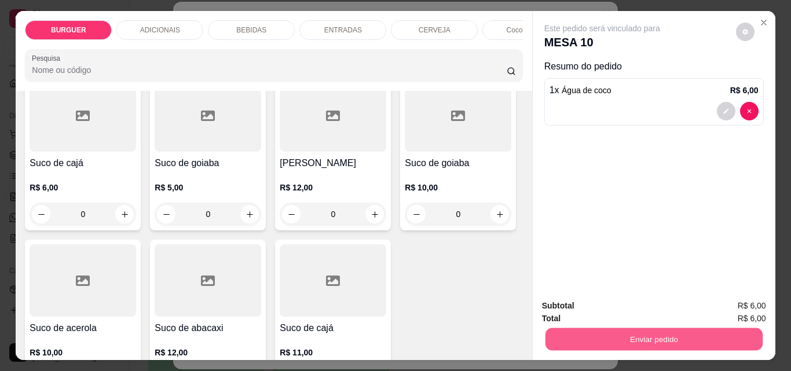
click at [589, 336] on button "Enviar pedido" at bounding box center [653, 339] width 217 height 23
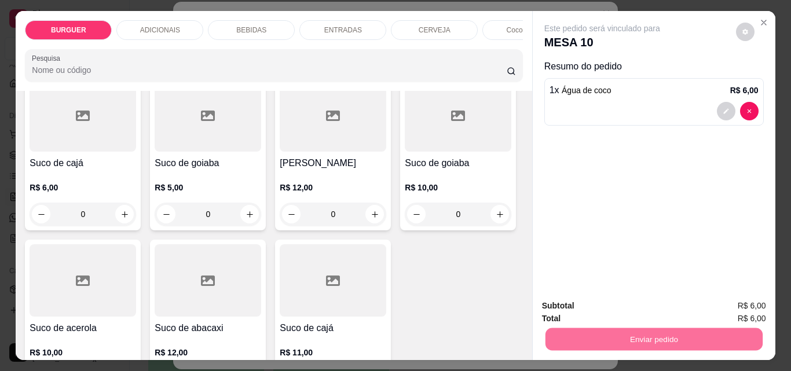
click at [756, 300] on button "Enviar pedido" at bounding box center [736, 305] width 64 height 21
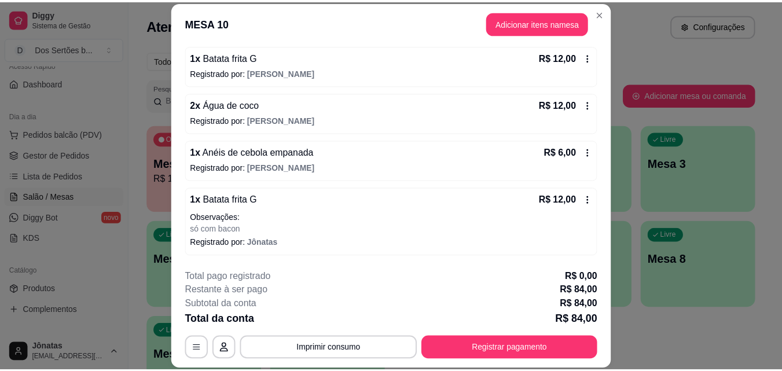
scroll to position [250, 0]
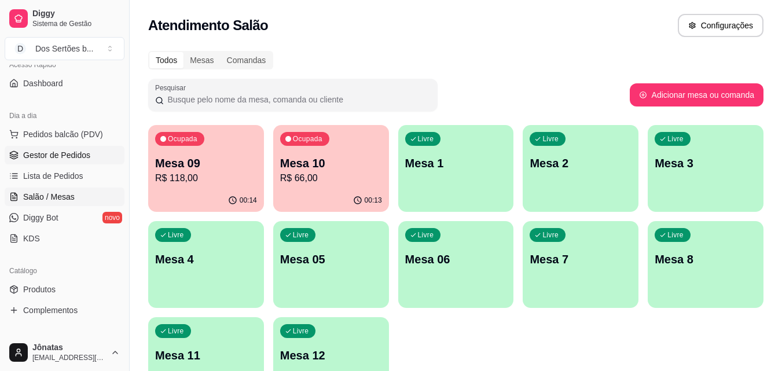
click at [88, 163] on link "Gestor de Pedidos" at bounding box center [65, 155] width 120 height 19
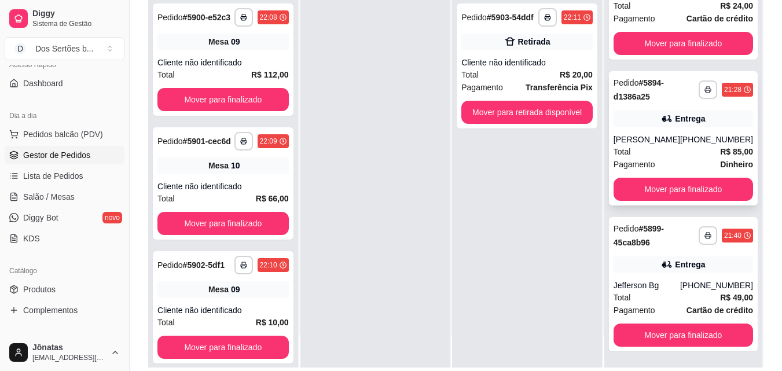
scroll to position [177, 0]
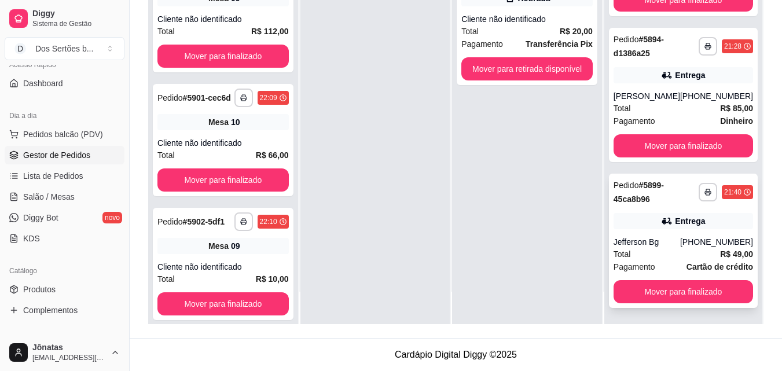
click at [619, 253] on span "Total" at bounding box center [621, 254] width 17 height 13
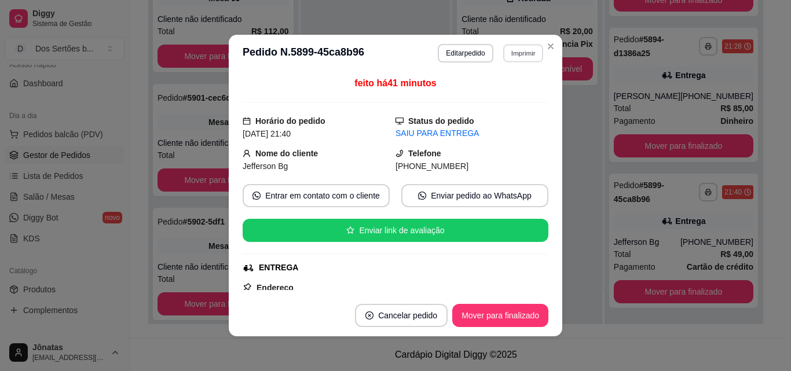
click at [520, 50] on button "Imprimir" at bounding box center [523, 53] width 40 height 18
click at [502, 92] on button "Impressora" at bounding box center [497, 93] width 81 height 18
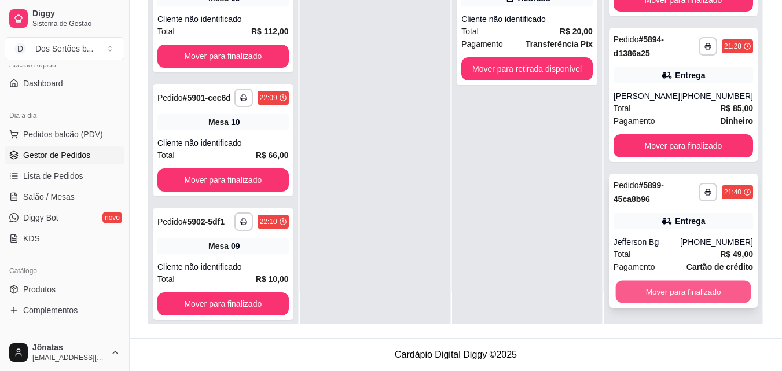
click at [701, 289] on button "Mover para finalizado" at bounding box center [682, 292] width 135 height 23
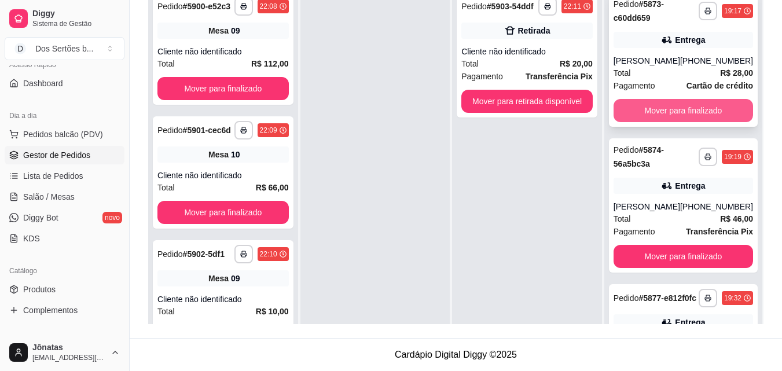
scroll to position [32, 0]
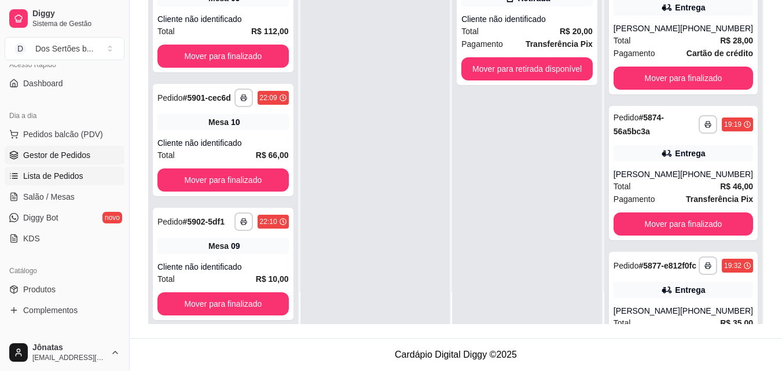
click at [38, 181] on span "Lista de Pedidos" at bounding box center [53, 176] width 60 height 12
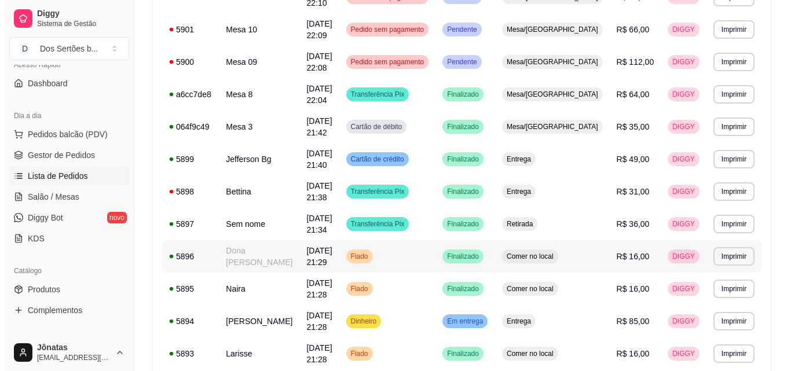
scroll to position [375, 0]
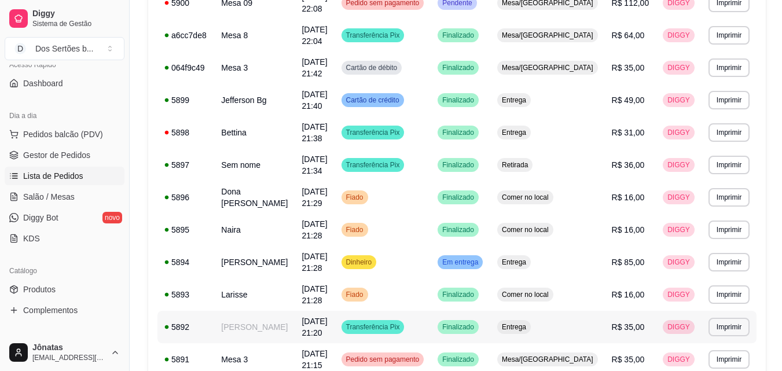
click at [266, 311] on td "[PERSON_NAME]" at bounding box center [254, 327] width 80 height 32
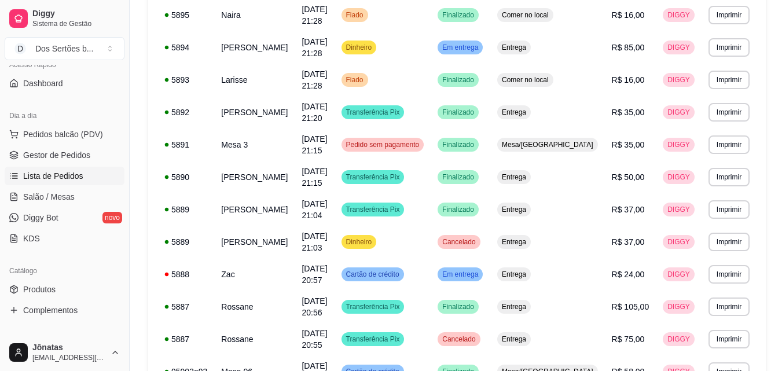
scroll to position [590, 0]
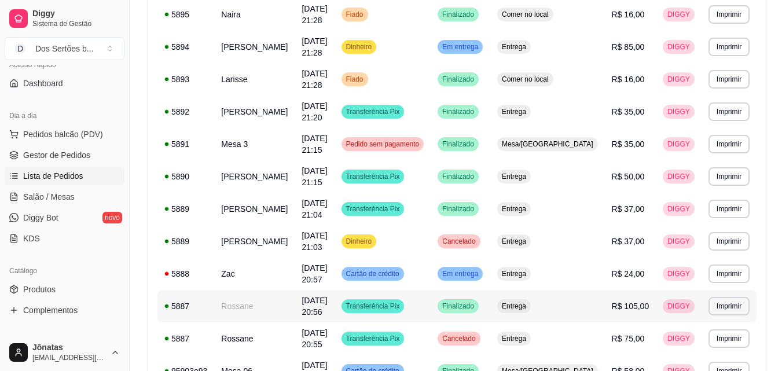
click at [234, 290] on td "Rossane" at bounding box center [254, 306] width 80 height 32
click at [20, 153] on link "Gestor de Pedidos" at bounding box center [65, 155] width 120 height 19
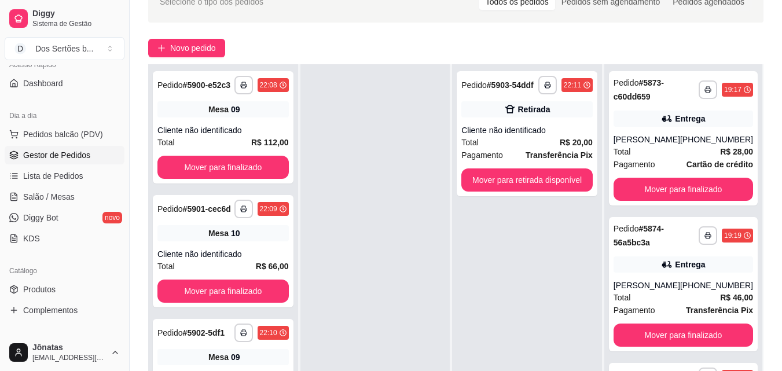
scroll to position [71, 0]
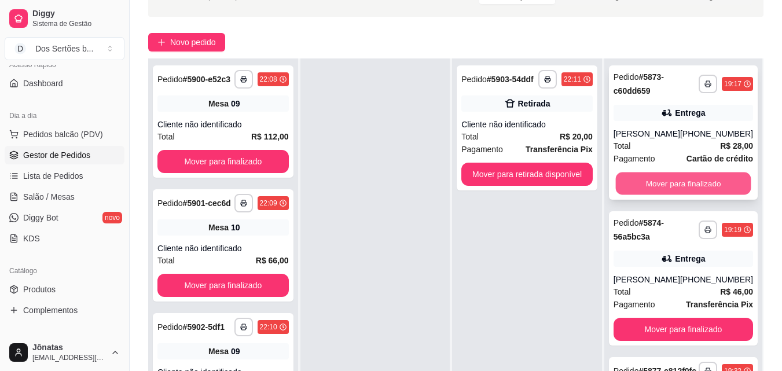
click at [672, 183] on button "Mover para finalizado" at bounding box center [682, 183] width 135 height 23
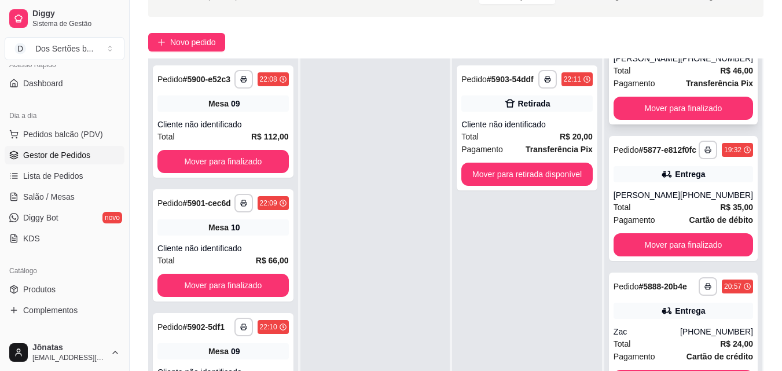
scroll to position [79, 0]
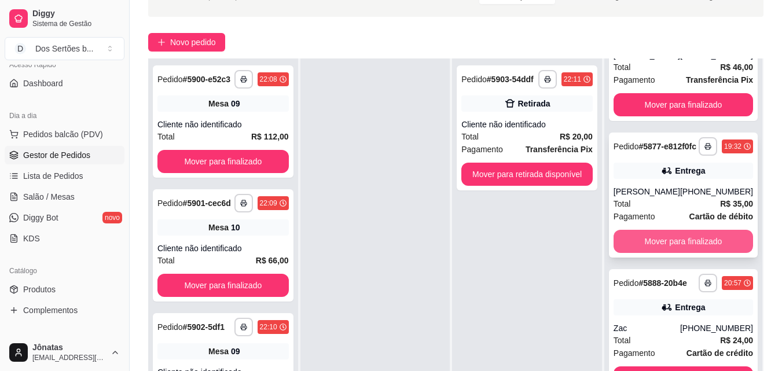
click at [688, 253] on button "Mover para finalizado" at bounding box center [682, 241] width 139 height 23
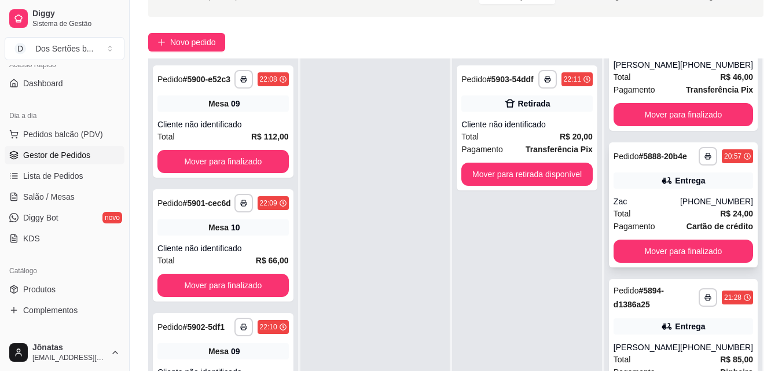
scroll to position [157, 0]
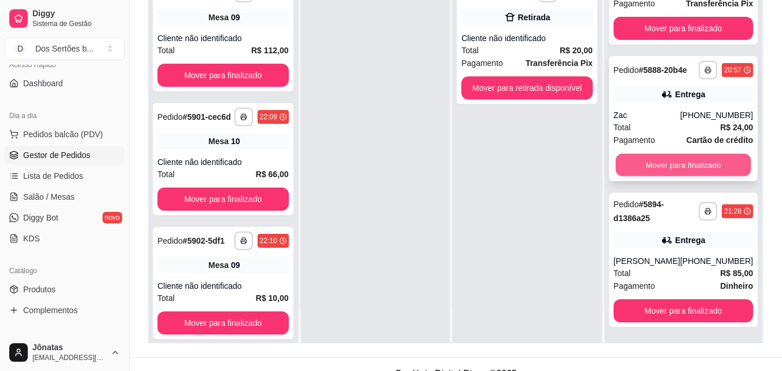
click at [688, 160] on button "Mover para finalizado" at bounding box center [682, 165] width 135 height 23
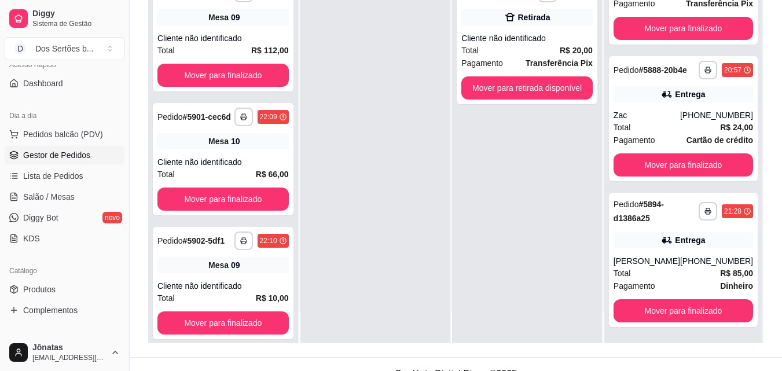
scroll to position [0, 0]
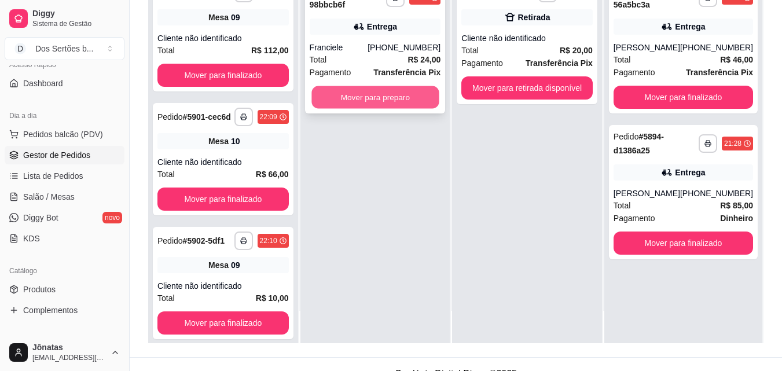
click at [346, 91] on button "Mover para preparo" at bounding box center [374, 97] width 127 height 23
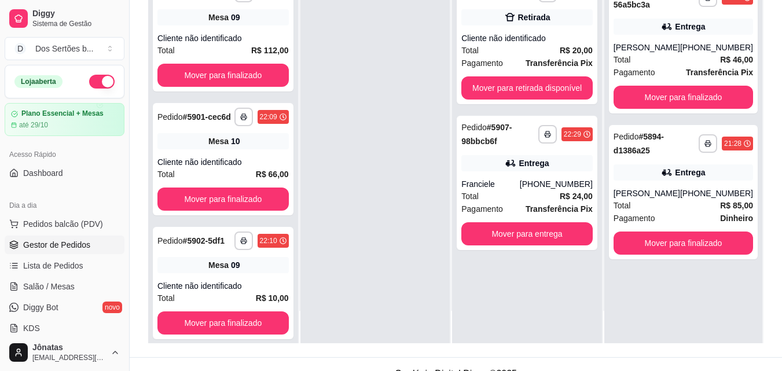
click at [91, 86] on button "button" at bounding box center [101, 82] width 25 height 14
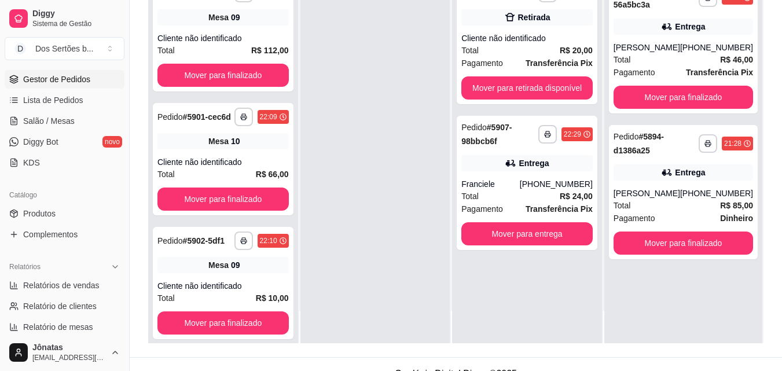
scroll to position [254, 0]
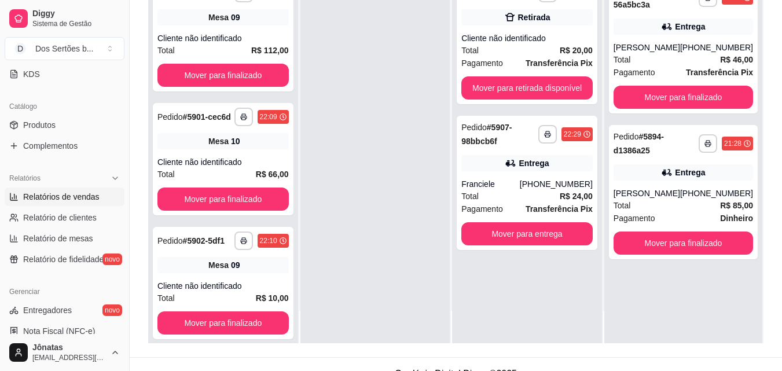
click at [46, 196] on span "Relatórios de vendas" at bounding box center [61, 197] width 76 height 12
select select "ALL"
select select "0"
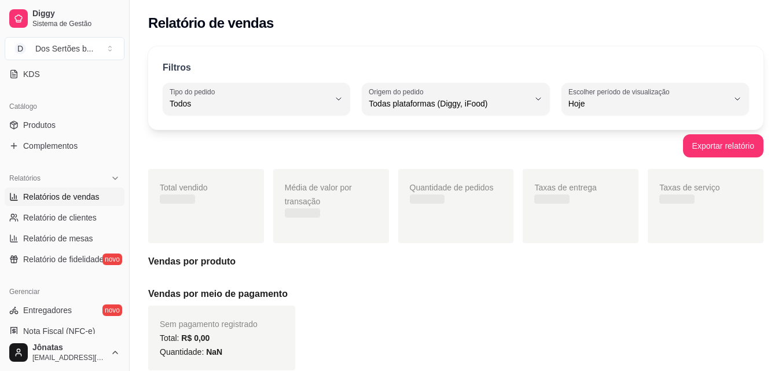
click at [371, 178] on div "Média de valor por transação" at bounding box center [331, 206] width 116 height 74
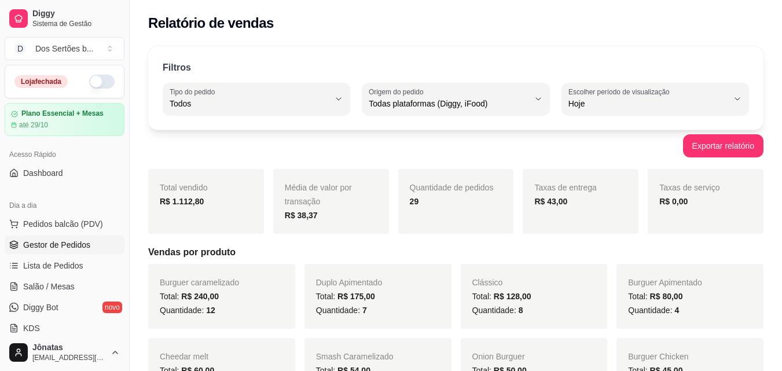
click at [36, 245] on span "Gestor de Pedidos" at bounding box center [56, 245] width 67 height 12
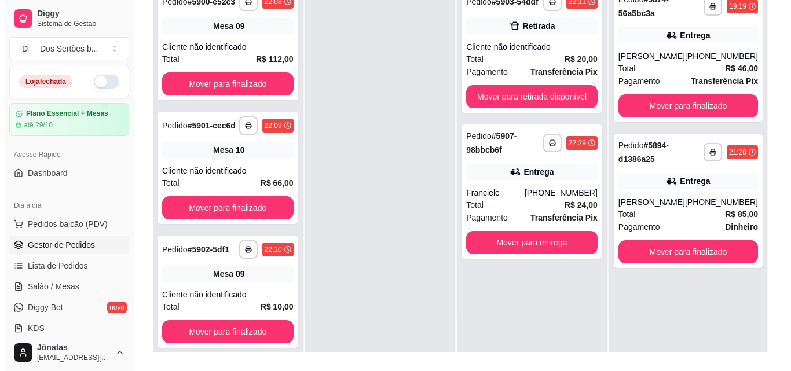
scroll to position [161, 0]
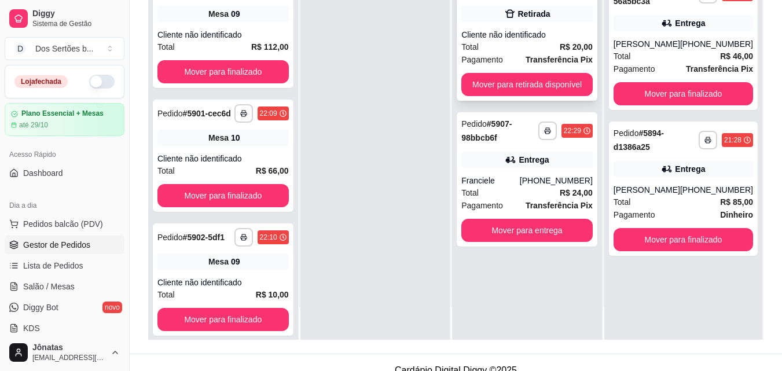
click at [509, 34] on div "Cliente não identificado" at bounding box center [526, 35] width 131 height 12
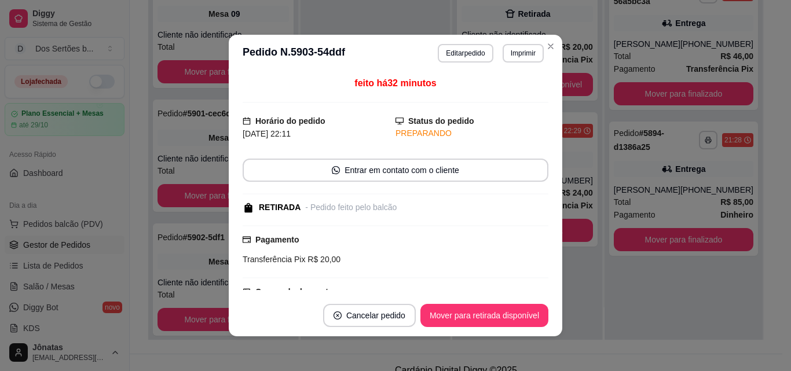
scroll to position [199, 0]
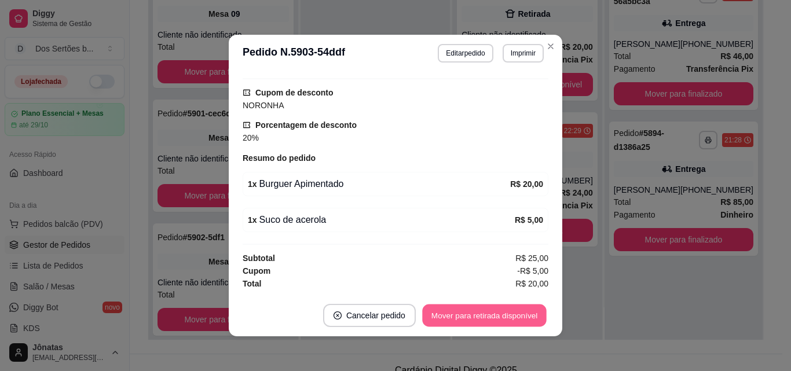
click at [447, 307] on button "Mover para retirada disponível" at bounding box center [484, 315] width 124 height 23
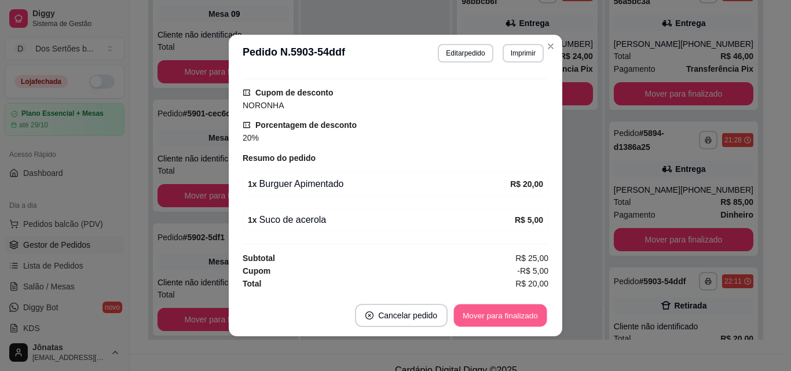
click at [487, 310] on button "Mover para finalizado" at bounding box center [500, 315] width 93 height 23
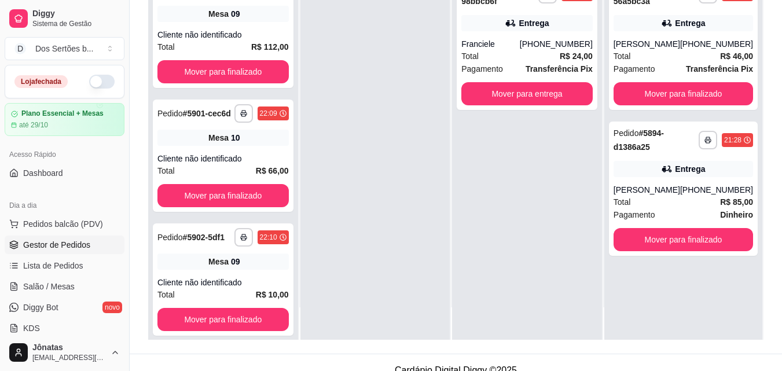
scroll to position [0, 0]
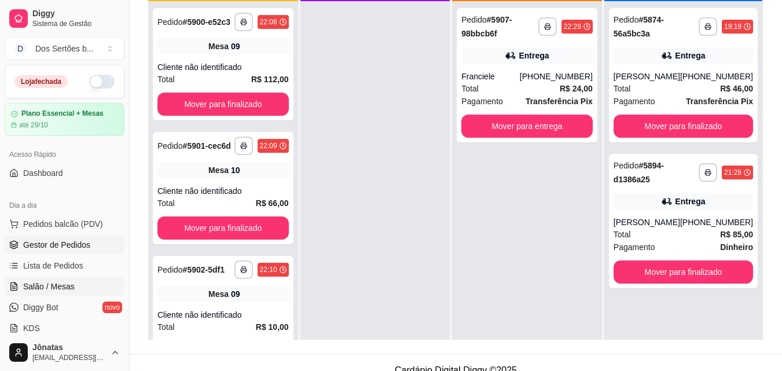
click at [67, 288] on span "Salão / Mesas" at bounding box center [49, 287] width 52 height 12
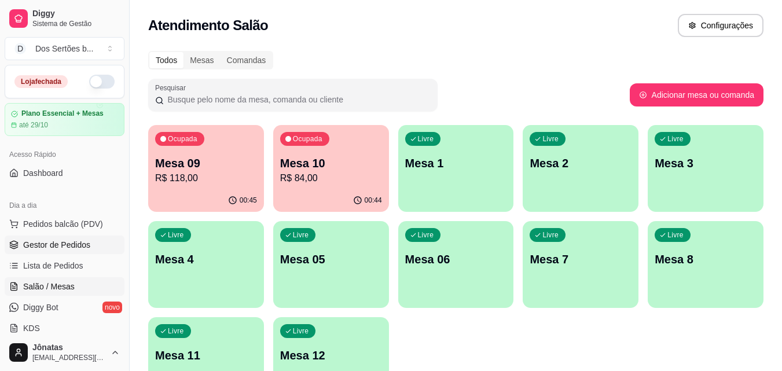
click at [39, 245] on span "Gestor de Pedidos" at bounding box center [56, 245] width 67 height 12
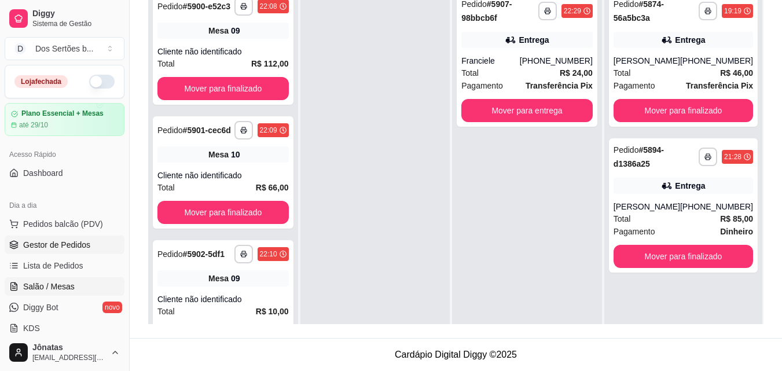
click at [57, 285] on span "Salão / Mesas" at bounding box center [49, 287] width 52 height 12
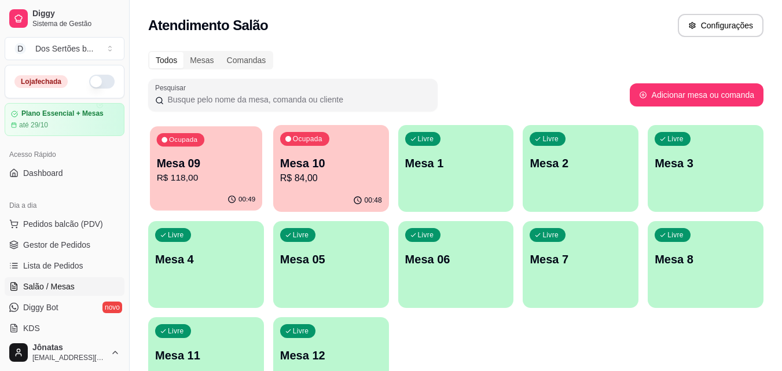
click at [220, 167] on p "Mesa 09" at bounding box center [206, 164] width 99 height 16
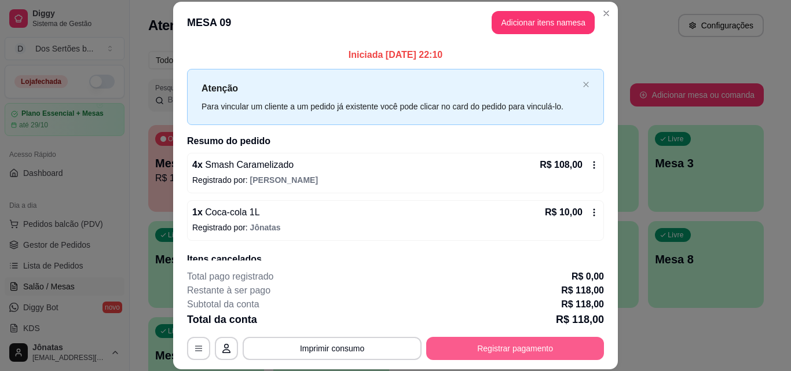
click at [538, 344] on button "Registrar pagamento" at bounding box center [515, 348] width 178 height 23
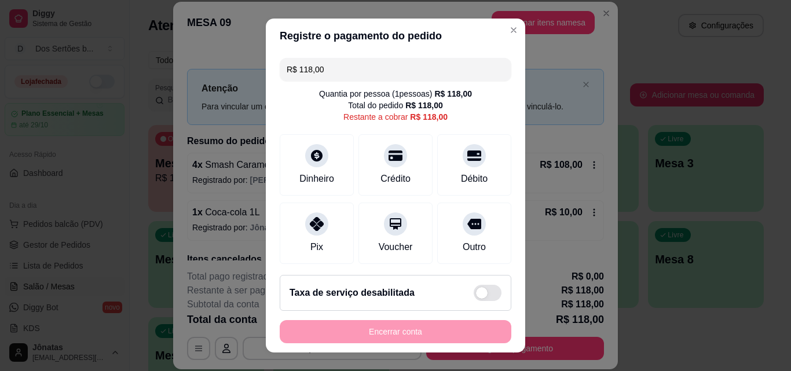
click at [327, 73] on input "R$ 118,00" at bounding box center [395, 69] width 218 height 23
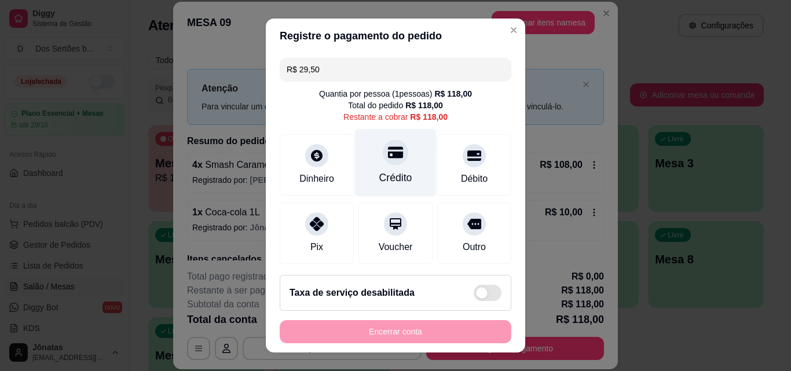
click at [375, 164] on div "Crédito" at bounding box center [396, 163] width 82 height 68
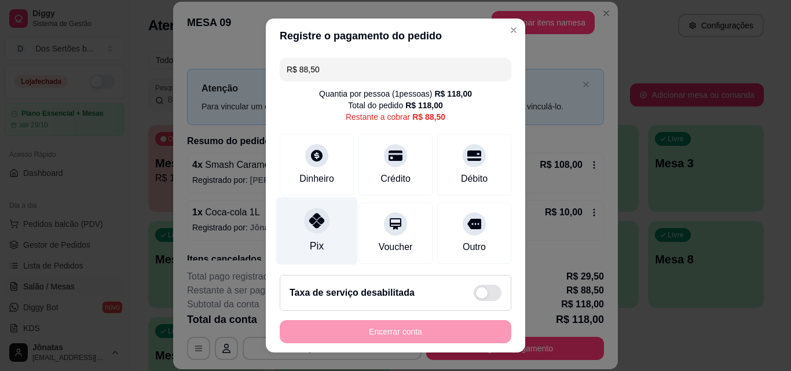
click at [309, 223] on icon at bounding box center [316, 220] width 15 height 15
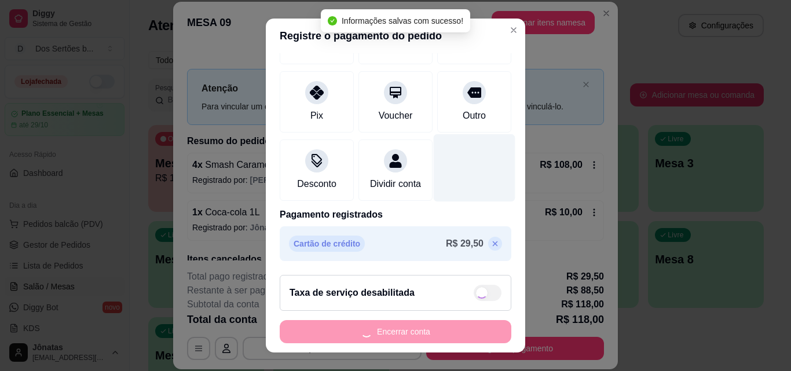
scroll to position [19, 0]
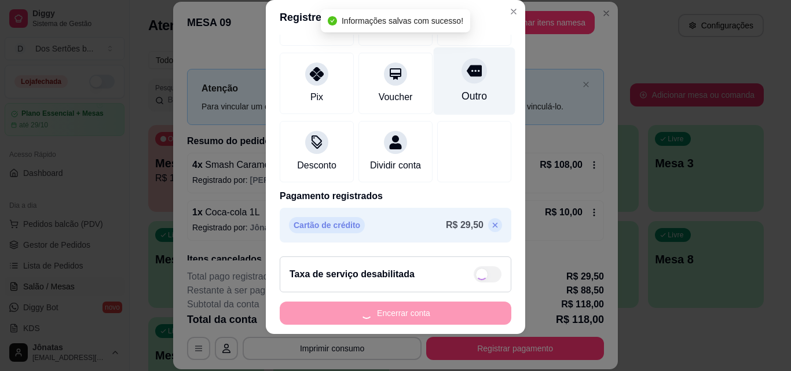
type input "R$ 0,00"
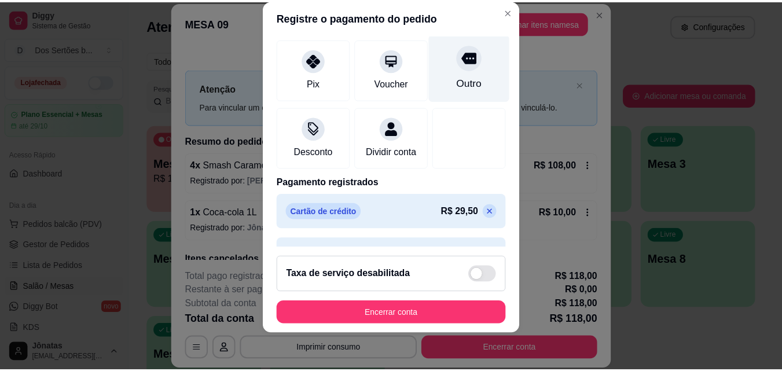
scroll to position [178, 0]
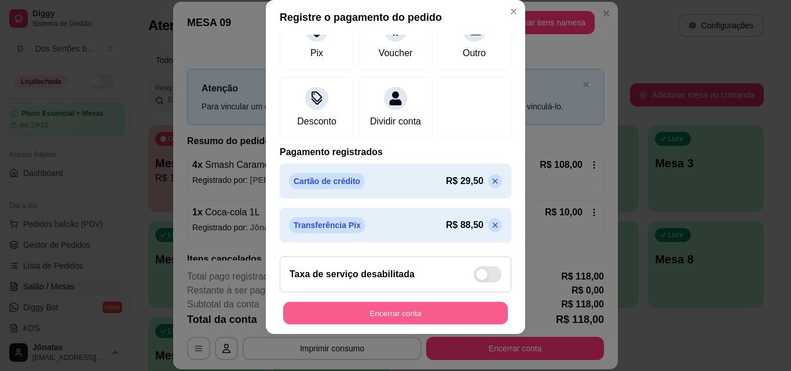
click at [422, 317] on button "Encerrar conta" at bounding box center [395, 313] width 225 height 23
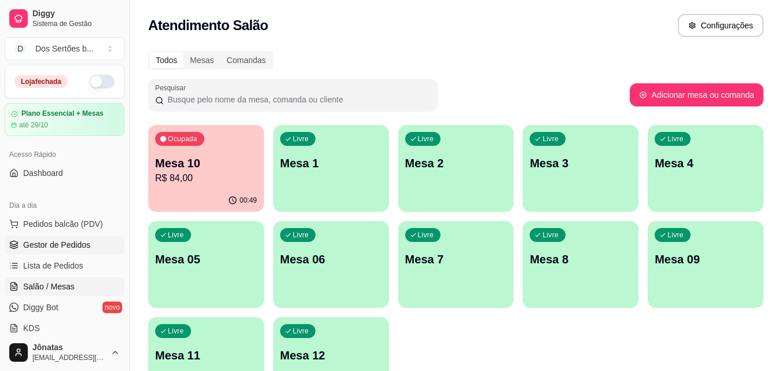
click at [76, 239] on span "Gestor de Pedidos" at bounding box center [56, 245] width 67 height 12
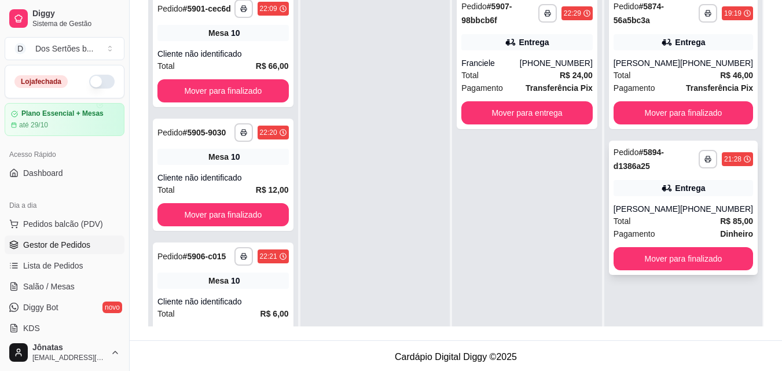
scroll to position [1, 0]
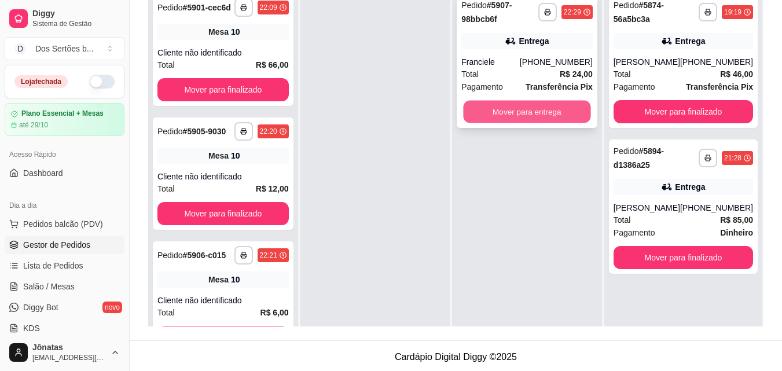
click at [516, 110] on button "Mover para entrega" at bounding box center [527, 112] width 127 height 23
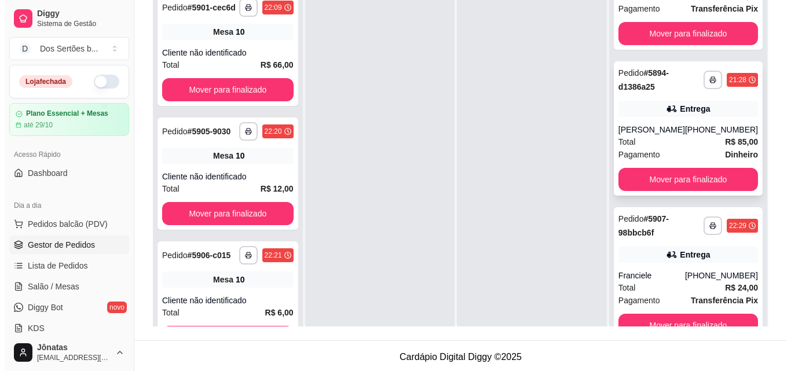
scroll to position [32, 0]
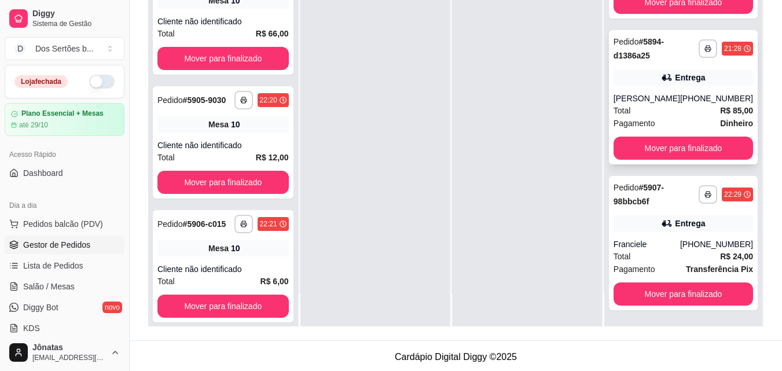
click at [648, 93] on div "[PERSON_NAME]" at bounding box center [646, 99] width 67 height 12
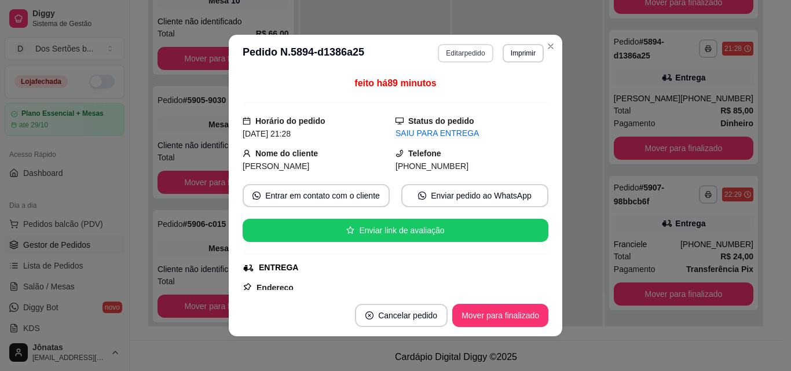
click at [450, 59] on button "Editar pedido" at bounding box center [465, 53] width 55 height 19
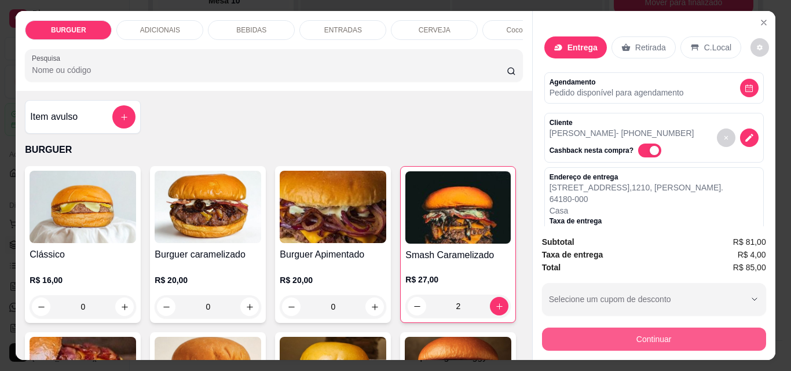
click at [627, 329] on button "Continuar" at bounding box center [654, 339] width 224 height 23
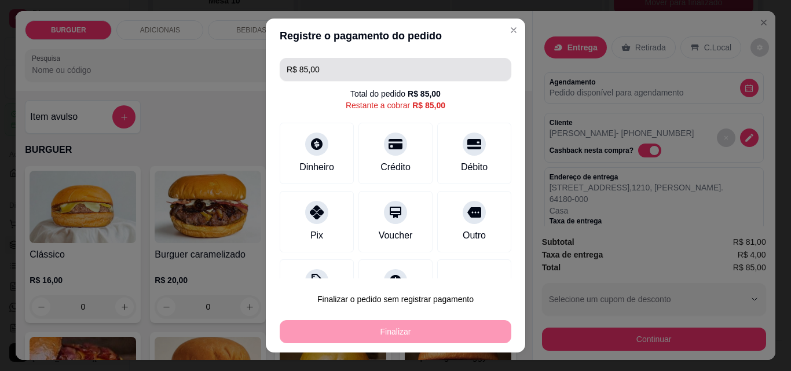
click at [321, 68] on input "R$ 85,00" at bounding box center [395, 69] width 218 height 23
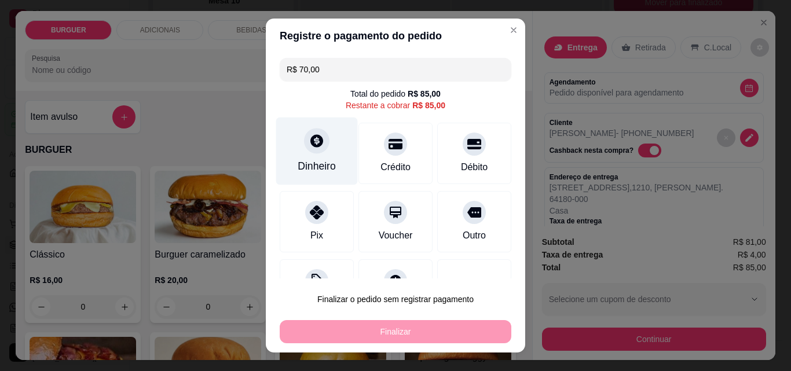
click at [310, 145] on icon at bounding box center [316, 140] width 13 height 13
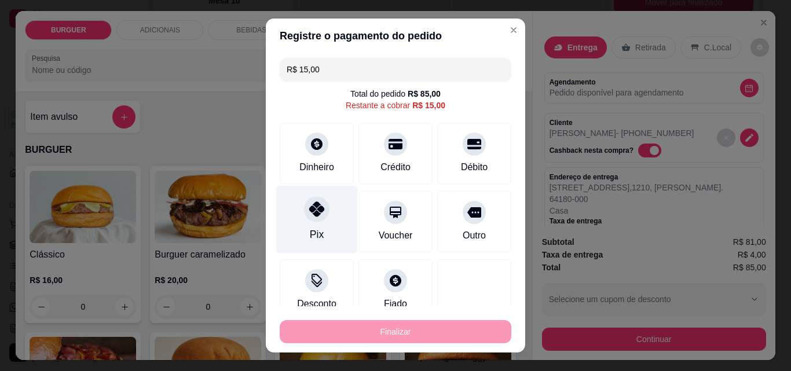
click at [309, 204] on icon at bounding box center [316, 208] width 15 height 15
type input "R$ 0,00"
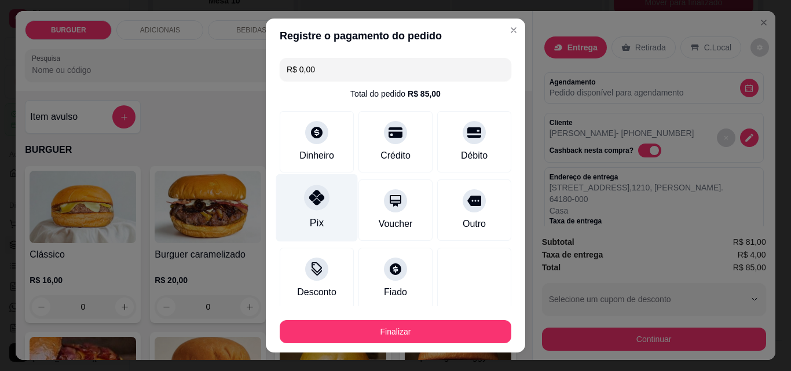
scroll to position [112, 0]
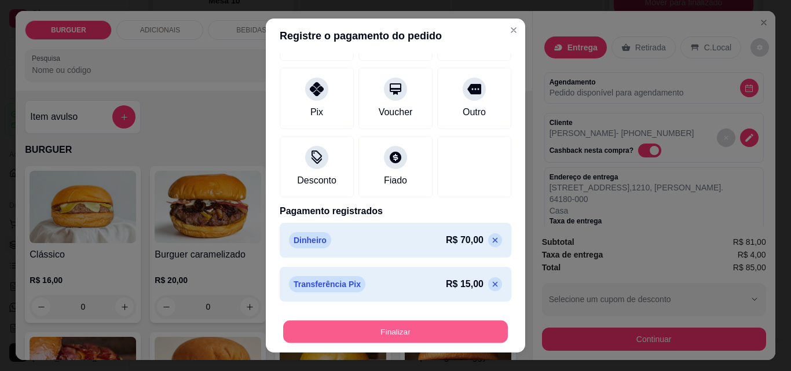
click at [421, 328] on button "Finalizar" at bounding box center [395, 332] width 225 height 23
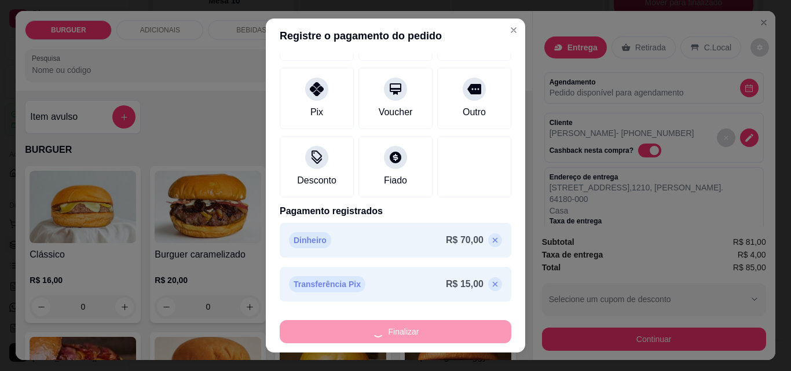
type input "0"
type input "-R$ 85,00"
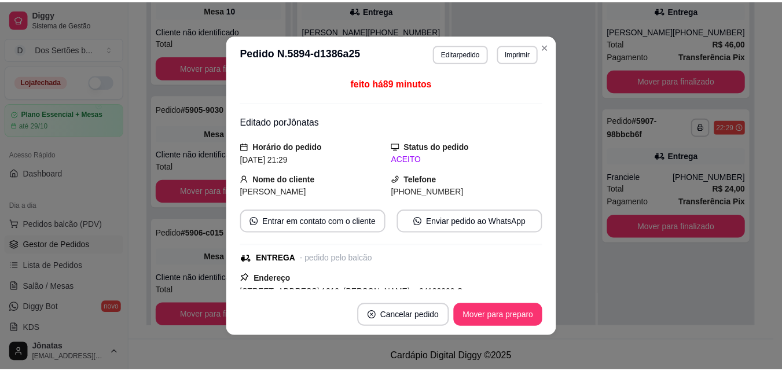
scroll to position [0, 0]
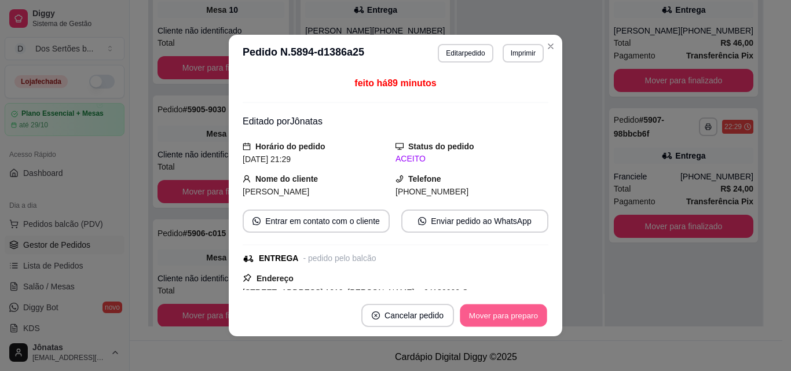
click at [493, 318] on button "Mover para preparo" at bounding box center [503, 315] width 87 height 23
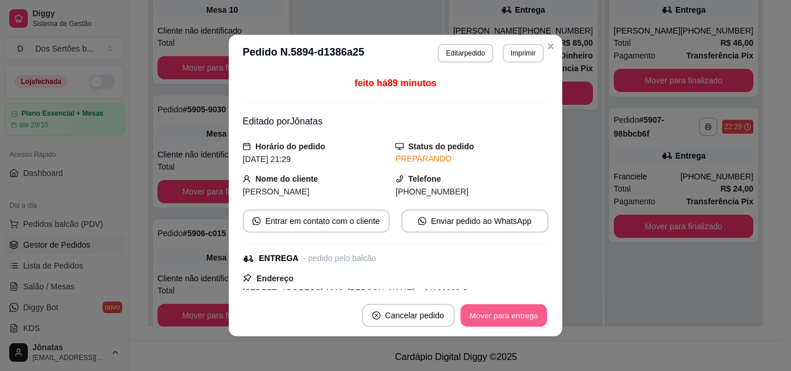
click at [514, 316] on button "Mover para entrega" at bounding box center [503, 315] width 87 height 23
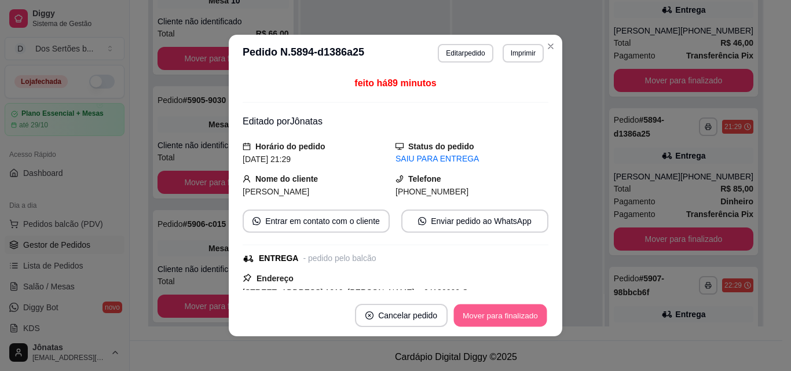
click at [514, 316] on button "Mover para finalizado" at bounding box center [500, 315] width 93 height 23
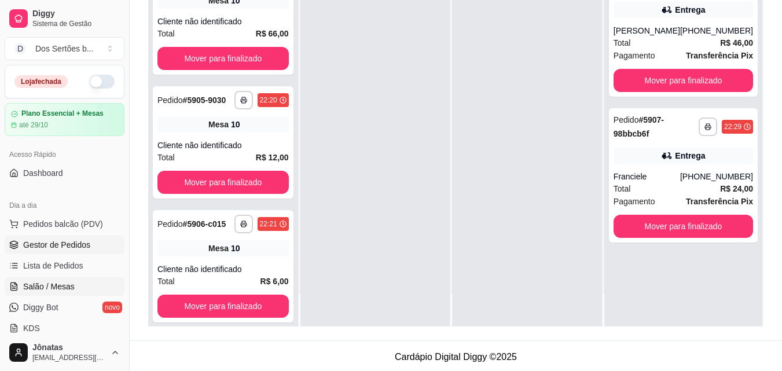
click at [42, 288] on span "Salão / Mesas" at bounding box center [49, 287] width 52 height 12
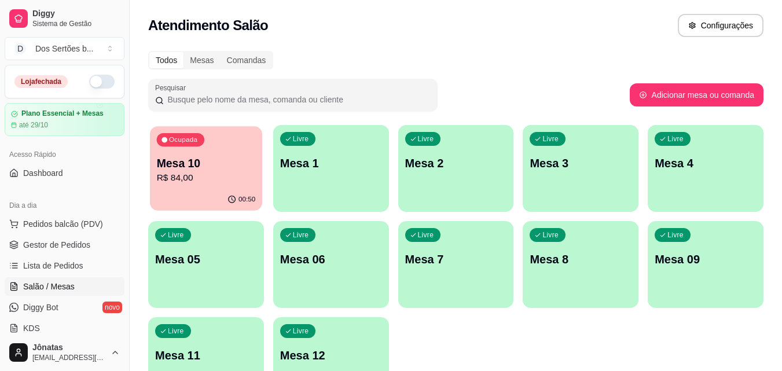
click at [213, 179] on p "R$ 84,00" at bounding box center [206, 177] width 99 height 13
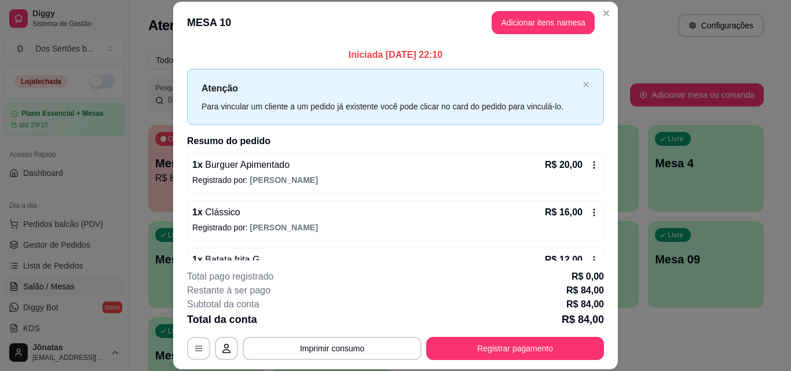
scroll to position [250, 0]
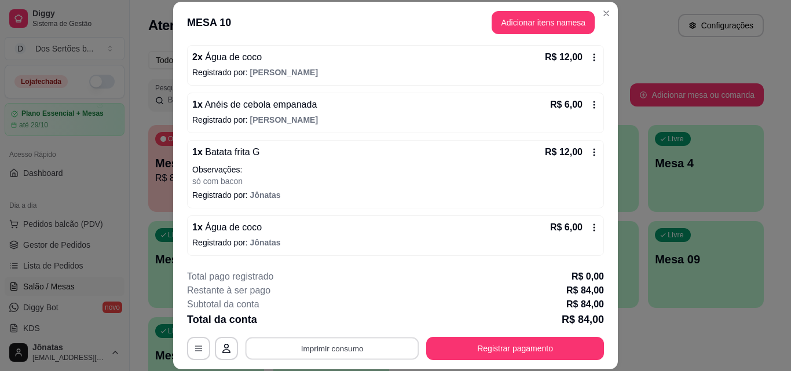
click at [354, 346] on button "Imprimir consumo" at bounding box center [332, 348] width 174 height 23
click at [335, 315] on button "Impressora" at bounding box center [331, 322] width 81 height 18
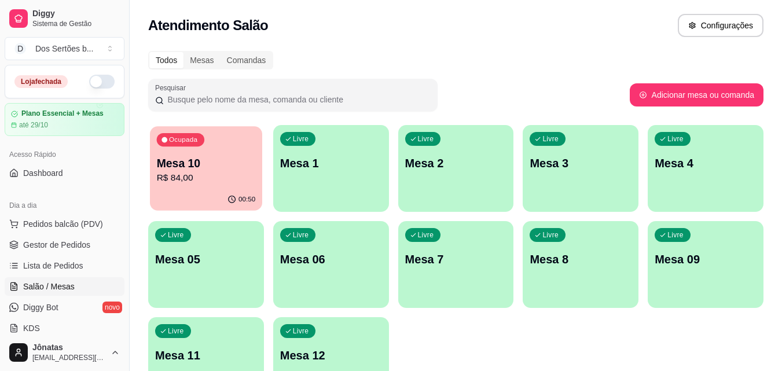
click at [163, 175] on p "R$ 84,00" at bounding box center [206, 177] width 99 height 13
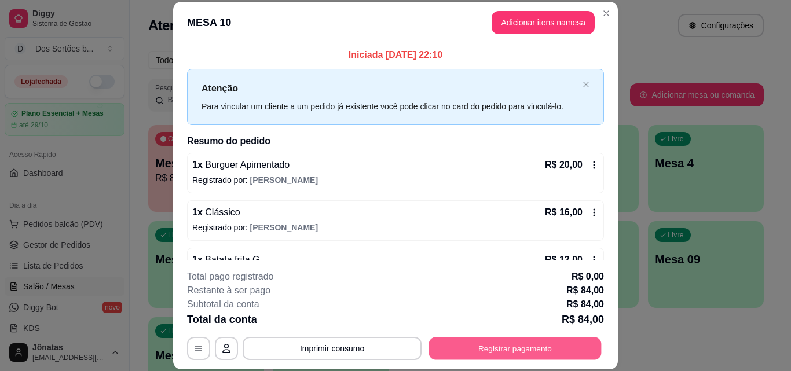
click at [521, 337] on button "Registrar pagamento" at bounding box center [515, 348] width 172 height 23
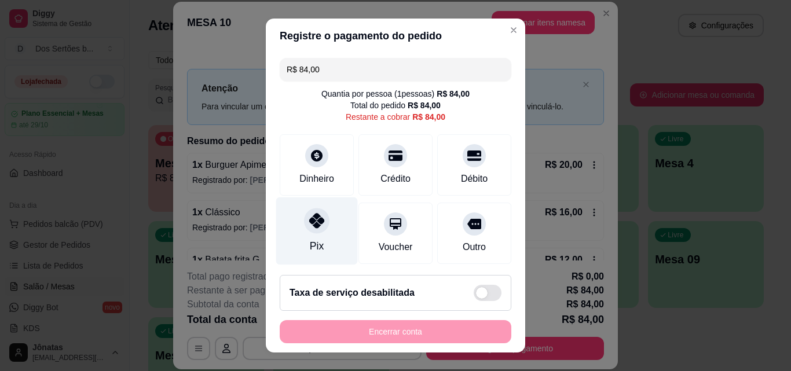
click at [313, 221] on icon at bounding box center [316, 220] width 15 height 15
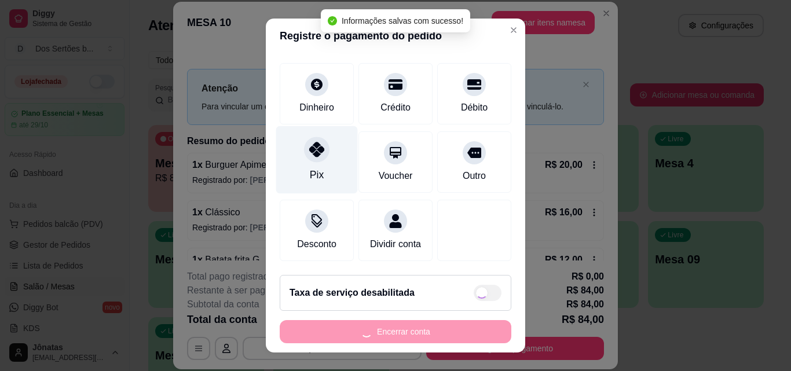
type input "R$ 0,00"
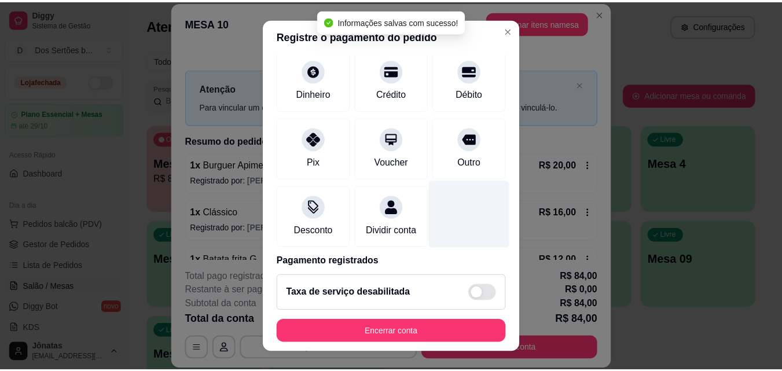
scroll to position [134, 0]
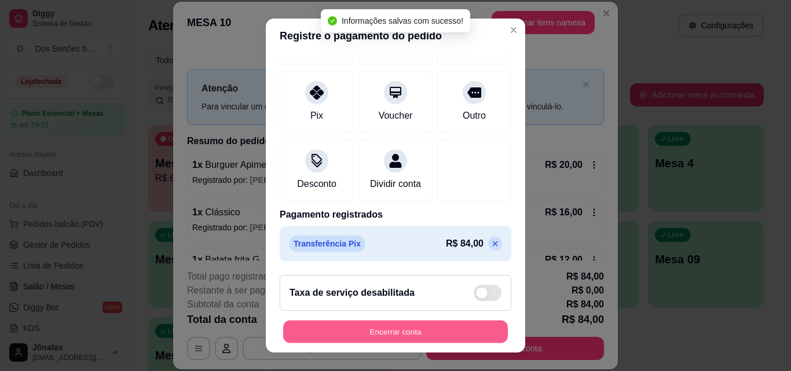
click at [409, 328] on button "Encerrar conta" at bounding box center [395, 332] width 225 height 23
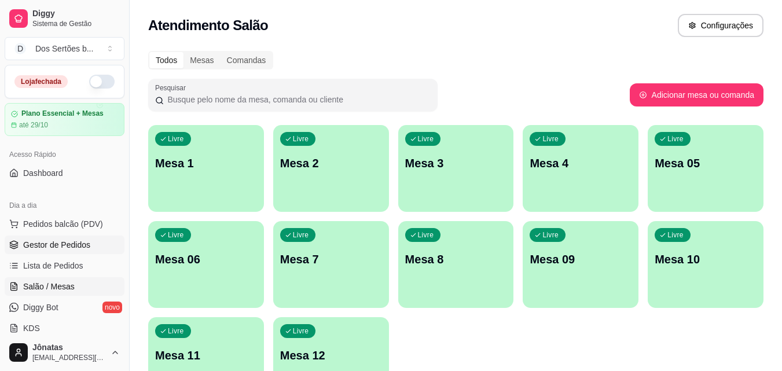
click at [45, 245] on span "Gestor de Pedidos" at bounding box center [56, 245] width 67 height 12
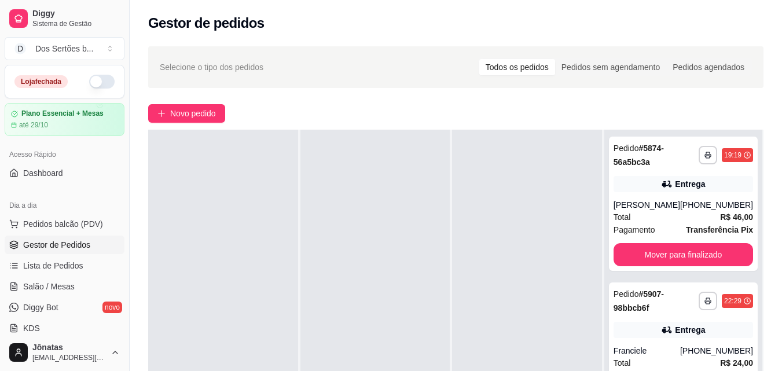
scroll to position [177, 0]
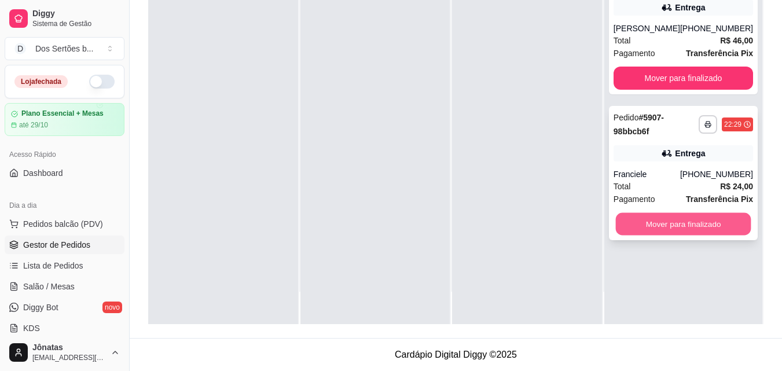
click at [656, 220] on button "Mover para finalizado" at bounding box center [682, 224] width 135 height 23
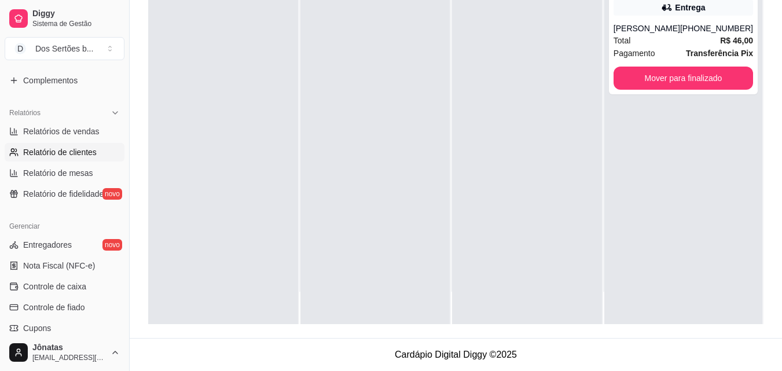
scroll to position [462, 0]
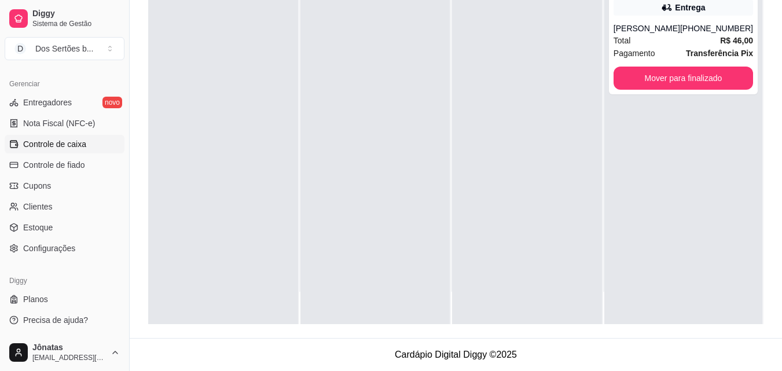
click at [52, 150] on link "Controle de caixa" at bounding box center [65, 144] width 120 height 19
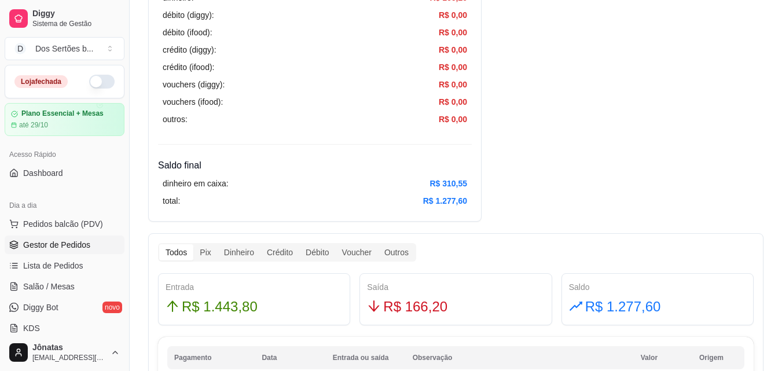
click at [53, 245] on span "Gestor de Pedidos" at bounding box center [56, 245] width 67 height 12
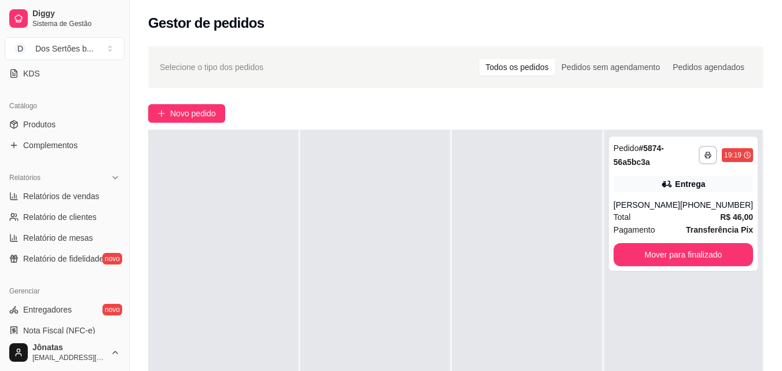
scroll to position [259, 0]
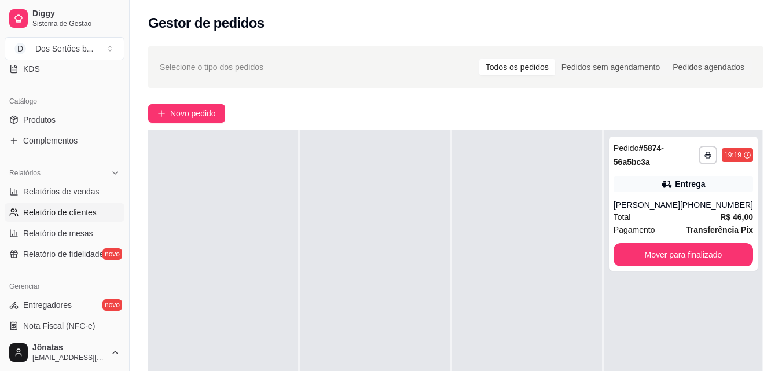
click at [57, 208] on span "Relatório de clientes" at bounding box center [60, 213] width 74 height 12
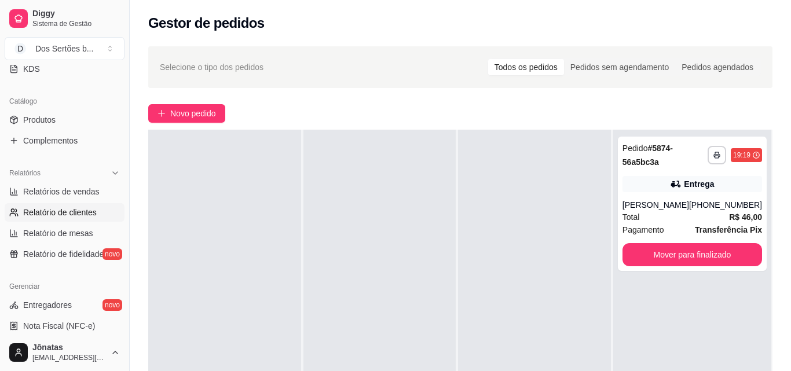
select select "30"
select select "HIGHEST_TOTAL_SPENT_WITH_ORDERS"
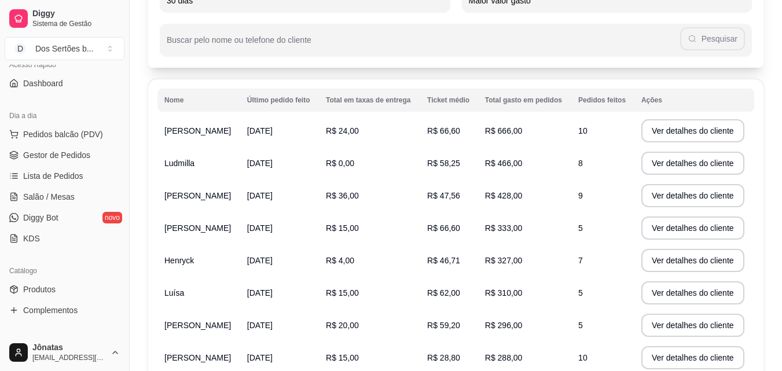
scroll to position [85, 0]
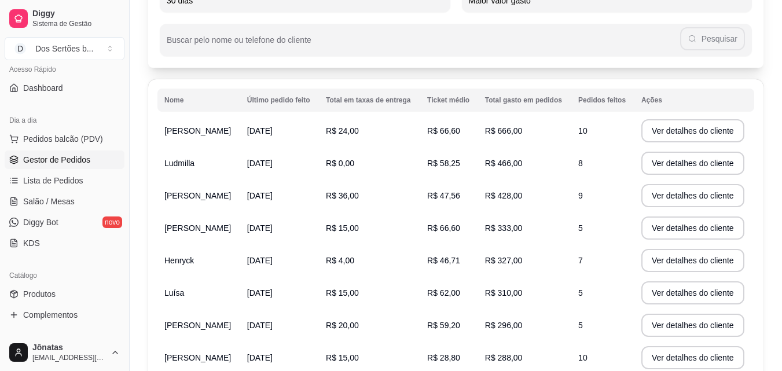
click at [17, 162] on icon at bounding box center [14, 162] width 8 height 2
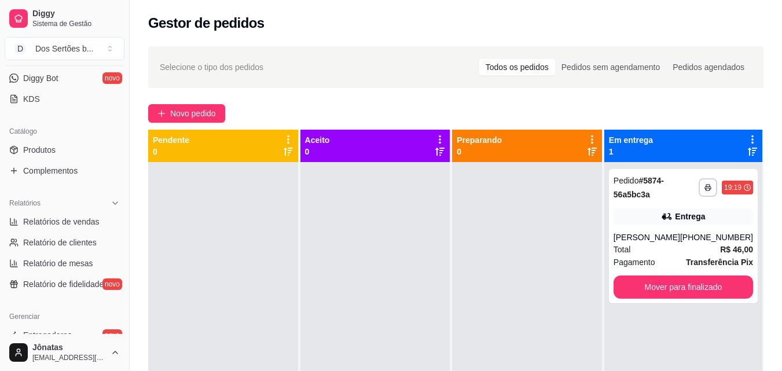
scroll to position [251, 0]
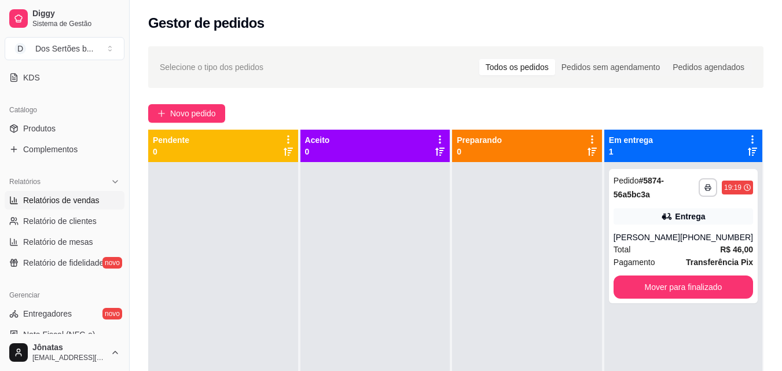
click at [31, 196] on span "Relatórios de vendas" at bounding box center [61, 200] width 76 height 12
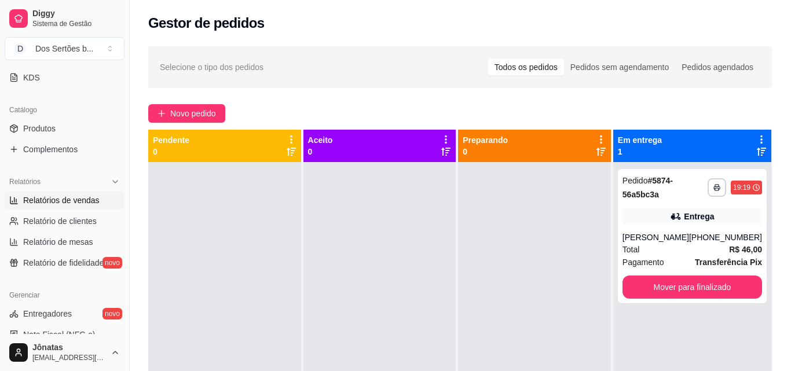
select select "ALL"
select select "0"
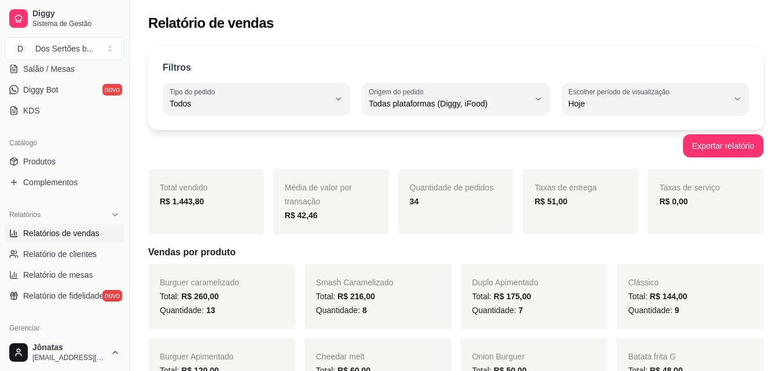
scroll to position [352, 0]
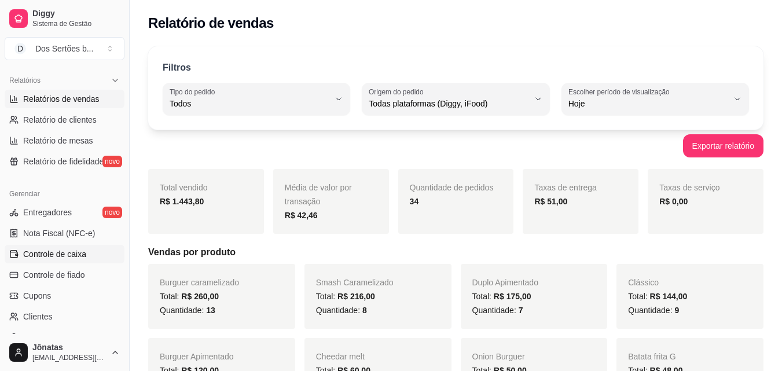
click at [45, 248] on span "Controle de caixa" at bounding box center [54, 254] width 63 height 12
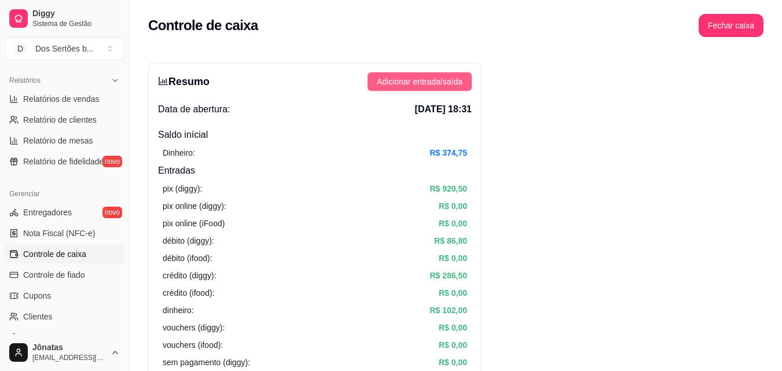
click at [392, 82] on span "Adicionar entrada/saída" at bounding box center [420, 81] width 86 height 13
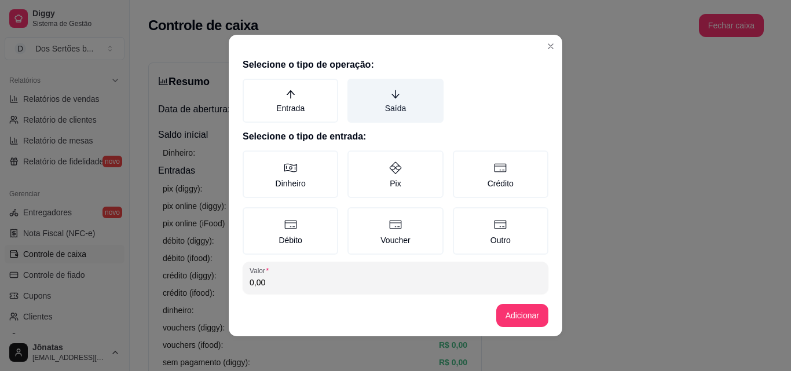
click at [392, 112] on label "Saída" at bounding box center [394, 101] width 95 height 44
click at [356, 87] on button "Saída" at bounding box center [351, 82] width 9 height 9
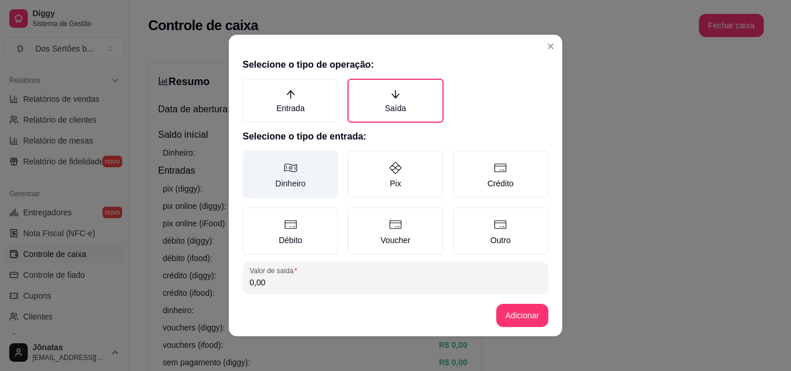
click at [273, 177] on label "Dinheiro" at bounding box center [289, 173] width 95 height 47
click at [251, 159] on button "Dinheiro" at bounding box center [246, 154] width 9 height 9
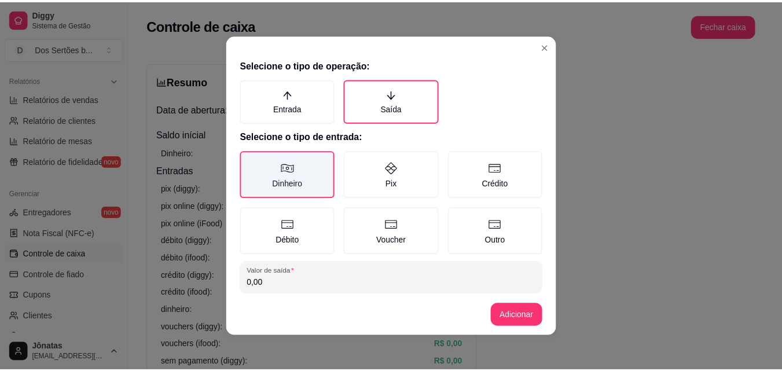
scroll to position [62, 0]
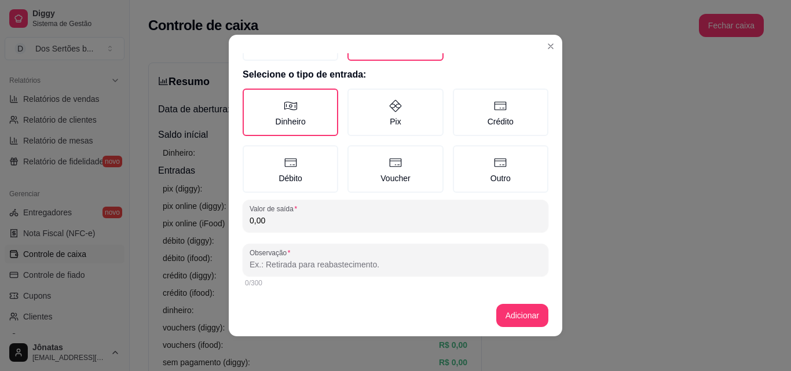
click at [269, 222] on input "0,00" at bounding box center [395, 221] width 292 height 12
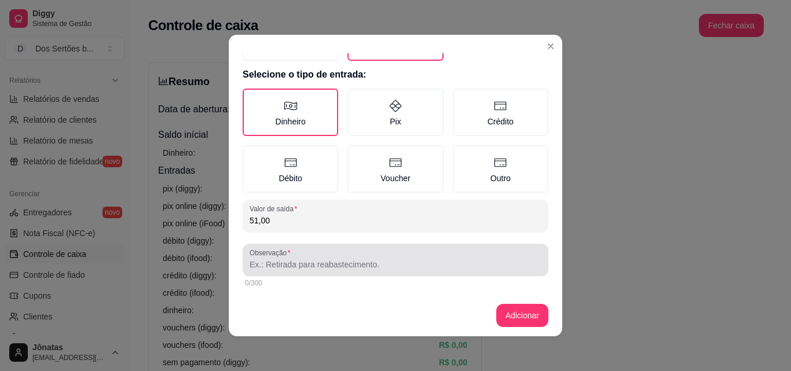
type input "51,00"
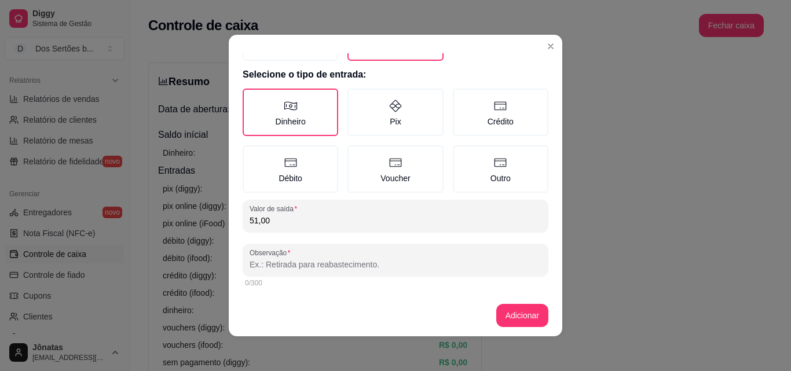
click at [269, 264] on input "Observação" at bounding box center [395, 265] width 292 height 12
type input "entregador"
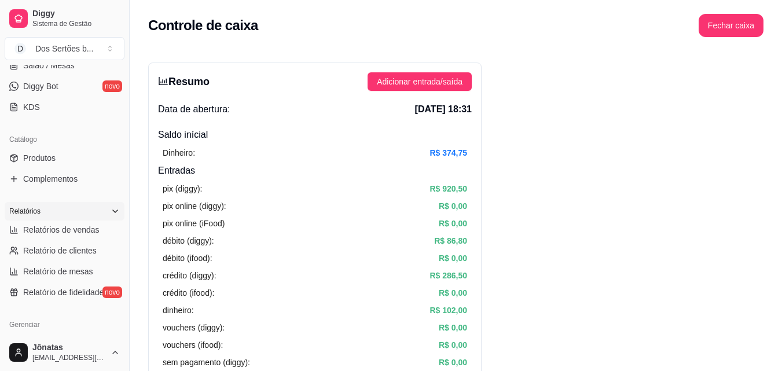
scroll to position [0, 0]
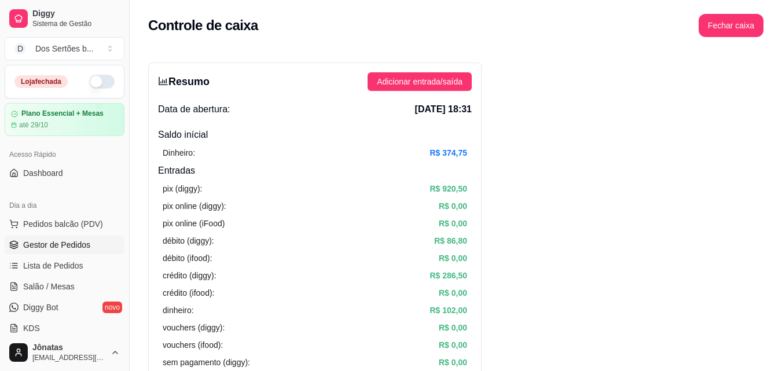
click at [65, 242] on span "Gestor de Pedidos" at bounding box center [56, 245] width 67 height 12
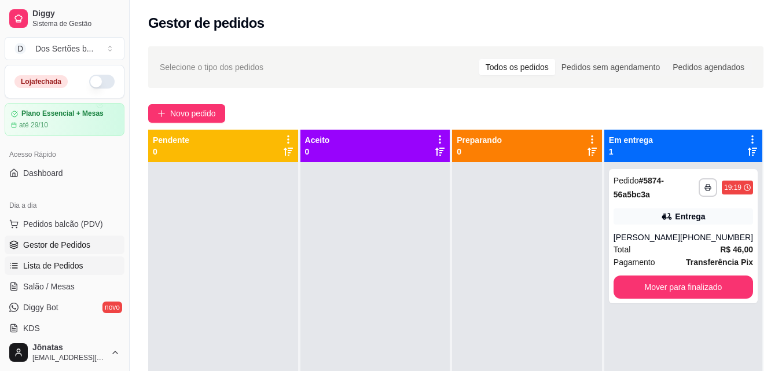
click at [53, 264] on span "Lista de Pedidos" at bounding box center [53, 266] width 60 height 12
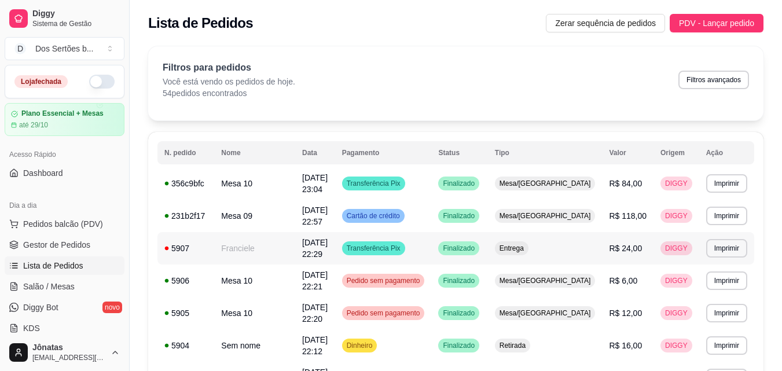
click at [259, 236] on td "Franciele" at bounding box center [254, 248] width 81 height 32
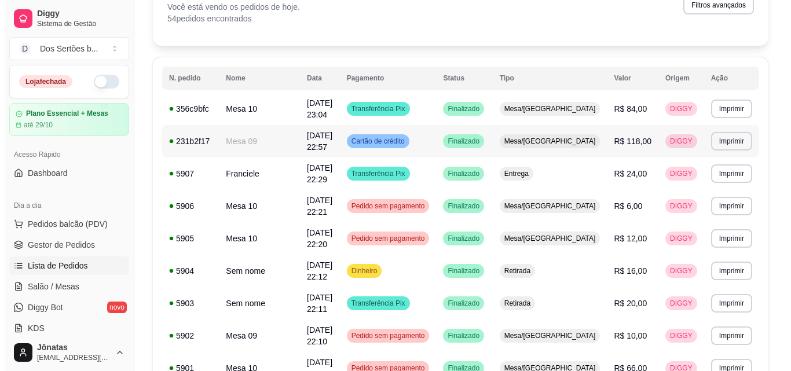
scroll to position [75, 0]
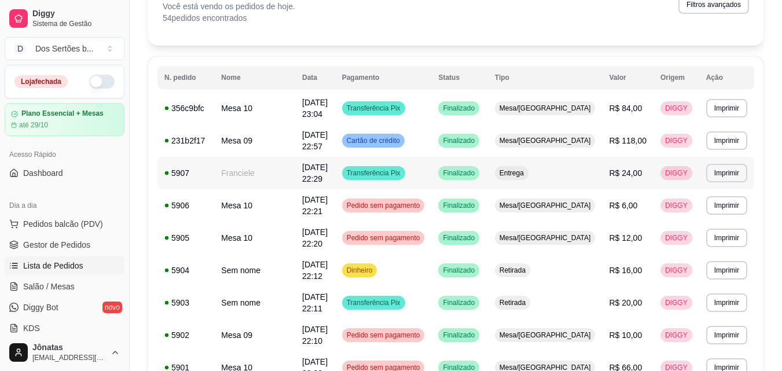
click at [233, 157] on td "Franciele" at bounding box center [254, 173] width 81 height 32
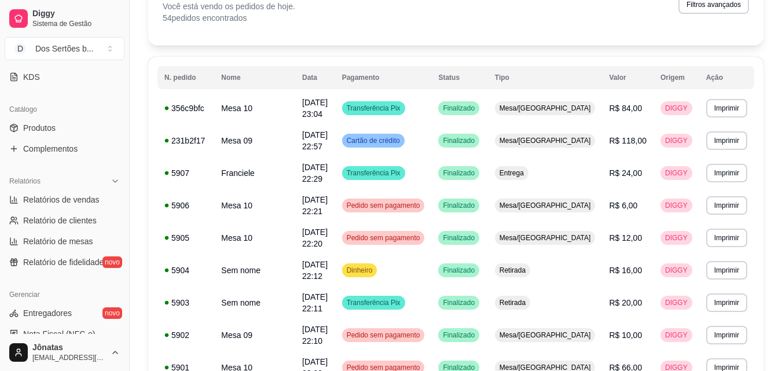
scroll to position [394, 0]
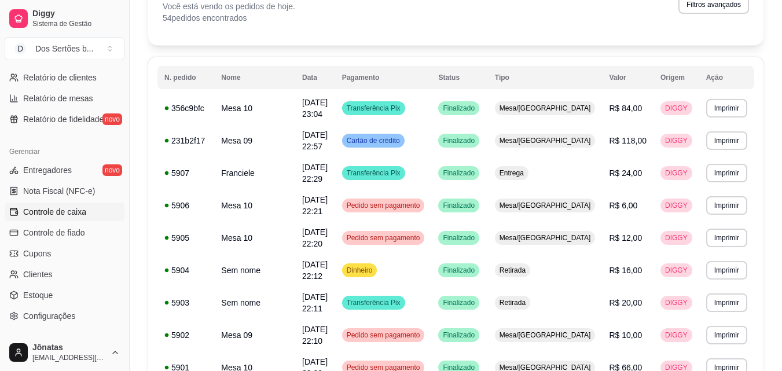
click at [53, 211] on span "Controle de caixa" at bounding box center [54, 212] width 63 height 12
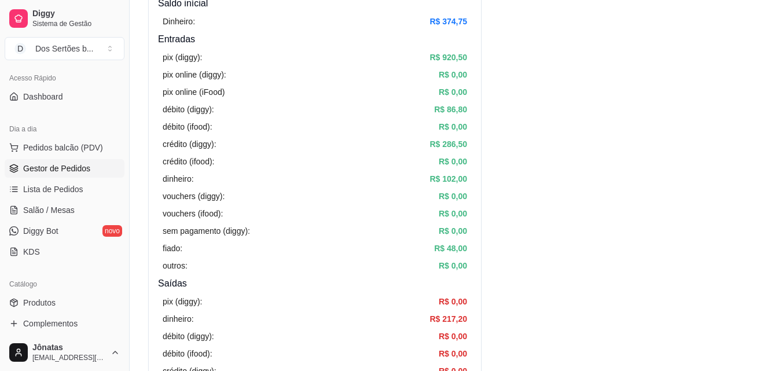
scroll to position [149, 0]
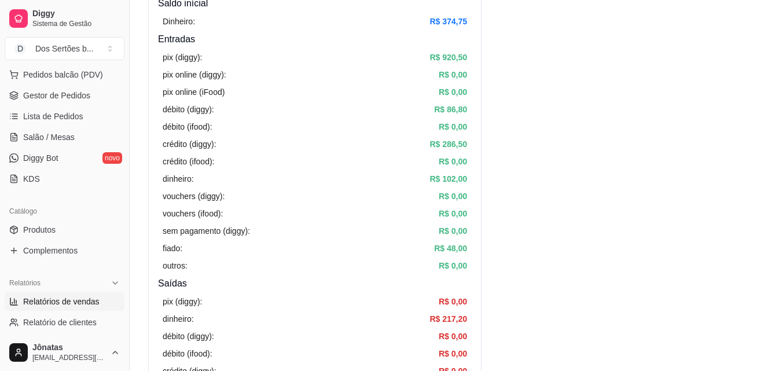
click at [39, 299] on span "Relatórios de vendas" at bounding box center [61, 302] width 76 height 12
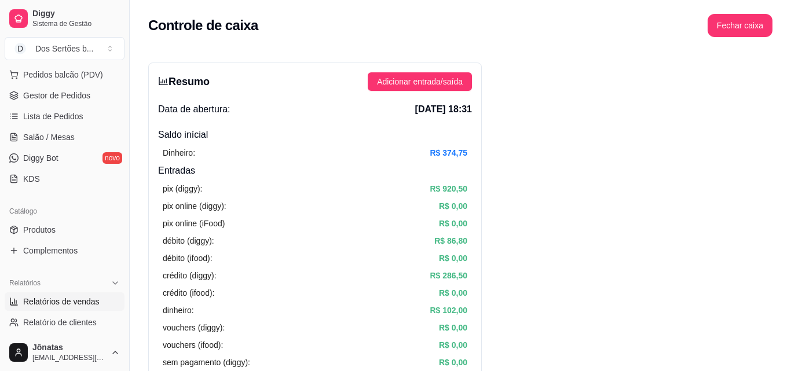
select select "ALL"
select select "0"
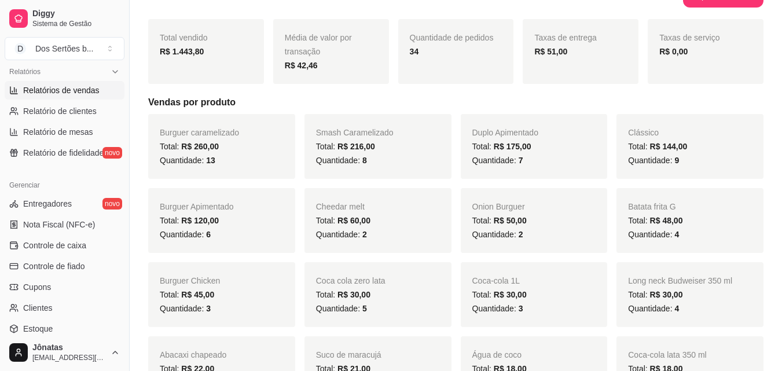
scroll to position [462, 0]
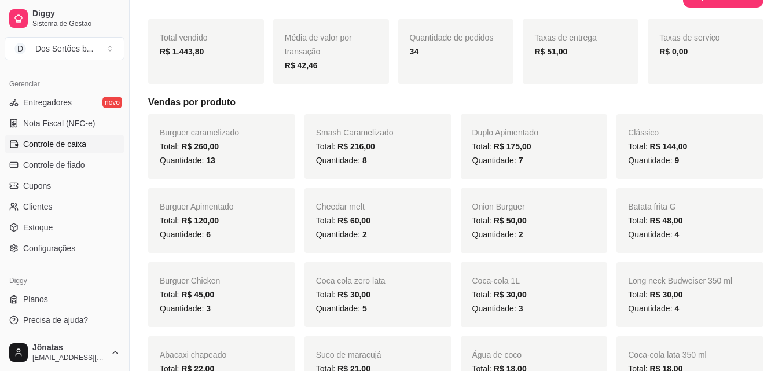
click at [52, 142] on span "Controle de caixa" at bounding box center [54, 144] width 63 height 12
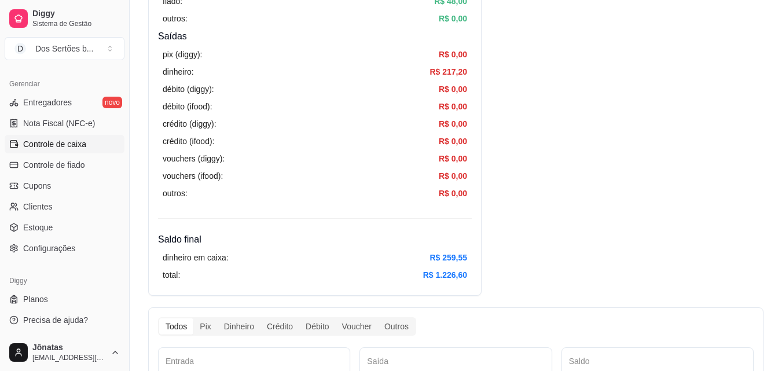
scroll to position [431, 0]
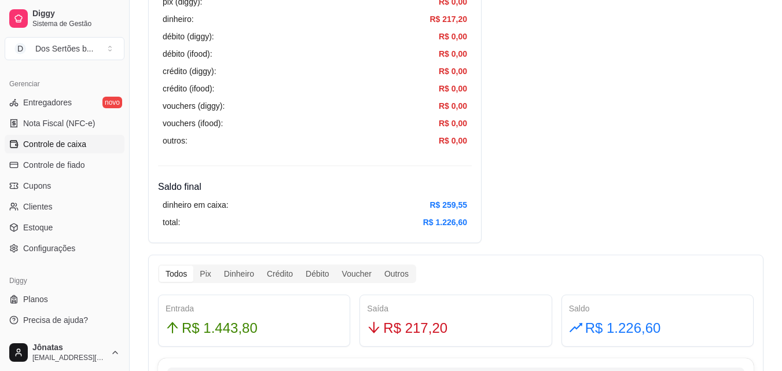
drag, startPoint x: 468, startPoint y: 140, endPoint x: 464, endPoint y: 144, distance: 6.2
click at [464, 144] on div "pix (diggy): R$ 0,00 dinheiro: R$ 217,20 débito (diggy): R$ 0,00 débito (ifood)…" at bounding box center [315, 71] width 314 height 161
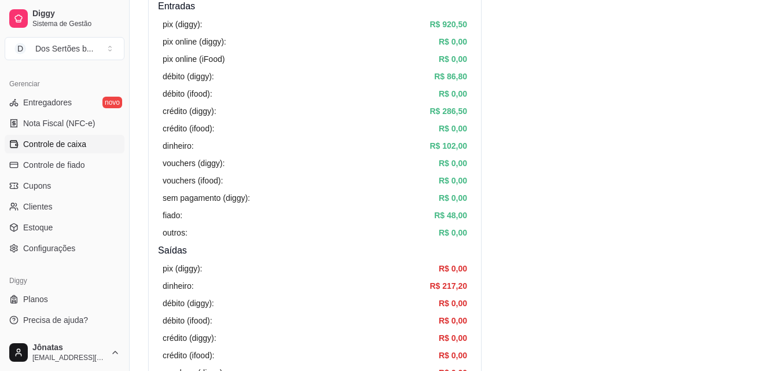
scroll to position [0, 0]
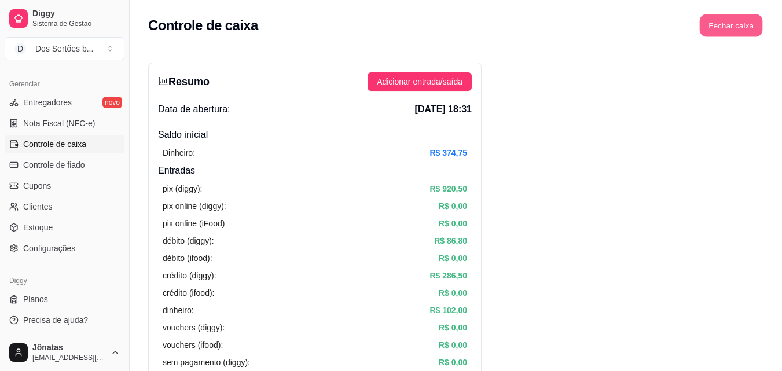
click at [727, 24] on button "Fechar caixa" at bounding box center [731, 25] width 63 height 23
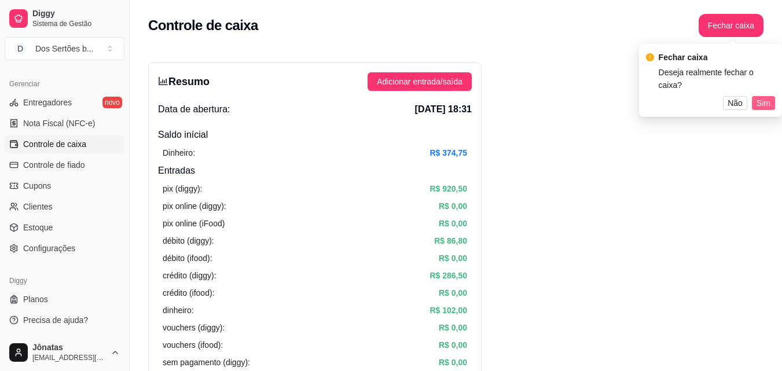
click at [765, 97] on span "Sim" at bounding box center [763, 103] width 14 height 13
